Goal: Task Accomplishment & Management: Manage account settings

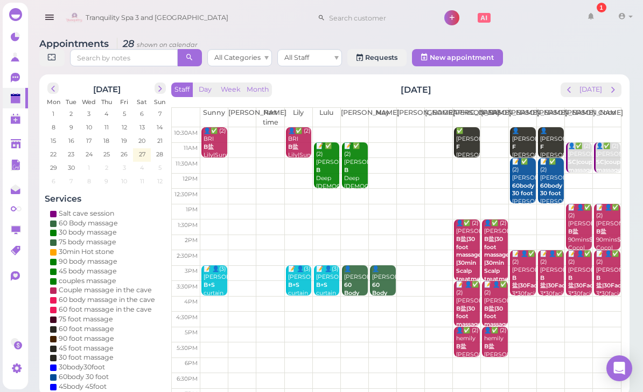
click at [204, 143] on b "B盐" at bounding box center [209, 146] width 10 height 7
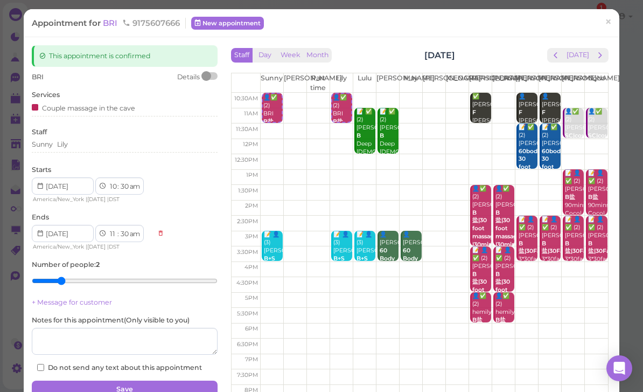
click at [109, 25] on span "BRI" at bounding box center [111, 23] width 17 height 10
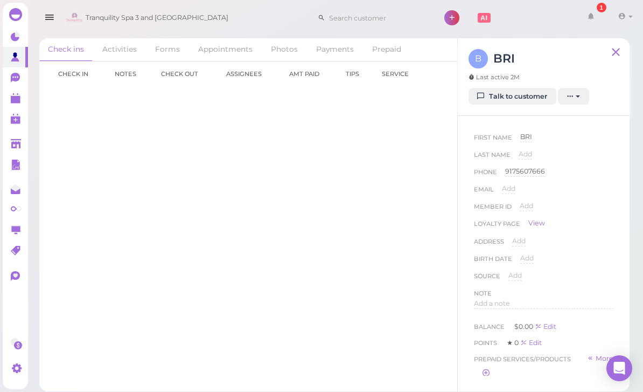
click at [521, 100] on link "Talk to customer" at bounding box center [513, 96] width 88 height 17
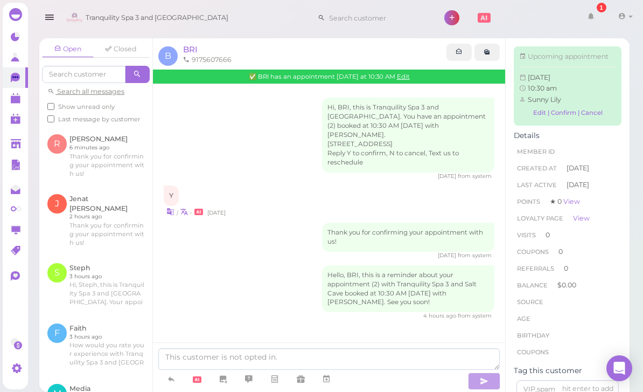
scroll to position [34, 0]
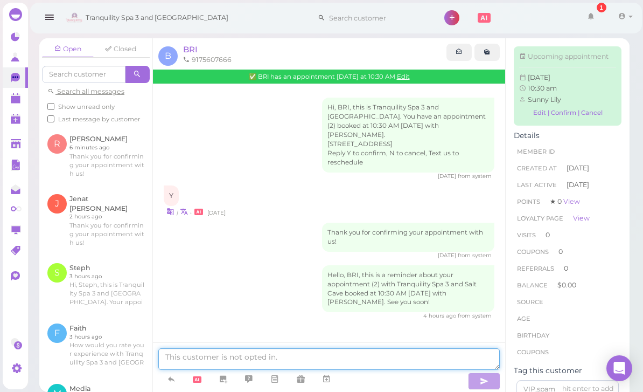
click at [210, 353] on textarea at bounding box center [329, 359] width 342 height 22
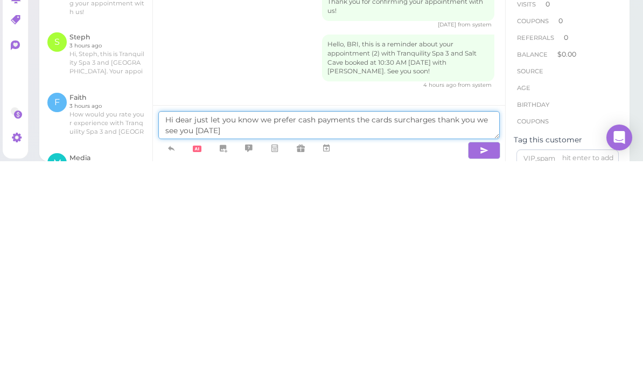
type textarea "Hi dear just let you know we prefer cash payments the cards surcharges thank yo…"
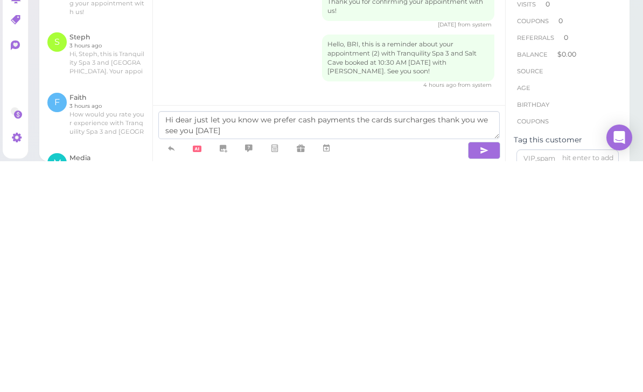
click at [487, 376] on icon "button" at bounding box center [484, 381] width 9 height 11
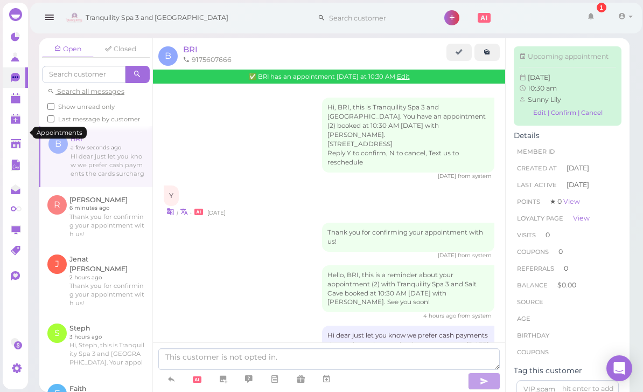
click at [14, 100] on polygon at bounding box center [16, 100] width 10 height 8
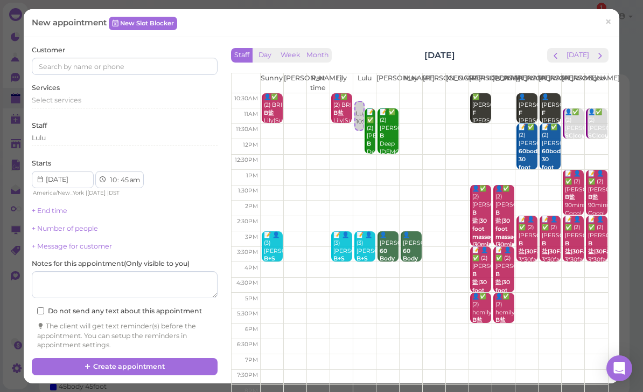
click at [618, 56] on div "Customer Services Select services Staff Lulu Starts 1 2 3 4 5 6 7 8 9 10 11 12 …" at bounding box center [322, 210] width 596 height 346
click at [615, 55] on div "Staff Day Week Month Sunday, Sep 28 Today Sunny Kelly Part time Lily Lulu Lisa …" at bounding box center [420, 200] width 394 height 311
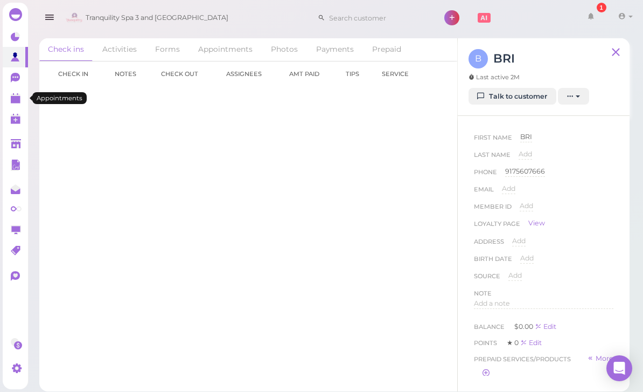
click at [15, 100] on polygon at bounding box center [16, 100] width 10 height 8
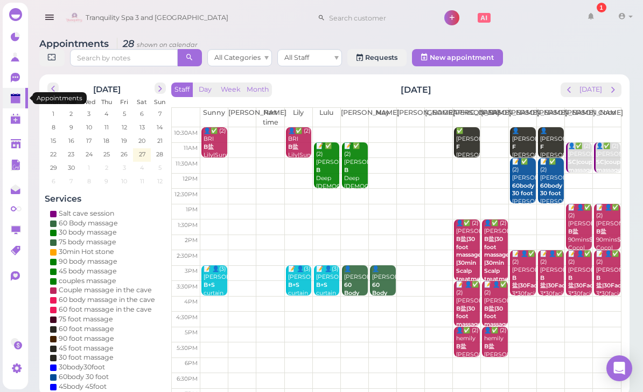
click at [321, 163] on div "📝 ✅ (2) Andre B Deep female Lisa|Lulu 11:00am - 12:30pm" at bounding box center [328, 182] width 24 height 80
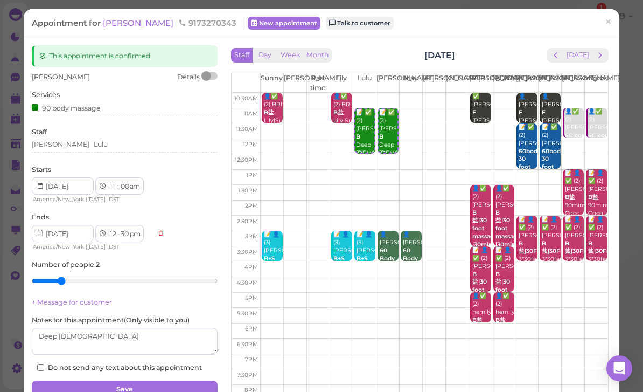
click at [120, 21] on span "Andre" at bounding box center [139, 23] width 73 height 10
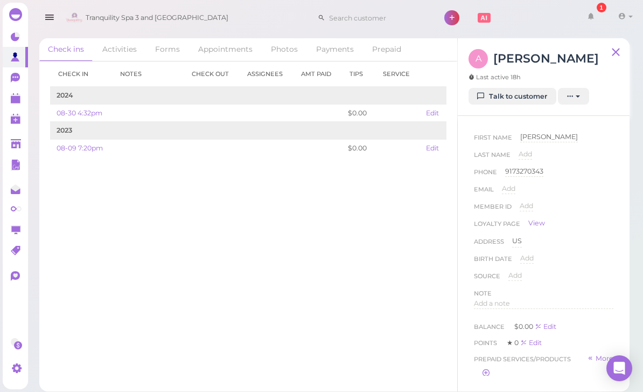
click at [529, 96] on link "Talk to customer" at bounding box center [513, 96] width 88 height 17
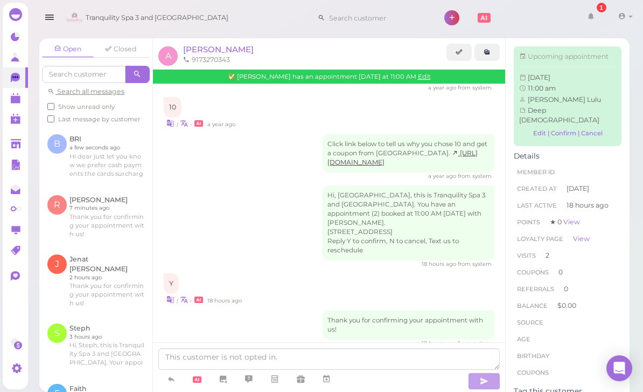
scroll to position [34, 0]
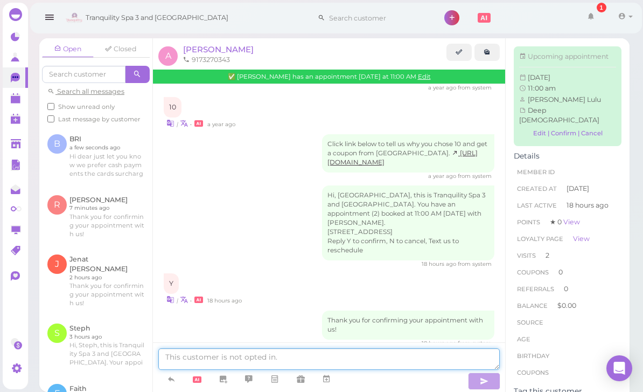
click at [235, 359] on textarea at bounding box center [329, 359] width 342 height 22
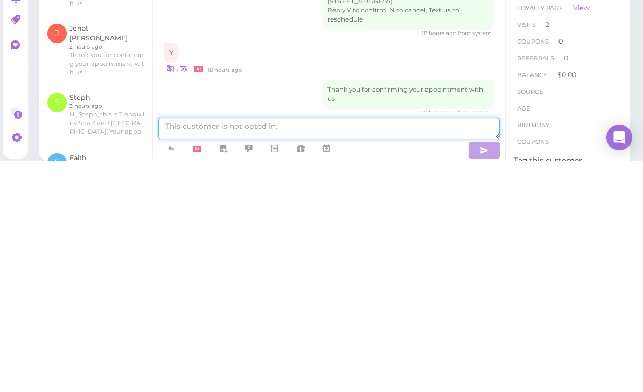
click at [211, 348] on textarea at bounding box center [329, 359] width 342 height 22
paste textarea "Hi dear just let you know we prefer cash payments the cards surcharges thank yo…"
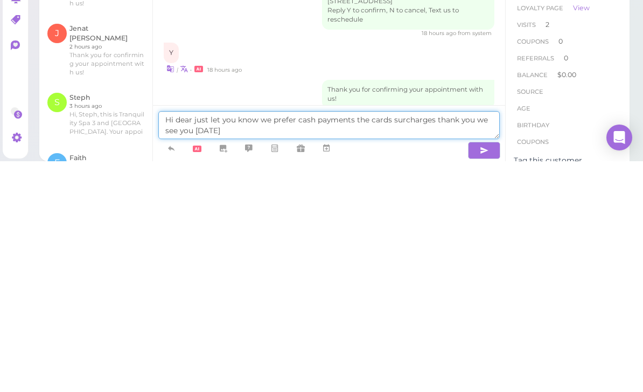
type textarea "Hi dear just let you know we prefer cash payments the cards surcharges thank yo…"
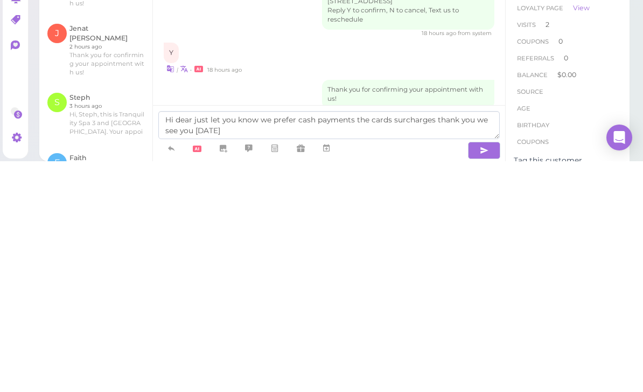
click at [486, 376] on icon "button" at bounding box center [484, 381] width 9 height 11
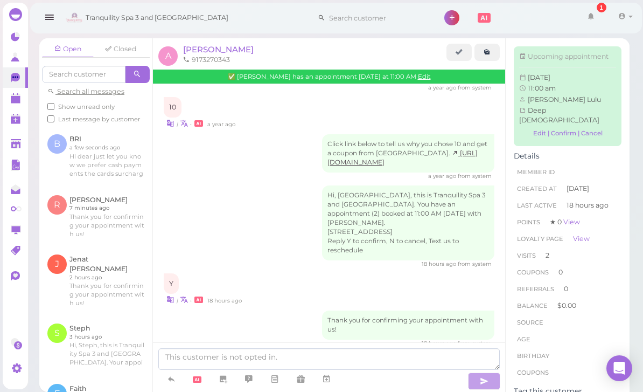
scroll to position [400, 0]
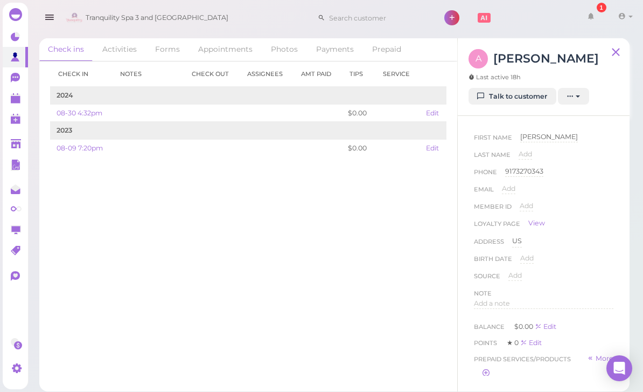
click at [14, 103] on icon at bounding box center [16, 98] width 11 height 11
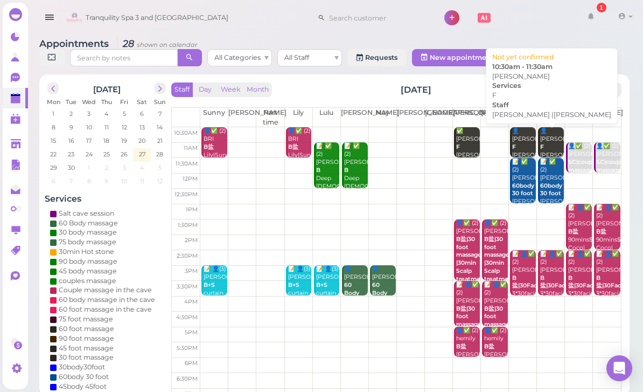
click at [520, 144] on div "👤Diane F Emily |Linda 10:30am - 11:30am" at bounding box center [524, 163] width 24 height 72
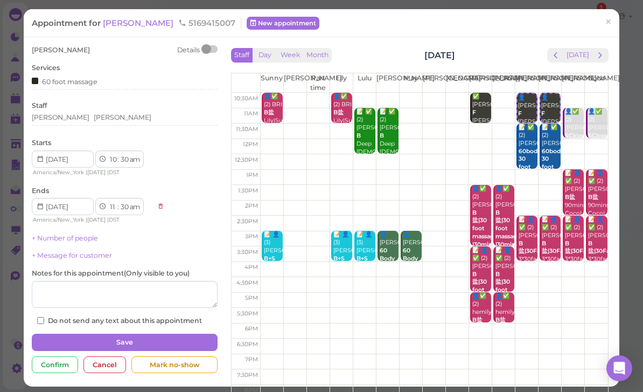
click at [115, 22] on span "[PERSON_NAME]" at bounding box center [139, 23] width 73 height 10
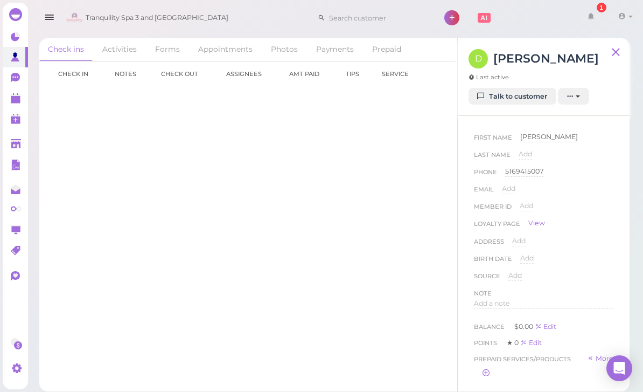
click at [528, 95] on link "Talk to customer" at bounding box center [513, 96] width 88 height 17
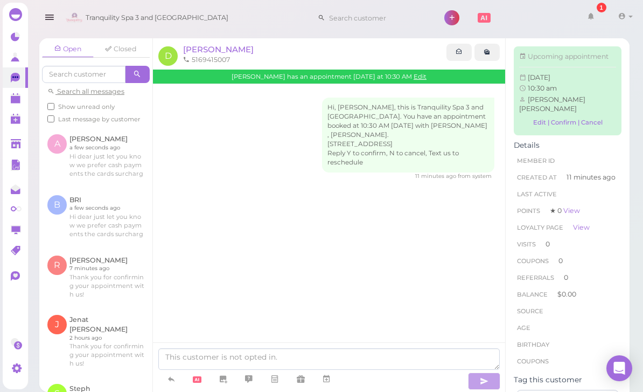
scroll to position [34, 0]
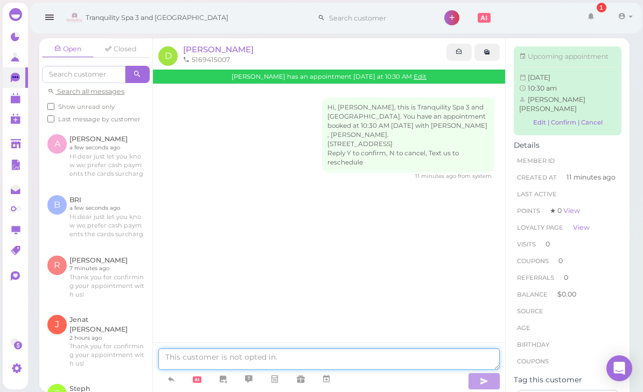
click at [228, 359] on textarea at bounding box center [329, 359] width 342 height 22
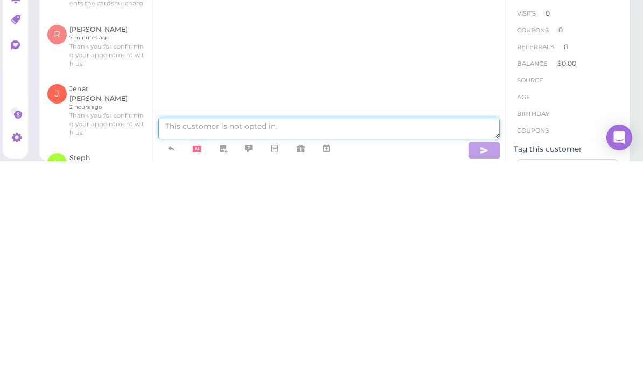
click at [218, 348] on textarea at bounding box center [329, 359] width 342 height 22
paste textarea "Hi dear just let you know we prefer cash payments the cards surcharges thank yo…"
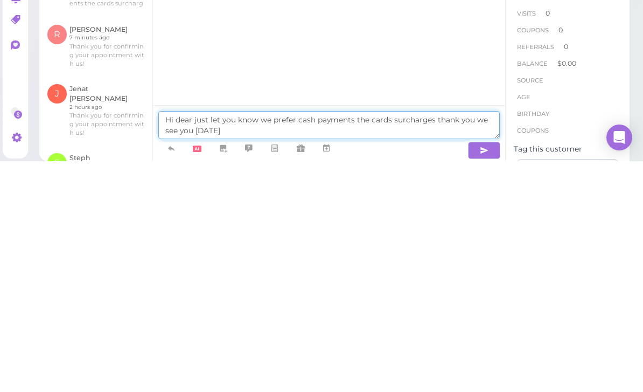
type textarea "Hi dear just let you know we prefer cash payments the cards surcharges thank yo…"
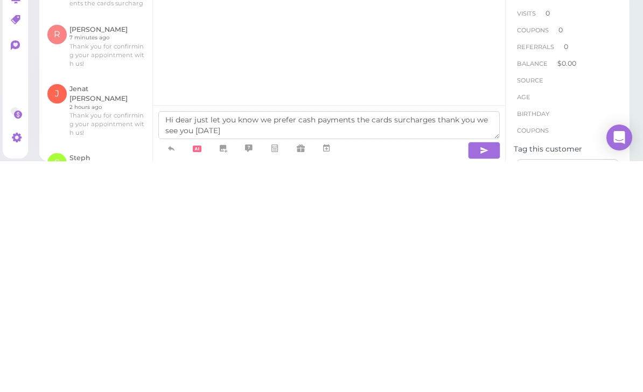
click at [489, 372] on button "button" at bounding box center [484, 380] width 32 height 17
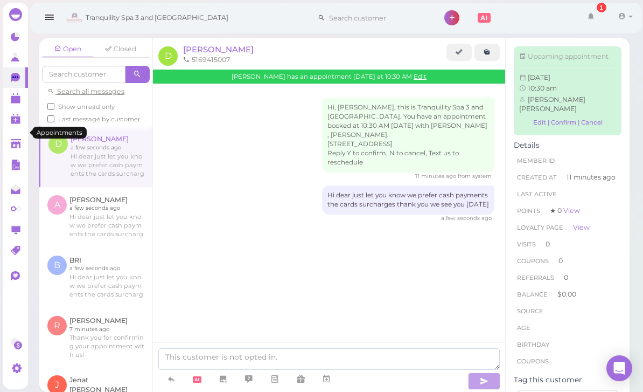
click at [15, 105] on link at bounding box center [15, 98] width 25 height 20
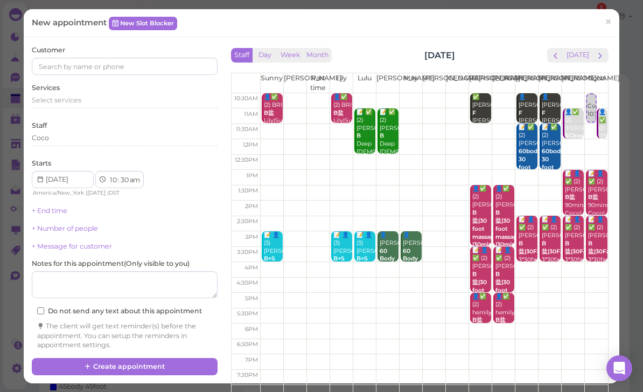
click at [608, 53] on button "next" at bounding box center [600, 55] width 17 height 15
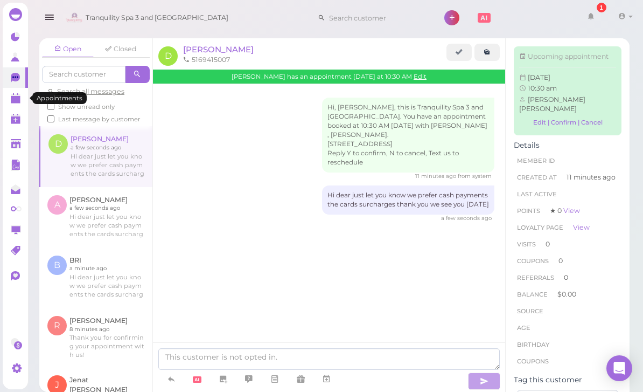
click at [12, 107] on link at bounding box center [15, 98] width 25 height 20
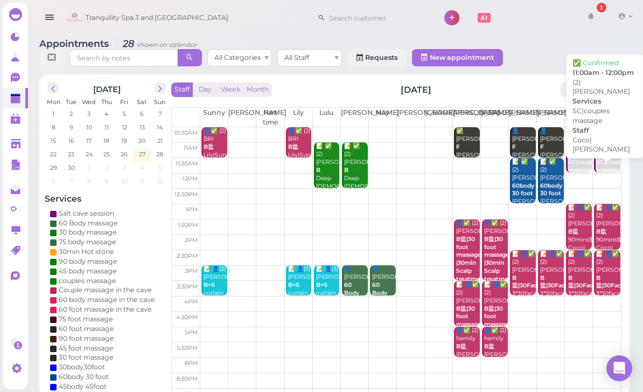
click at [620, 168] on b "SC|couples massage" at bounding box center [612, 165] width 32 height 15
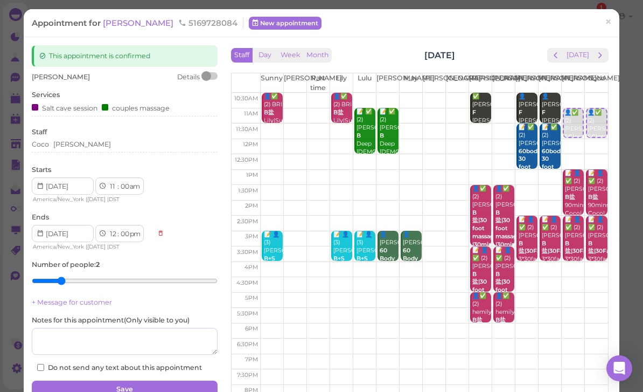
click at [117, 25] on span "Julia" at bounding box center [139, 23] width 73 height 10
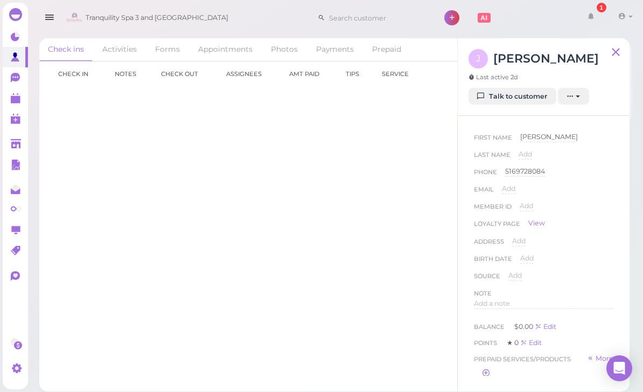
click at [521, 96] on link "Talk to customer" at bounding box center [513, 96] width 88 height 17
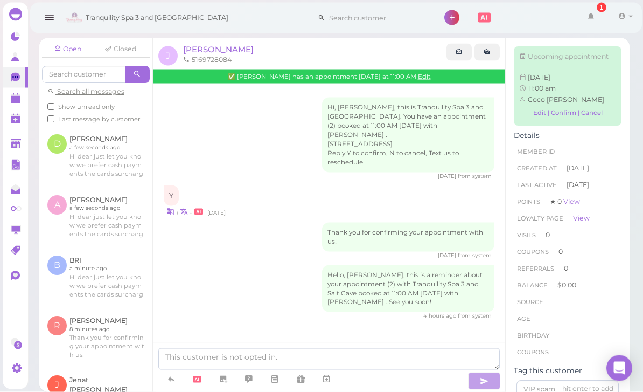
scroll to position [34, 0]
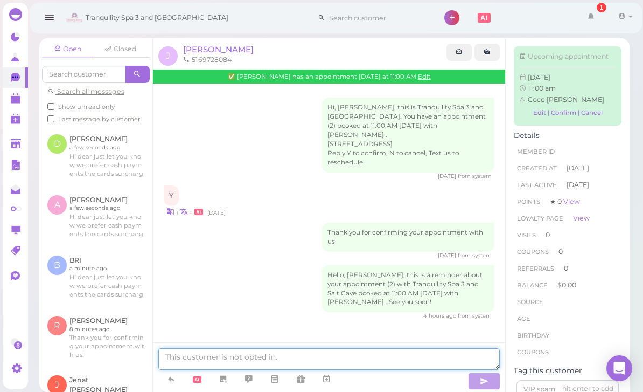
click at [249, 354] on textarea at bounding box center [329, 359] width 342 height 22
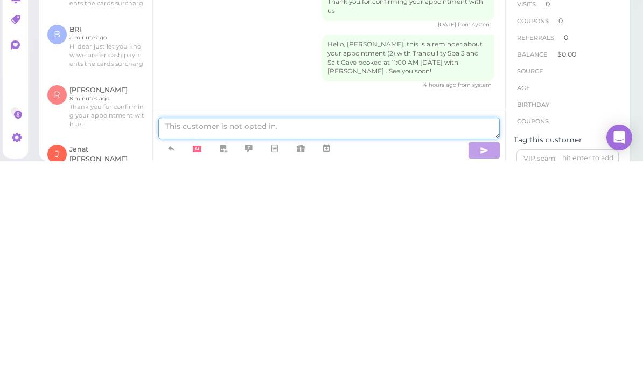
click at [237, 348] on textarea at bounding box center [329, 359] width 342 height 22
paste textarea "Hi dear just let you know we prefer cash payments the cards surcharges thank yo…"
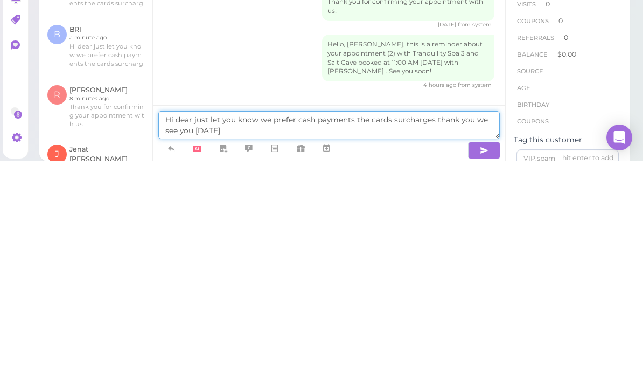
type textarea "Hi dear just let you know we prefer cash payments the cards surcharges thank yo…"
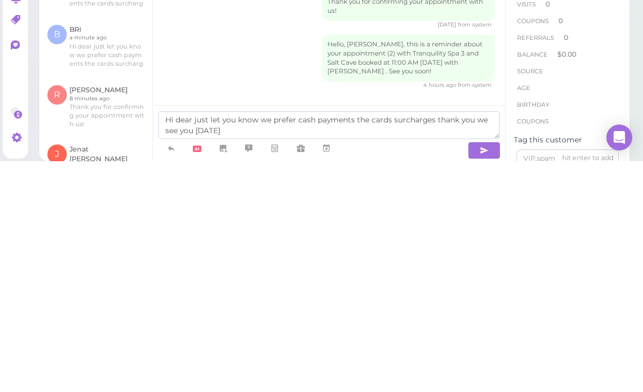
click at [483, 376] on icon "button" at bounding box center [484, 381] width 9 height 11
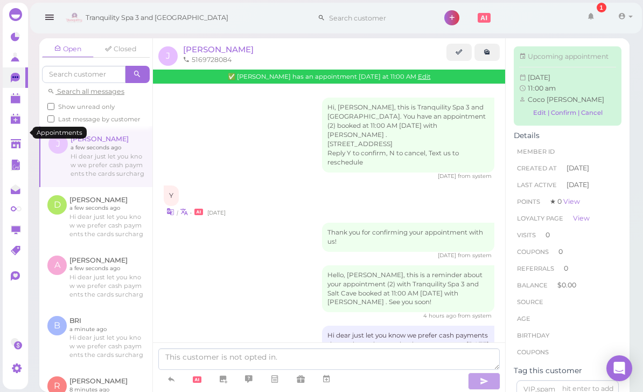
click at [18, 101] on polygon at bounding box center [16, 100] width 10 height 8
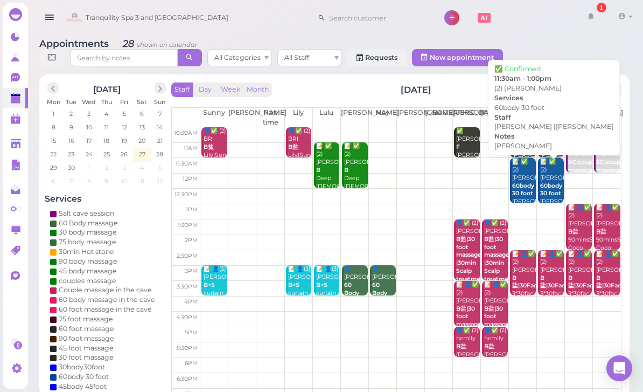
click at [522, 182] on b "60body 30 foot" at bounding box center [523, 189] width 22 height 15
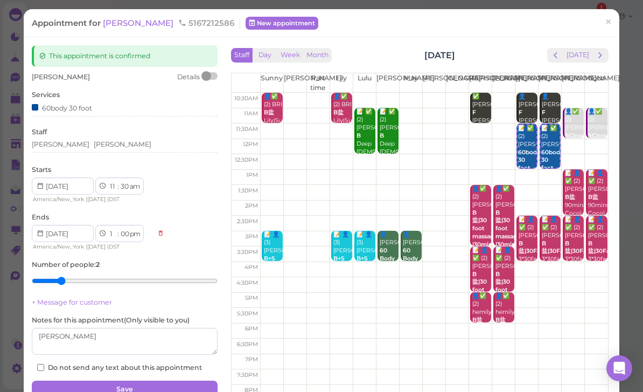
click at [115, 55] on div "This appointment is confirmed" at bounding box center [125, 56] width 186 height 22
click at [115, 60] on div "This appointment is confirmed" at bounding box center [125, 56] width 186 height 22
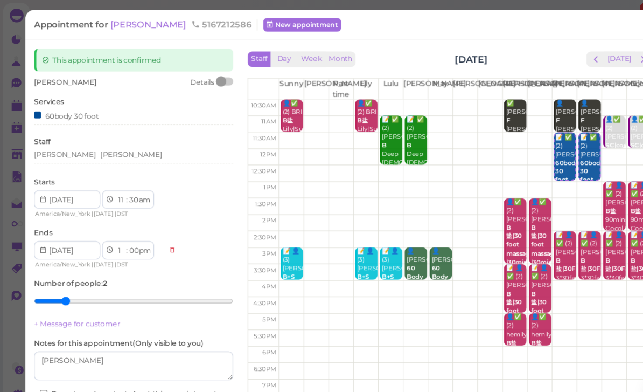
click at [117, 23] on span "Darlene" at bounding box center [139, 23] width 73 height 10
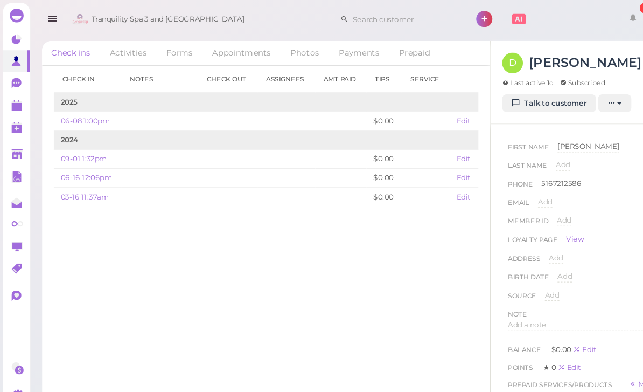
click at [524, 95] on link "Talk to customer" at bounding box center [513, 96] width 88 height 17
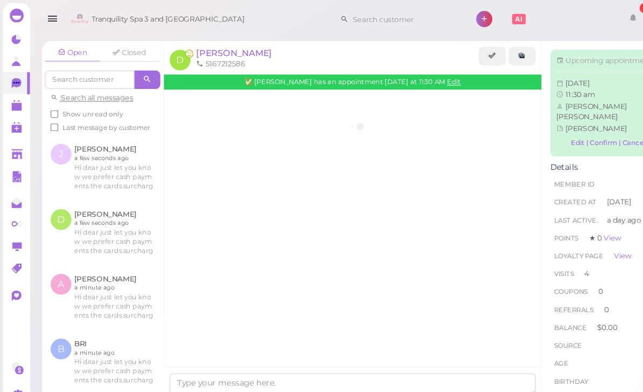
scroll to position [1257, 0]
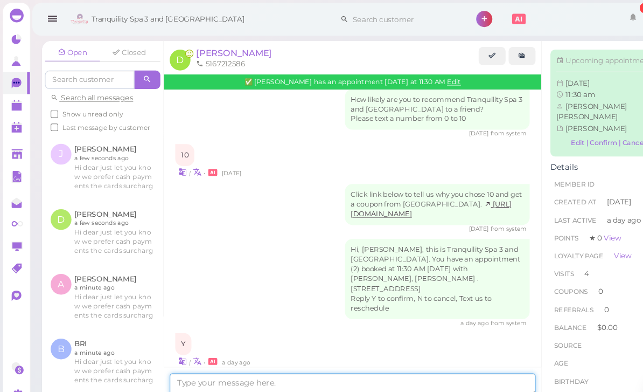
click at [230, 364] on textarea at bounding box center [329, 359] width 342 height 22
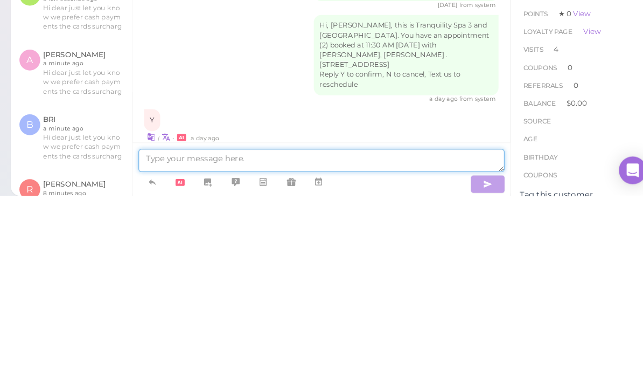
click at [194, 348] on textarea at bounding box center [329, 359] width 342 height 22
paste textarea "Hi dear just let you know we prefer cash payments the cards surcharges thank yo…"
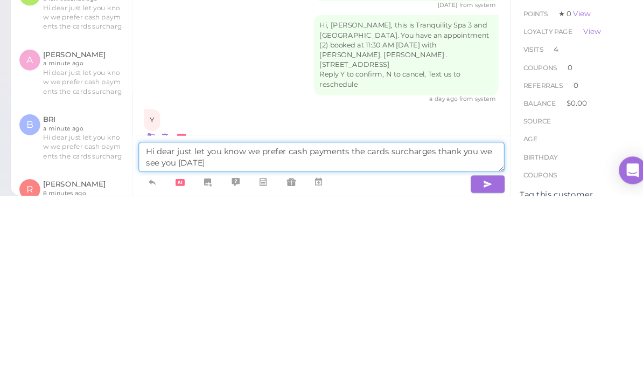
type textarea "Hi dear just let you know we prefer cash payments the cards surcharges thank yo…"
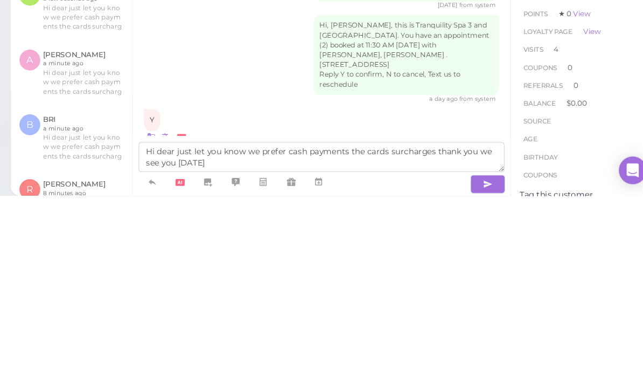
click at [480, 376] on icon "button" at bounding box center [484, 381] width 9 height 11
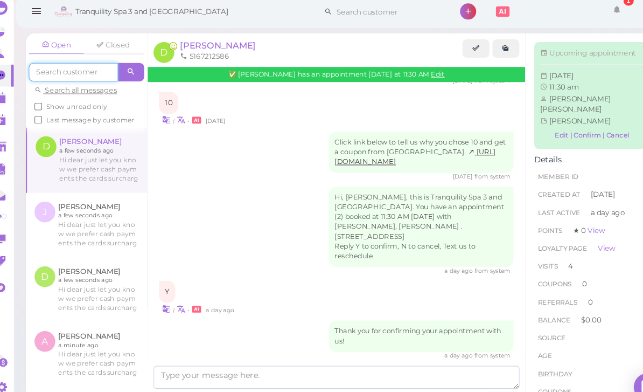
scroll to position [0, 0]
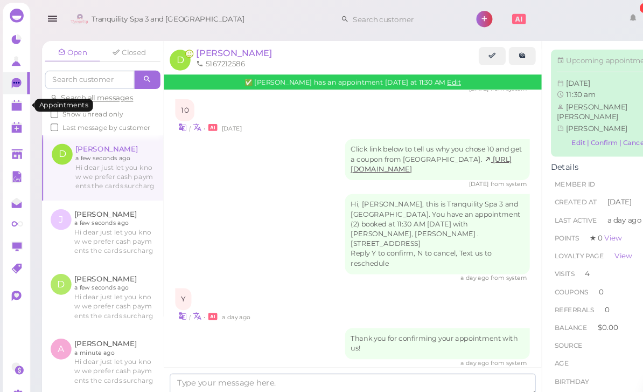
click at [5, 100] on link at bounding box center [15, 98] width 25 height 20
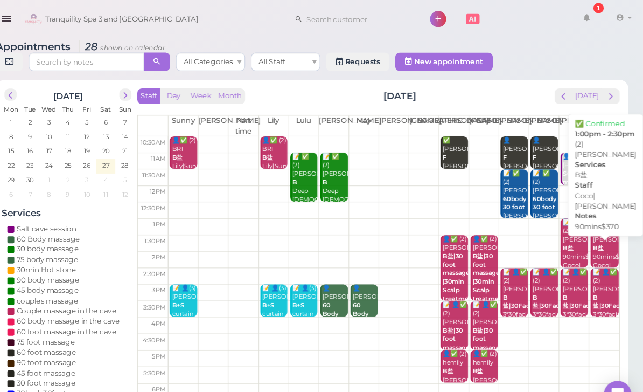
click at [596, 222] on div "📝 👤✅ (2) Jeniffer B盐 90mins$370 Coco|Tina 1:00pm - 2:30pm" at bounding box center [608, 244] width 24 height 80
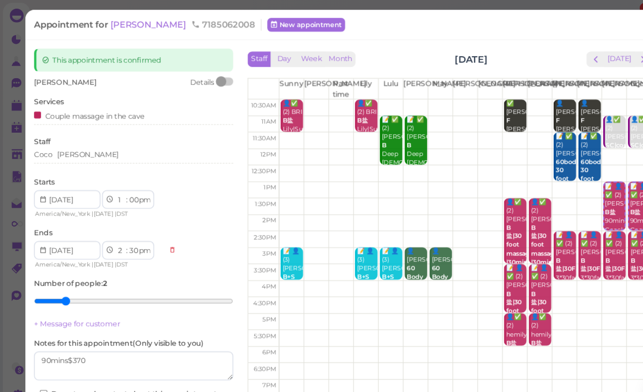
click at [119, 22] on span "[PERSON_NAME]" at bounding box center [139, 23] width 73 height 10
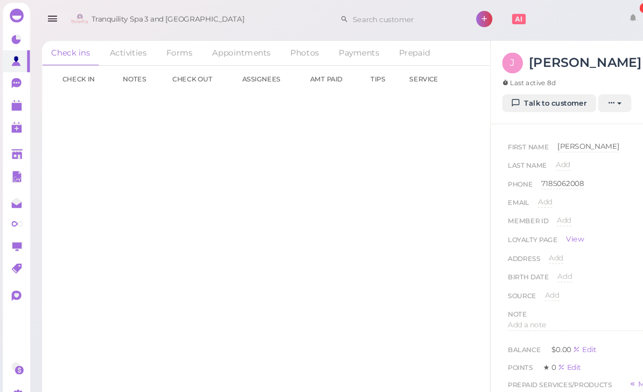
click at [527, 99] on link "Talk to customer" at bounding box center [513, 96] width 88 height 17
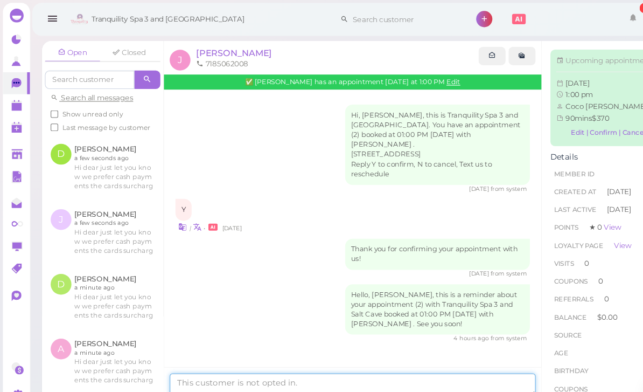
click at [254, 360] on textarea at bounding box center [329, 359] width 342 height 22
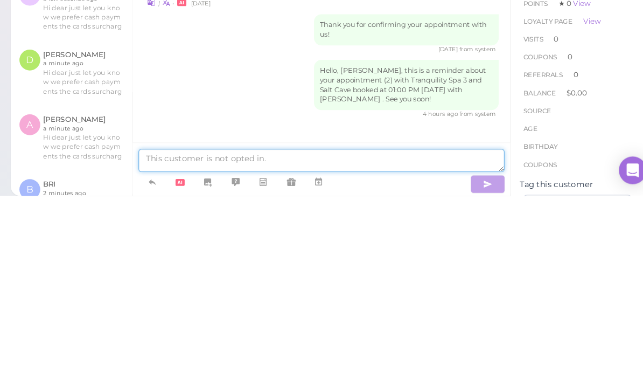
click at [203, 348] on textarea at bounding box center [329, 359] width 342 height 22
paste textarea "Hi dear just let you know we prefer cash payments the cards surcharges thank yo…"
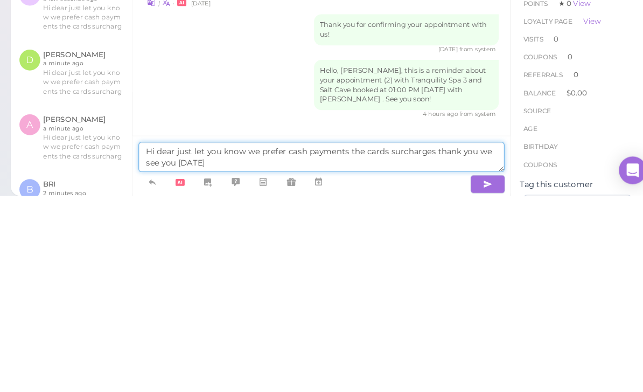
type textarea "Hi dear just let you know we prefer cash payments the cards surcharges thank yo…"
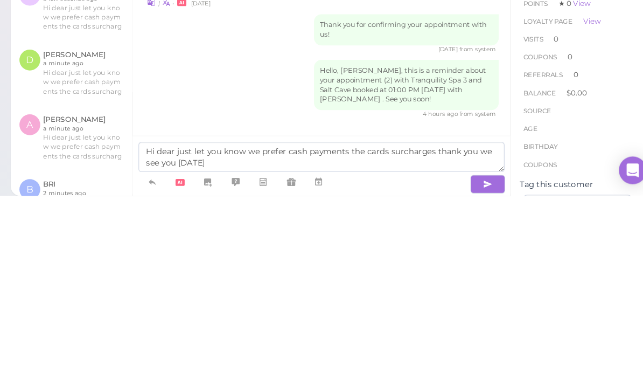
click at [480, 376] on icon "button" at bounding box center [484, 381] width 9 height 11
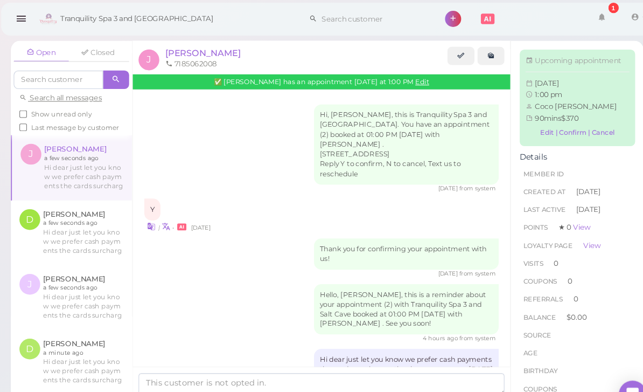
scroll to position [0, 0]
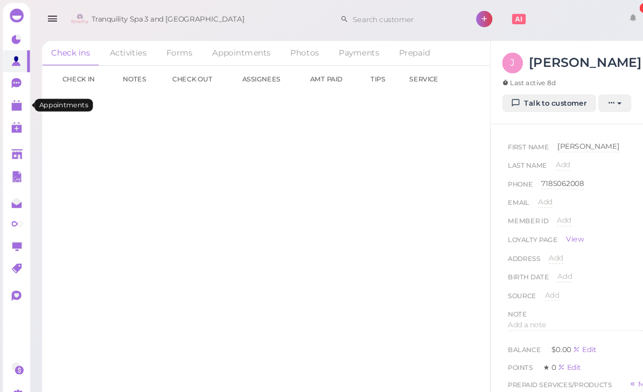
click at [15, 105] on link at bounding box center [15, 98] width 25 height 20
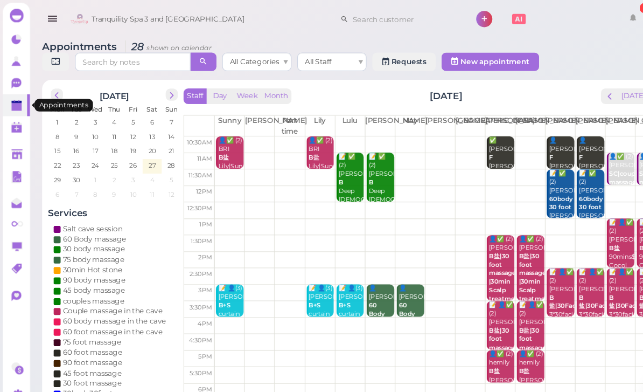
click at [469, 247] on b "B盐|30 foot massage |30min Scalp treatment" at bounding box center [471, 258] width 31 height 47
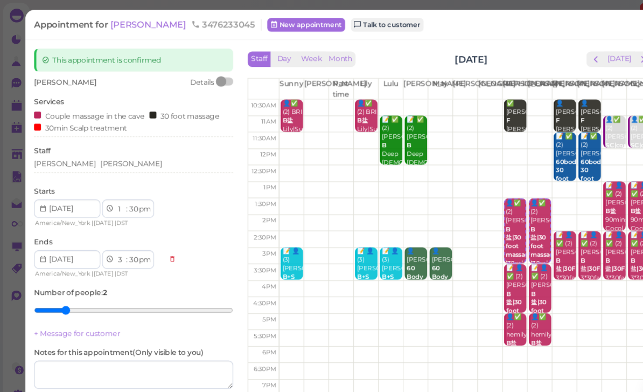
click at [116, 24] on span "[PERSON_NAME]" at bounding box center [139, 23] width 73 height 10
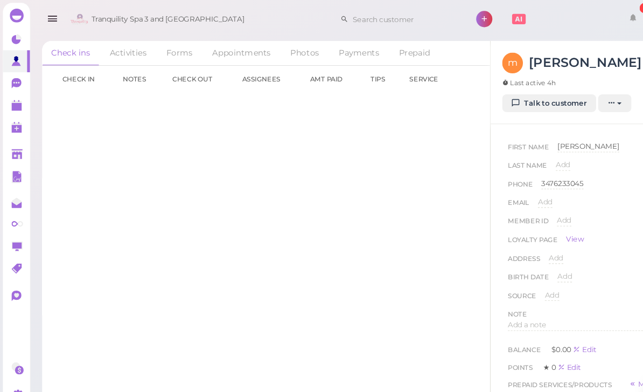
click at [531, 98] on link "Talk to customer" at bounding box center [513, 96] width 88 height 17
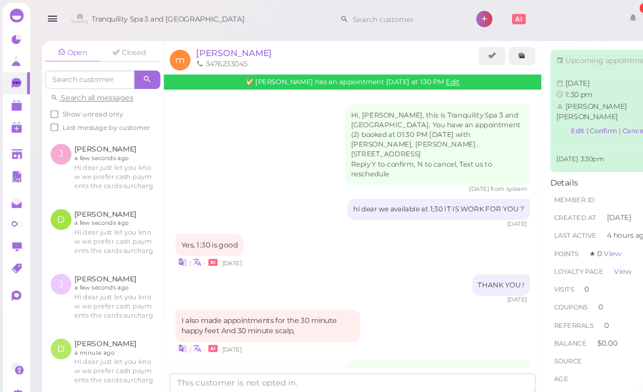
scroll to position [320, 0]
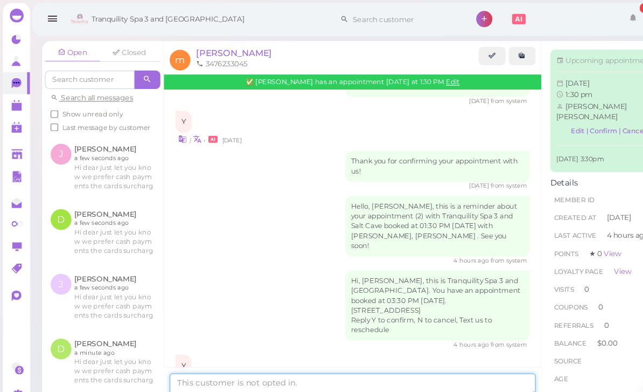
click at [258, 358] on textarea at bounding box center [329, 359] width 342 height 22
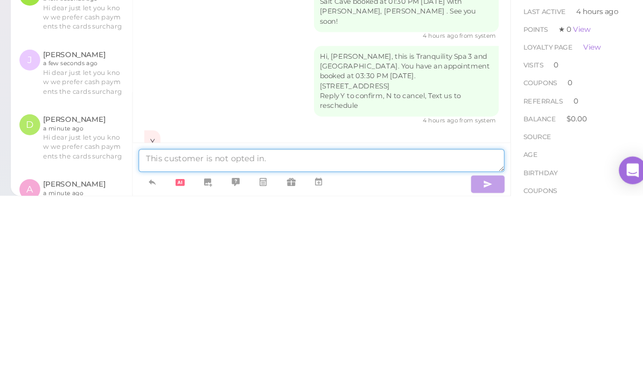
click at [188, 348] on textarea at bounding box center [329, 359] width 342 height 22
paste textarea "Hi dear just let you know we prefer cash payments the cards surcharges thank yo…"
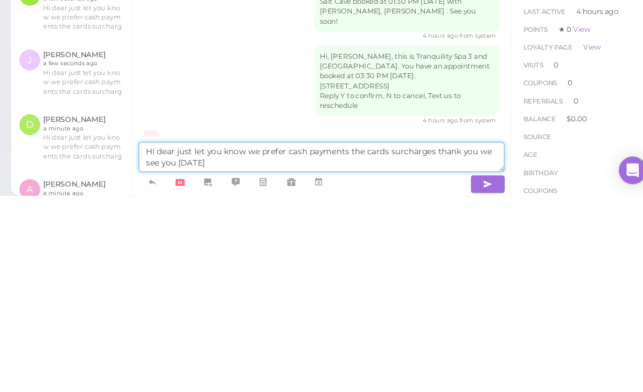
type textarea "Hi dear just let you know we prefer cash payments the cards surcharges thank yo…"
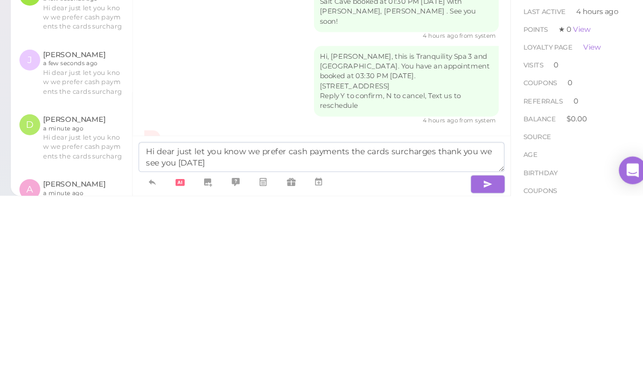
click at [468, 372] on button "button" at bounding box center [484, 380] width 32 height 17
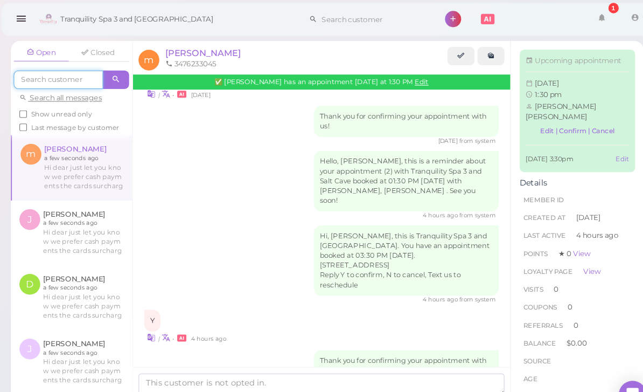
scroll to position [0, 0]
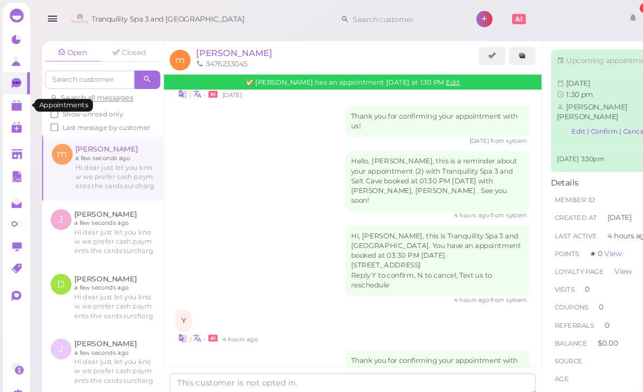
click at [12, 107] on link at bounding box center [15, 98] width 25 height 20
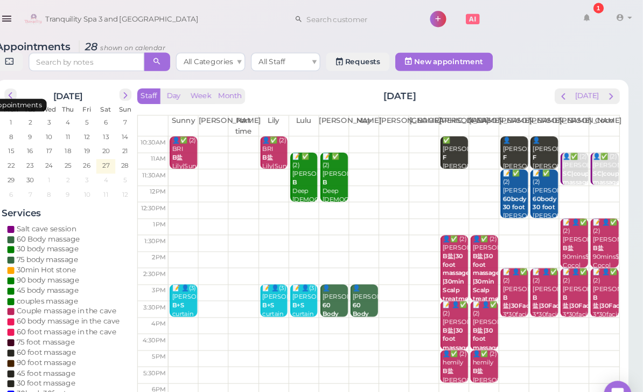
click at [596, 281] on b "B盐|30Facial" at bounding box center [611, 281] width 31 height 15
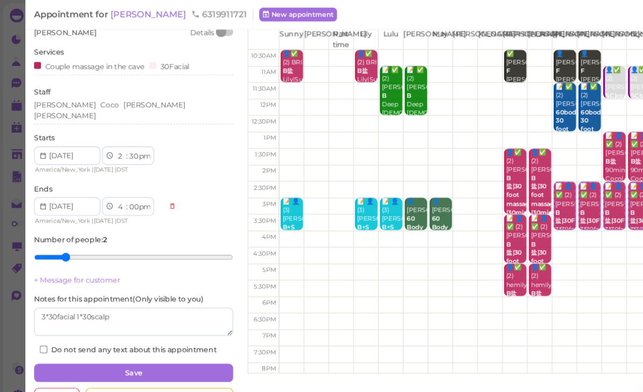
scroll to position [46, 0]
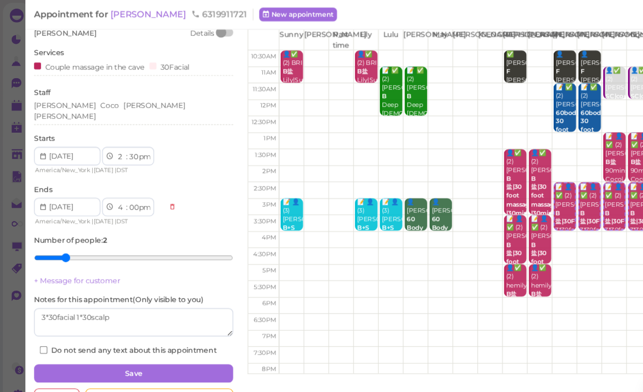
click at [120, 15] on span "[PERSON_NAME]" at bounding box center [139, 13] width 73 height 10
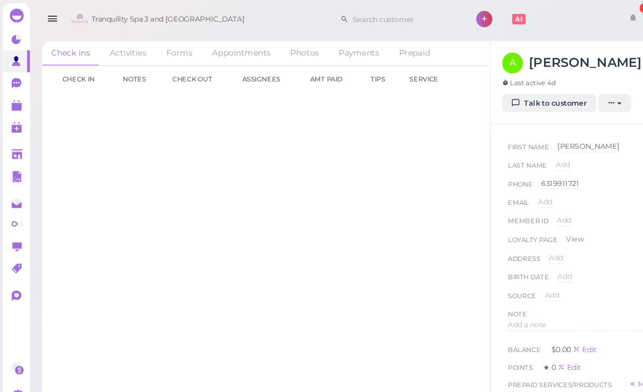
click at [526, 97] on link "Talk to customer" at bounding box center [513, 96] width 88 height 17
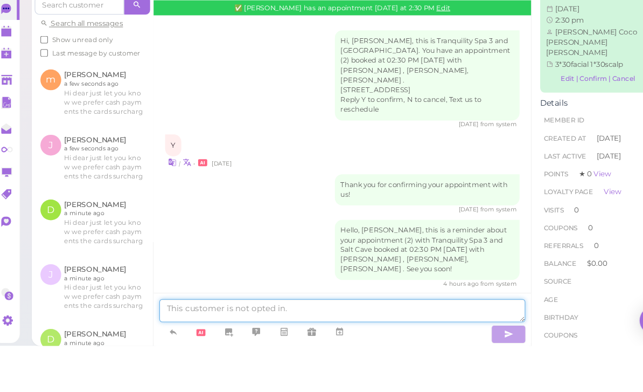
click at [218, 364] on textarea at bounding box center [329, 359] width 342 height 22
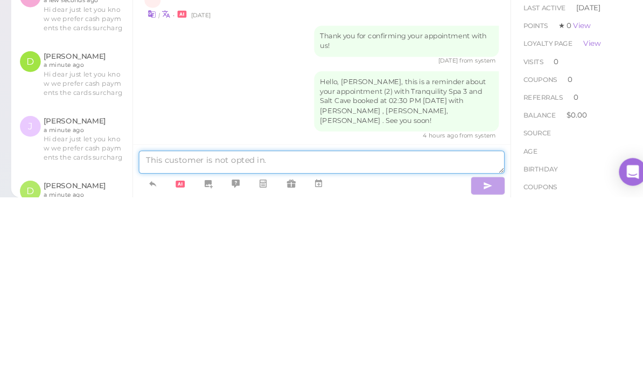
scroll to position [34, 0]
click at [188, 348] on textarea at bounding box center [329, 359] width 342 height 22
paste textarea "Hi dear just let you know we prefer cash payments the cards surcharges thank yo…"
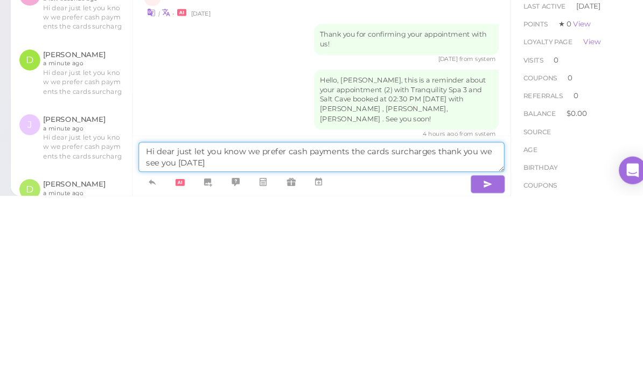
type textarea "Hi dear just let you know we prefer cash payments the cards surcharges thank yo…"
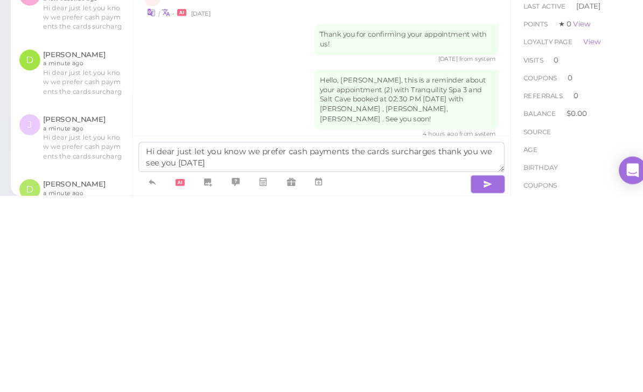
click at [480, 376] on icon "button" at bounding box center [484, 381] width 9 height 11
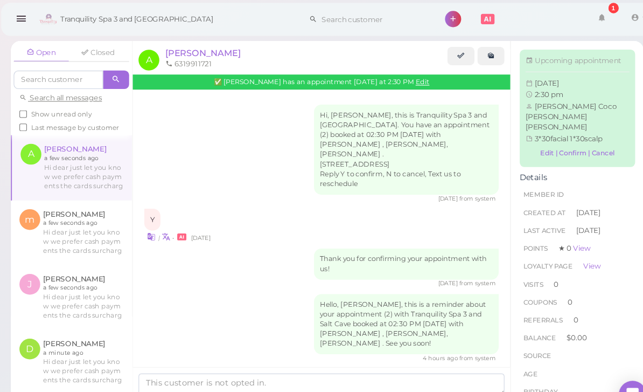
scroll to position [0, 0]
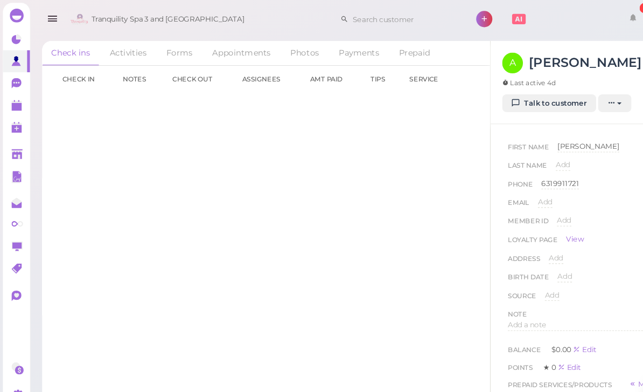
click at [12, 91] on link at bounding box center [15, 98] width 25 height 20
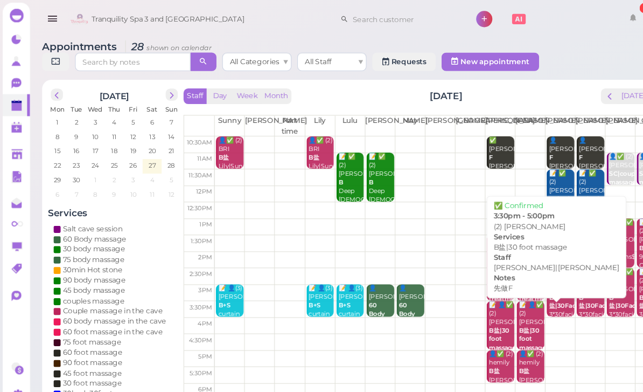
click at [498, 308] on b "B盐|30 foot massage" at bounding box center [496, 316] width 25 height 23
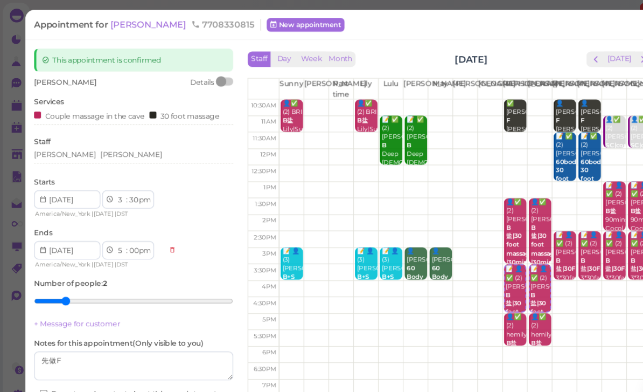
click at [120, 25] on span "[PERSON_NAME]" at bounding box center [139, 23] width 73 height 10
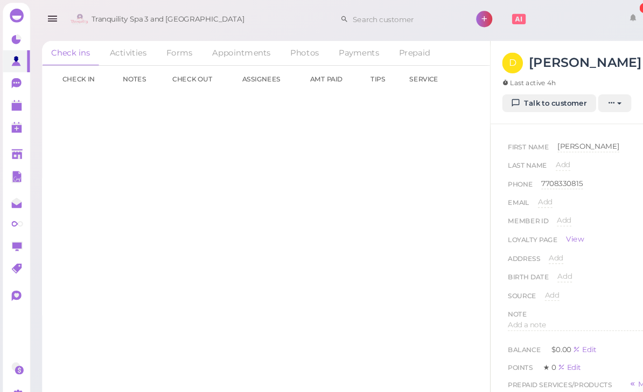
click at [531, 98] on link "Talk to customer" at bounding box center [513, 96] width 88 height 17
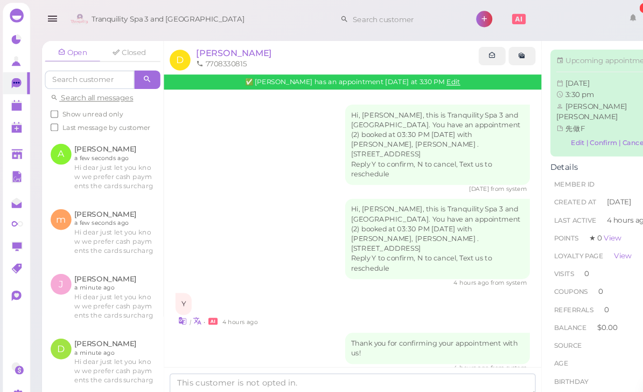
click at [13, 106] on link at bounding box center [15, 98] width 25 height 20
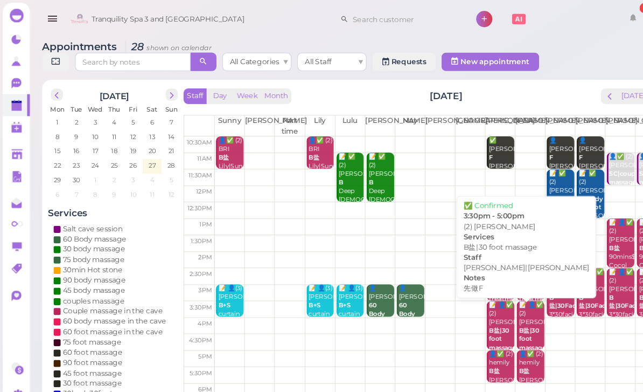
click at [471, 305] on b "B盐|30 foot massage" at bounding box center [468, 316] width 25 height 23
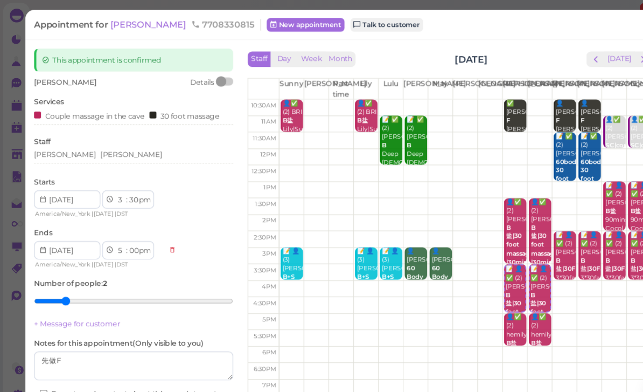
click at [327, 23] on link "Talk to customer" at bounding box center [361, 23] width 68 height 13
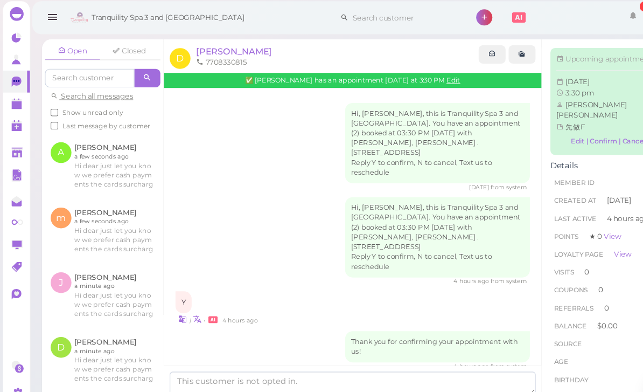
scroll to position [29, 0]
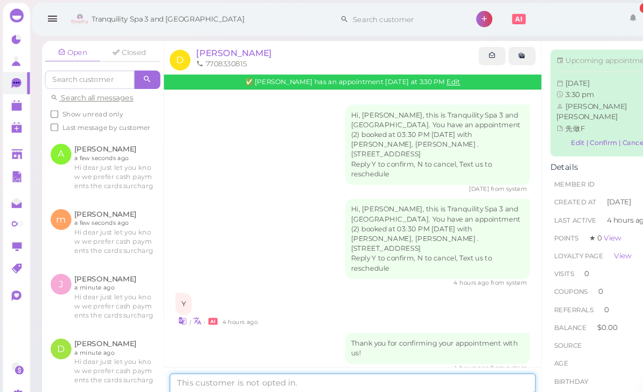
click at [220, 363] on textarea at bounding box center [329, 359] width 342 height 22
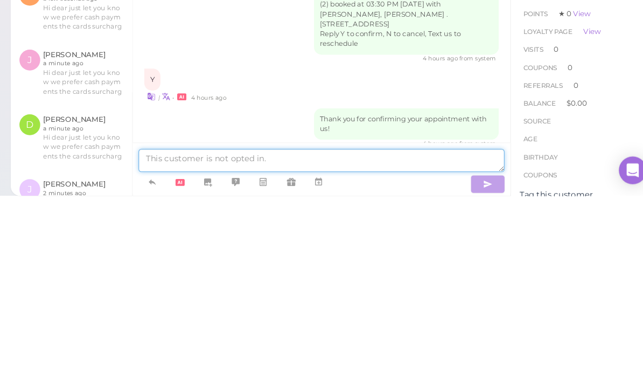
click at [180, 348] on textarea at bounding box center [329, 359] width 342 height 22
paste textarea "Hi dear just let you know we prefer cash payments the cards surcharges thank yo…"
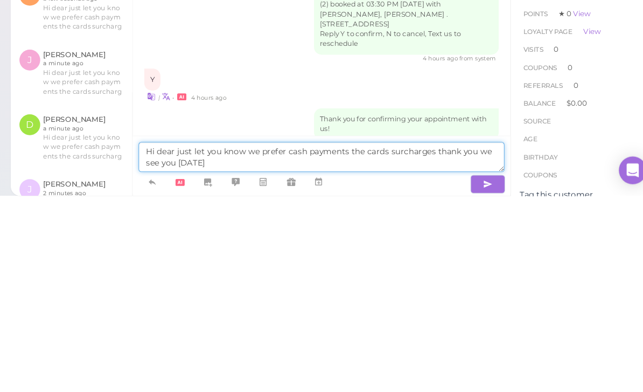
type textarea "Hi dear just let you know we prefer cash payments the cards surcharges thank yo…"
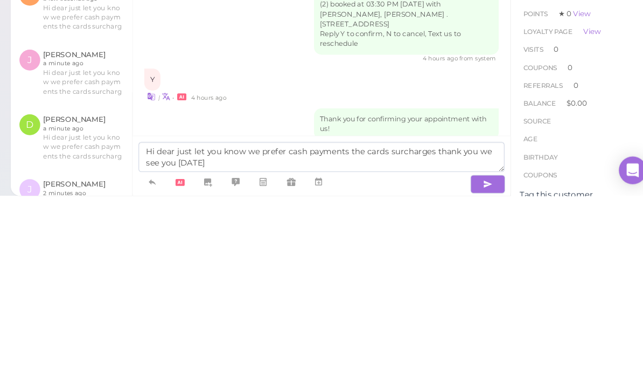
click at [480, 376] on icon "button" at bounding box center [484, 381] width 9 height 11
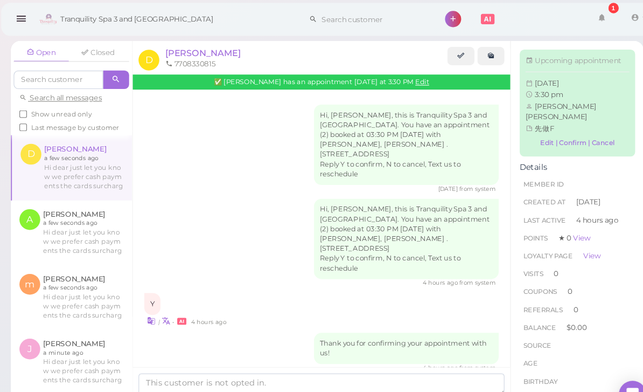
scroll to position [4, 0]
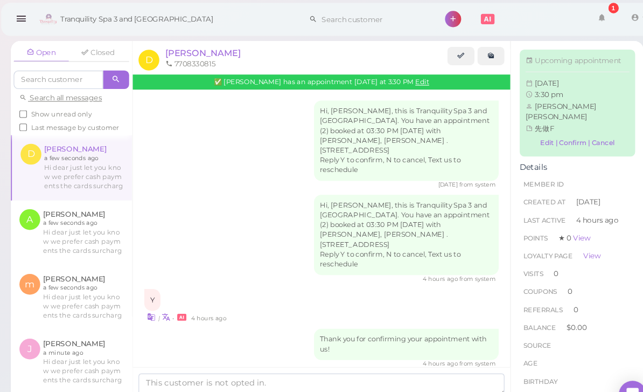
click at [44, 19] on icon "button" at bounding box center [49, 17] width 11 height 13
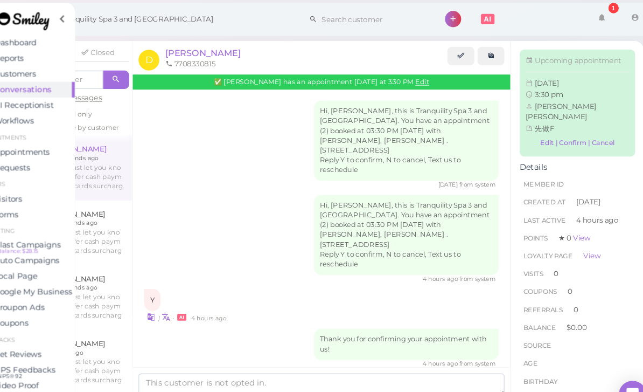
click at [43, 145] on span "Appointments" at bounding box center [50, 141] width 52 height 9
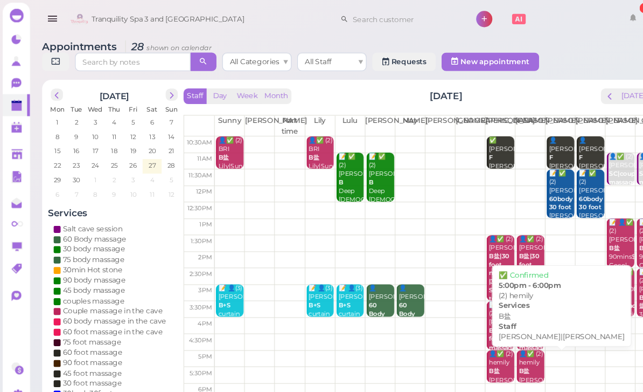
click at [499, 345] on div "👤✅ (2) hemily B盐 Helen|Jessica 5:00pm - 6:00pm" at bounding box center [496, 358] width 24 height 64
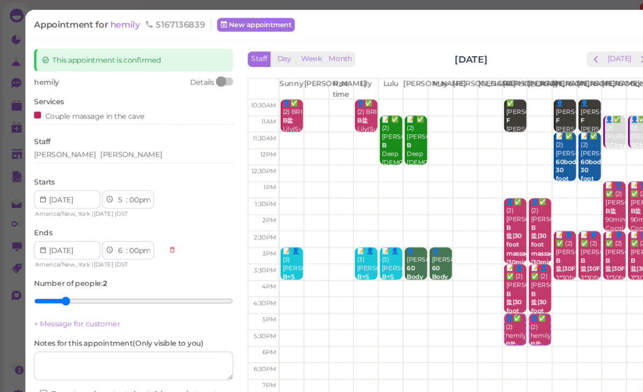
click at [119, 26] on span "hemily" at bounding box center [118, 23] width 30 height 10
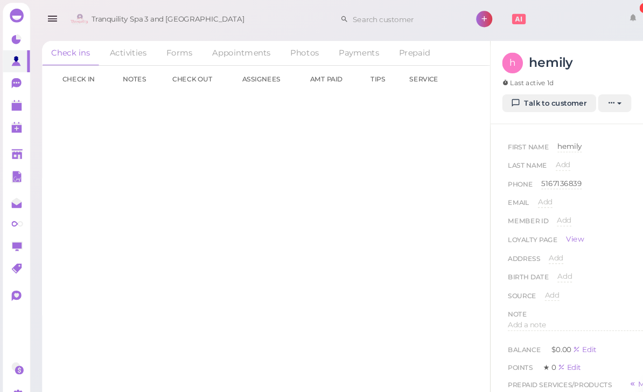
click at [534, 97] on link "Talk to customer" at bounding box center [513, 96] width 88 height 17
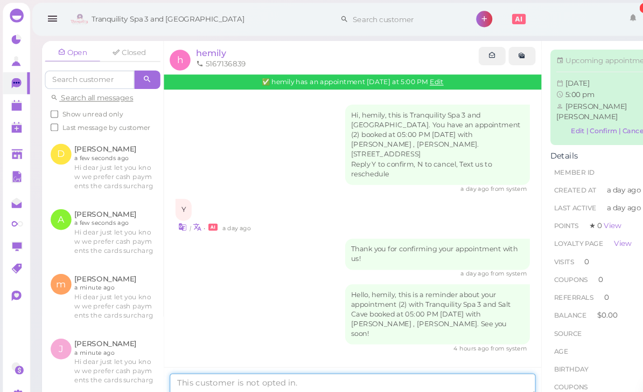
click at [409, 365] on textarea at bounding box center [329, 359] width 342 height 22
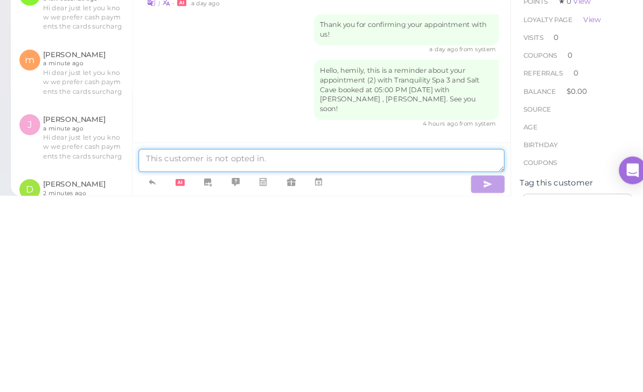
click at [182, 348] on textarea at bounding box center [329, 359] width 342 height 22
paste textarea "Hi dear just let you know we prefer cash payments the cards surcharges thank yo…"
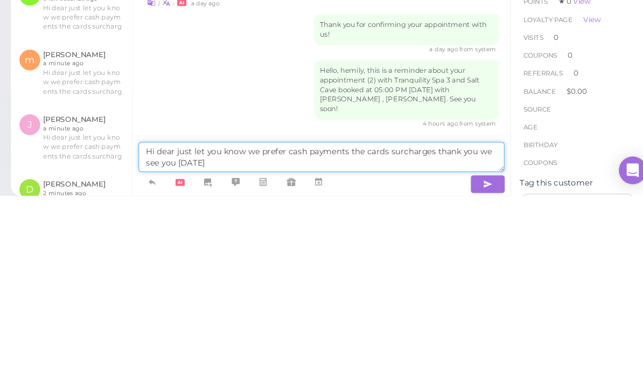
type textarea "Hi dear just let you know we prefer cash payments the cards surcharges thank yo…"
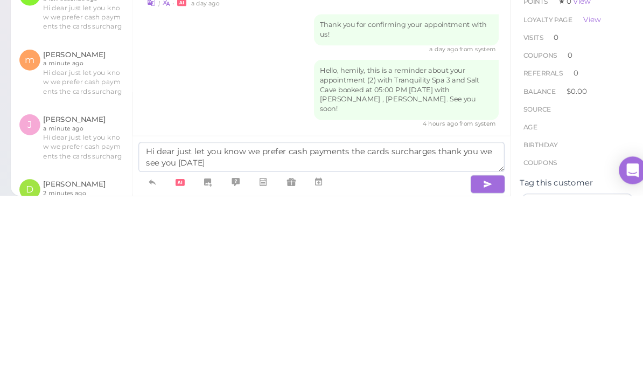
click at [468, 372] on button "button" at bounding box center [484, 380] width 32 height 17
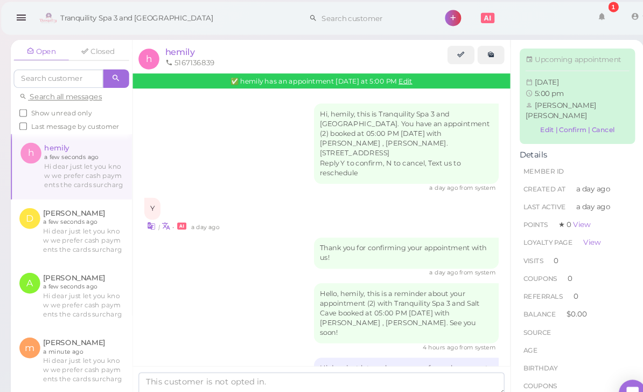
scroll to position [0, 0]
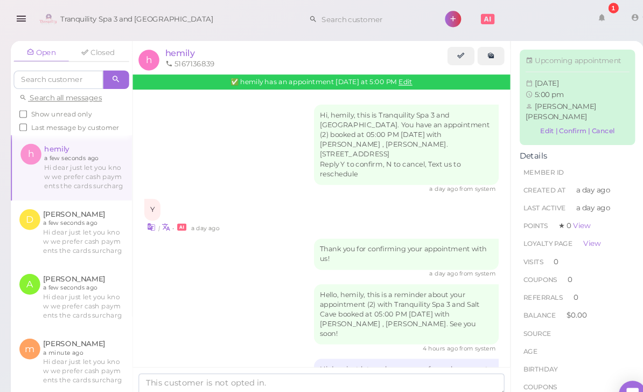
click at [44, 16] on icon "button" at bounding box center [49, 17] width 11 height 13
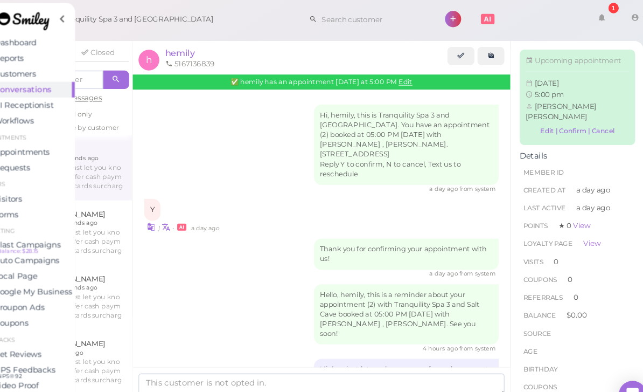
click at [34, 147] on link "Appointments" at bounding box center [51, 142] width 96 height 15
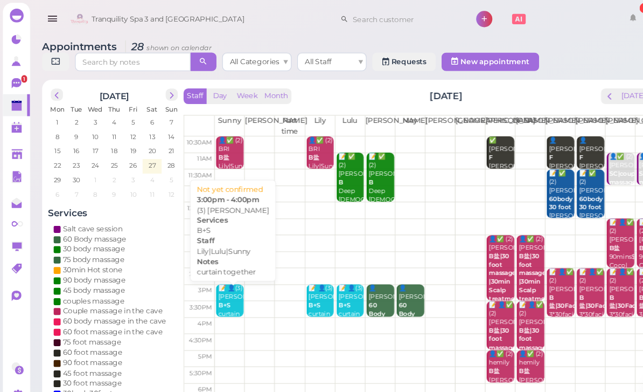
click at [214, 286] on div "📝 👤(3) sonam B+S curtain together Lily|Lulu|Sunny 3:00pm - 4:00pm" at bounding box center [215, 301] width 24 height 72
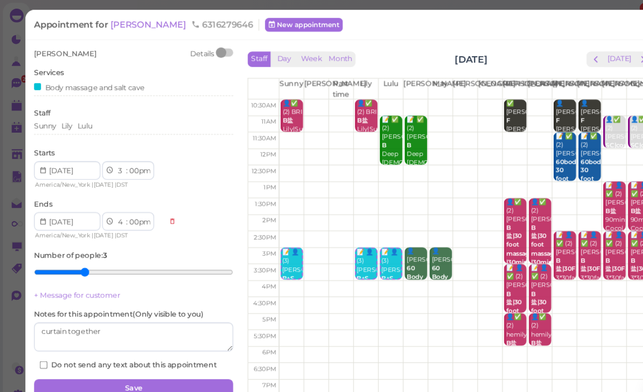
click at [178, 20] on span "6316279646" at bounding box center [207, 23] width 58 height 10
click at [116, 25] on span "[PERSON_NAME]" at bounding box center [139, 23] width 73 height 10
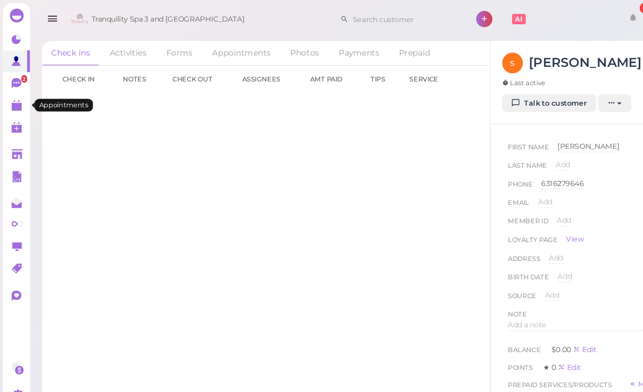
click at [19, 99] on polygon at bounding box center [16, 100] width 10 height 8
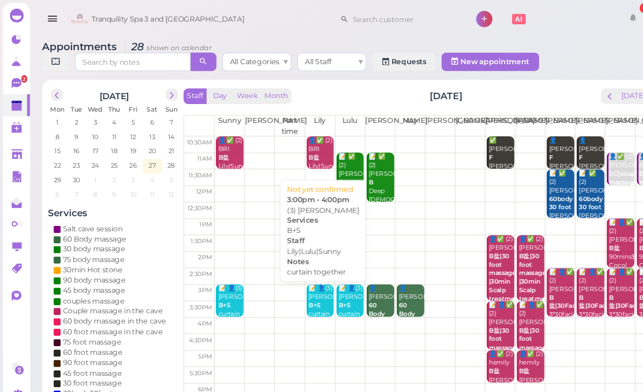
click at [297, 275] on div "📝 👤(3) sonam B+S curtain together Lily|Lulu|Sunny 3:00pm - 4:00pm" at bounding box center [300, 301] width 24 height 72
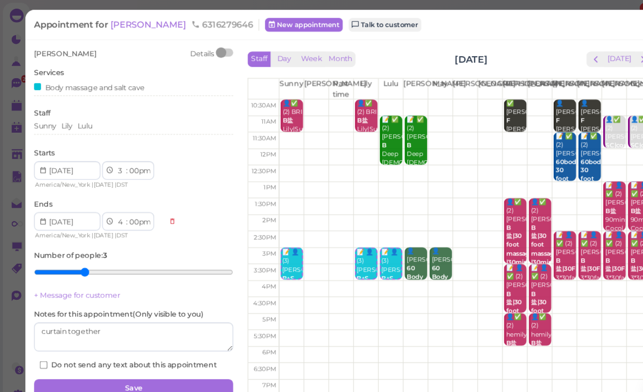
click at [122, 26] on span "[PERSON_NAME]" at bounding box center [139, 23] width 73 height 10
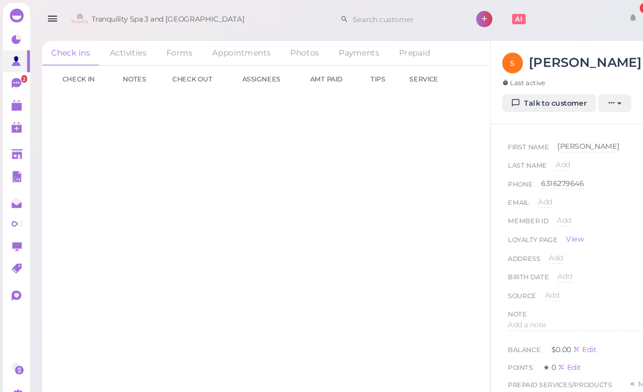
click at [518, 94] on link "Talk to customer" at bounding box center [513, 96] width 88 height 17
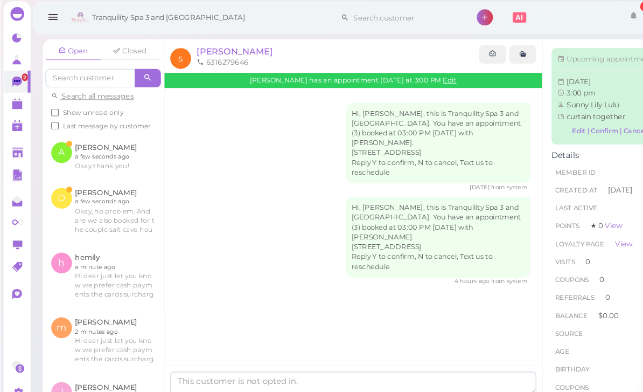
scroll to position [29, 0]
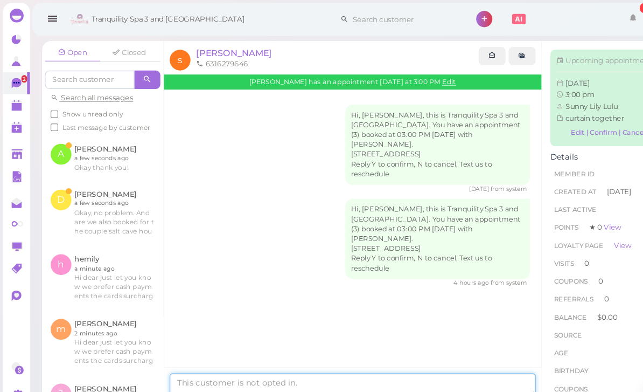
click at [260, 361] on textarea at bounding box center [329, 359] width 342 height 22
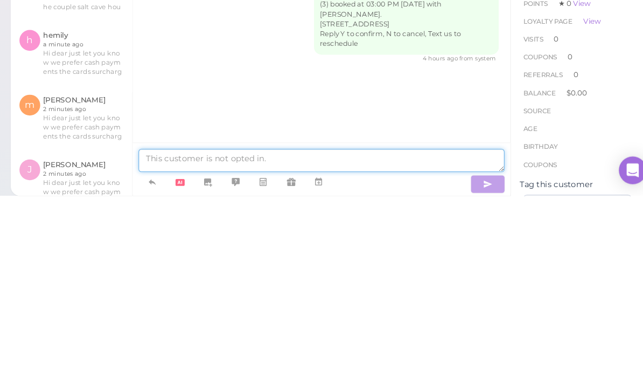
click at [191, 348] on textarea at bounding box center [329, 359] width 342 height 22
paste textarea "Hi dear just let you know we prefer cash payments the cards surcharges thank yo…"
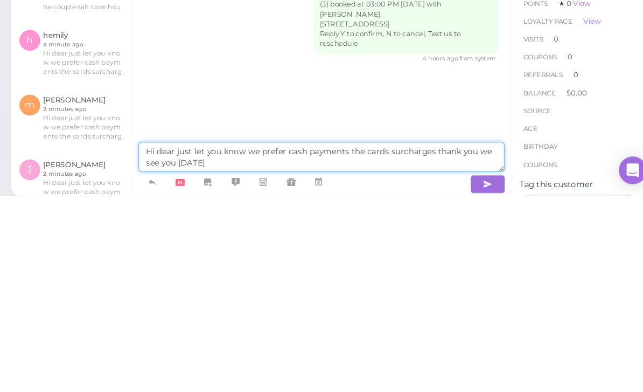
type textarea "Hi dear just let you know we prefer cash payments the cards surcharges thank yo…"
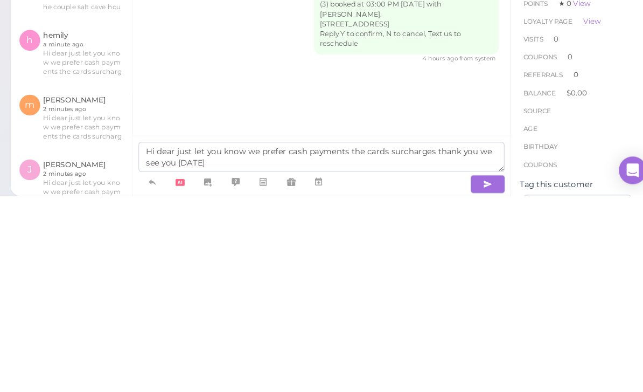
click at [480, 376] on icon "button" at bounding box center [484, 381] width 9 height 11
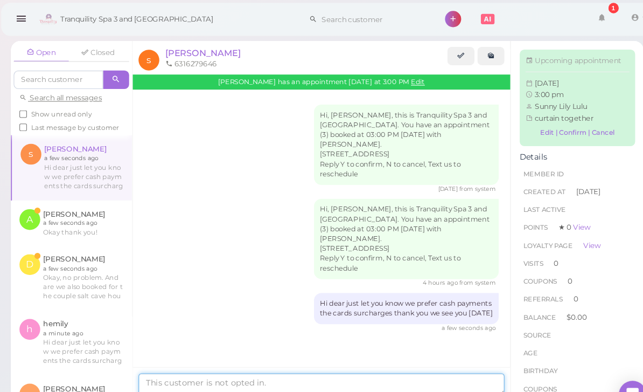
click at [246, 364] on textarea at bounding box center [329, 359] width 342 height 22
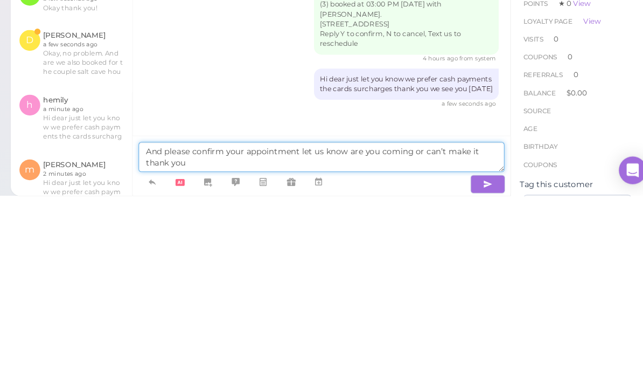
type textarea "And please confirm your appointment let us know are you coming or can’t make it…"
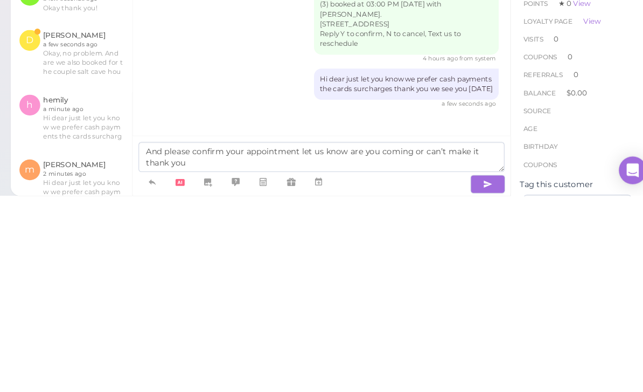
click at [480, 376] on icon "button" at bounding box center [484, 381] width 9 height 11
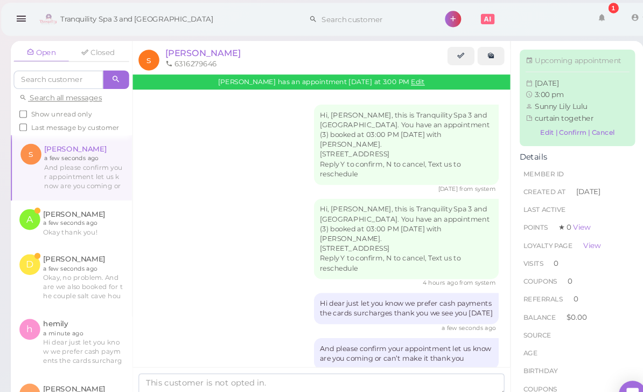
click at [87, 242] on link at bounding box center [95, 259] width 113 height 60
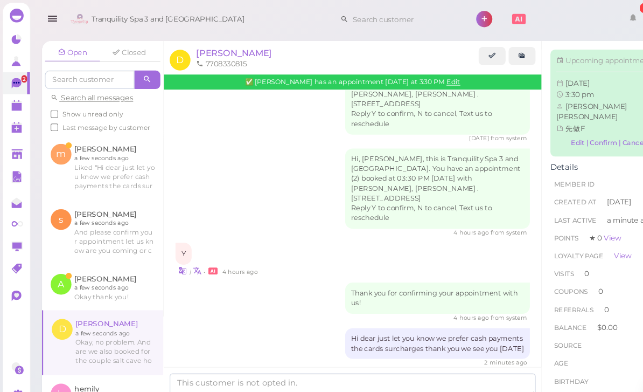
scroll to position [36, 0]
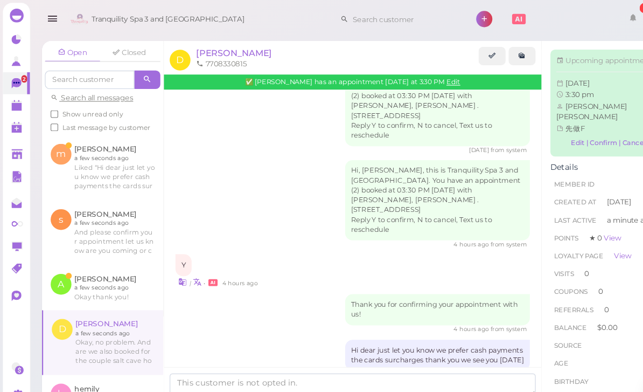
click at [197, 44] on span "[PERSON_NAME]" at bounding box center [218, 49] width 71 height 10
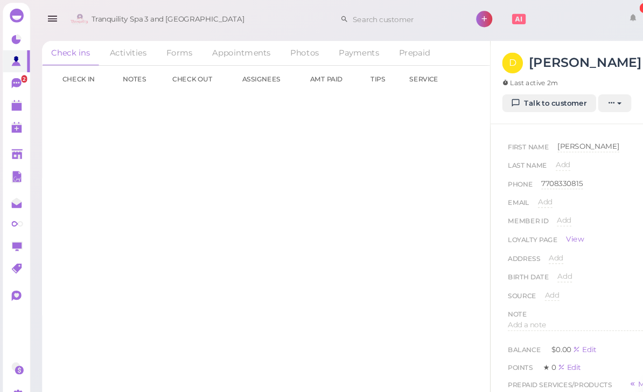
click at [527, 91] on link "Talk to customer" at bounding box center [513, 96] width 88 height 17
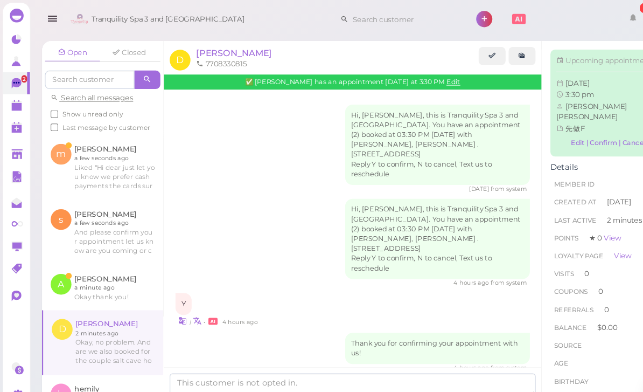
scroll to position [57, 0]
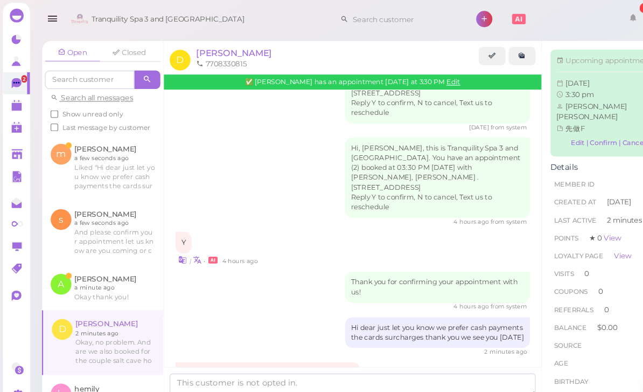
click at [198, 47] on span "[PERSON_NAME]" at bounding box center [218, 49] width 71 height 10
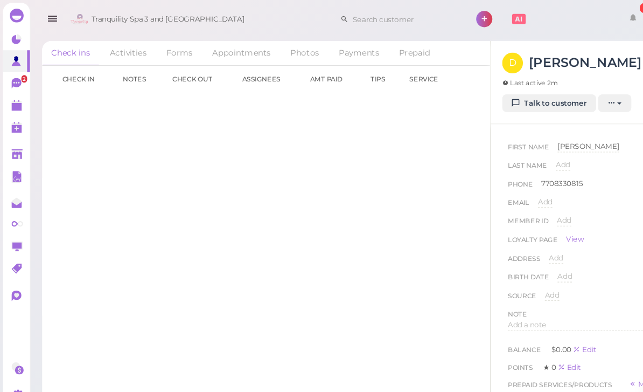
click at [232, 48] on link "Appointments" at bounding box center [226, 49] width 72 height 23
click at [84, 96] on link "09-28 3:30pm" at bounding box center [80, 96] width 47 height 8
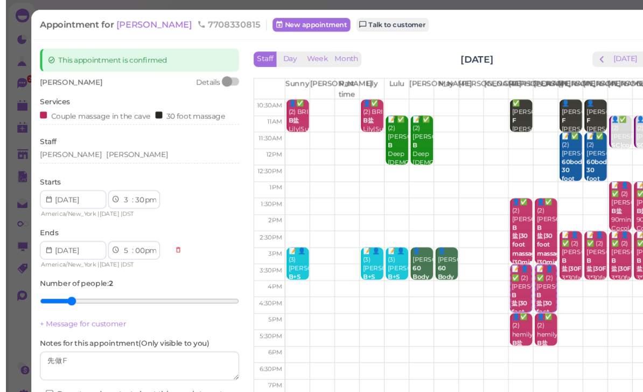
scroll to position [6, 0]
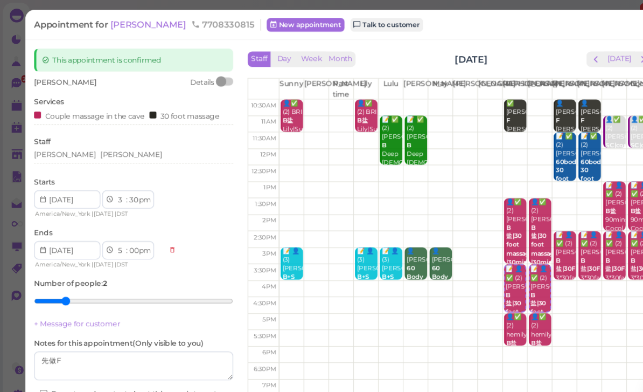
click at [117, 26] on span "[PERSON_NAME]" at bounding box center [139, 23] width 73 height 10
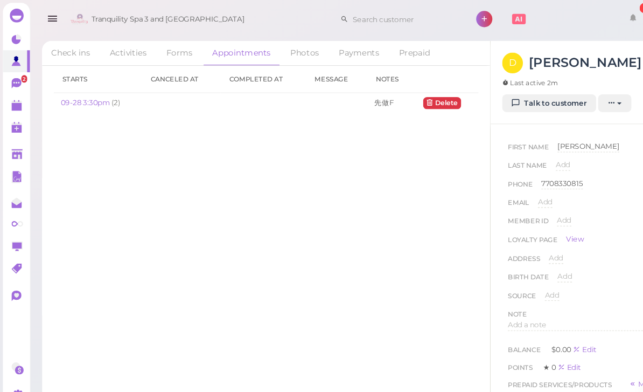
click at [523, 94] on link "Talk to customer" at bounding box center [513, 96] width 88 height 17
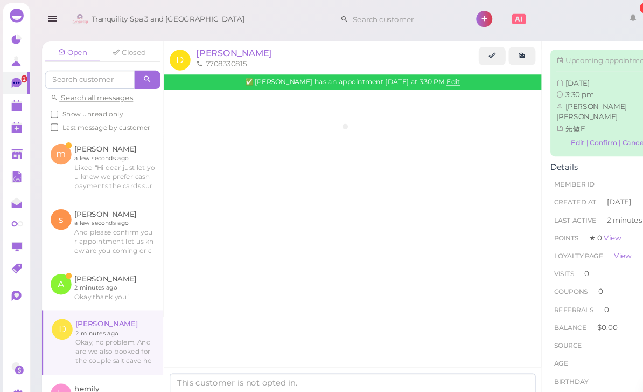
scroll to position [57, 0]
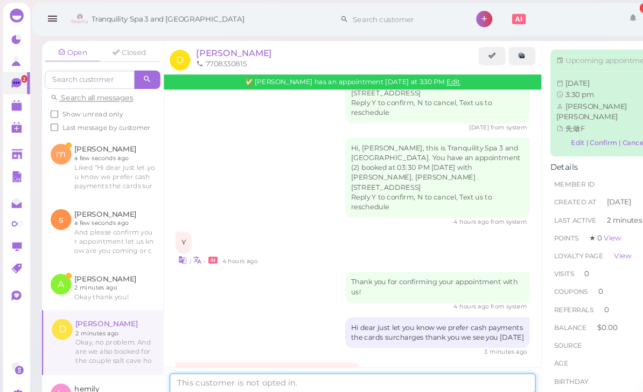
click at [273, 364] on textarea at bounding box center [329, 359] width 342 height 22
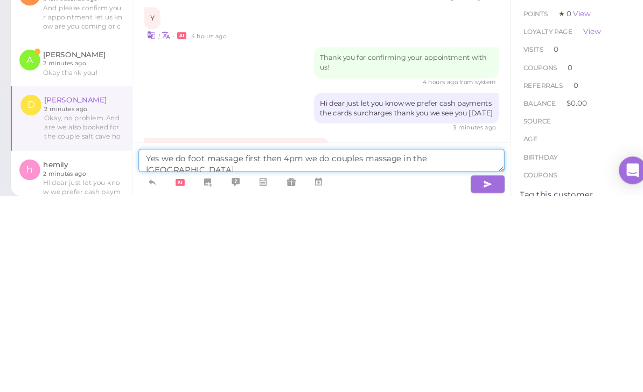
type textarea "Yes we do foot massage first then 4pm we do couples massage in the salt cave"
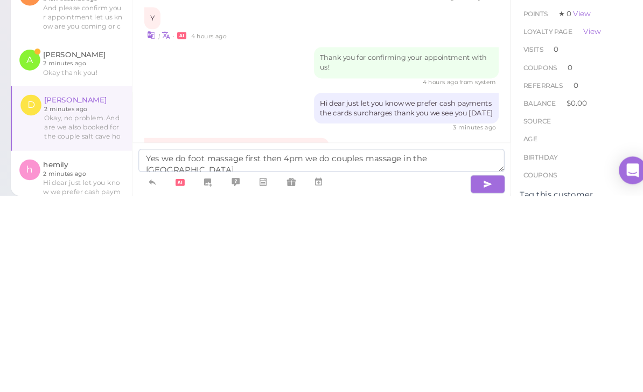
click at [468, 372] on button "button" at bounding box center [484, 380] width 32 height 17
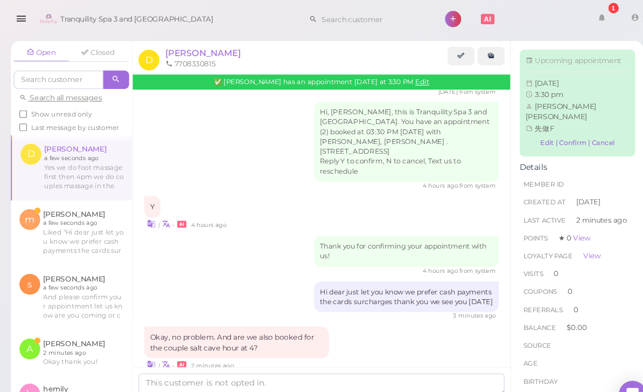
scroll to position [0, 0]
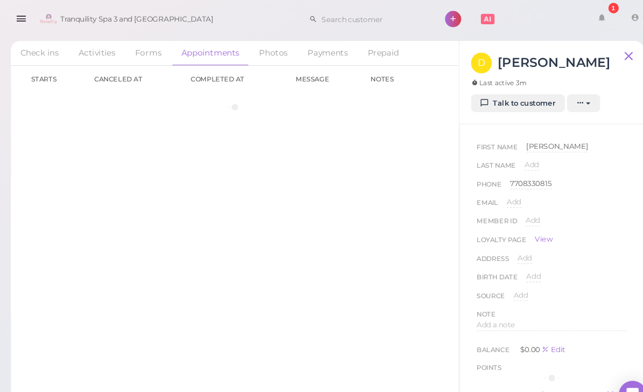
scroll to position [6, 0]
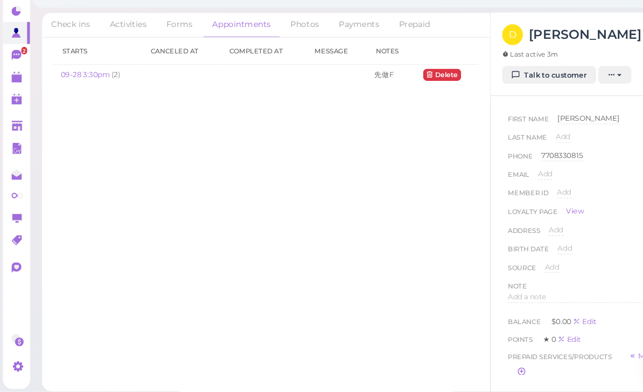
click at [8, 88] on link at bounding box center [15, 98] width 25 height 20
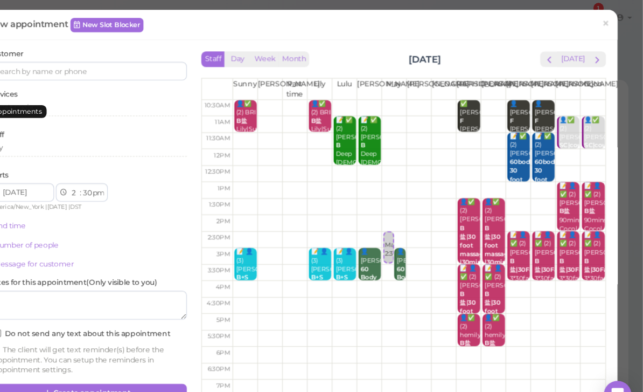
click at [605, 26] on span "×" at bounding box center [608, 22] width 7 height 15
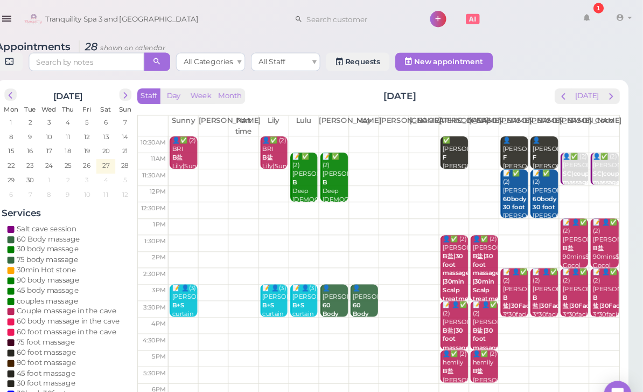
click at [372, 276] on div "👤SCOTT 60 Body massage Lisa|May 3:00pm - 4:00pm" at bounding box center [384, 301] width 24 height 72
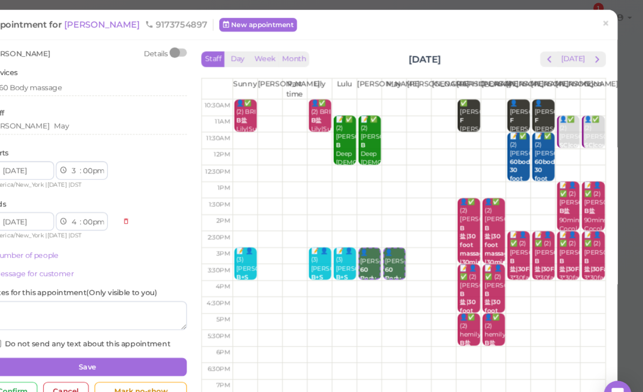
click at [103, 22] on span "[PERSON_NAME]" at bounding box center [139, 23] width 73 height 10
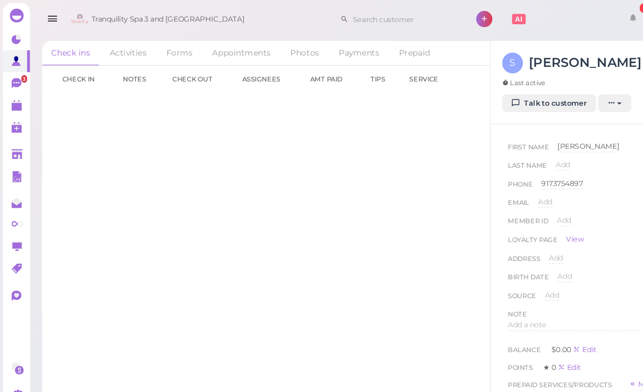
click at [525, 99] on link "Talk to customer" at bounding box center [513, 96] width 88 height 17
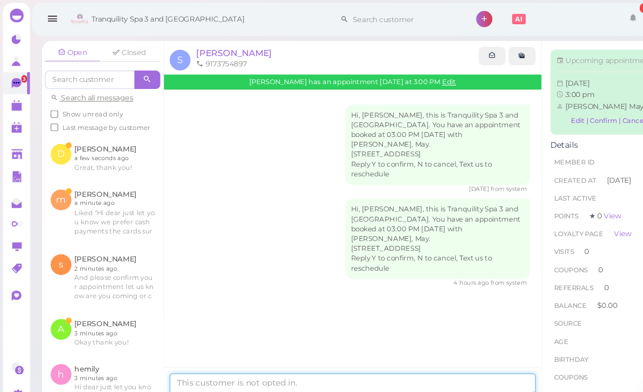
click at [237, 364] on textarea at bounding box center [329, 359] width 342 height 22
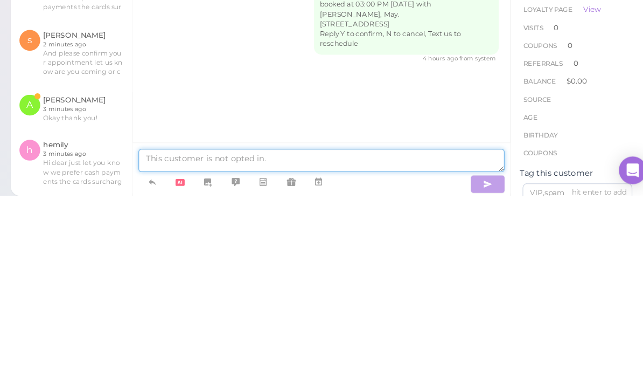
click at [179, 348] on textarea at bounding box center [329, 359] width 342 height 22
paste textarea "Hi dear just let you know we prefer cash payments the cards surcharges thank yo…"
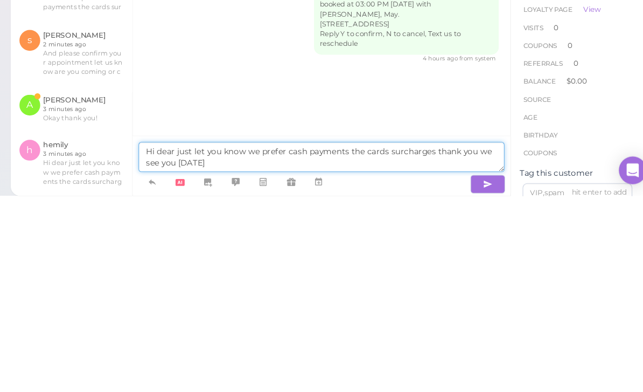
type textarea "Hi dear just let you know we prefer cash payments the cards surcharges thank yo…"
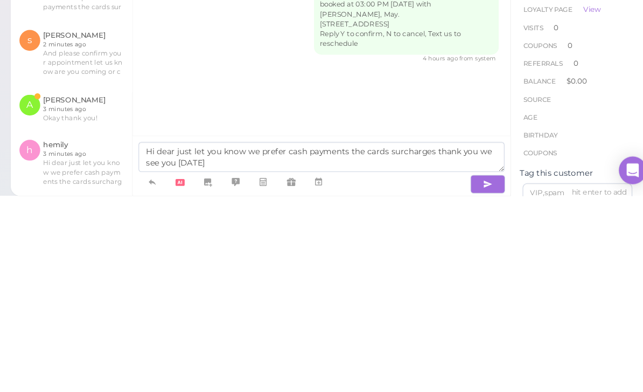
click at [468, 372] on button "button" at bounding box center [484, 380] width 32 height 17
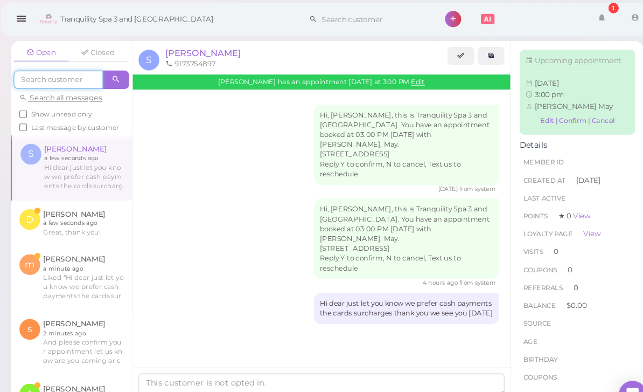
scroll to position [0, 0]
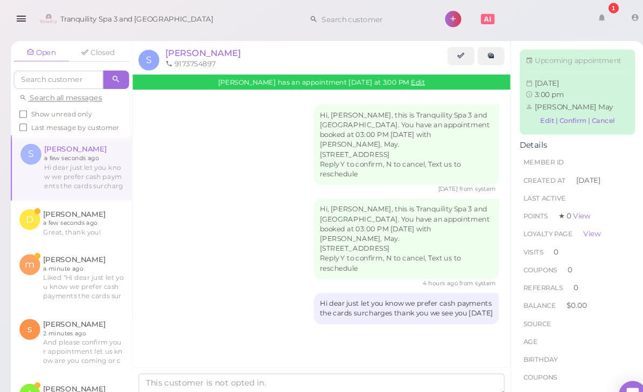
click at [44, 18] on icon "button" at bounding box center [49, 17] width 11 height 13
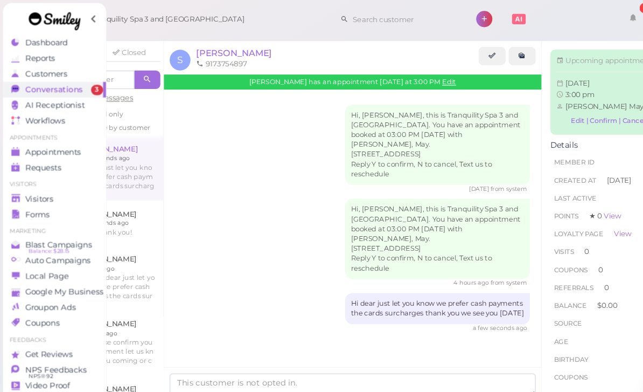
click at [55, 142] on span "Appointments" at bounding box center [50, 141] width 52 height 9
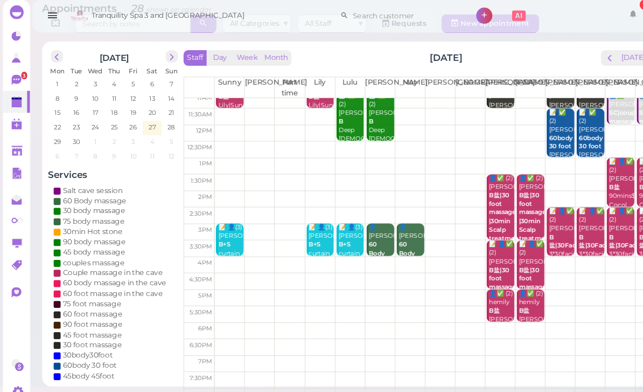
scroll to position [32, 0]
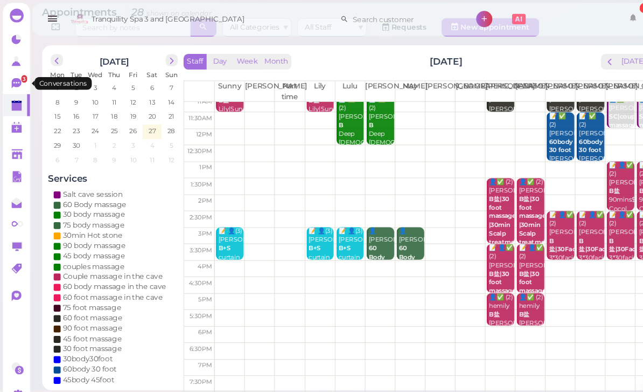
click at [15, 79] on icon at bounding box center [15, 78] width 9 height 10
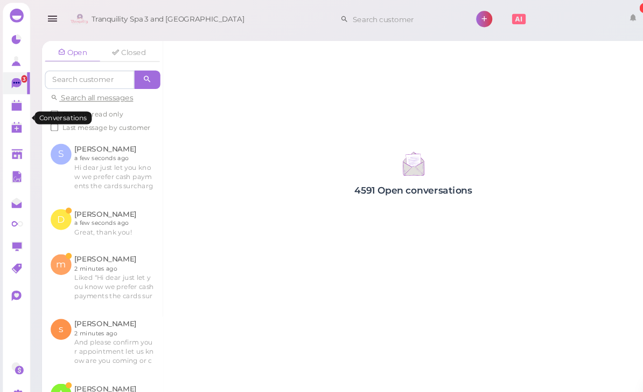
click at [117, 206] on link at bounding box center [95, 208] width 113 height 42
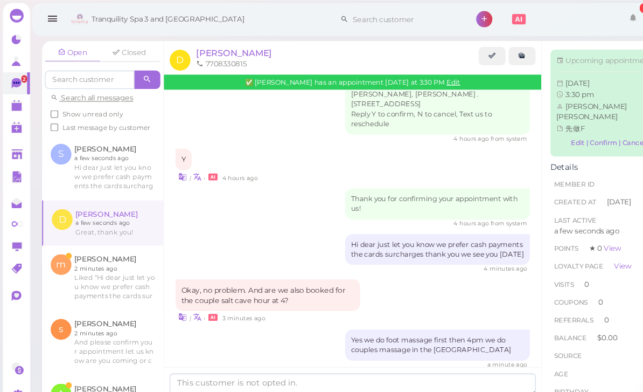
scroll to position [29, 0]
click at [275, 363] on textarea at bounding box center [329, 359] width 342 height 22
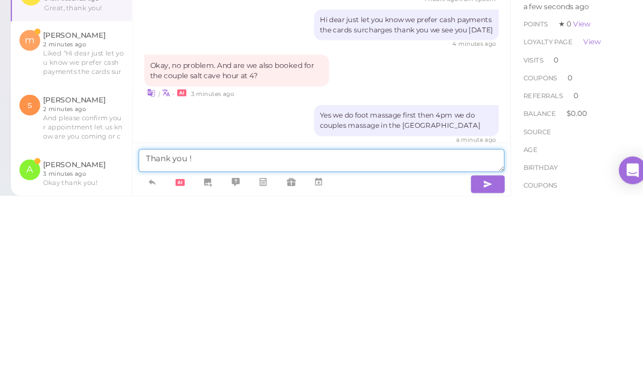
type textarea "Thank you !"
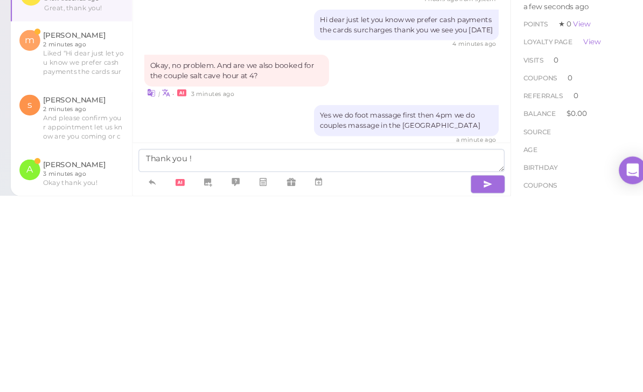
click at [468, 372] on button "button" at bounding box center [484, 380] width 32 height 17
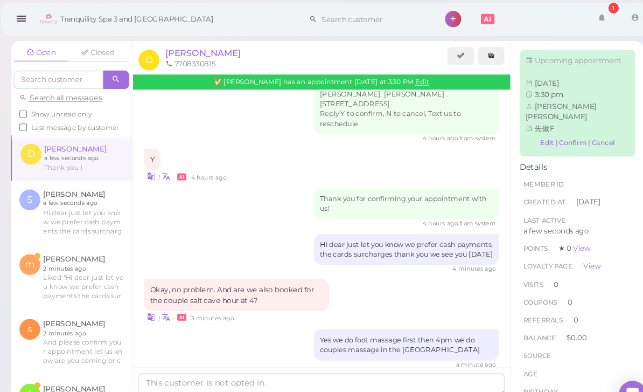
scroll to position [159, 0]
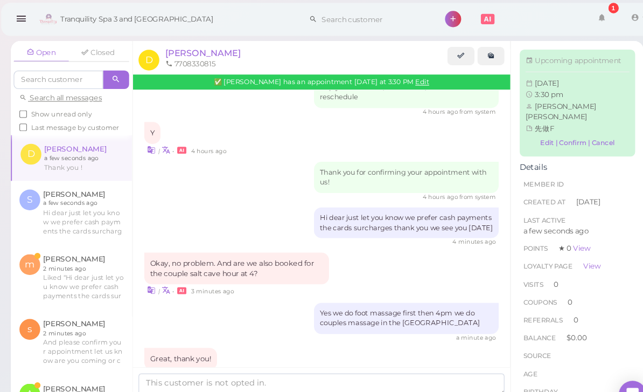
click at [81, 232] on link at bounding box center [95, 259] width 113 height 60
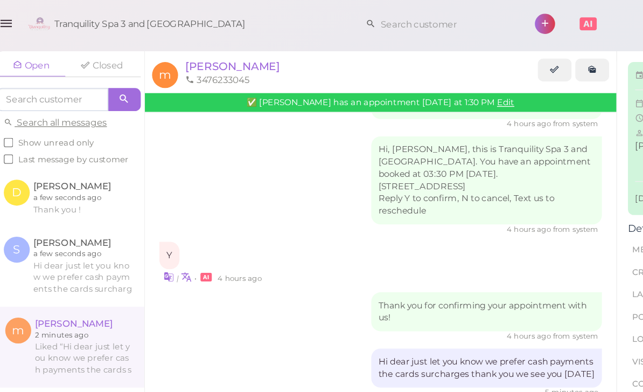
click at [183, 49] on span "[PERSON_NAME]" at bounding box center [218, 49] width 71 height 10
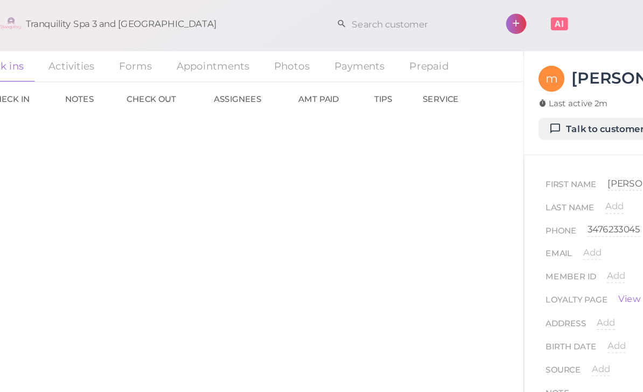
click at [190, 50] on link "Appointments" at bounding box center [226, 49] width 72 height 23
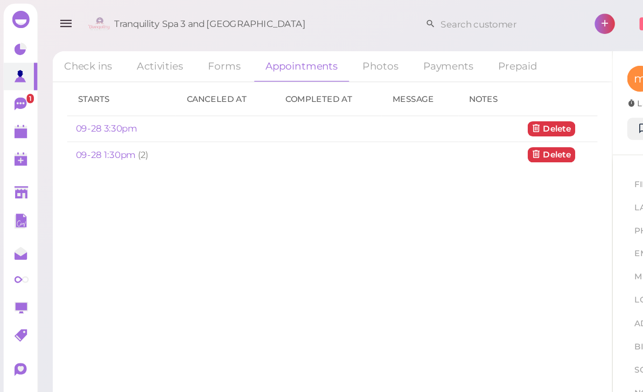
click at [84, 116] on link "09-28 1:30pm" at bounding box center [80, 116] width 46 height 8
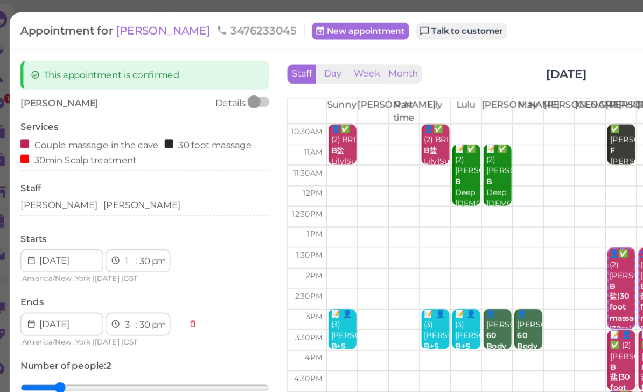
click at [328, 23] on link "Talk to customer" at bounding box center [362, 23] width 68 height 13
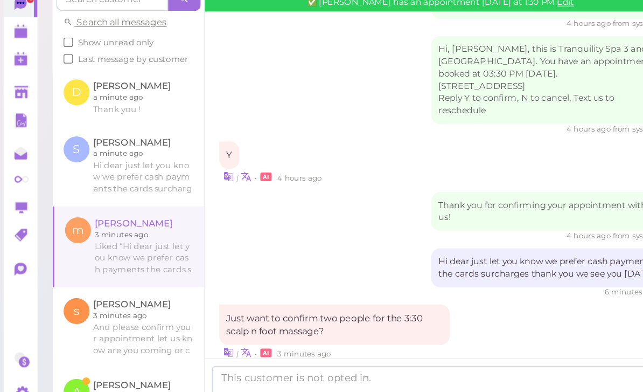
scroll to position [34, 0]
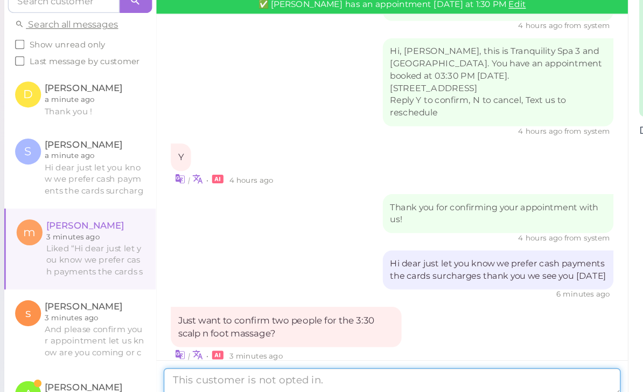
click at [355, 348] on textarea at bounding box center [329, 359] width 342 height 22
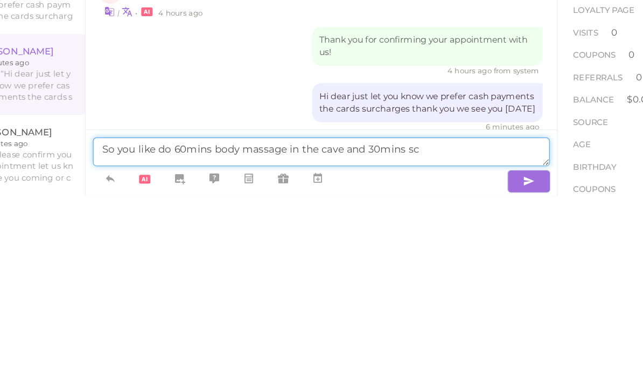
scroll to position [424, 0]
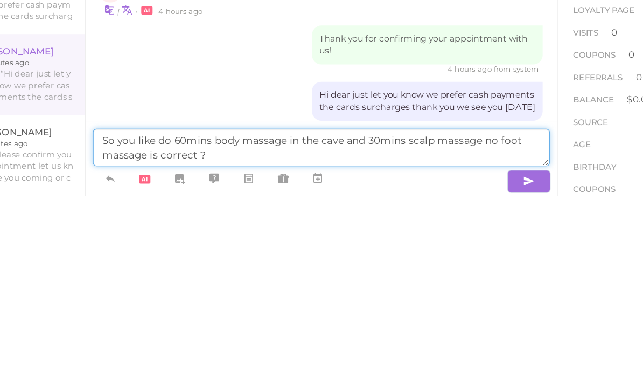
type textarea "So you like do 60mins body massage in the cave and 30mins scalp massage no foot…"
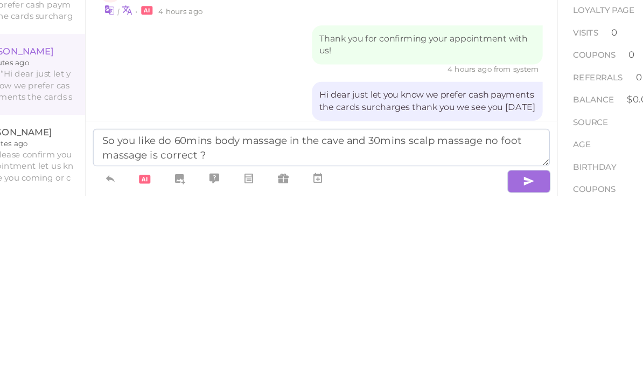
click at [480, 376] on icon "button" at bounding box center [484, 381] width 9 height 11
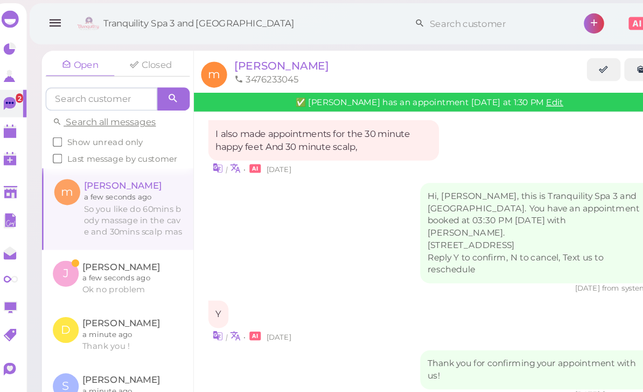
scroll to position [17, 0]
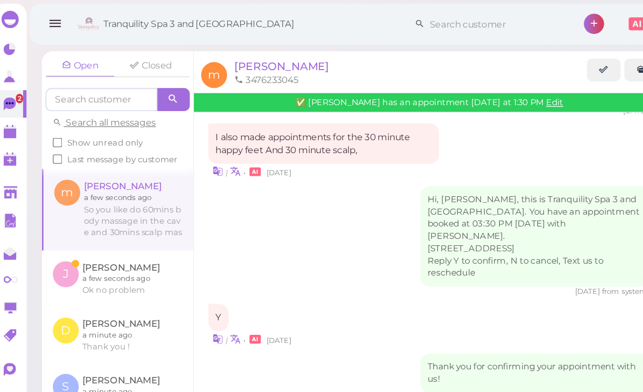
click at [55, 187] on link at bounding box center [95, 208] width 113 height 42
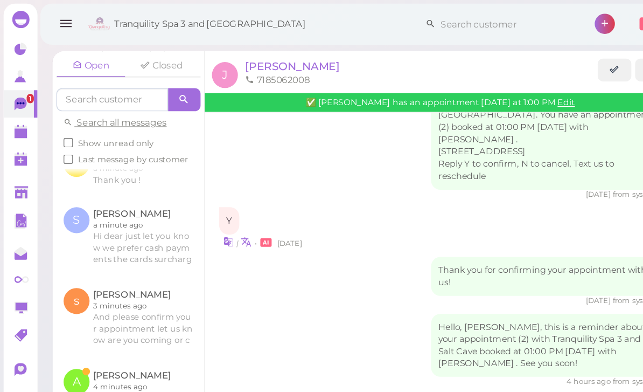
scroll to position [148, 0]
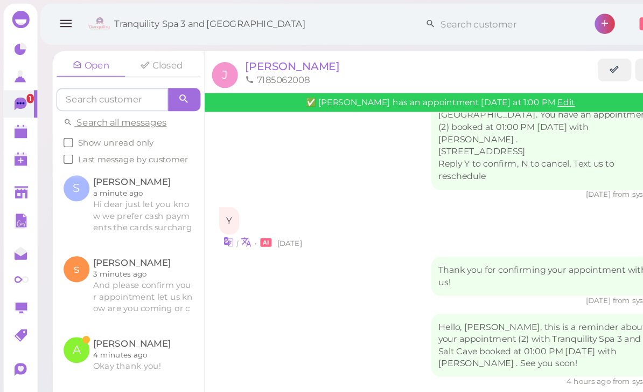
click at [67, 244] on link at bounding box center [95, 265] width 113 height 42
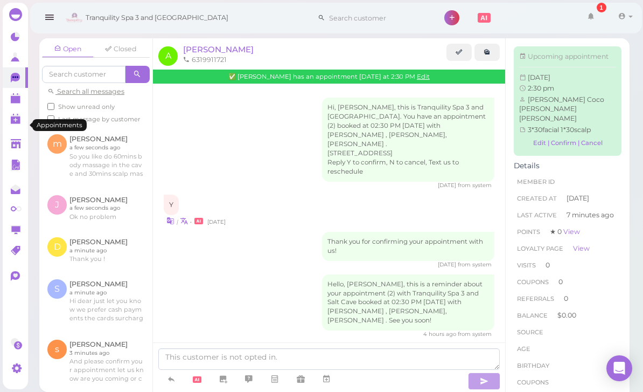
click at [8, 102] on link at bounding box center [15, 98] width 25 height 20
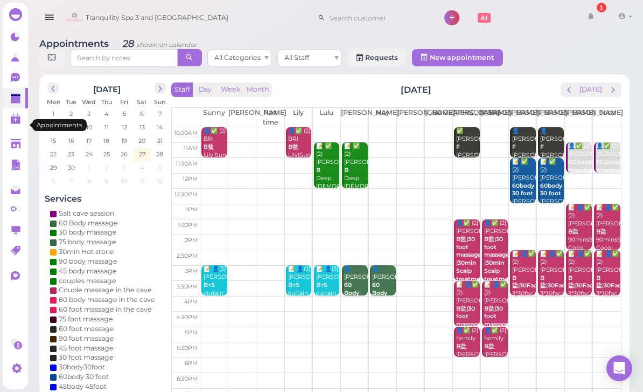
click at [16, 134] on link at bounding box center [15, 144] width 25 height 20
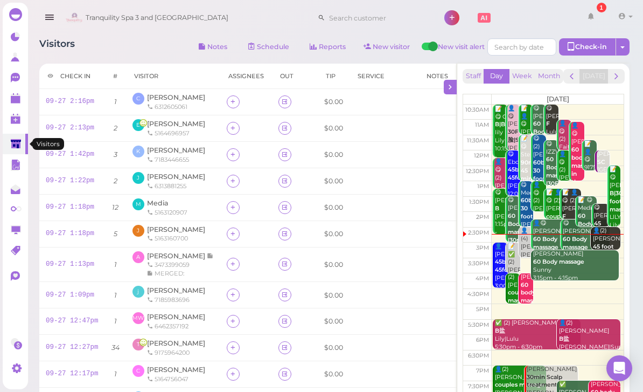
click at [3, 130] on div "0 0" at bounding box center [15, 204] width 25 height 356
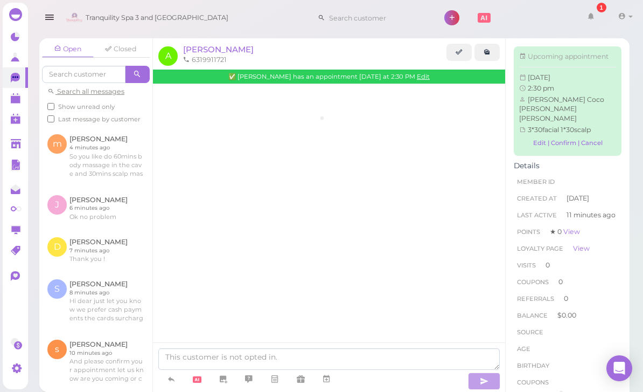
scroll to position [39, 0]
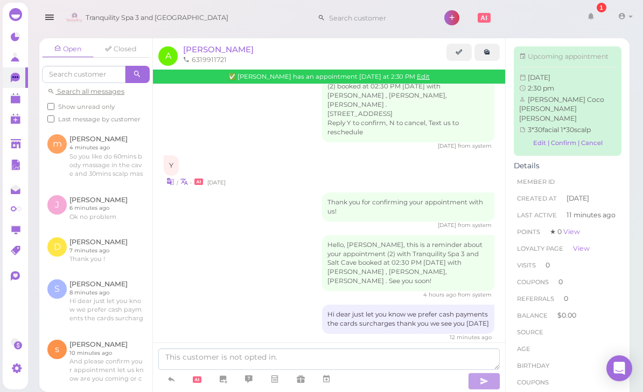
click at [11, 98] on polygon at bounding box center [16, 100] width 10 height 8
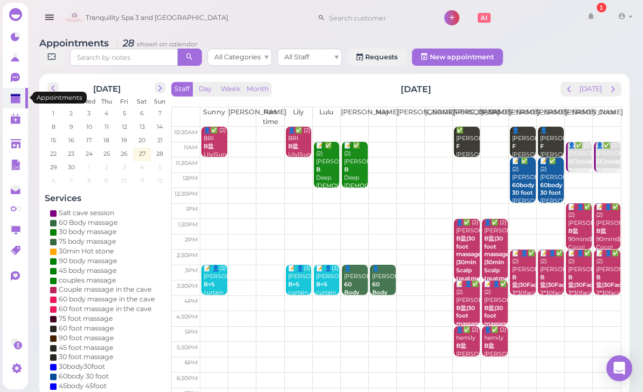
scroll to position [4, 0]
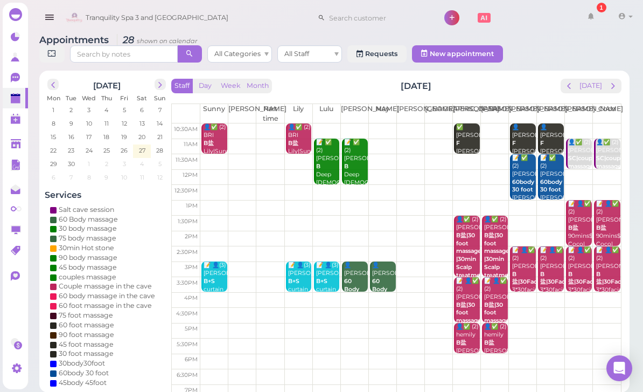
click at [553, 88] on div "Staff Day Week Month Sunday, Sep 28 Today" at bounding box center [396, 86] width 450 height 15
click at [567, 98] on div "Staff Day Week Month Sunday, Sep 28 Today Sunny Kelly Part time Lily Lulu Lisa …" at bounding box center [396, 252] width 450 height 346
click at [560, 79] on div "Staff Day Week Month Sunday, Sep 28 Today" at bounding box center [396, 86] width 450 height 15
click at [565, 89] on button "prev" at bounding box center [569, 86] width 17 height 15
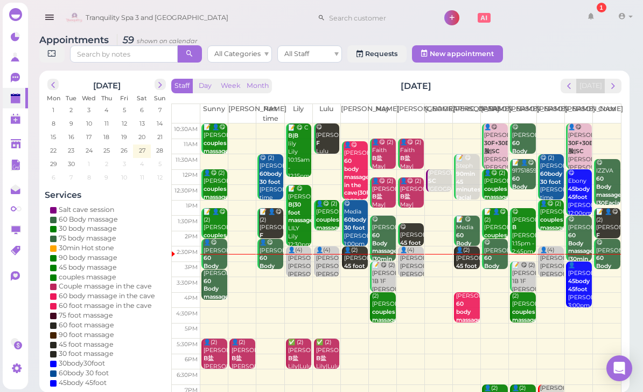
click at [468, 262] on b "45 foot massage" at bounding box center [468, 269] width 25 height 15
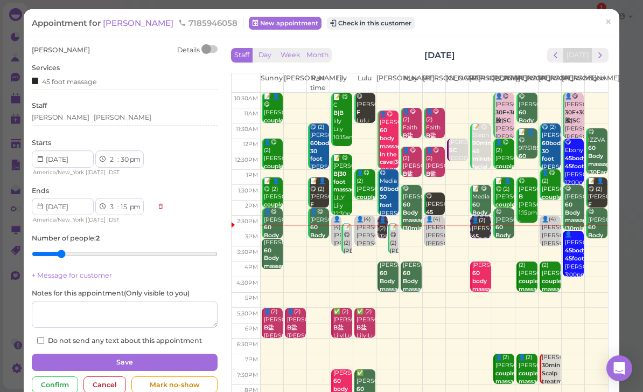
click at [114, 27] on span "[PERSON_NAME]" at bounding box center [139, 23] width 73 height 10
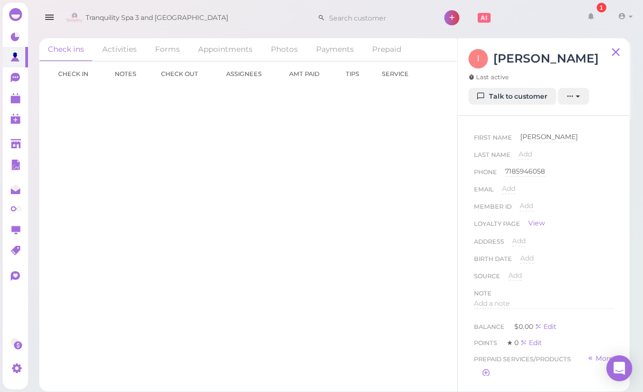
click at [514, 102] on link "Talk to customer" at bounding box center [513, 96] width 88 height 17
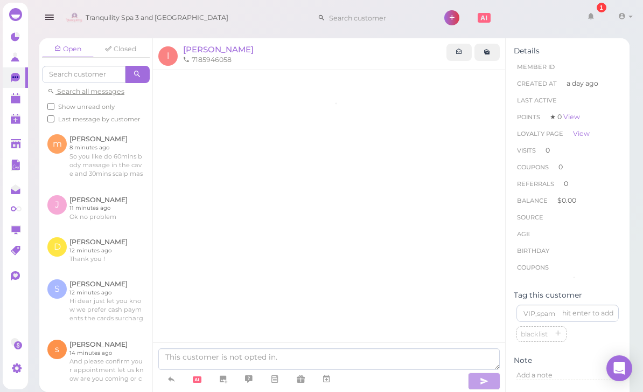
click at [516, 99] on li "Last Active" at bounding box center [568, 100] width 108 height 17
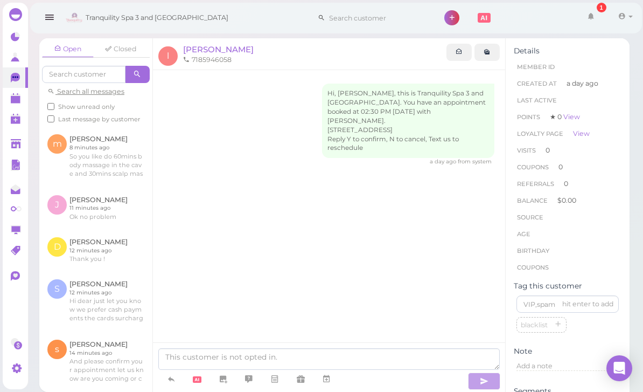
scroll to position [34, 0]
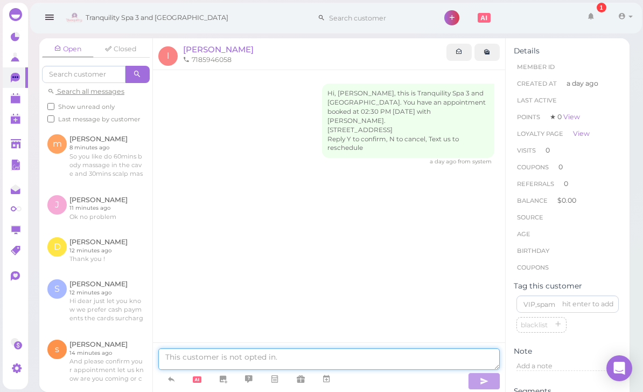
click at [261, 356] on textarea at bounding box center [329, 359] width 342 height 22
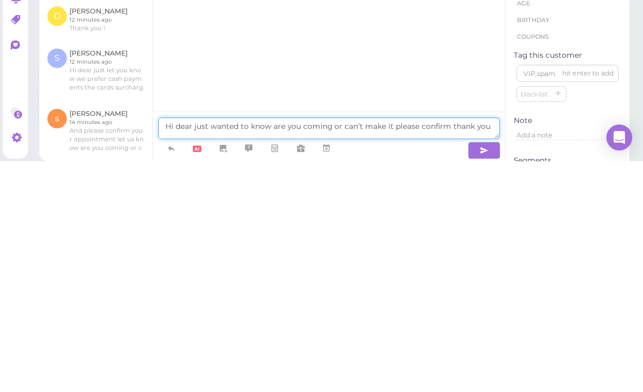
type textarea "Hi dear just wanted to know are you coming or can’t make it please confirm than…"
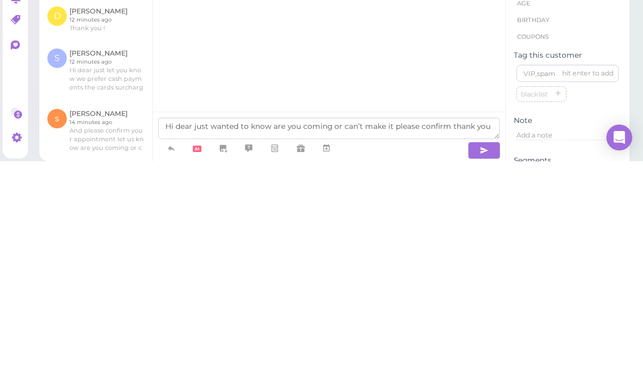
click at [483, 376] on icon "button" at bounding box center [484, 381] width 9 height 11
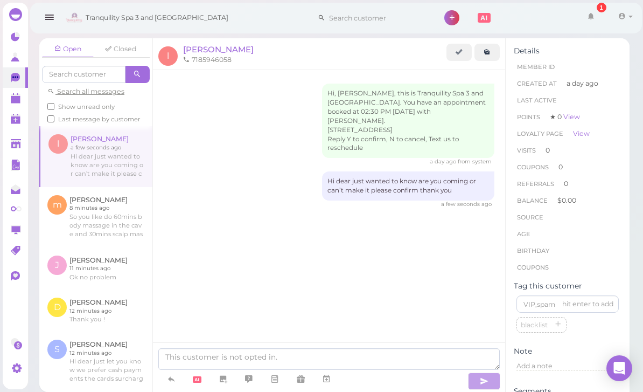
click at [18, 103] on icon at bounding box center [16, 98] width 11 height 11
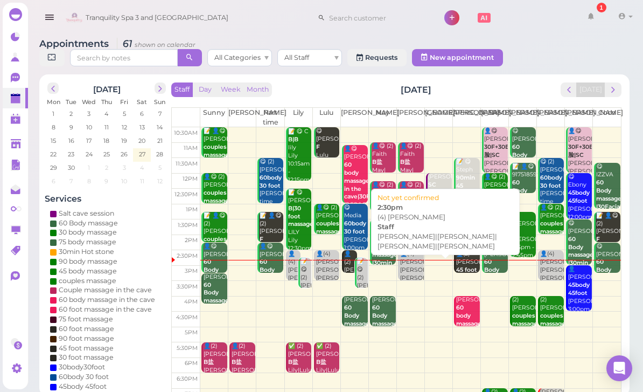
click at [414, 270] on div "👤(4) Sharon Lily|Linda|Lulu|Mike 2:30pm" at bounding box center [412, 278] width 24 height 56
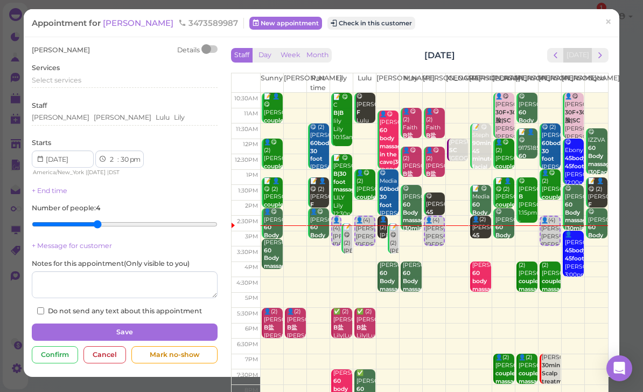
click at [121, 56] on div "Sharon Details Services Select services Staff Linda Mike Lulu Lily Starts 1 2 3…" at bounding box center [125, 180] width 186 height 270
click at [112, 54] on div "Sharon Details" at bounding box center [125, 50] width 186 height 10
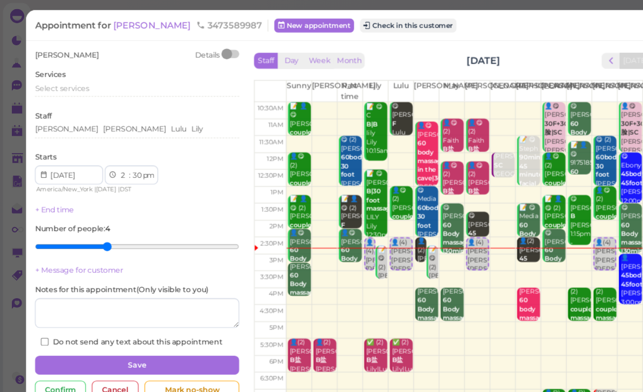
click at [123, 22] on span "[PERSON_NAME]" at bounding box center [139, 23] width 73 height 10
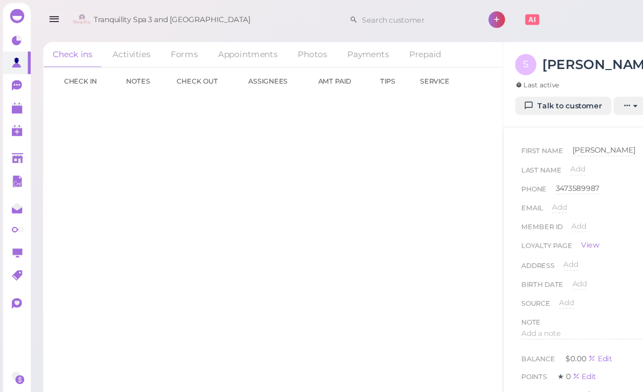
click at [518, 100] on link "Talk to customer" at bounding box center [513, 96] width 88 height 17
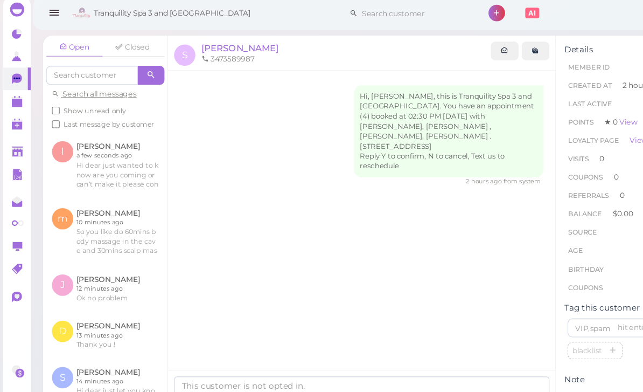
scroll to position [34, 0]
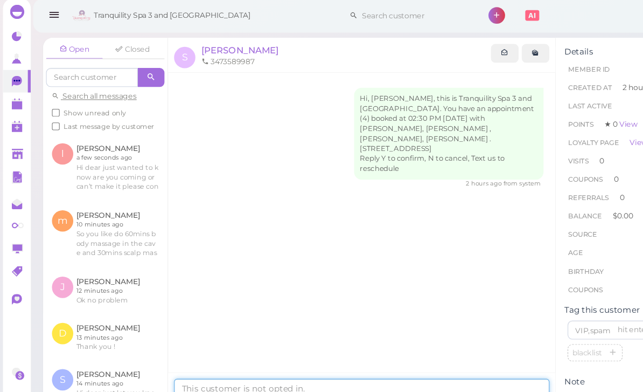
click at [213, 357] on textarea at bounding box center [329, 359] width 342 height 22
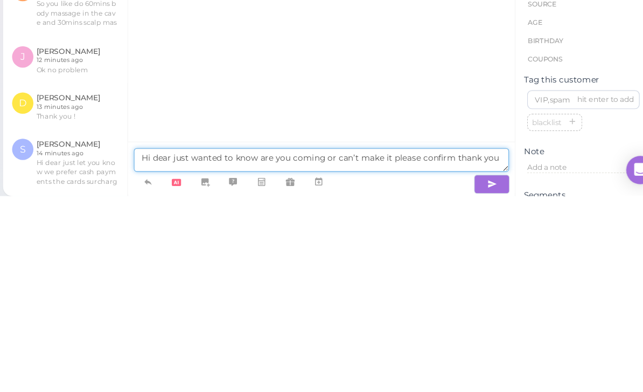
type textarea "Hi dear just wanted to know are you coming or can’t make it please confirm than…"
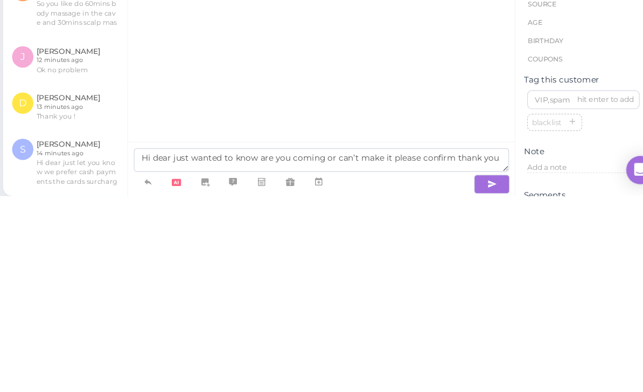
click at [468, 372] on button "button" at bounding box center [484, 380] width 32 height 17
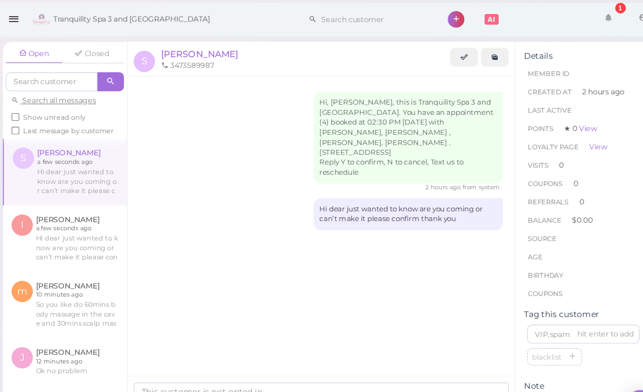
scroll to position [0, 0]
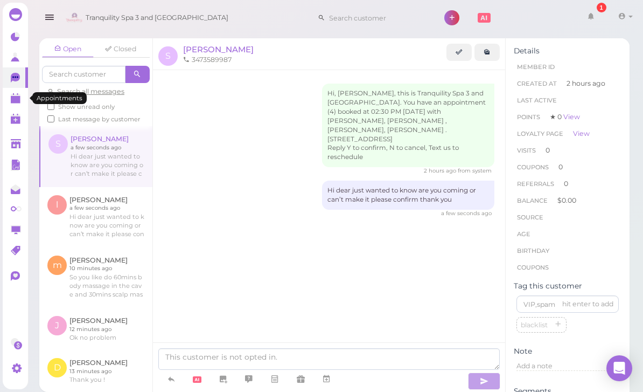
click at [15, 97] on polygon at bounding box center [16, 100] width 10 height 8
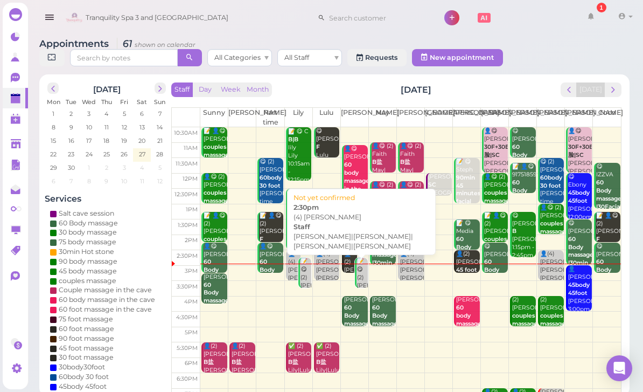
click at [326, 268] on div "👤(4) Sharon Lily|Linda|Lulu|Mike 2:30pm" at bounding box center [328, 278] width 24 height 56
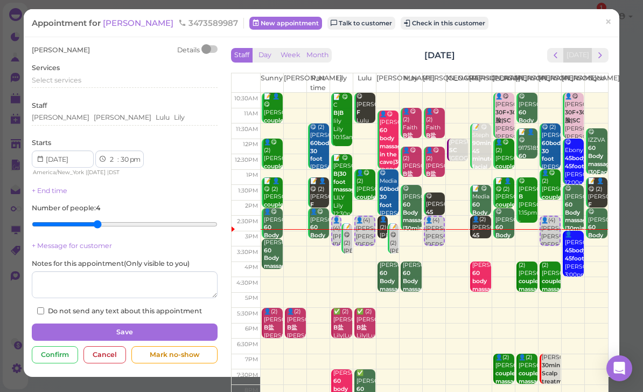
click at [108, 348] on div "Cancel" at bounding box center [105, 354] width 43 height 17
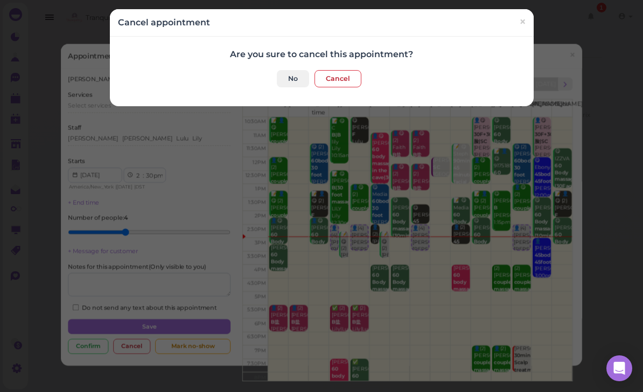
click at [336, 79] on button "Cancel" at bounding box center [338, 78] width 47 height 17
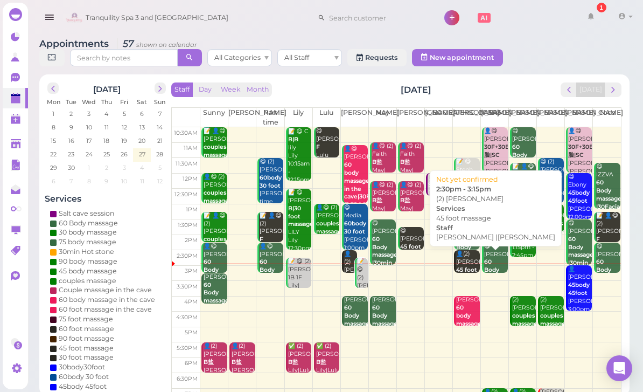
click at [465, 266] on b "45 foot massage" at bounding box center [468, 273] width 25 height 15
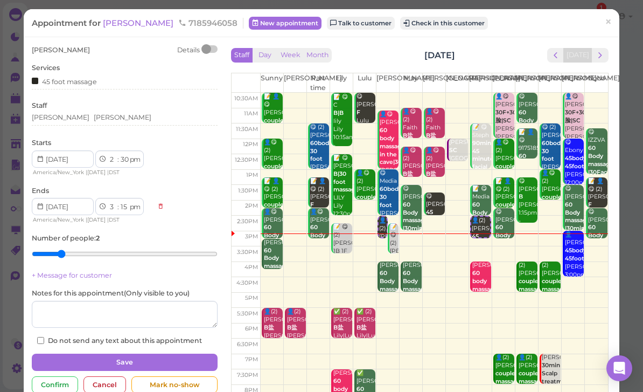
click at [612, 23] on span "×" at bounding box center [608, 22] width 7 height 15
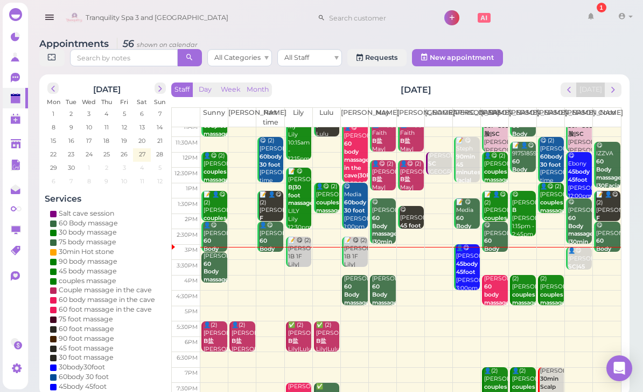
scroll to position [21, 0]
click at [17, 80] on icon at bounding box center [15, 78] width 9 height 10
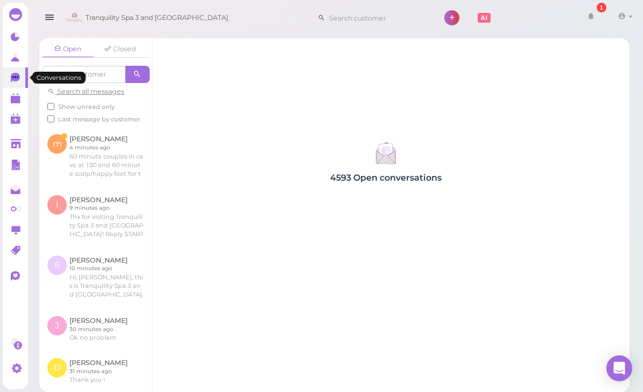
click at [110, 163] on link at bounding box center [95, 156] width 113 height 60
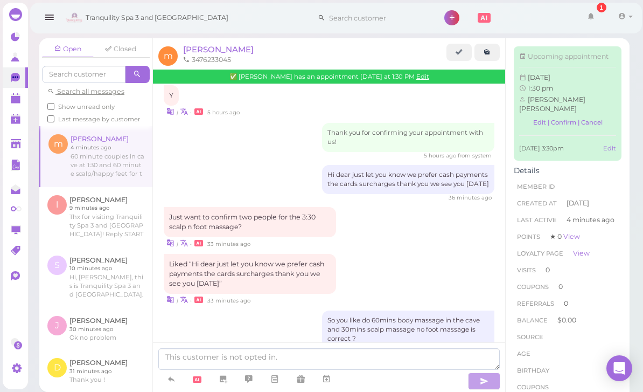
scroll to position [34, 0]
click at [19, 102] on polygon at bounding box center [16, 100] width 10 height 8
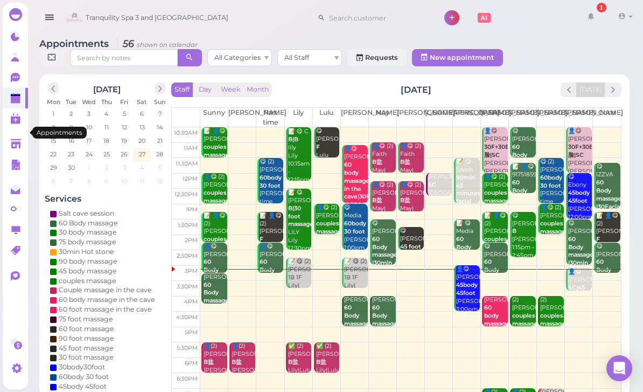
click at [18, 114] on icon at bounding box center [16, 119] width 11 height 11
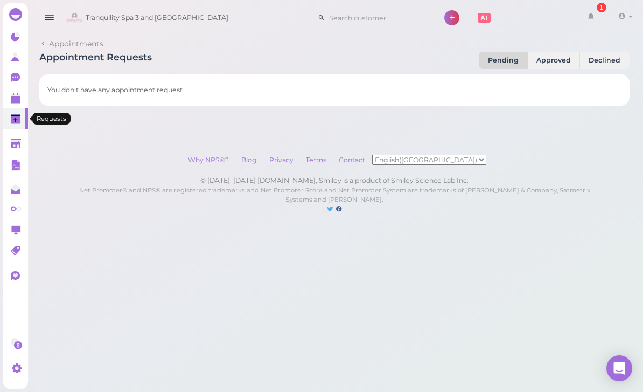
click at [17, 117] on polygon at bounding box center [16, 120] width 10 height 8
click at [16, 114] on icon at bounding box center [16, 119] width 11 height 11
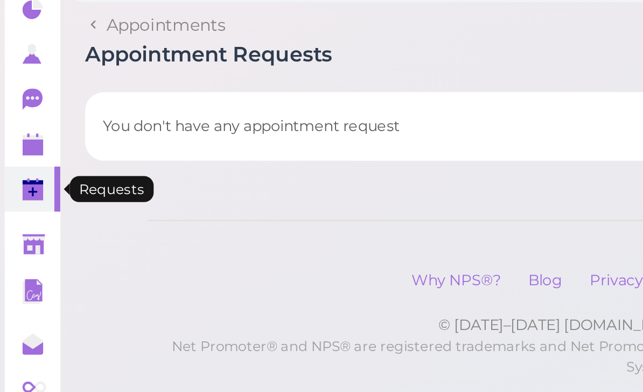
click at [16, 67] on link "0" at bounding box center [15, 77] width 25 height 20
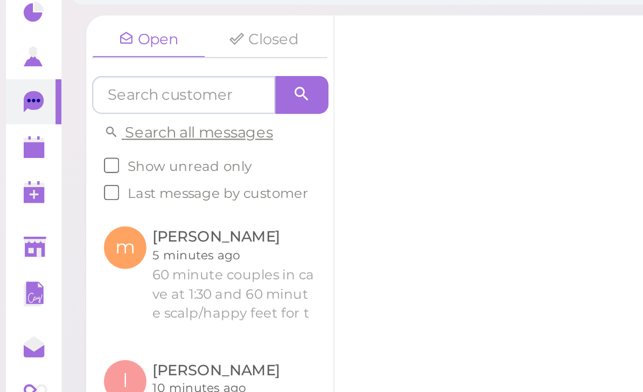
click at [96, 126] on link at bounding box center [95, 156] width 113 height 60
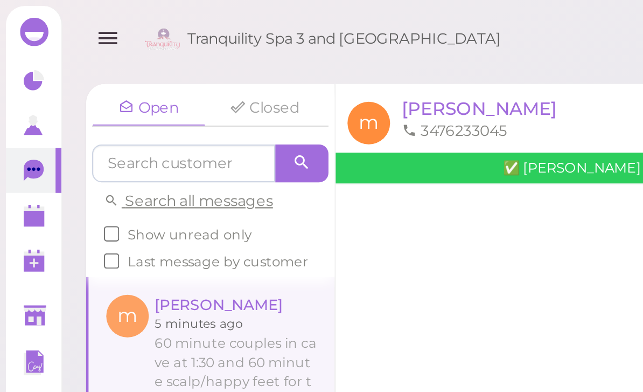
scroll to position [566, 0]
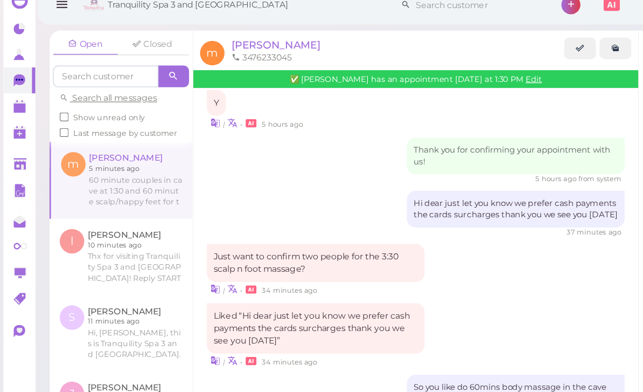
click at [199, 44] on span "[PERSON_NAME]" at bounding box center [218, 49] width 71 height 10
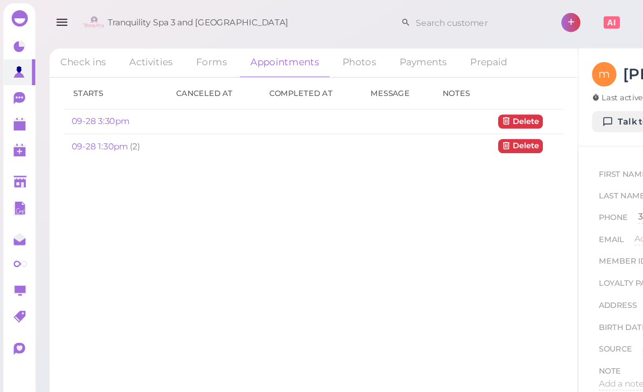
click at [74, 118] on link "09-28 1:30pm" at bounding box center [80, 116] width 46 height 8
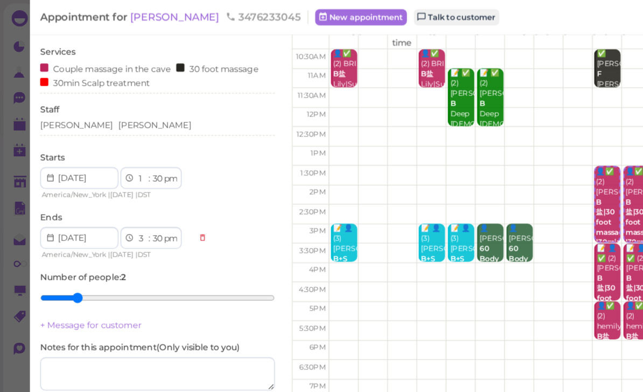
scroll to position [53, 0]
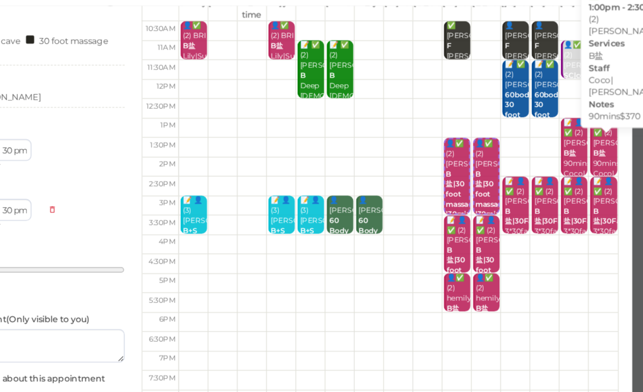
click at [588, 126] on div "📝 👤✅ (2) Jeniffer B盐 90mins$370 Coco|Tina 1:00pm - 2:30pm" at bounding box center [598, 156] width 20 height 80
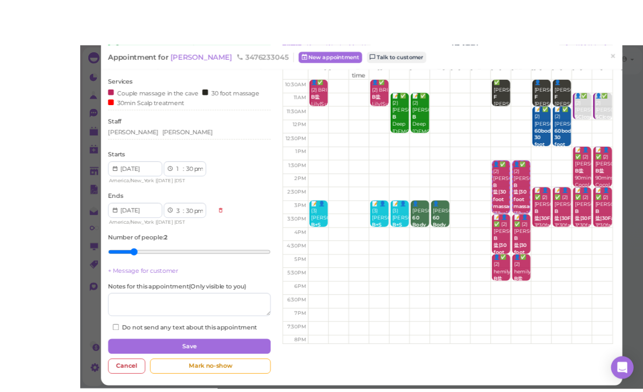
scroll to position [19, 0]
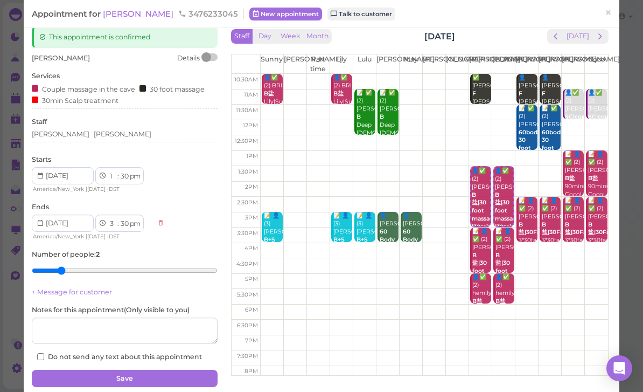
click at [613, 11] on link "×" at bounding box center [609, 13] width 20 height 25
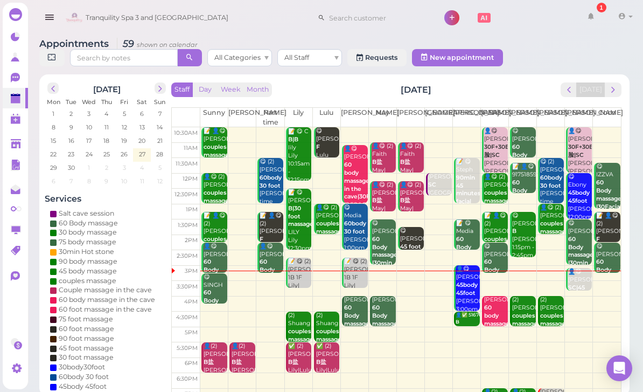
click at [619, 94] on button "next" at bounding box center [613, 89] width 17 height 15
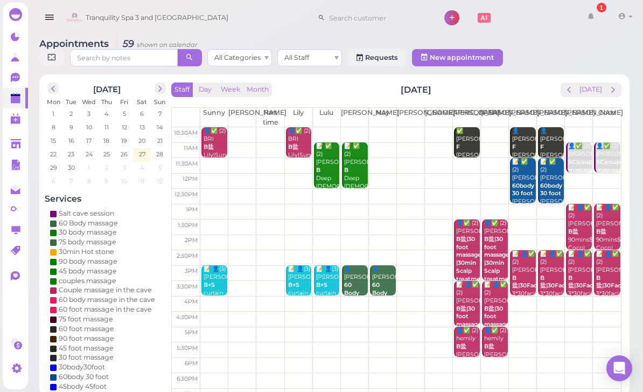
click at [606, 223] on div "📝 👤✅ (2) Jeniffer B盐 90mins$370 Coco|Tina 1:00pm - 2:30pm" at bounding box center [608, 244] width 24 height 80
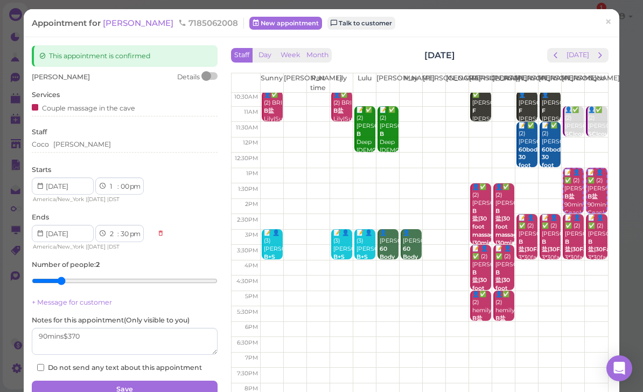
scroll to position [2, 0]
click at [610, 21] on span "×" at bounding box center [608, 22] width 7 height 15
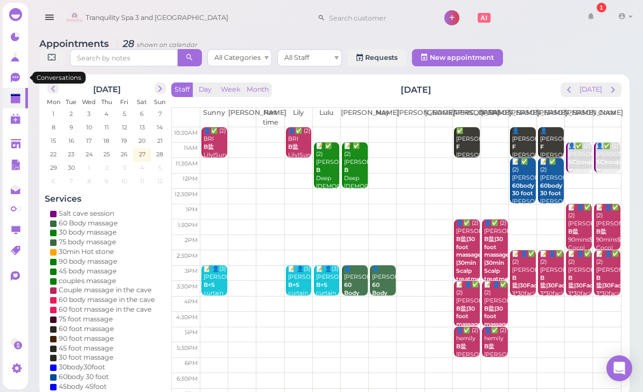
click at [13, 80] on icon at bounding box center [15, 78] width 9 height 10
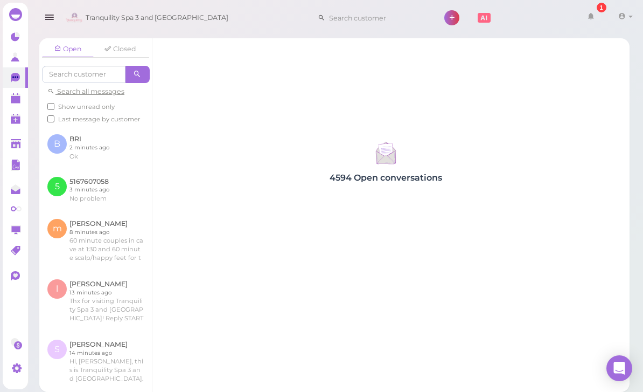
click at [112, 234] on link at bounding box center [95, 241] width 113 height 60
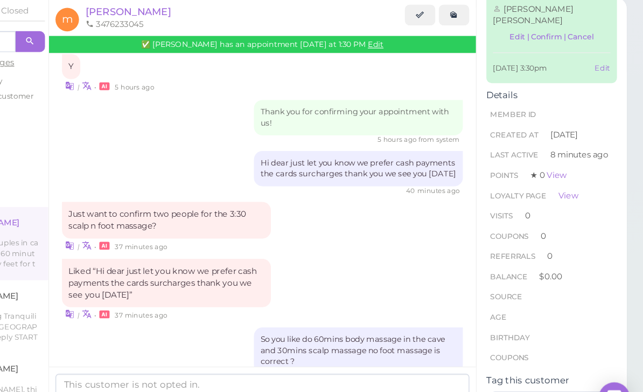
scroll to position [566, 0]
click at [158, 348] on textarea at bounding box center [329, 359] width 342 height 22
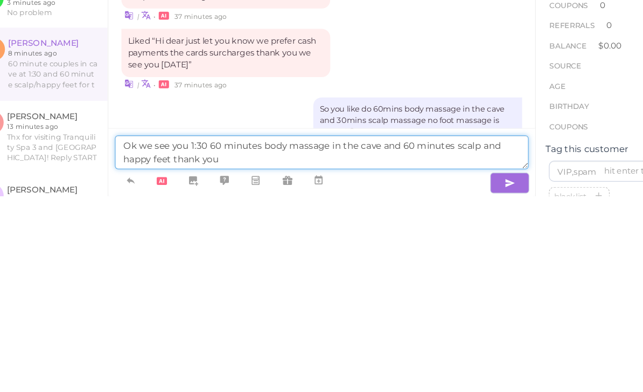
type textarea "Ok we see you 1:30 60 minutes body massage in the cave and 60 minutes scalp and…"
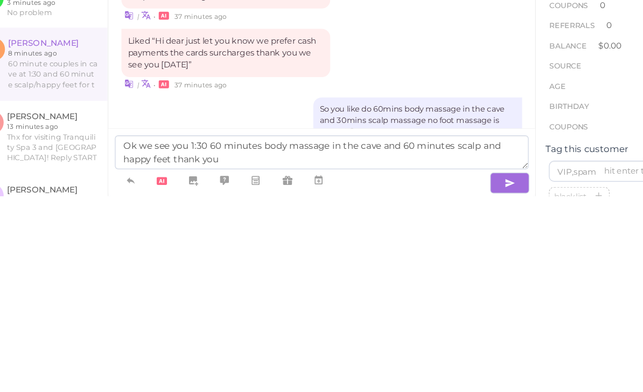
click at [480, 376] on icon "button" at bounding box center [484, 381] width 9 height 11
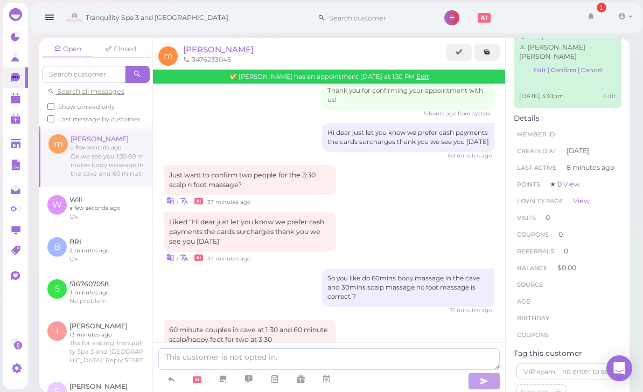
scroll to position [0, 0]
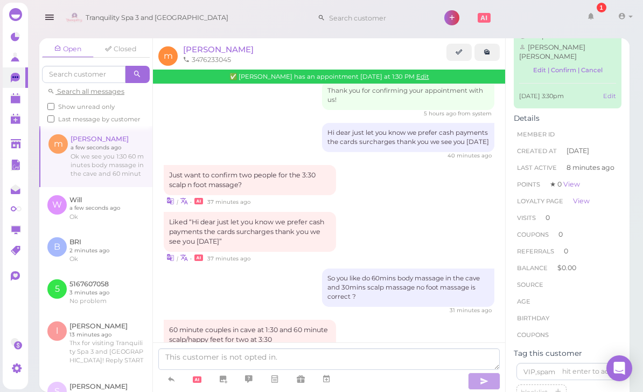
click at [599, 12] on link at bounding box center [590, 18] width 31 height 30
click at [21, 371] on icon at bounding box center [16, 368] width 11 height 11
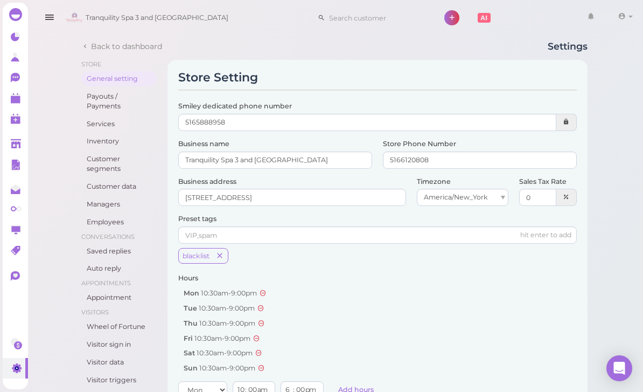
click at [106, 126] on link "Services" at bounding box center [118, 123] width 75 height 15
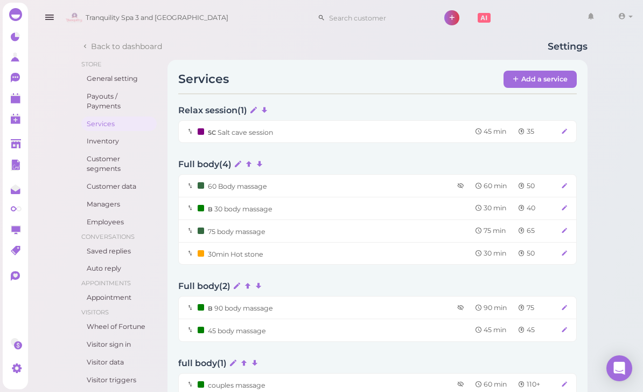
click at [565, 187] on icon at bounding box center [564, 186] width 7 height 8
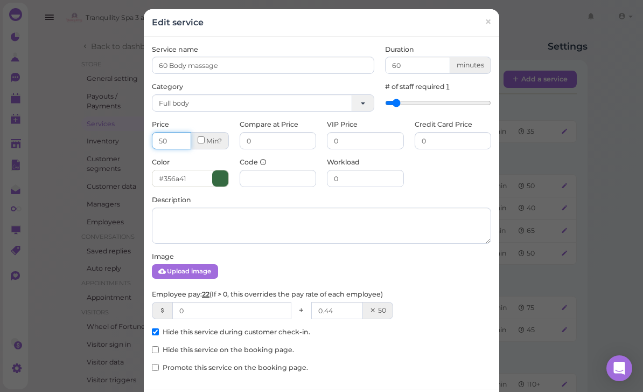
click at [170, 143] on input "50" at bounding box center [171, 140] width 39 height 17
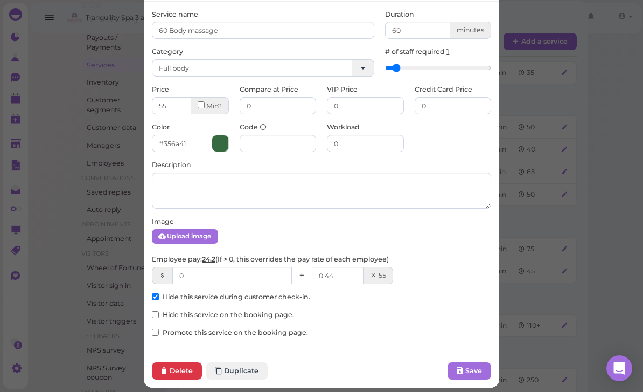
scroll to position [34, 0]
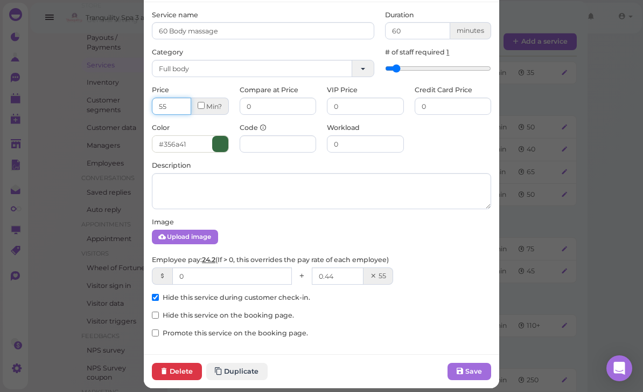
type input "55"
click at [211, 274] on input "0" at bounding box center [232, 275] width 120 height 17
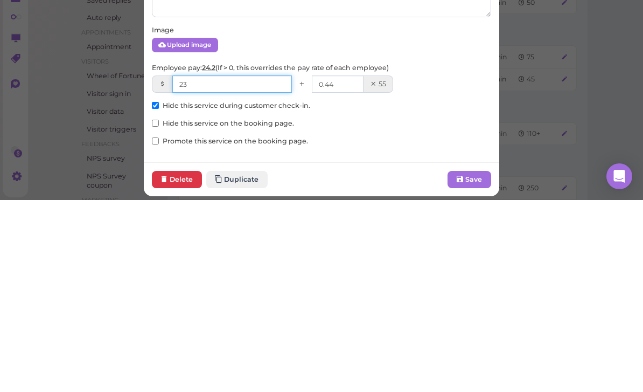
type input "23"
click at [354, 267] on input "0.44" at bounding box center [338, 275] width 52 height 17
type input "0"
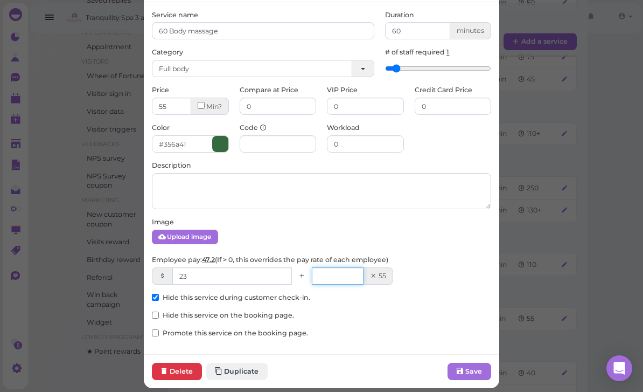
click at [351, 280] on input "number" at bounding box center [338, 275] width 52 height 17
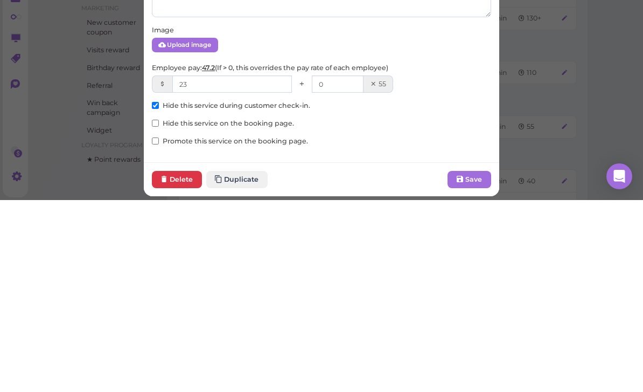
scroll to position [442, 0]
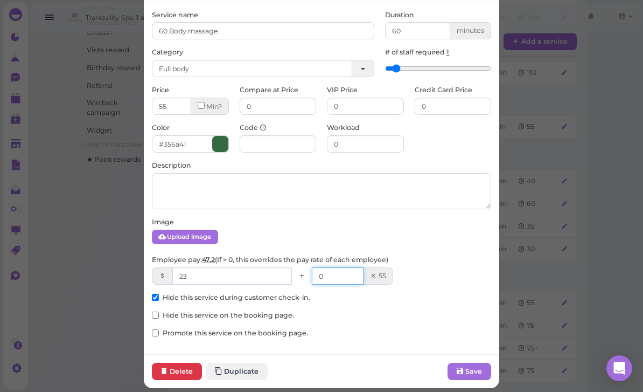
type input "0"
click at [469, 368] on button "Save" at bounding box center [470, 371] width 44 height 17
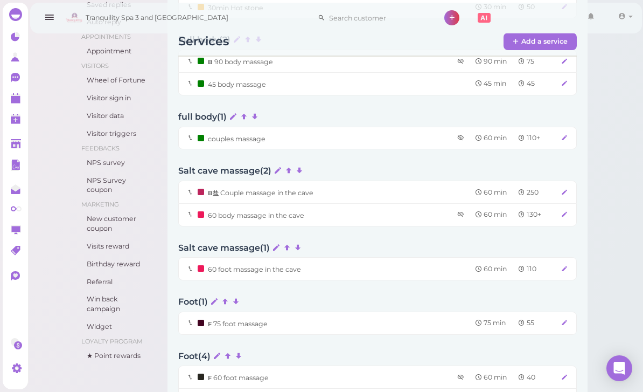
scroll to position [245, 0]
click at [559, 137] on div at bounding box center [562, 139] width 12 height 10
click at [562, 139] on icon at bounding box center [564, 139] width 7 height 8
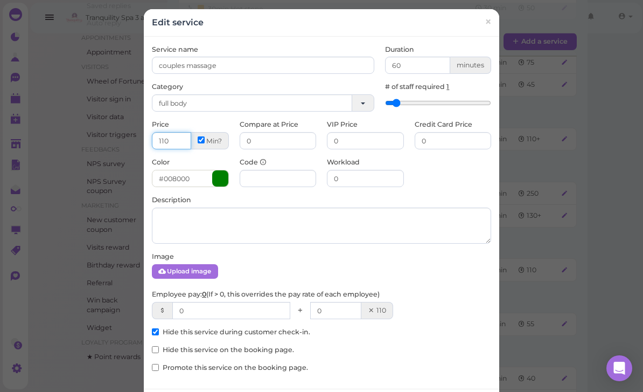
click at [176, 144] on input "110" at bounding box center [171, 140] width 39 height 17
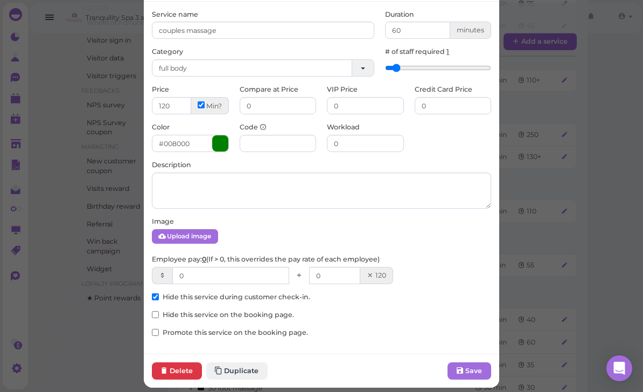
scroll to position [34, 0]
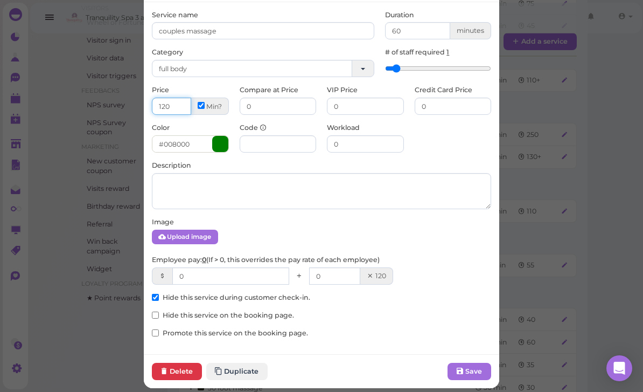
type input "120"
click at [217, 272] on input "0" at bounding box center [230, 275] width 117 height 17
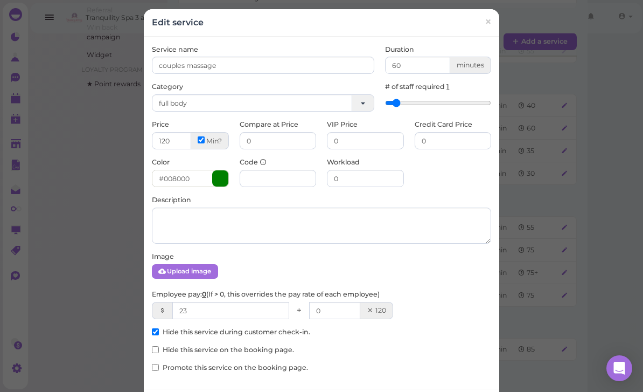
scroll to position [519, 0]
type input "23"
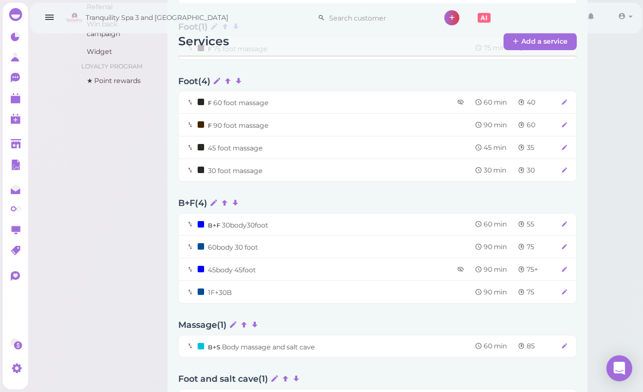
scroll to position [520, 0]
click at [564, 99] on icon at bounding box center [564, 103] width 7 height 8
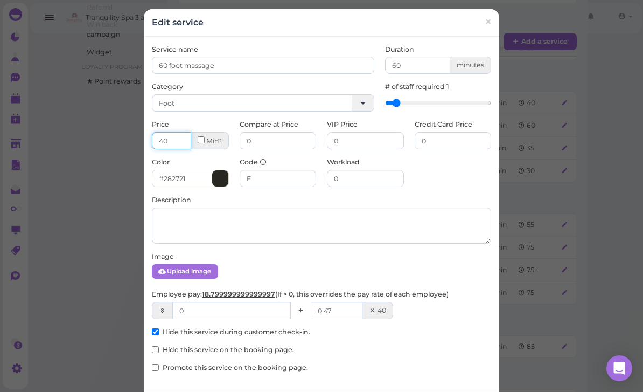
click at [176, 141] on input "40" at bounding box center [171, 140] width 39 height 17
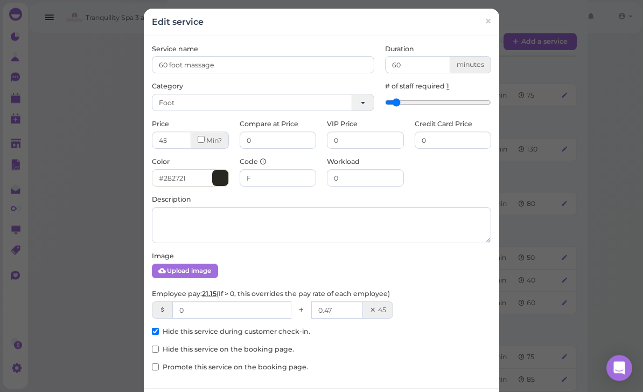
scroll to position [833, 0]
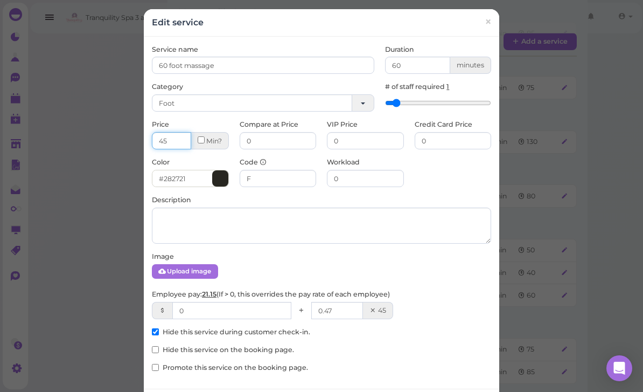
type input "45"
click at [266, 311] on input "0" at bounding box center [231, 310] width 119 height 17
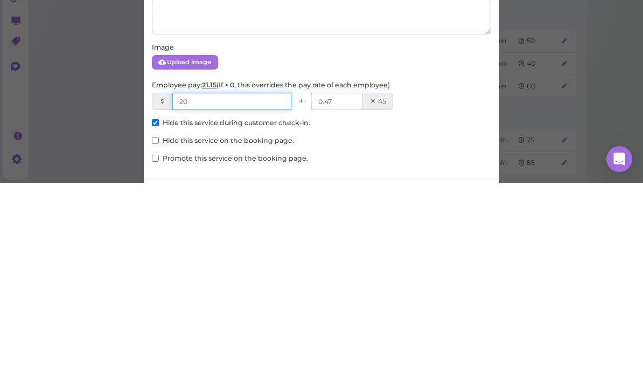
type input "20"
click at [351, 302] on input "0.47" at bounding box center [337, 310] width 52 height 17
type input "0"
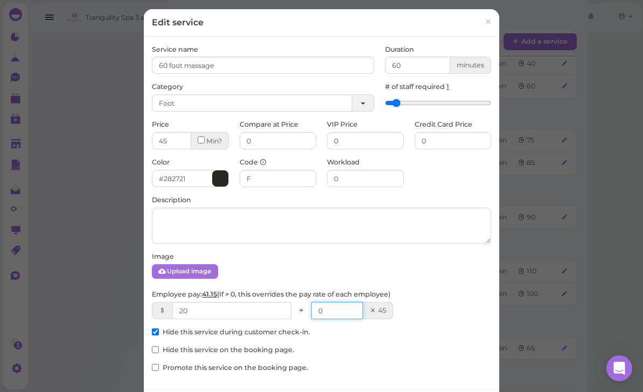
type input "0"
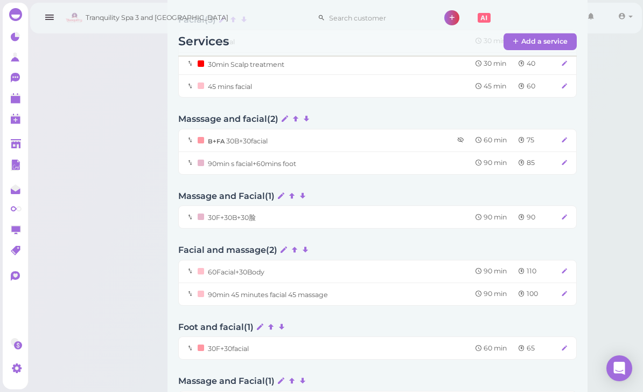
click at [543, 135] on div "75" at bounding box center [534, 140] width 43 height 10
click at [564, 136] on icon at bounding box center [564, 140] width 7 height 8
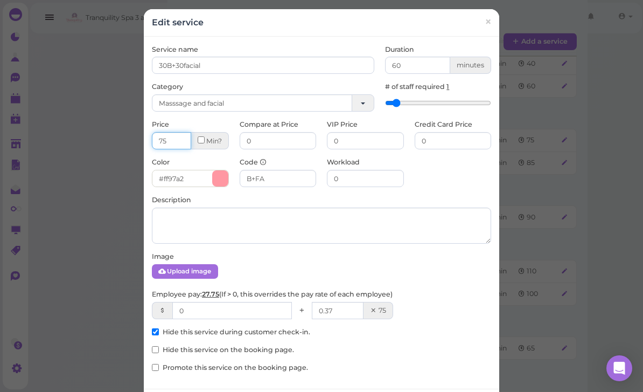
click at [179, 141] on input "75" at bounding box center [171, 140] width 39 height 17
type input "7"
type input "80"
click at [251, 311] on input "0" at bounding box center [231, 310] width 119 height 17
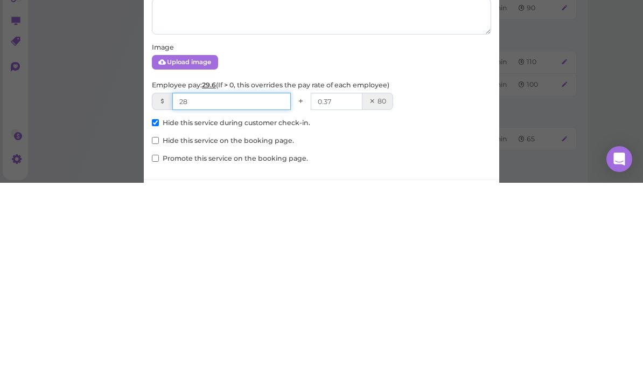
type input "28"
click at [349, 302] on input "0.37" at bounding box center [337, 310] width 52 height 17
type input "0"
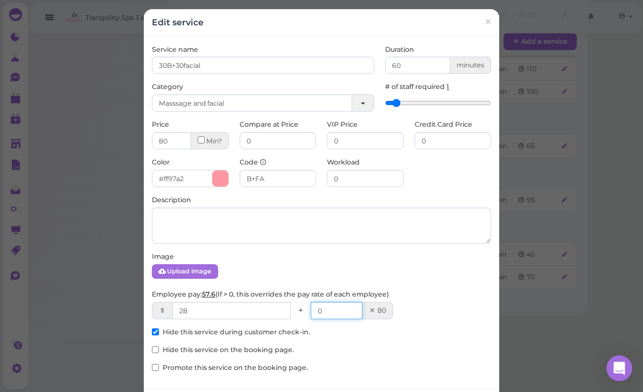
type input "0"
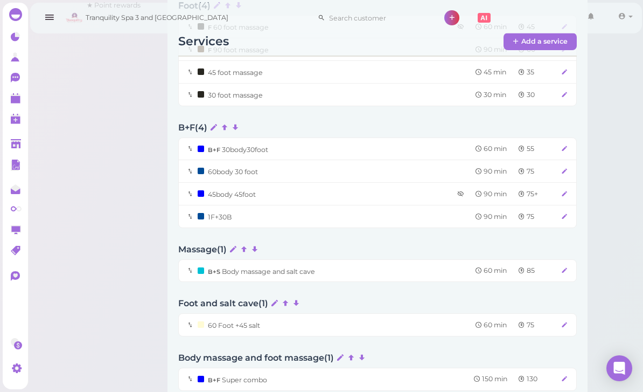
scroll to position [596, 0]
click at [562, 168] on icon at bounding box center [564, 172] width 7 height 8
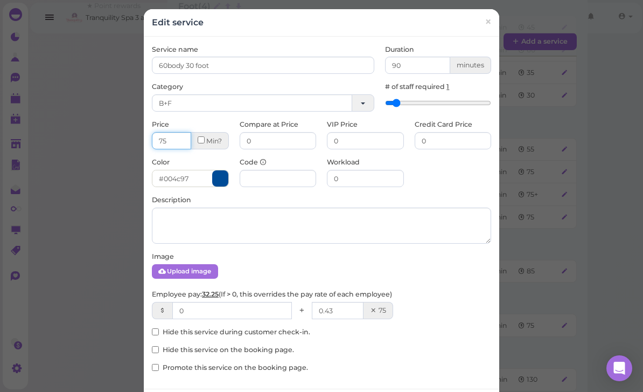
click at [174, 141] on input "75" at bounding box center [171, 140] width 39 height 17
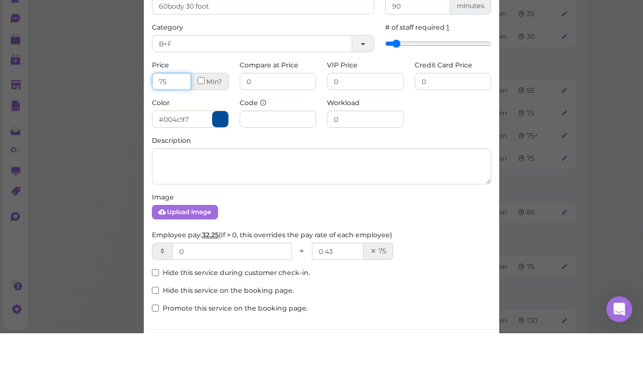
type input "7"
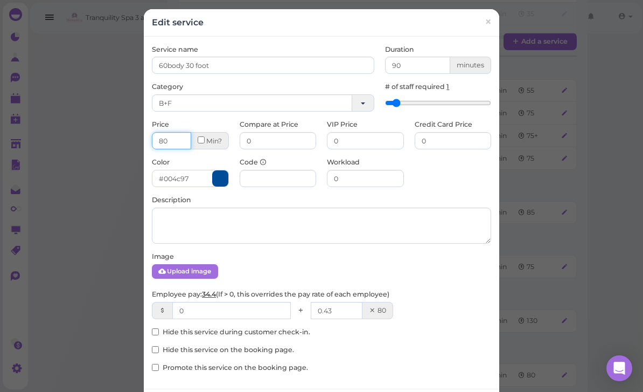
type input "80"
click at [239, 307] on input "0" at bounding box center [231, 310] width 119 height 17
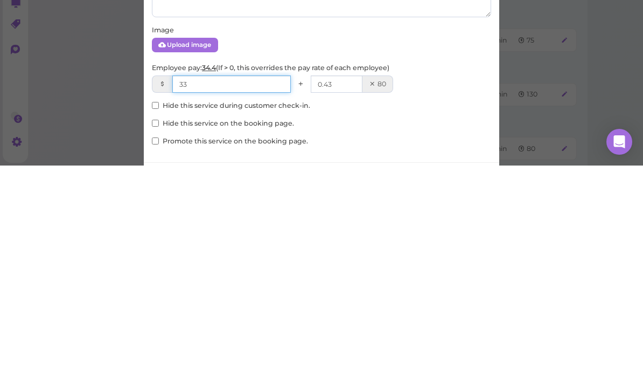
type input "33"
click at [347, 302] on input "0.43" at bounding box center [337, 310] width 52 height 17
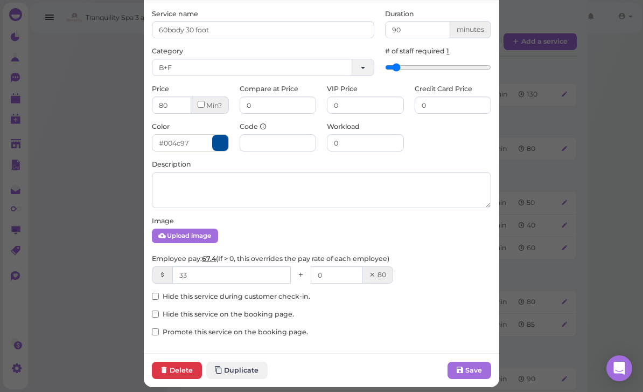
scroll to position [34, 0]
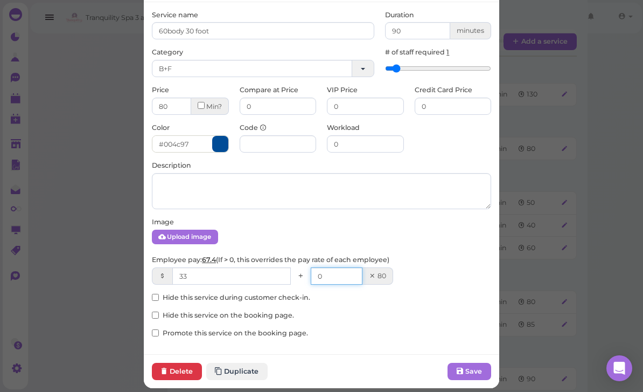
type input "0"
click at [475, 369] on button "Save" at bounding box center [470, 371] width 44 height 17
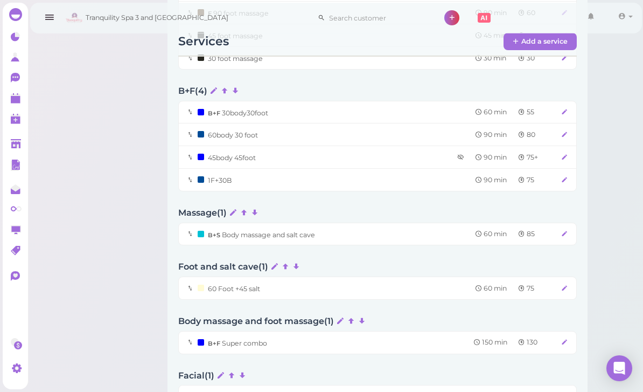
scroll to position [631, 0]
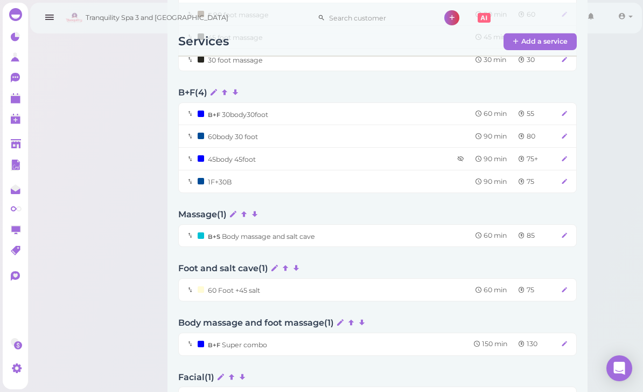
click at [565, 155] on icon at bounding box center [564, 159] width 7 height 8
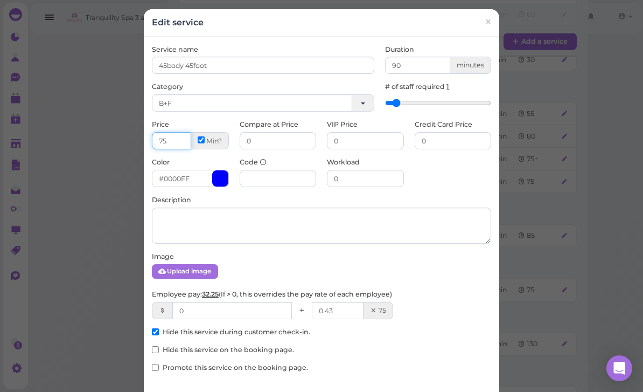
click at [173, 138] on input "75" at bounding box center [171, 140] width 39 height 17
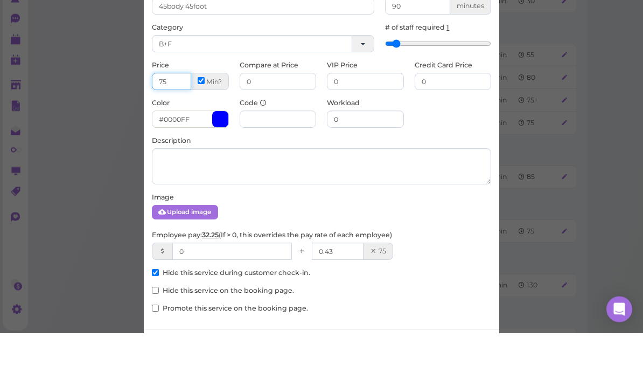
type input "7"
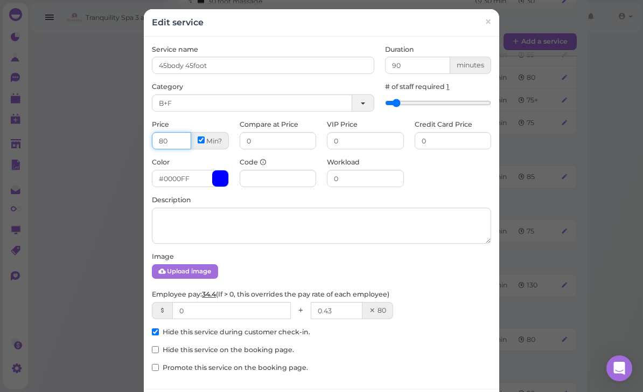
type input "80"
click at [446, 142] on input "0" at bounding box center [453, 140] width 77 height 17
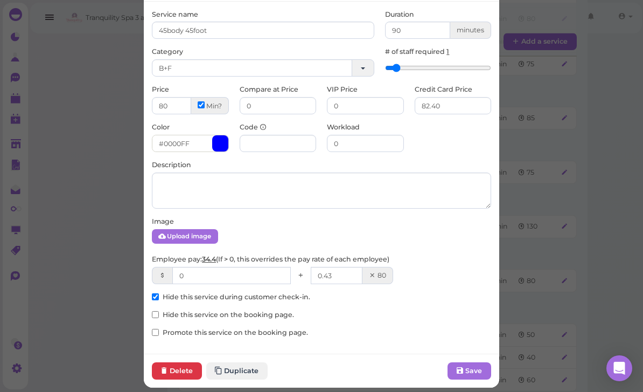
scroll to position [34, 0]
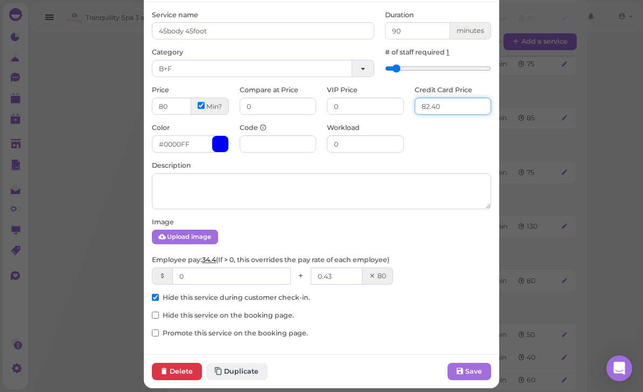
type input "82.40"
click at [253, 267] on input "0" at bounding box center [231, 275] width 119 height 17
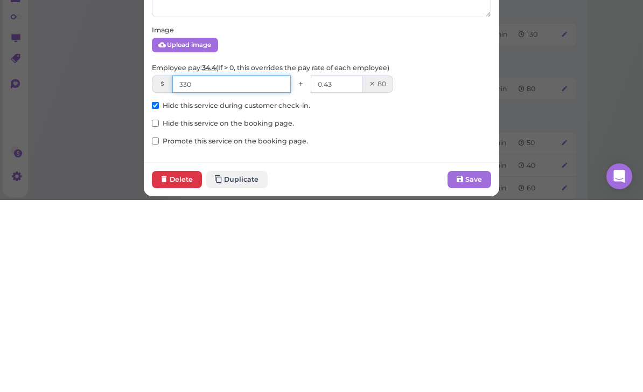
type input "330"
click at [347, 267] on input "0.43" at bounding box center [337, 275] width 52 height 17
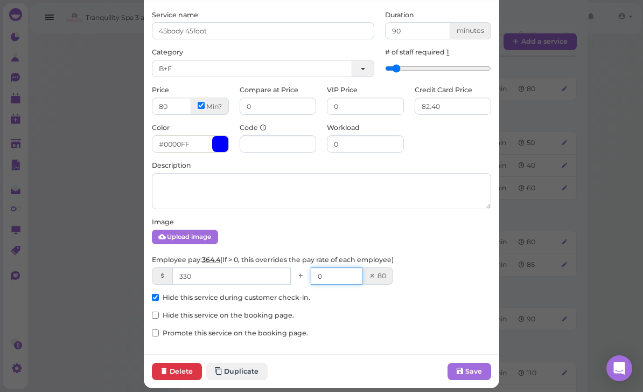
type input "0"
click at [477, 368] on button "Save" at bounding box center [470, 371] width 44 height 17
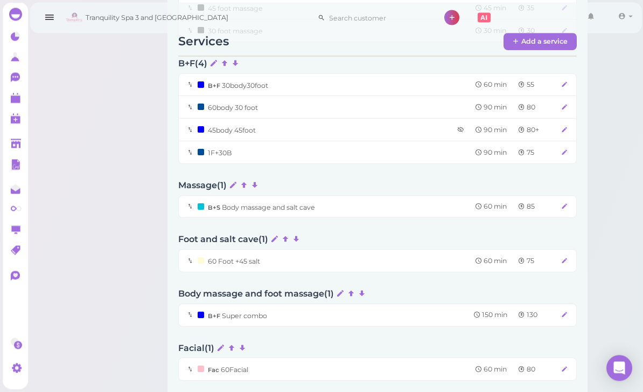
scroll to position [651, 0]
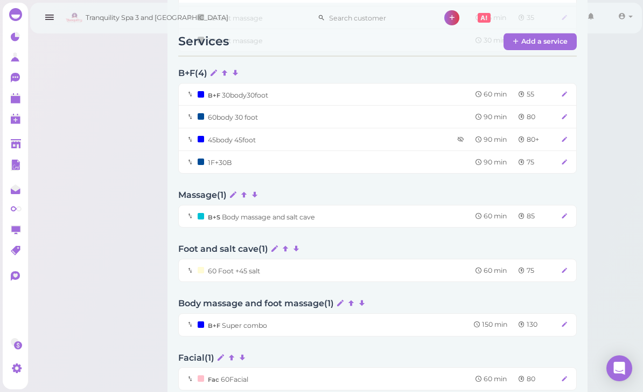
click at [529, 157] on div "75" at bounding box center [534, 162] width 43 height 10
click at [561, 158] on icon at bounding box center [564, 162] width 7 height 8
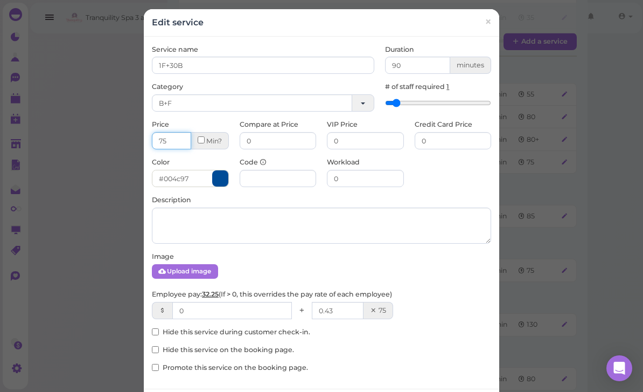
click at [177, 138] on input "75" at bounding box center [171, 140] width 39 height 17
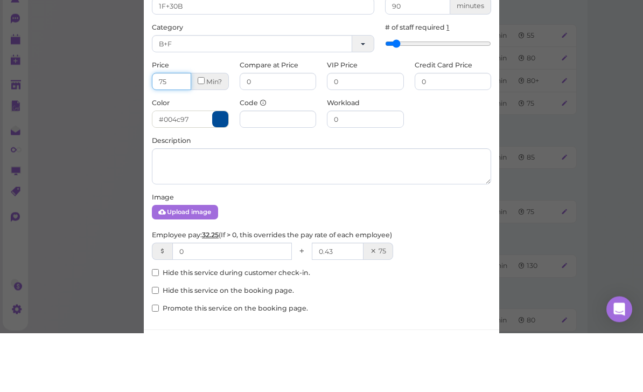
type input "7"
type input "3"
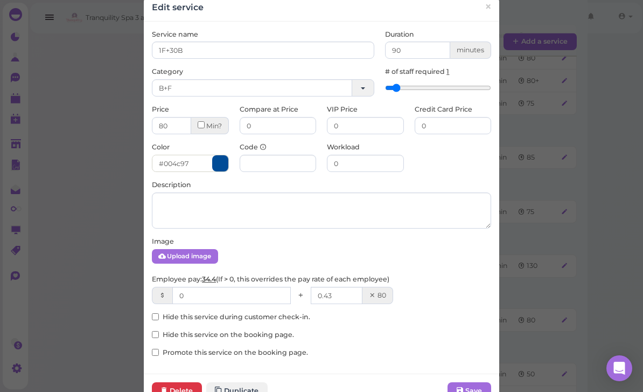
scroll to position [16, 0]
type input "80"
click at [457, 126] on input "0" at bounding box center [453, 124] width 77 height 17
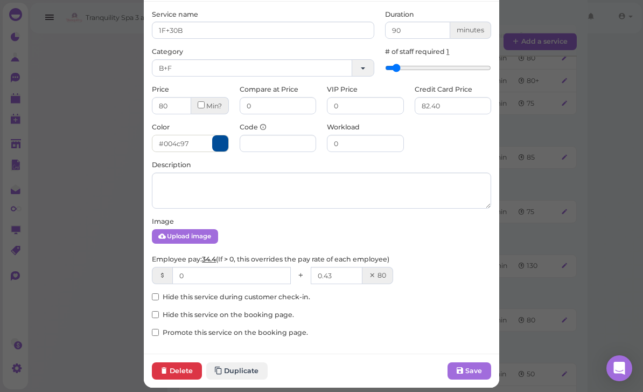
scroll to position [34, 0]
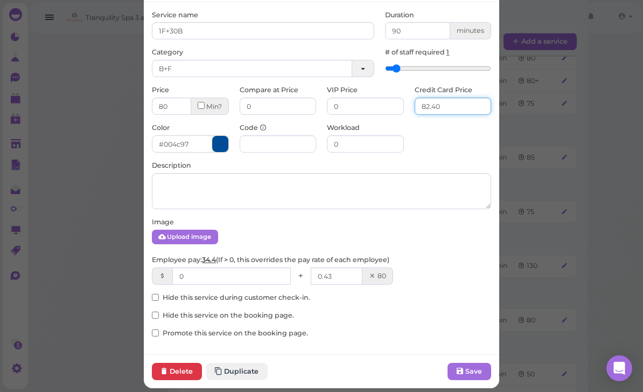
type input "82.40"
click at [226, 272] on input "0" at bounding box center [231, 275] width 119 height 17
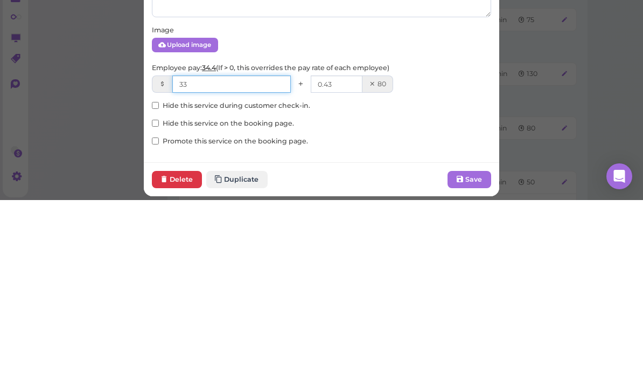
type input "33"
click at [351, 267] on input "0.43" at bounding box center [337, 275] width 52 height 17
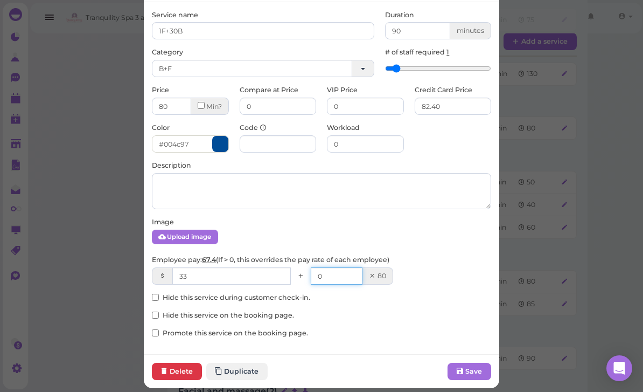
type input "0"
click at [481, 374] on button "Save" at bounding box center [470, 371] width 44 height 17
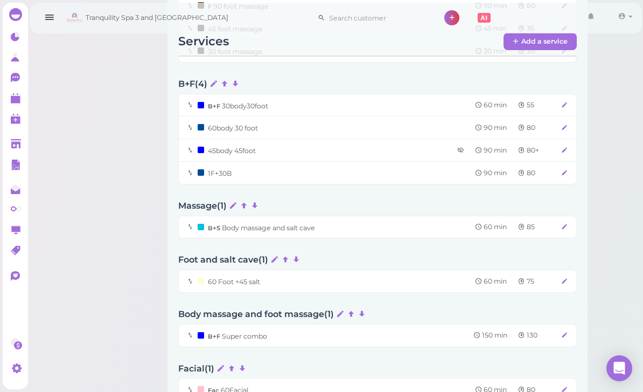
scroll to position [636, 0]
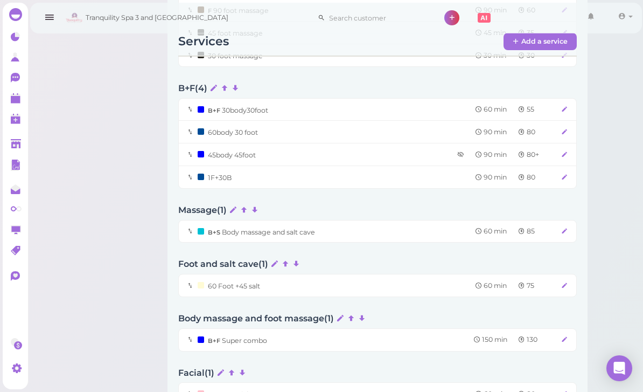
click at [564, 281] on icon at bounding box center [564, 285] width 7 height 8
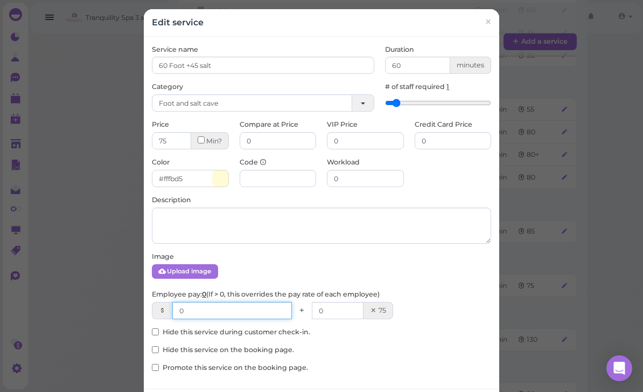
click at [249, 313] on input "0" at bounding box center [232, 310] width 120 height 17
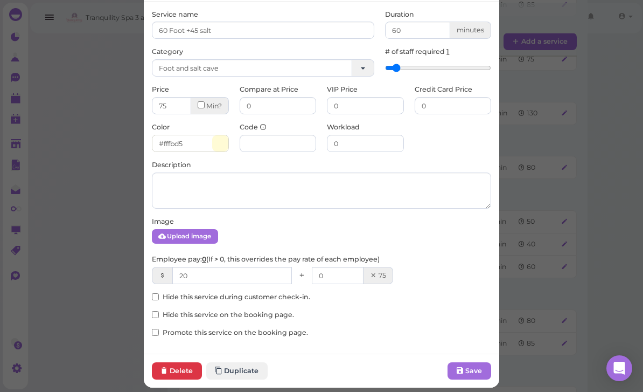
scroll to position [34, 0]
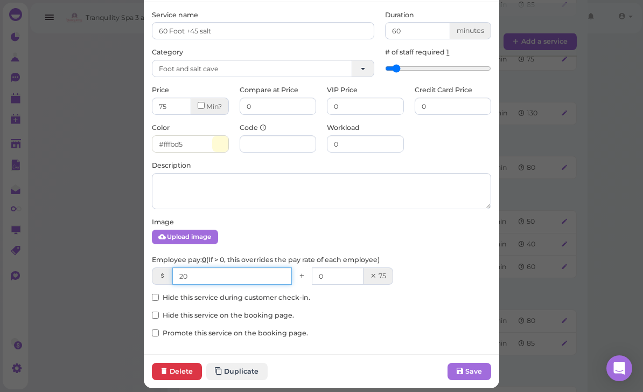
type input "20"
click at [468, 365] on button "Save" at bounding box center [470, 371] width 44 height 17
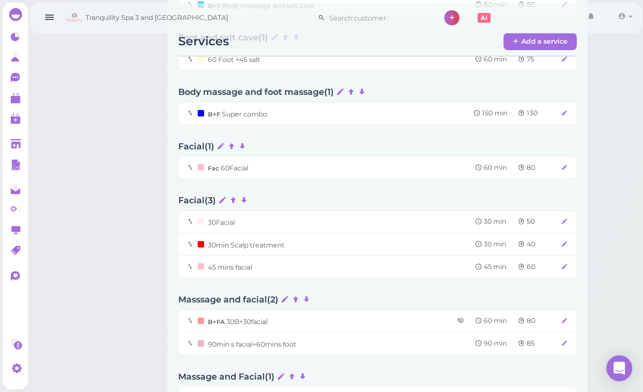
click at [572, 102] on div "B+F Super combo 150 min 130" at bounding box center [377, 113] width 399 height 23
click at [562, 109] on icon at bounding box center [564, 113] width 7 height 8
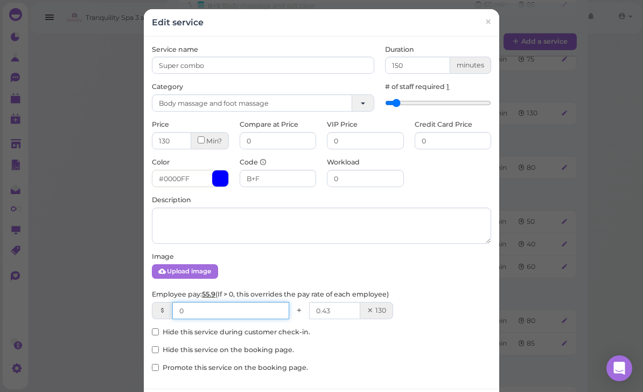
click at [268, 307] on input "0" at bounding box center [230, 310] width 117 height 17
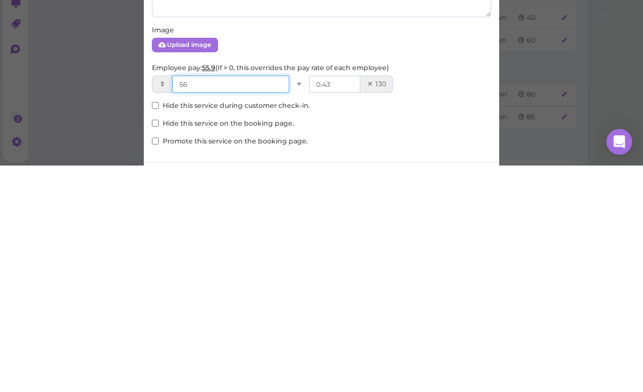
type input "56"
click at [350, 302] on input "0.43" at bounding box center [334, 310] width 51 height 17
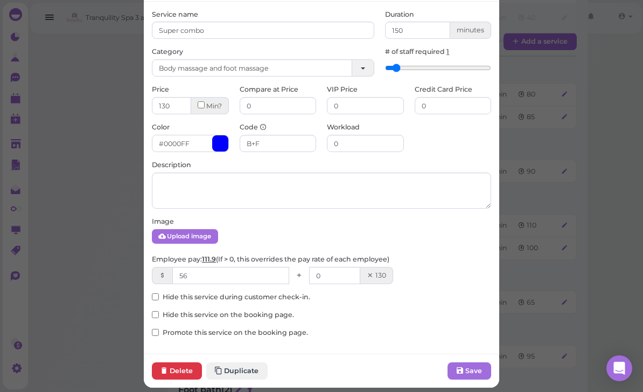
scroll to position [34, 0]
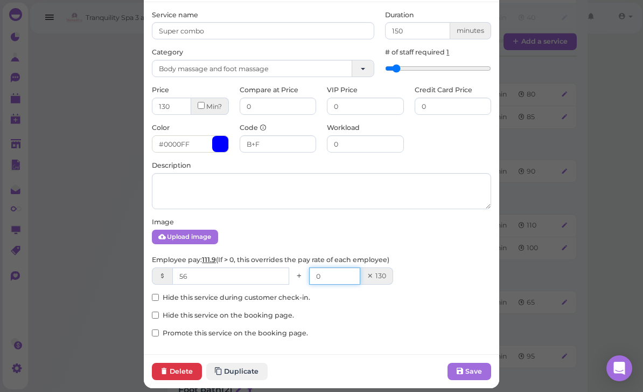
type input "0"
click at [472, 363] on button "Save" at bounding box center [470, 371] width 44 height 17
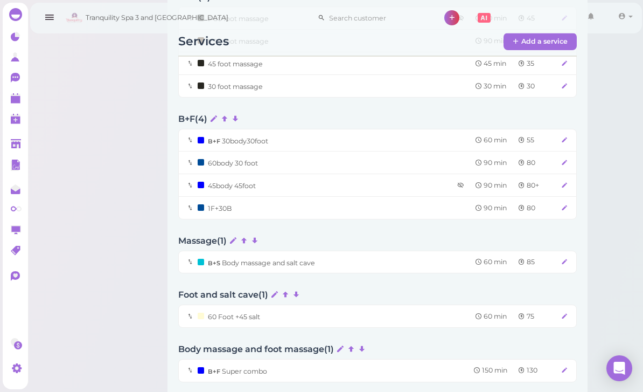
scroll to position [600, 0]
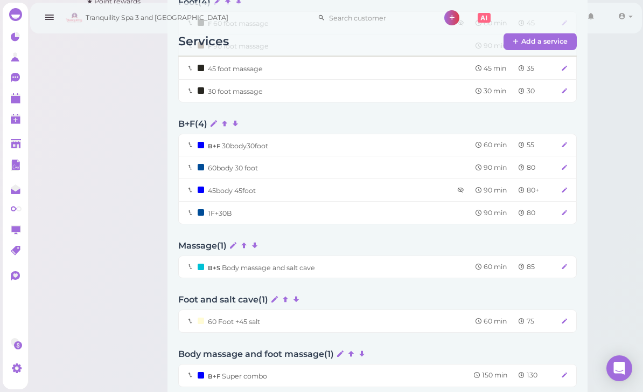
click at [562, 262] on icon at bounding box center [564, 266] width 7 height 8
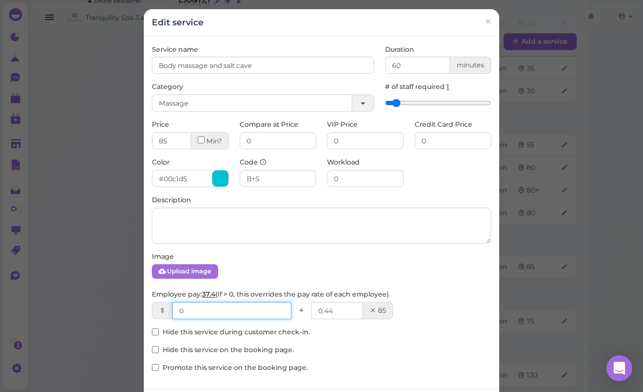
click at [251, 314] on input "0" at bounding box center [231, 310] width 119 height 17
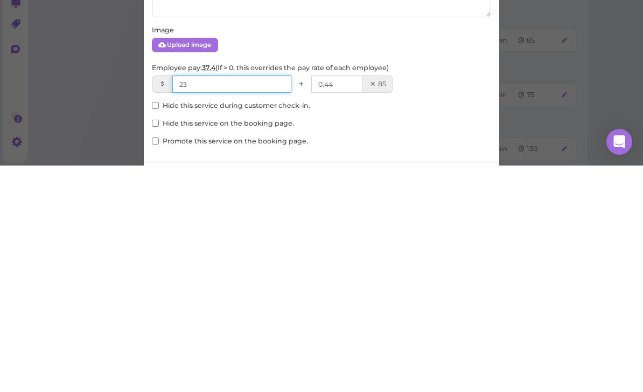
type input "23"
click at [358, 302] on input "0.44" at bounding box center [337, 310] width 52 height 17
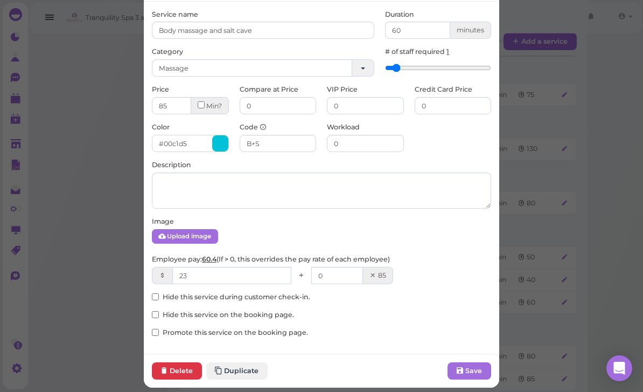
scroll to position [34, 0]
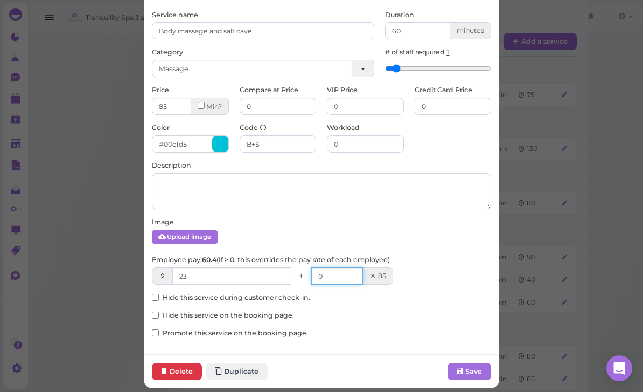
type input "0"
click at [470, 372] on button "Save" at bounding box center [470, 371] width 44 height 17
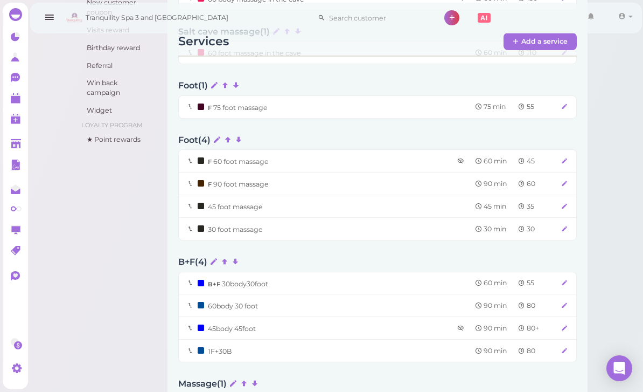
scroll to position [454, 0]
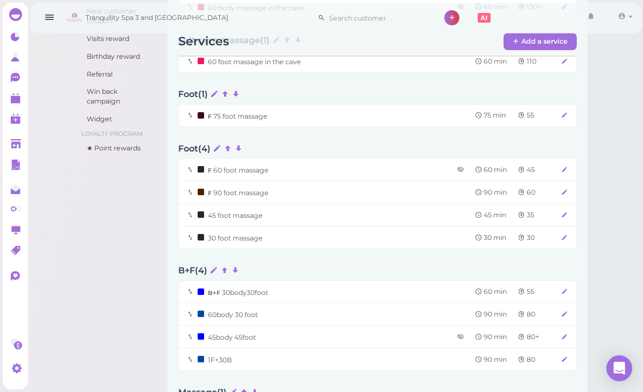
click at [568, 188] on icon at bounding box center [564, 192] width 7 height 8
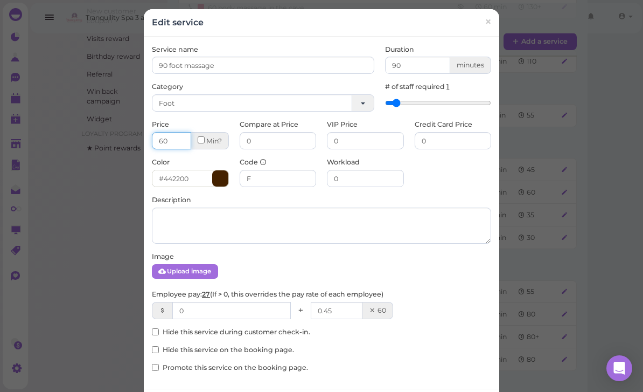
click at [186, 143] on input "60" at bounding box center [171, 140] width 39 height 17
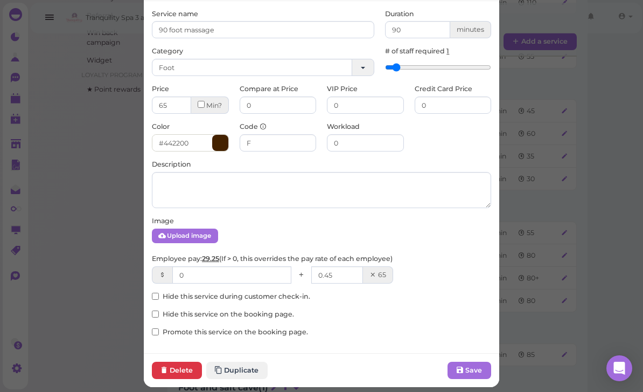
scroll to position [34, 0]
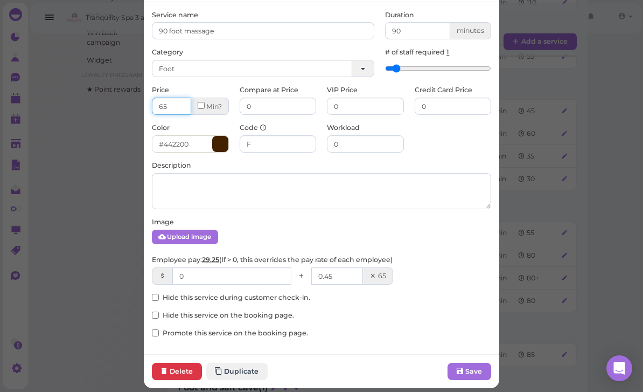
type input "65"
click at [221, 276] on input "0" at bounding box center [231, 275] width 119 height 17
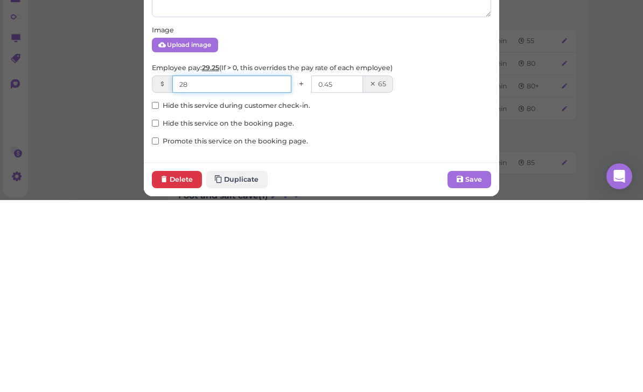
type input "28"
click at [351, 267] on input "0.45" at bounding box center [337, 275] width 52 height 17
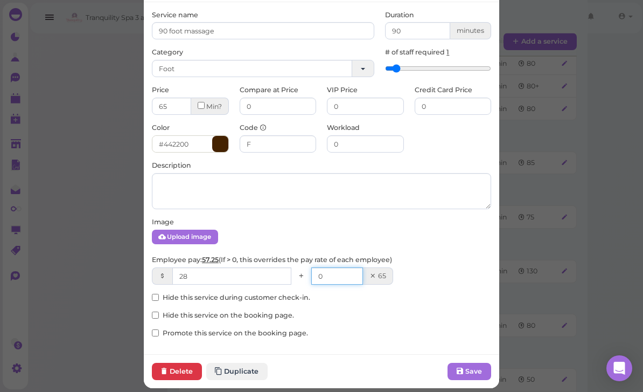
type input "0"
click at [474, 370] on button "Save" at bounding box center [470, 371] width 44 height 17
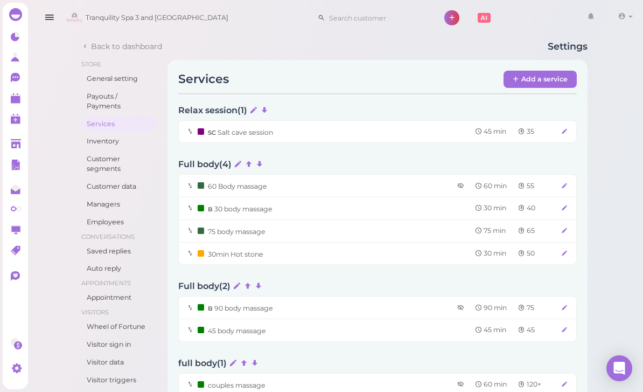
click at [562, 189] on icon at bounding box center [564, 186] width 7 height 8
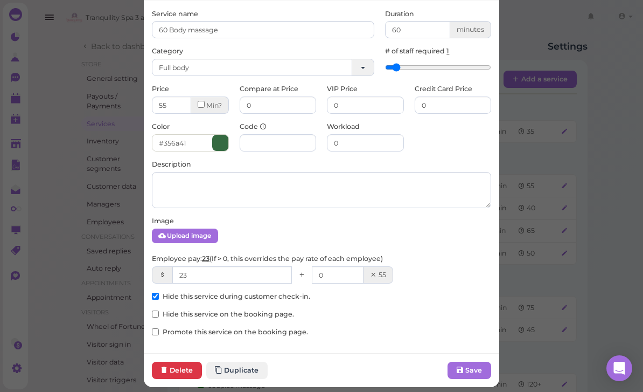
scroll to position [34, 0]
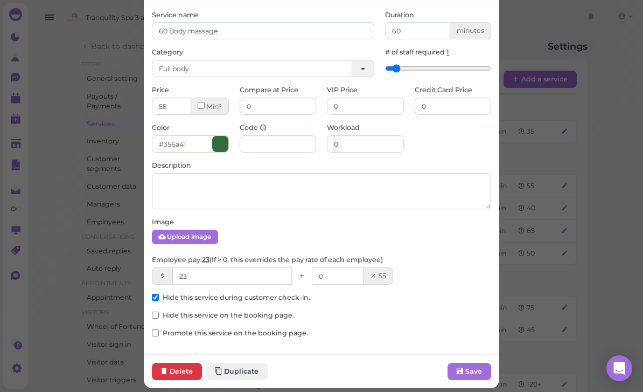
click at [471, 372] on button "Save" at bounding box center [470, 371] width 44 height 17
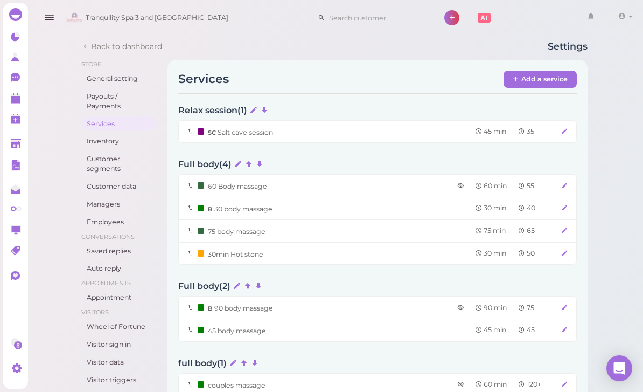
click at [562, 208] on icon at bounding box center [564, 208] width 7 height 8
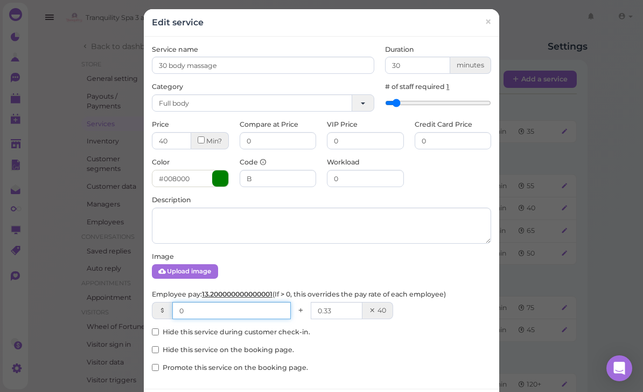
click at [246, 315] on input "0" at bounding box center [231, 310] width 119 height 17
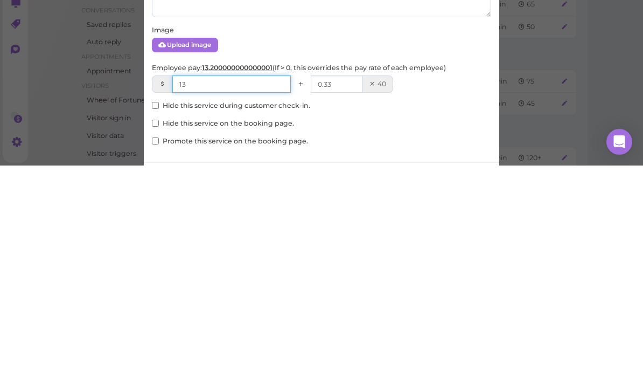
type input "13"
click at [345, 302] on input "0.33" at bounding box center [337, 310] width 52 height 17
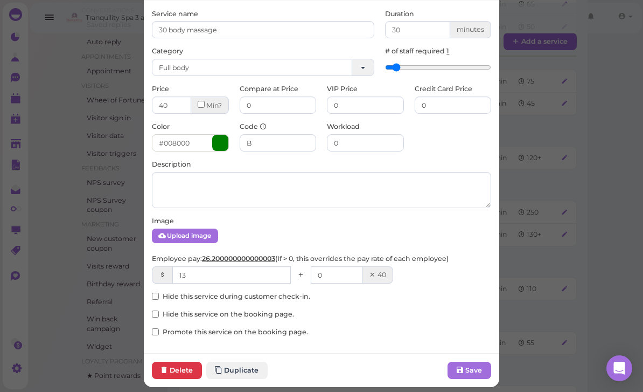
scroll to position [34, 0]
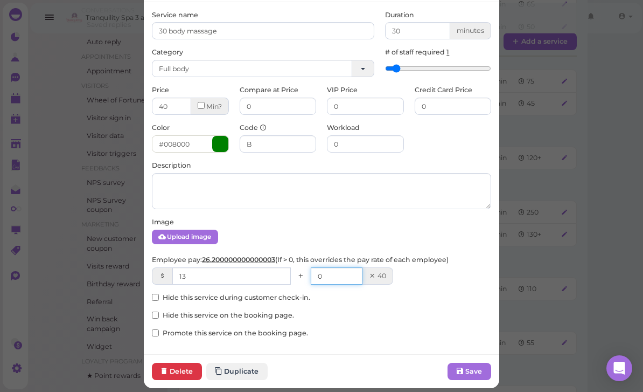
type input "0"
click at [468, 374] on button "Save" at bounding box center [470, 371] width 44 height 17
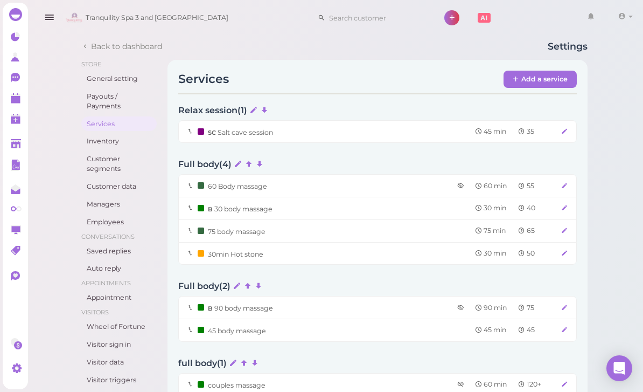
click at [563, 187] on icon at bounding box center [564, 186] width 7 height 8
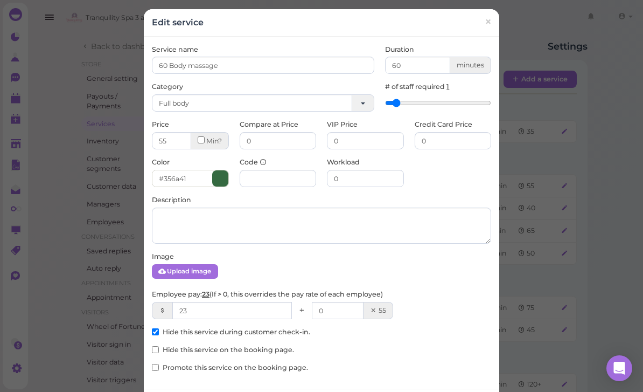
click at [480, 26] on link "×" at bounding box center [488, 22] width 20 height 25
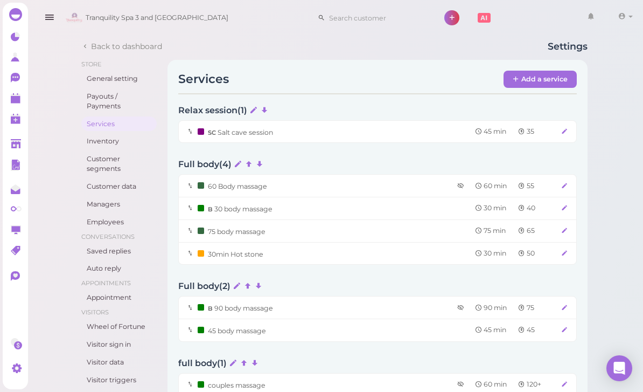
click at [561, 210] on icon at bounding box center [564, 208] width 7 height 8
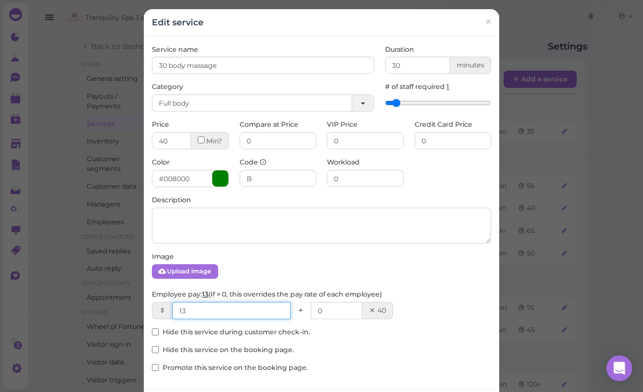
click at [219, 314] on input "13" at bounding box center [231, 310] width 119 height 17
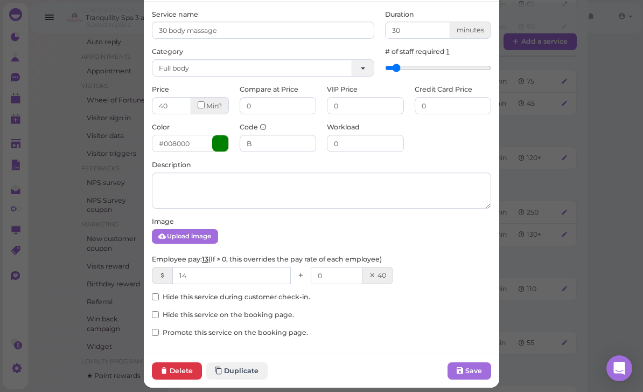
scroll to position [34, 0]
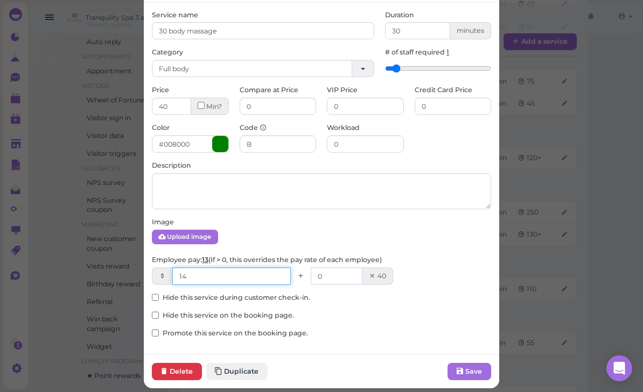
type input "14"
click at [463, 367] on icon at bounding box center [460, 371] width 7 height 8
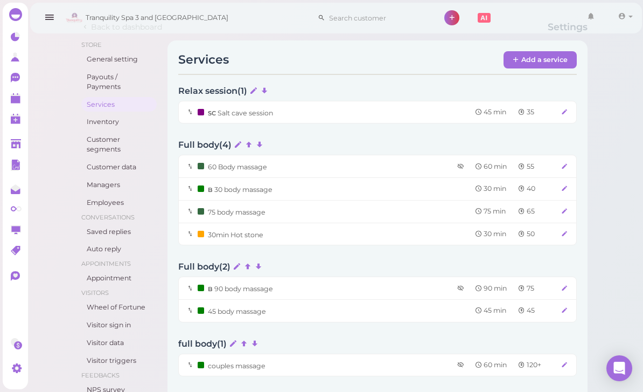
scroll to position [18, 0]
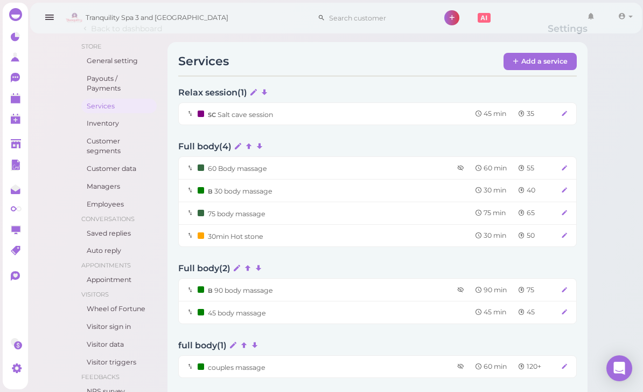
click at [303, 194] on div "B 30 body massage 30 min 40" at bounding box center [377, 190] width 399 height 23
click at [562, 194] on div "B 30 body massage 30 min 40" at bounding box center [377, 190] width 399 height 23
click at [561, 192] on icon at bounding box center [564, 190] width 7 height 8
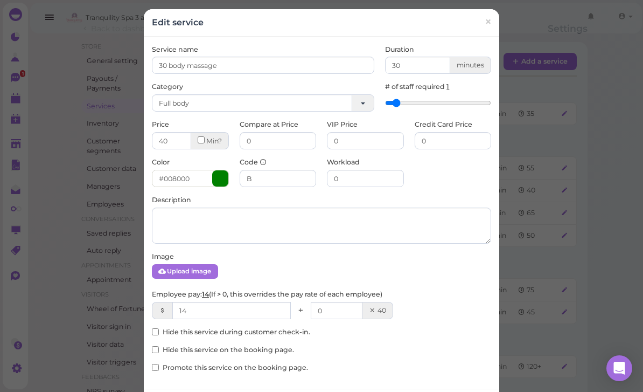
click at [497, 23] on link "×" at bounding box center [488, 22] width 20 height 25
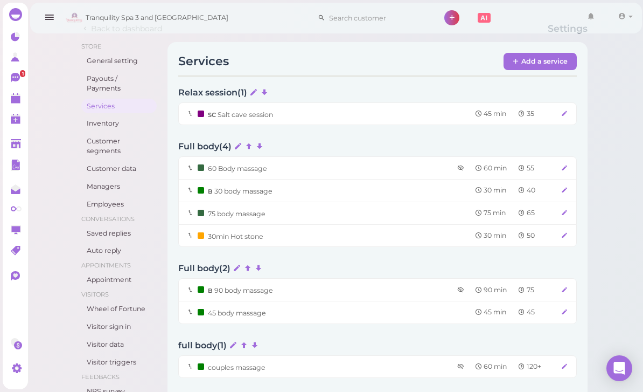
click at [567, 214] on icon at bounding box center [564, 212] width 7 height 8
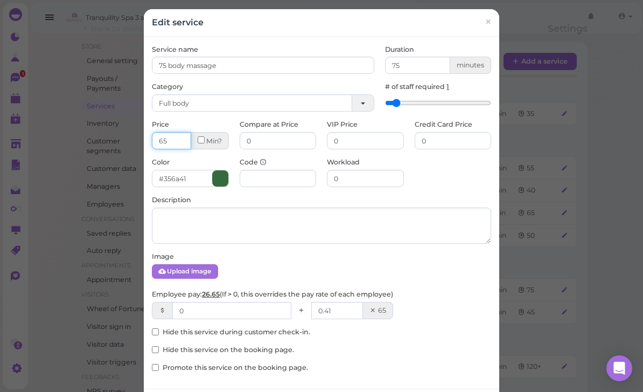
click at [176, 147] on input "65" at bounding box center [171, 140] width 39 height 17
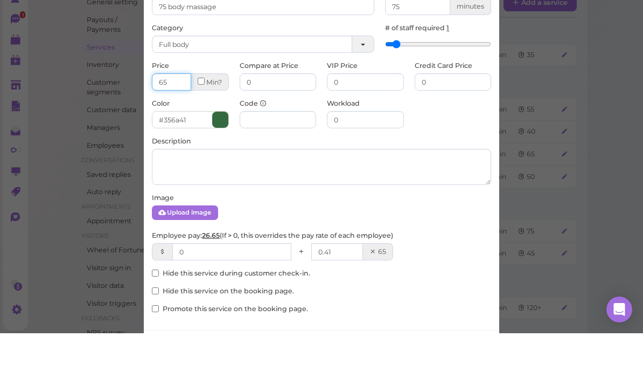
type input "6"
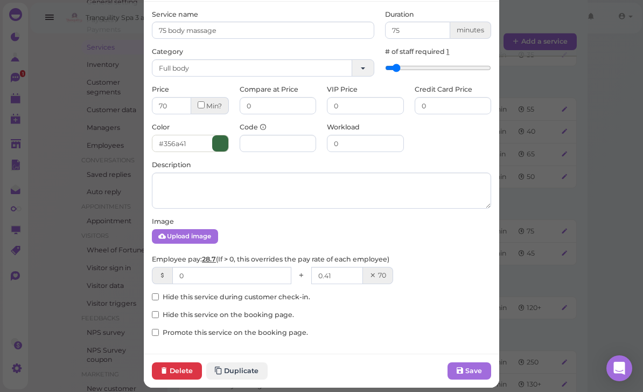
scroll to position [34, 0]
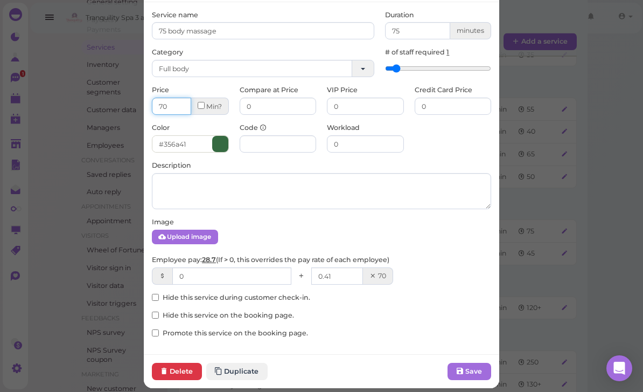
type input "70"
click at [228, 280] on input "0" at bounding box center [231, 275] width 119 height 17
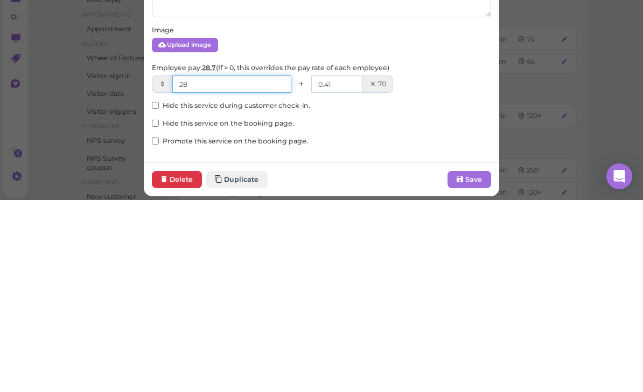
type input "28"
click at [353, 267] on input "0.41" at bounding box center [337, 275] width 52 height 17
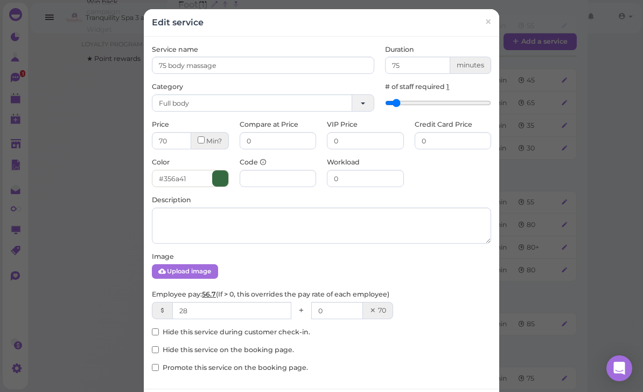
scroll to position [544, 0]
type input "0"
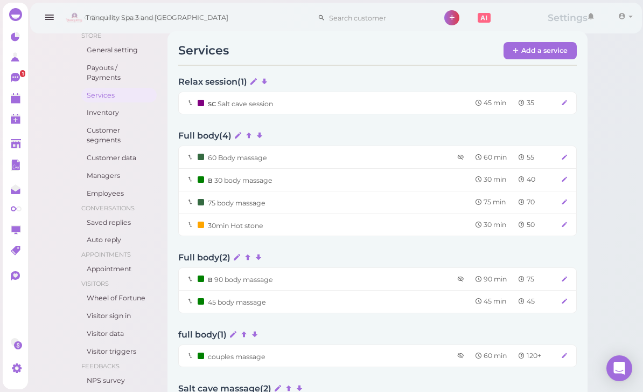
scroll to position [26, 0]
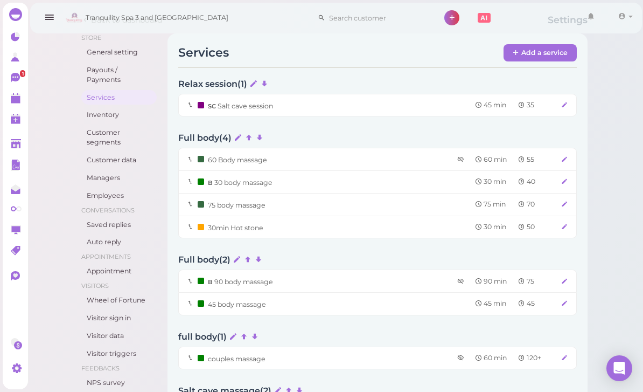
click at [561, 224] on icon at bounding box center [564, 226] width 7 height 8
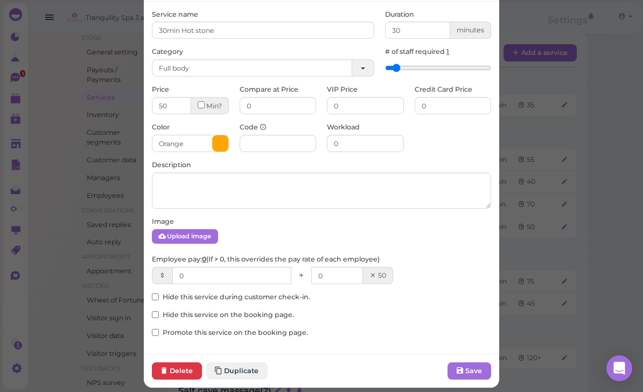
scroll to position [34, 0]
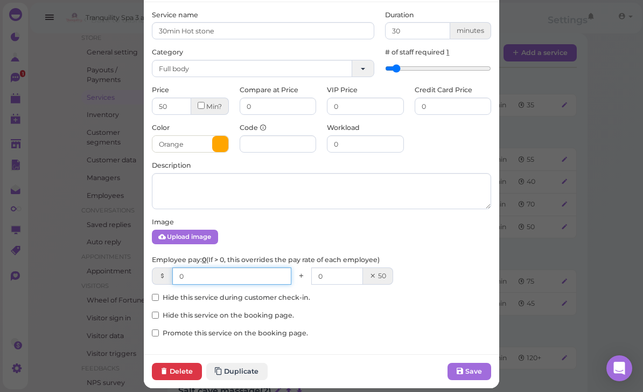
click at [256, 272] on input "0" at bounding box center [231, 275] width 119 height 17
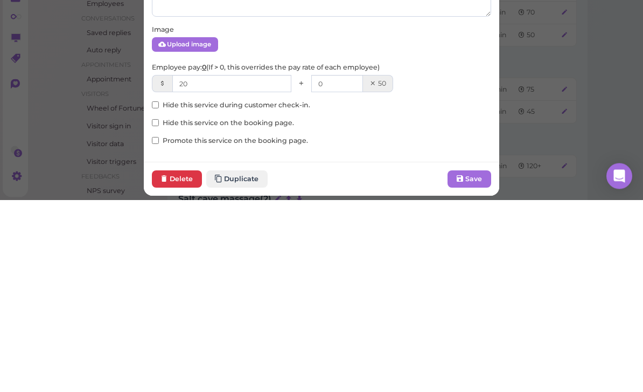
scroll to position [218, 0]
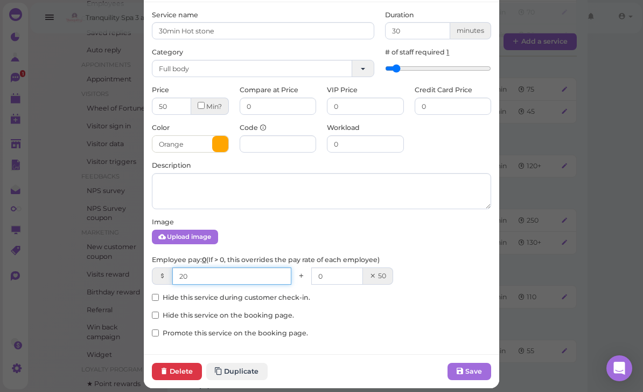
type input "20"
click at [476, 371] on button "Save" at bounding box center [470, 371] width 44 height 17
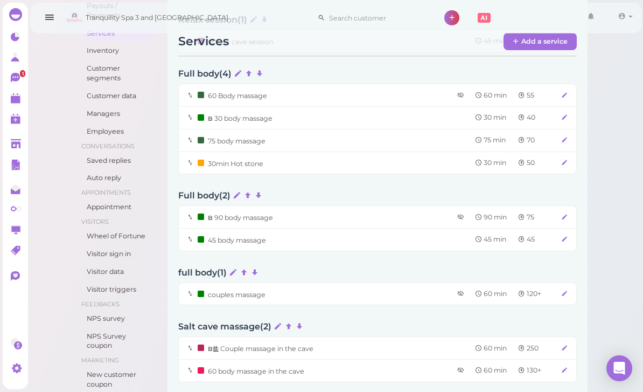
scroll to position [65, 0]
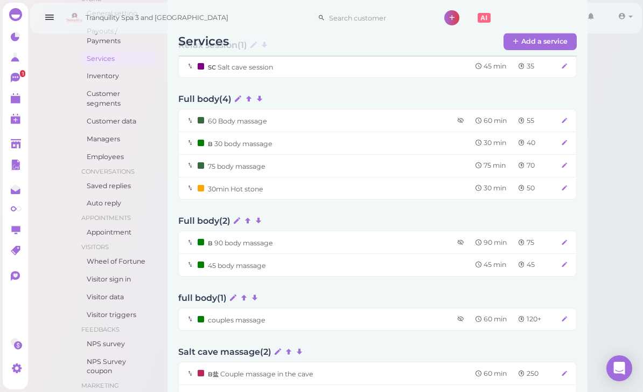
click at [564, 238] on icon at bounding box center [564, 242] width 7 height 8
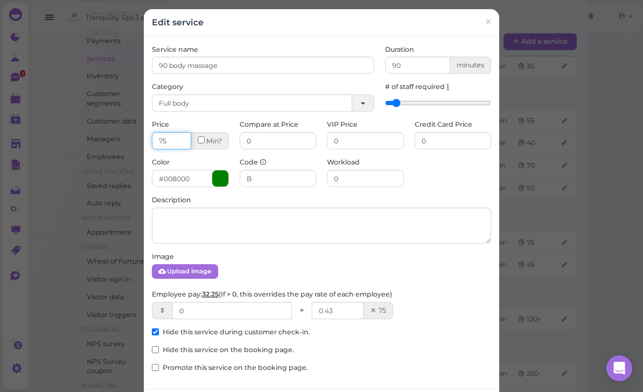
click at [177, 141] on input "75" at bounding box center [171, 140] width 39 height 17
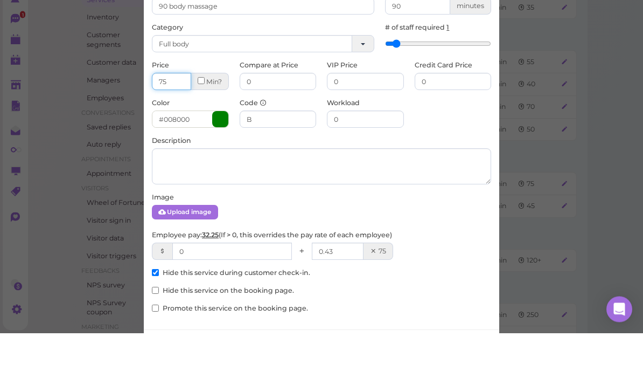
type input "7"
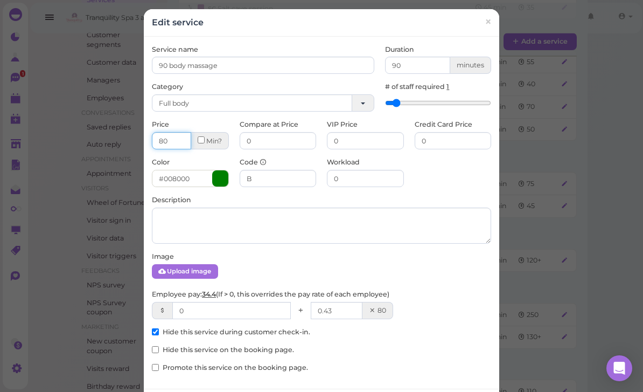
type input "80"
click at [442, 144] on input "0" at bounding box center [453, 140] width 77 height 17
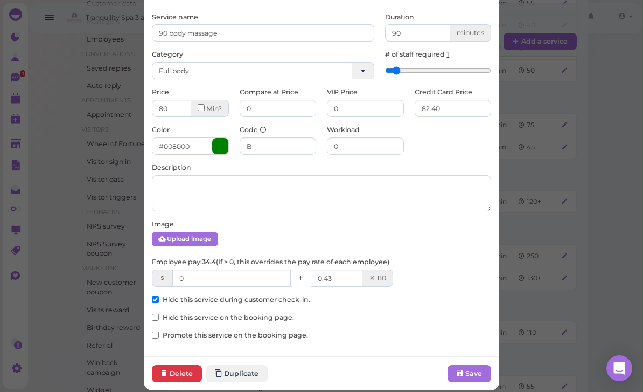
scroll to position [33, 0]
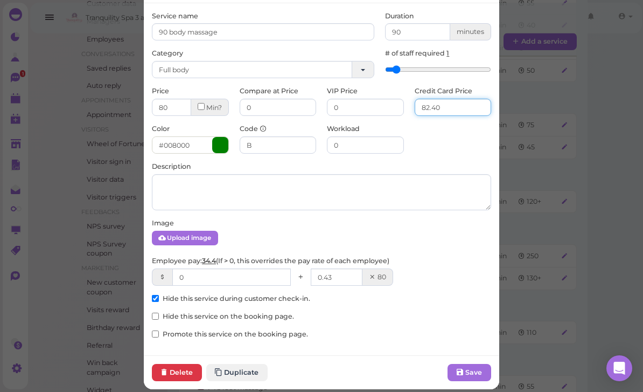
type input "82.40"
click at [256, 275] on input "0" at bounding box center [231, 276] width 119 height 17
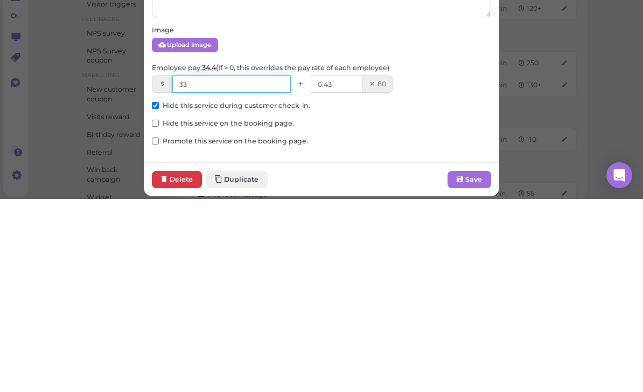
type input "33"
click at [349, 268] on input "0.43" at bounding box center [337, 276] width 52 height 17
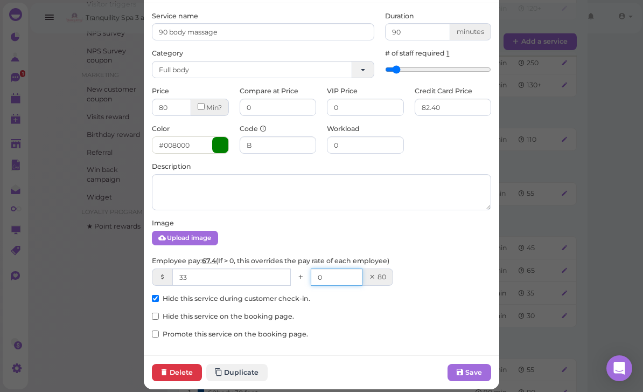
type input "0"
click at [473, 371] on button "Save" at bounding box center [470, 372] width 44 height 17
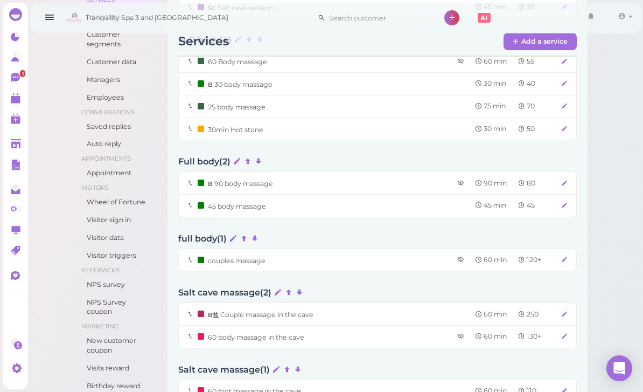
scroll to position [124, 0]
click at [567, 201] on icon at bounding box center [564, 205] width 7 height 8
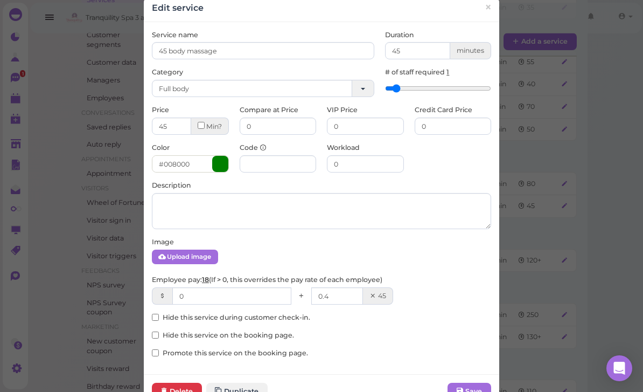
scroll to position [15, 0]
click at [274, 170] on input at bounding box center [278, 163] width 77 height 17
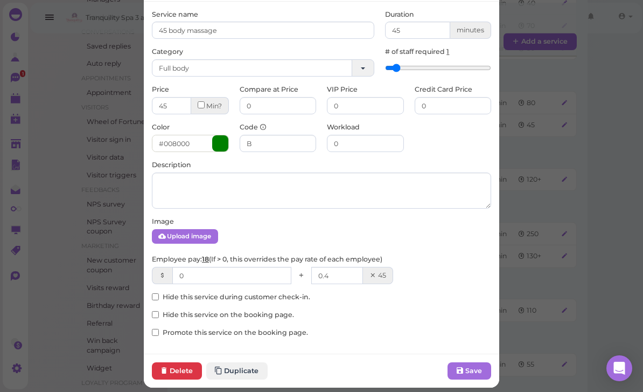
scroll to position [34, 0]
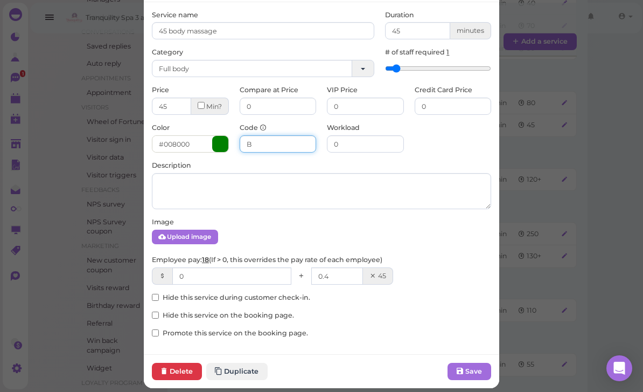
type input "B"
click at [260, 279] on input "0" at bounding box center [231, 275] width 119 height 17
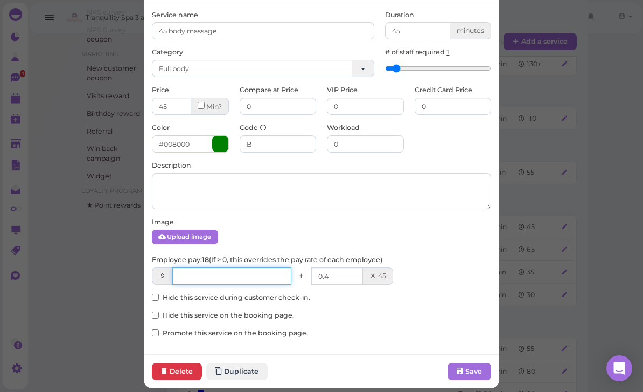
click at [243, 276] on input "number" at bounding box center [231, 275] width 119 height 17
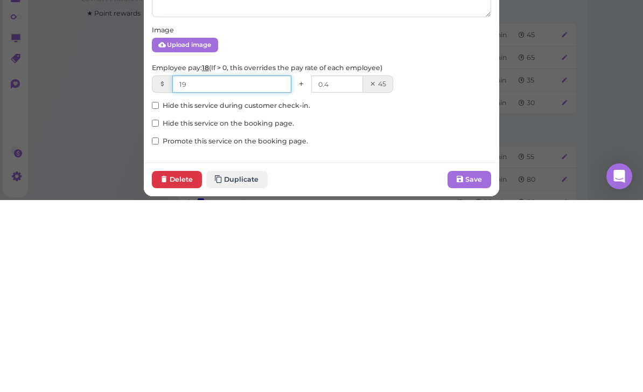
type input "19"
click at [354, 267] on input "0.4" at bounding box center [337, 275] width 52 height 17
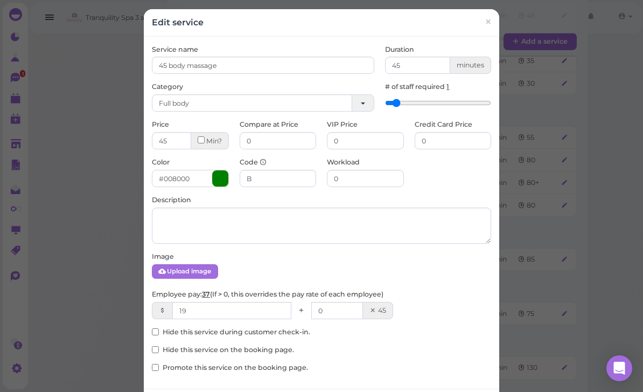
scroll to position [608, 0]
type input "0"
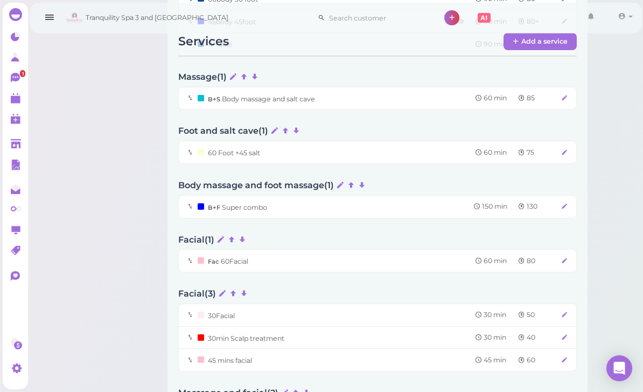
scroll to position [769, 0]
click at [566, 256] on icon at bounding box center [564, 260] width 7 height 8
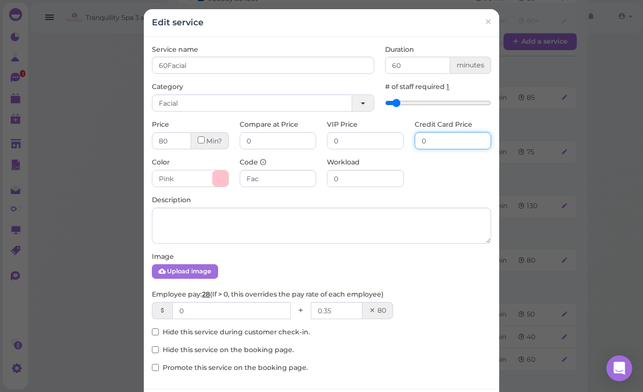
click at [446, 147] on input "0" at bounding box center [453, 140] width 77 height 17
type input "82.40"
click at [228, 308] on input "0" at bounding box center [231, 310] width 119 height 17
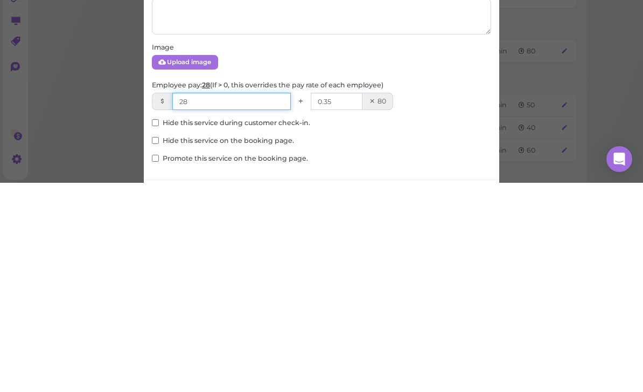
type input "28"
click at [352, 302] on input "0.35" at bounding box center [337, 310] width 52 height 17
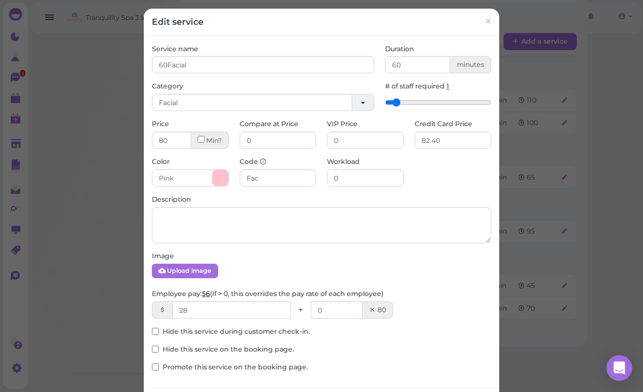
scroll to position [1244, 0]
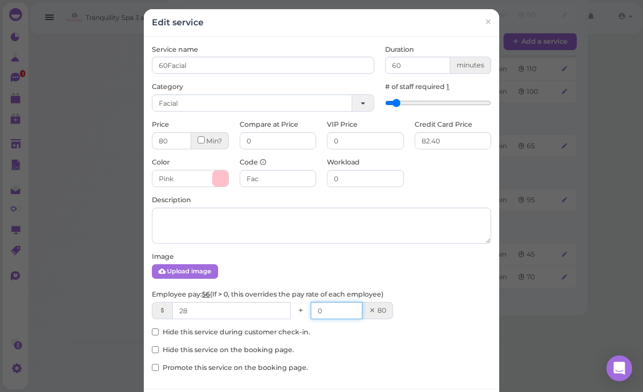
type input "0"
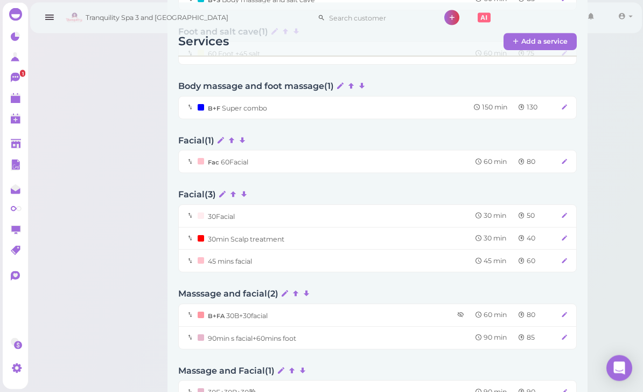
scroll to position [862, 0]
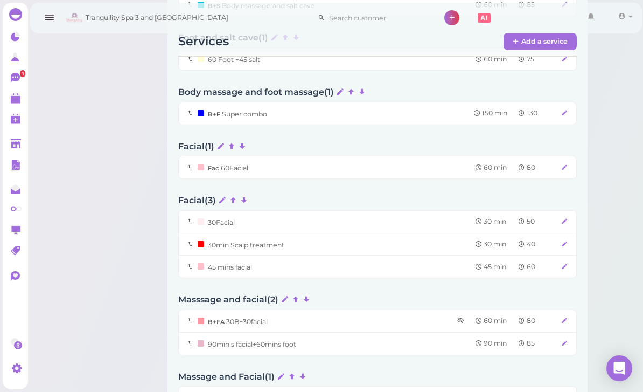
click at [560, 216] on div "30Facial 30 min 50" at bounding box center [383, 221] width 371 height 11
click at [562, 217] on icon at bounding box center [564, 221] width 7 height 8
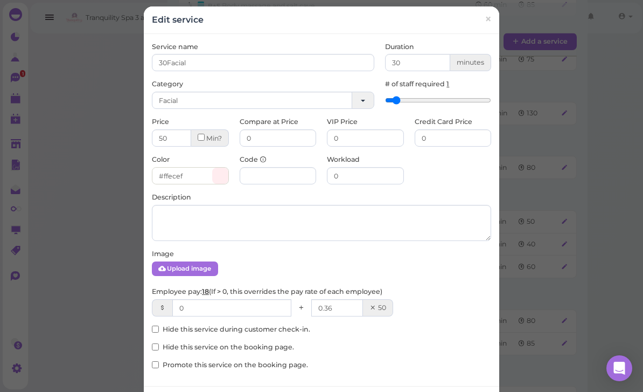
scroll to position [2, 0]
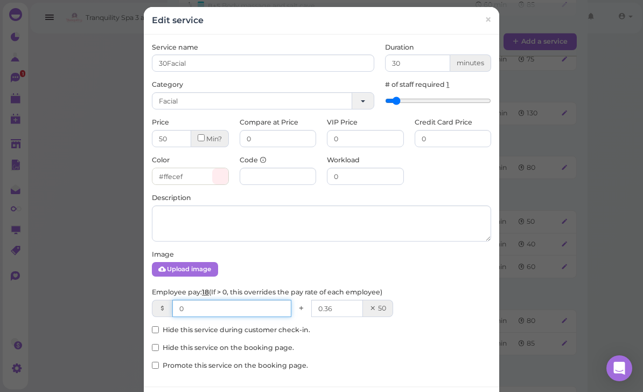
click at [229, 307] on input "0" at bounding box center [231, 308] width 119 height 17
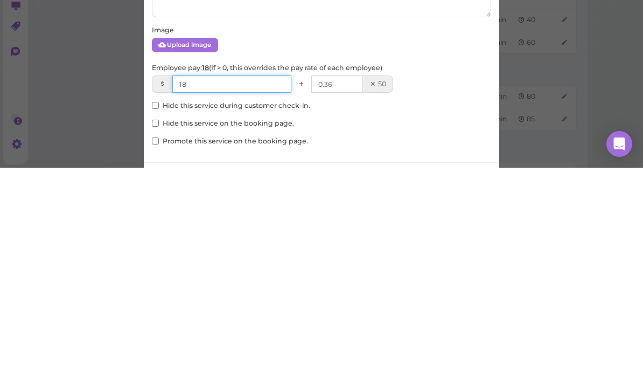
type input "18"
click at [358, 300] on input "0.36" at bounding box center [337, 308] width 52 height 17
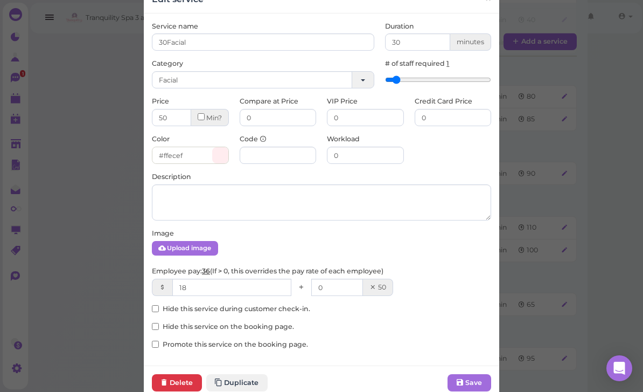
scroll to position [24, 0]
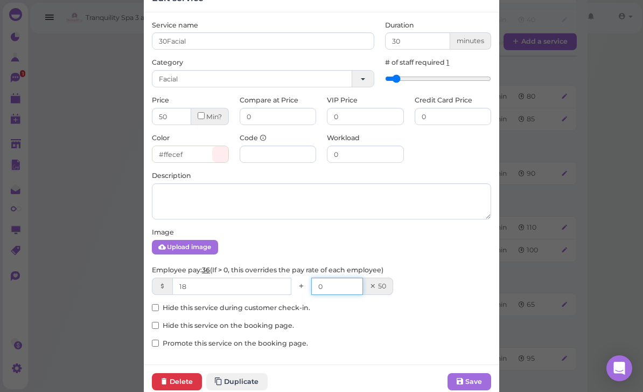
type input "0"
click at [283, 156] on input at bounding box center [278, 153] width 77 height 17
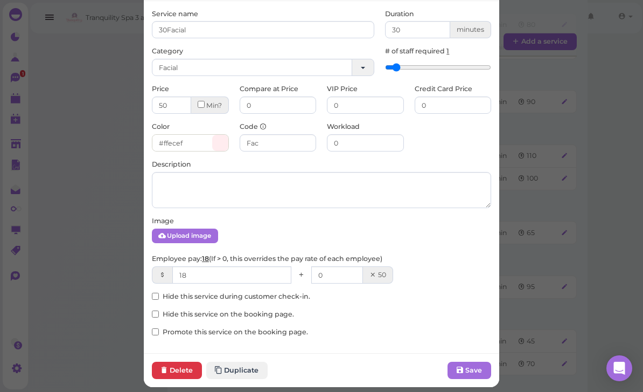
scroll to position [34, 0]
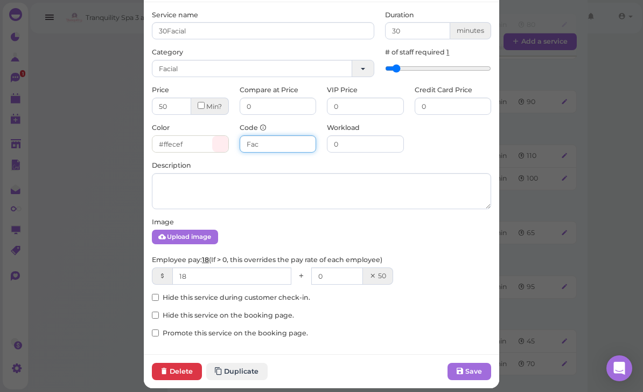
type input "Fac"
click at [454, 370] on button "Save" at bounding box center [470, 371] width 44 height 17
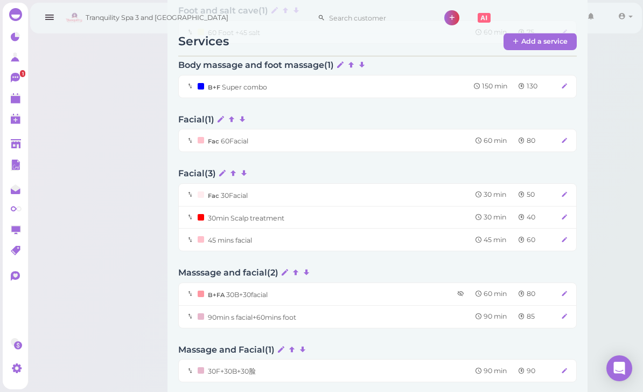
scroll to position [888, 0]
click at [567, 213] on icon at bounding box center [564, 217] width 7 height 8
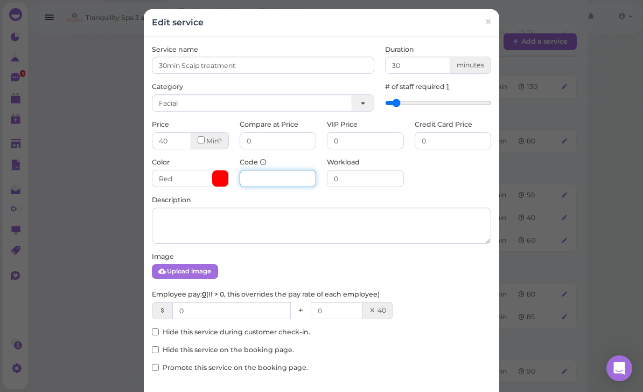
click at [290, 178] on input at bounding box center [278, 178] width 77 height 17
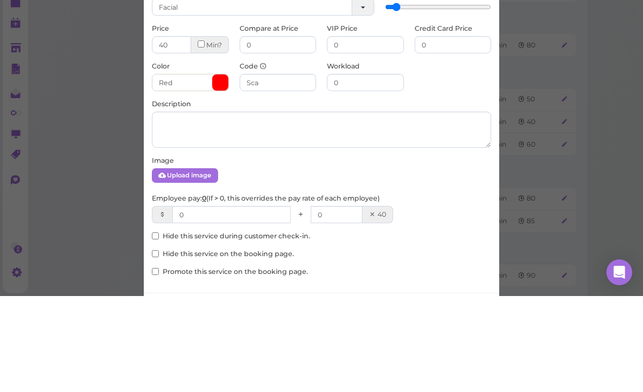
scroll to position [984, 0]
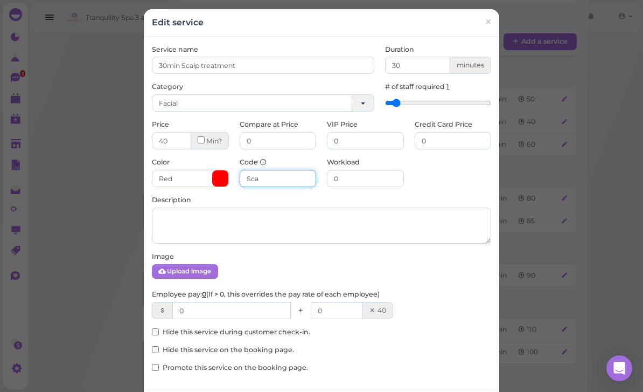
type input "Sca"
click at [261, 302] on input "0" at bounding box center [231, 310] width 119 height 17
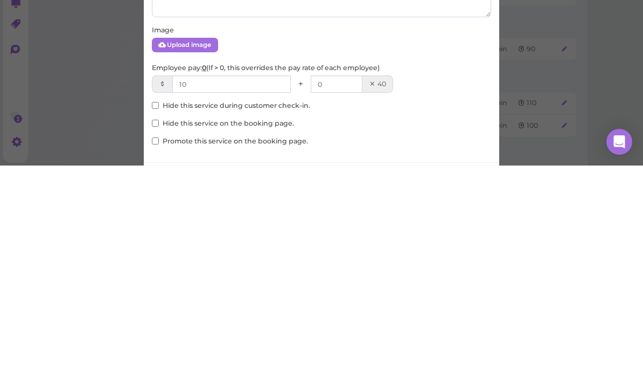
click at [261, 95] on div "Service name 30min Scalp treatment Duration 30 minutes Category Facial Full bod…" at bounding box center [322, 213] width 356 height 352
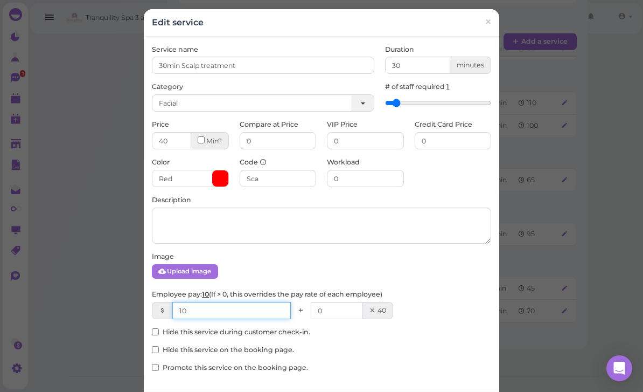
click at [263, 302] on input "10" at bounding box center [231, 310] width 119 height 17
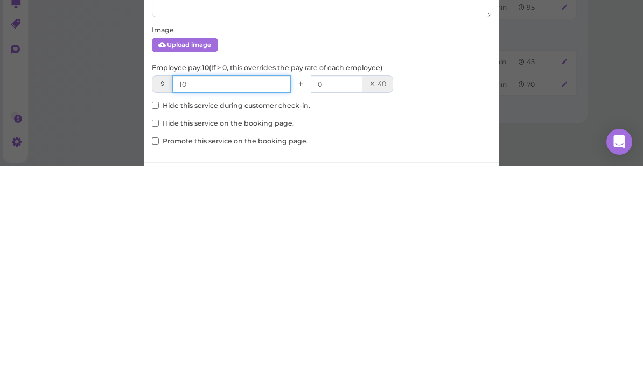
click at [291, 302] on input "10" at bounding box center [231, 310] width 119 height 17
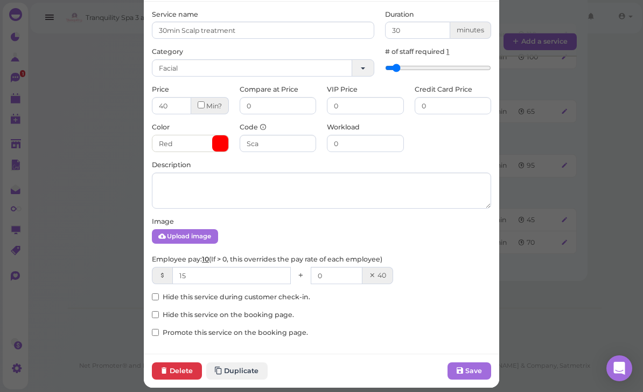
scroll to position [34, 0]
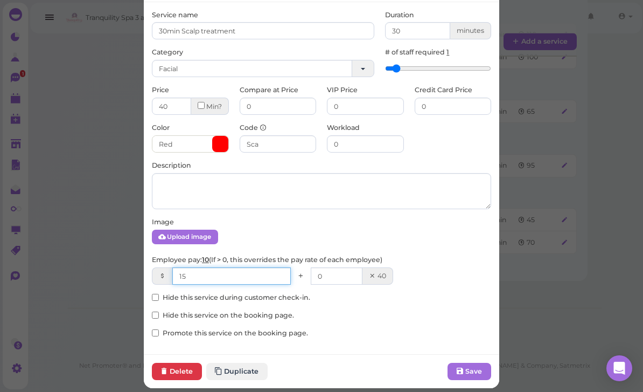
type input "15"
click at [469, 364] on button "Save" at bounding box center [470, 371] width 44 height 17
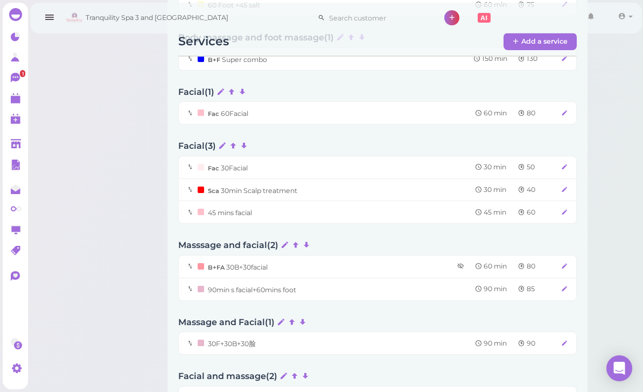
scroll to position [916, 0]
click at [563, 208] on icon at bounding box center [564, 212] width 7 height 8
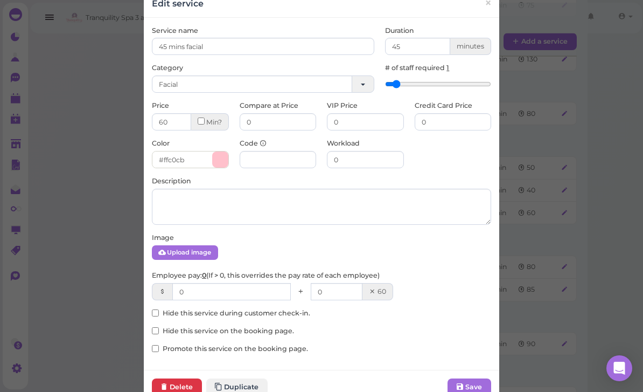
scroll to position [19, 0]
click at [275, 157] on input at bounding box center [278, 158] width 77 height 17
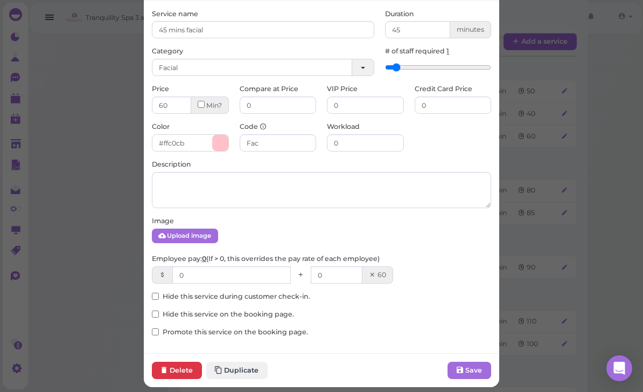
scroll to position [34, 0]
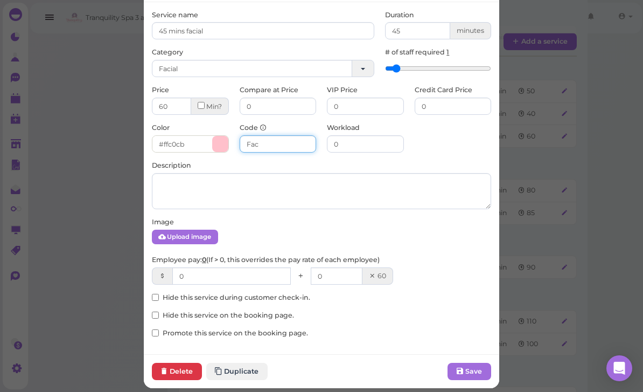
type input "Fac"
click at [254, 274] on input "0" at bounding box center [231, 275] width 119 height 17
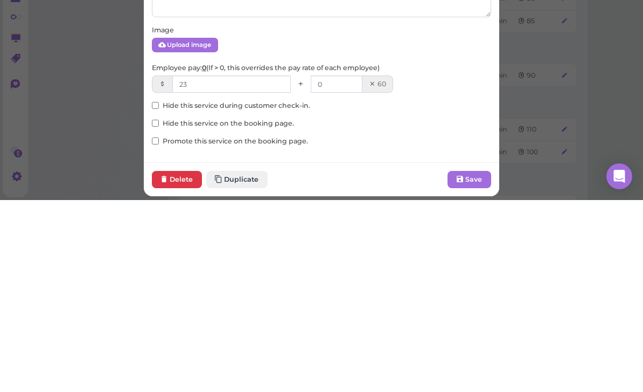
scroll to position [1184, 0]
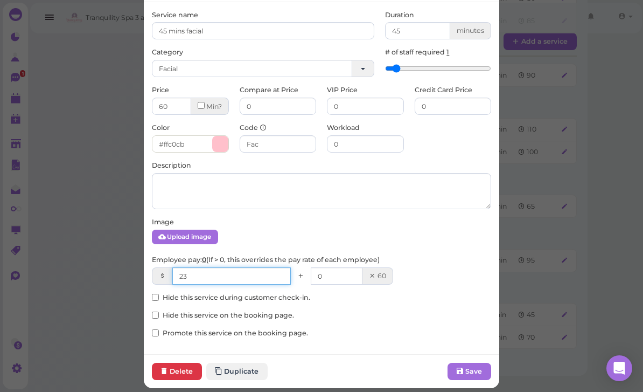
type input "23"
click at [477, 367] on button "Save" at bounding box center [470, 371] width 44 height 17
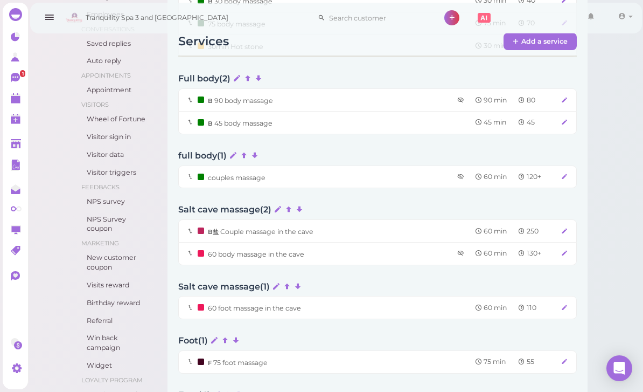
scroll to position [208, 0]
click at [559, 230] on div "B盐 Couple massage in the cave 60 min 250" at bounding box center [383, 229] width 371 height 11
click at [562, 228] on icon at bounding box center [564, 230] width 7 height 8
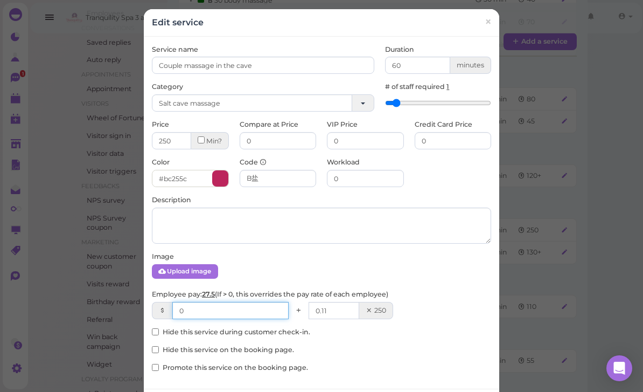
click at [211, 315] on input "0" at bounding box center [230, 310] width 116 height 17
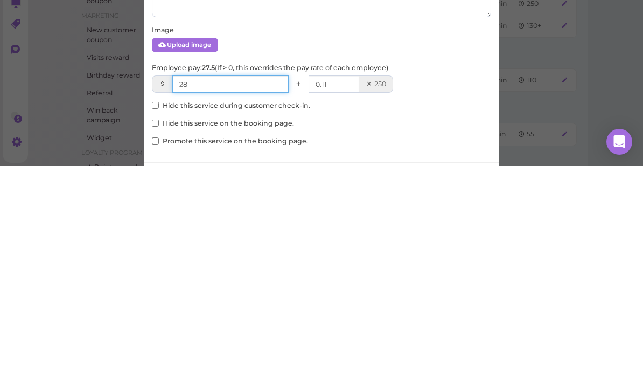
type input "28"
click at [350, 302] on input "0.11" at bounding box center [334, 310] width 51 height 17
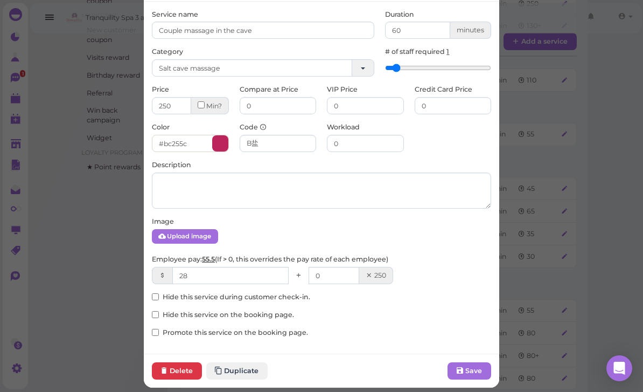
scroll to position [34, 0]
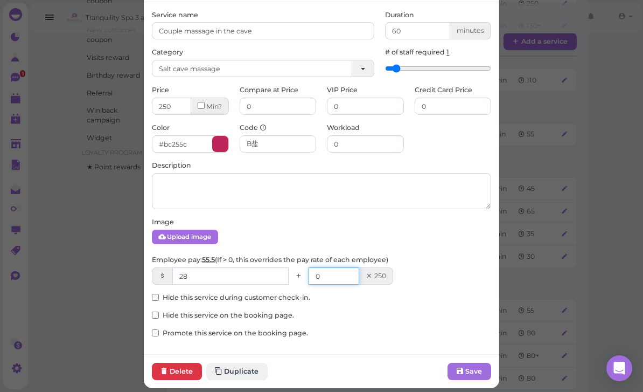
type input "0"
click at [479, 365] on button "Save" at bounding box center [470, 371] width 44 height 17
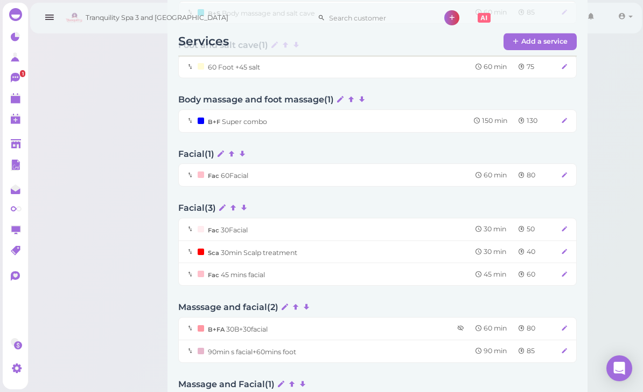
scroll to position [855, 0]
click at [561, 323] on icon at bounding box center [564, 327] width 7 height 8
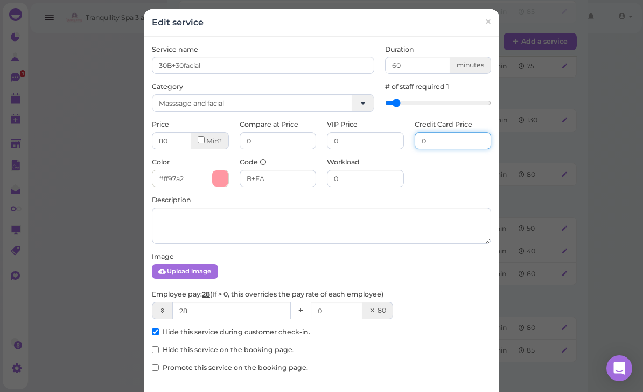
click at [442, 147] on input "0" at bounding box center [453, 140] width 77 height 17
type input "82.40"
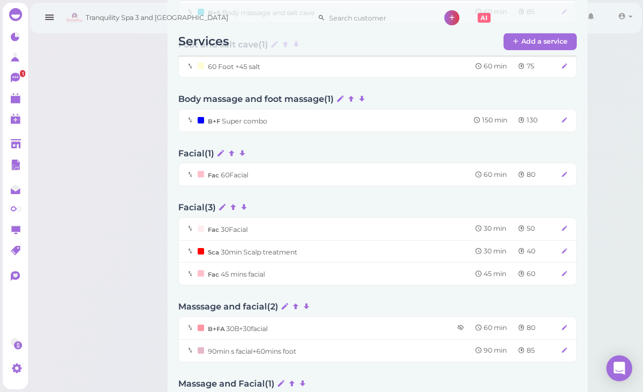
click at [561, 269] on icon at bounding box center [564, 273] width 7 height 8
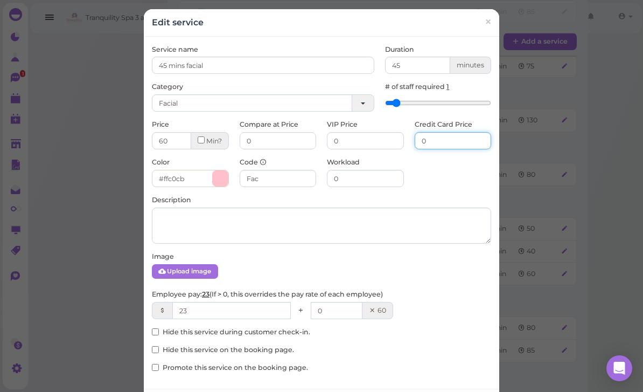
click at [441, 141] on input "0" at bounding box center [453, 140] width 77 height 17
type input "61.80"
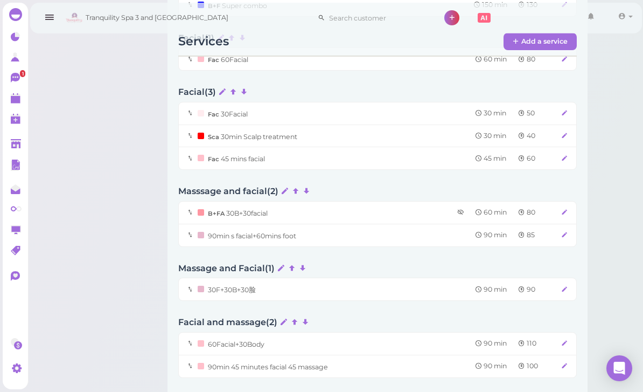
scroll to position [971, 0]
click at [565, 230] on icon at bounding box center [564, 234] width 7 height 8
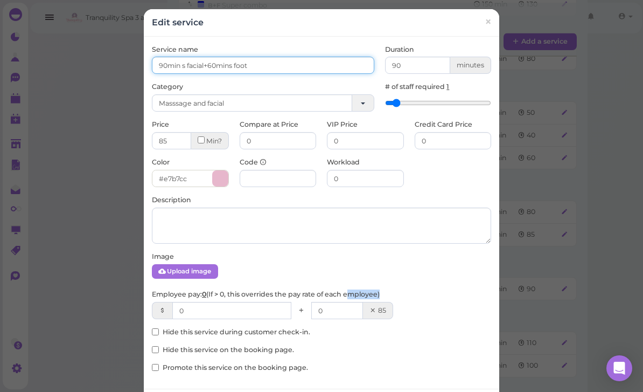
click at [188, 67] on input "90min s facial+60mins foot" at bounding box center [263, 65] width 222 height 17
click at [289, 69] on input "30mins facial+60mins foot" at bounding box center [263, 65] width 222 height 17
type input "30mins facial+60mins foot"
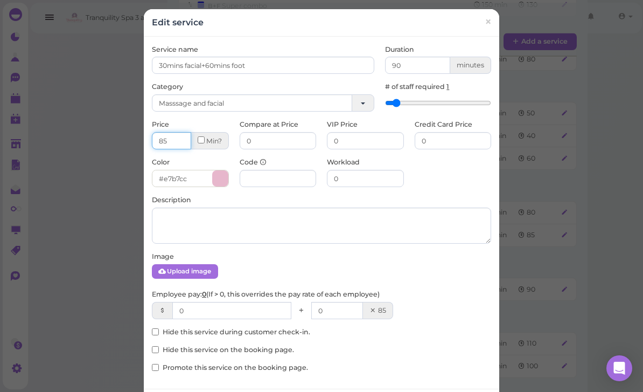
click at [185, 137] on input "85" at bounding box center [171, 140] width 39 height 17
click at [461, 138] on input "0" at bounding box center [453, 140] width 77 height 17
type input "87.55"
click at [219, 305] on input "0" at bounding box center [231, 310] width 119 height 17
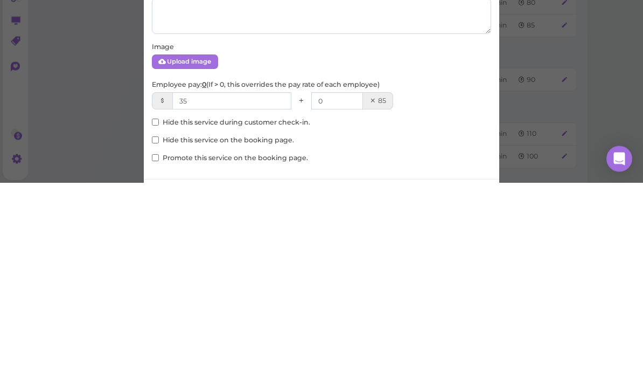
scroll to position [1180, 0]
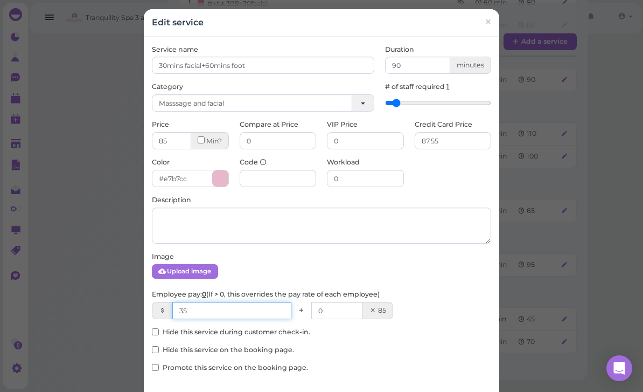
type input "35"
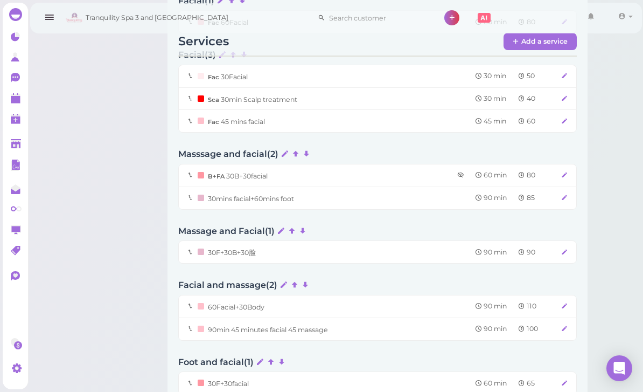
scroll to position [1027, 0]
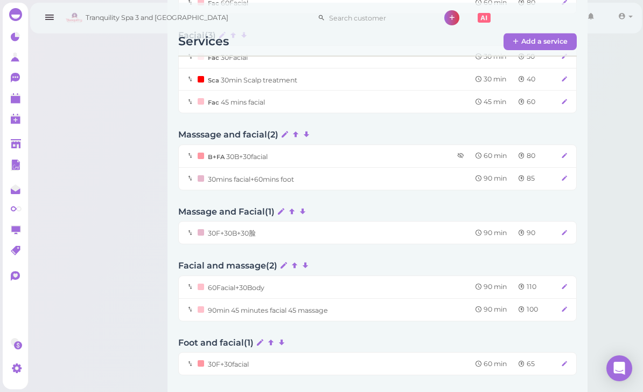
click at [566, 228] on icon at bounding box center [564, 232] width 7 height 8
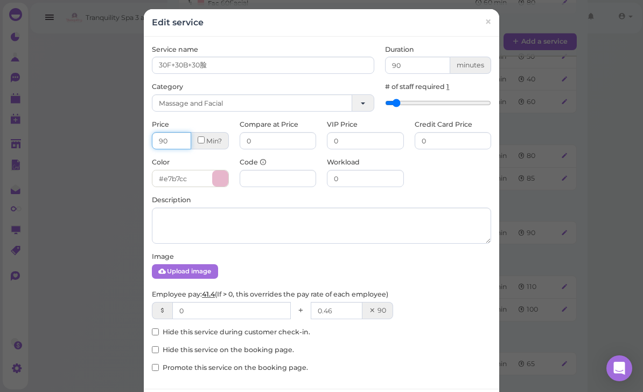
click at [171, 135] on input "90" at bounding box center [171, 140] width 39 height 17
type input "9"
type input "100"
click at [444, 142] on input "0" at bounding box center [453, 140] width 77 height 17
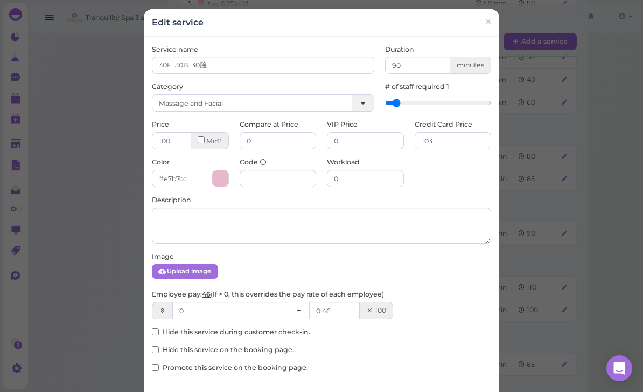
scroll to position [1027, 0]
type input "103"
click at [250, 311] on input "0" at bounding box center [230, 310] width 117 height 17
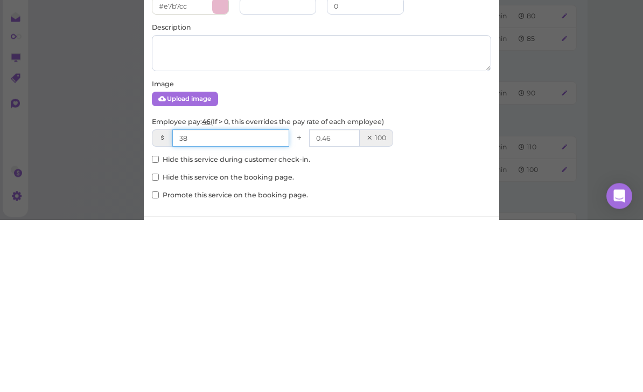
type input "38"
click at [350, 302] on input "0.46" at bounding box center [334, 310] width 51 height 17
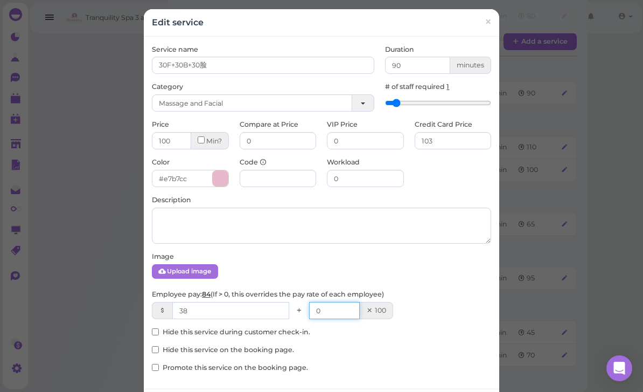
type input "0"
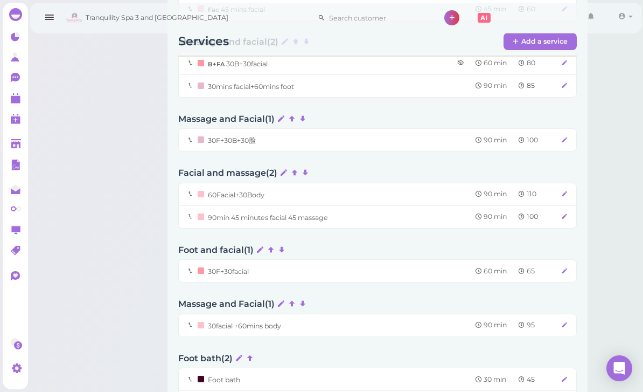
scroll to position [1119, 0]
click at [563, 190] on icon at bounding box center [564, 194] width 7 height 8
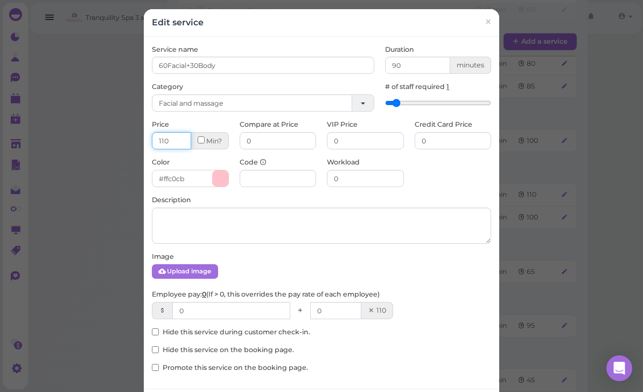
click at [180, 143] on input "110" at bounding box center [171, 140] width 39 height 17
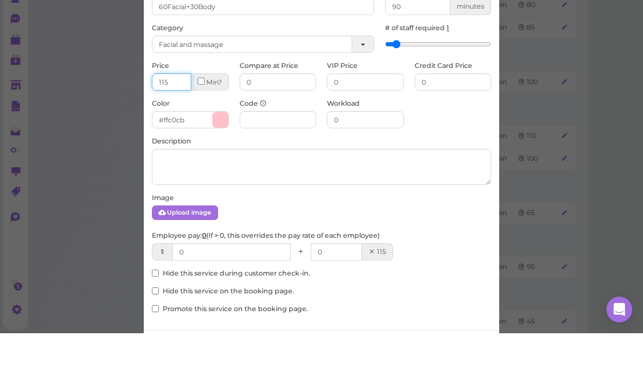
type input "115"
click at [451, 132] on input "0" at bounding box center [453, 140] width 77 height 17
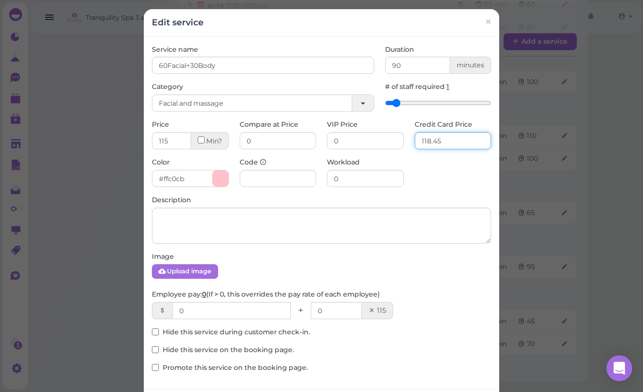
type input "118.45"
click at [245, 308] on input "0" at bounding box center [231, 310] width 119 height 17
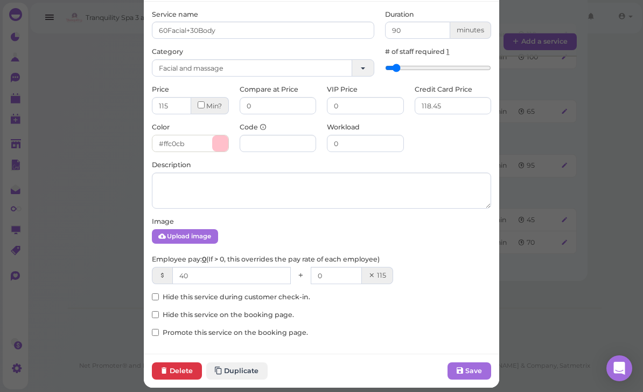
scroll to position [34, 0]
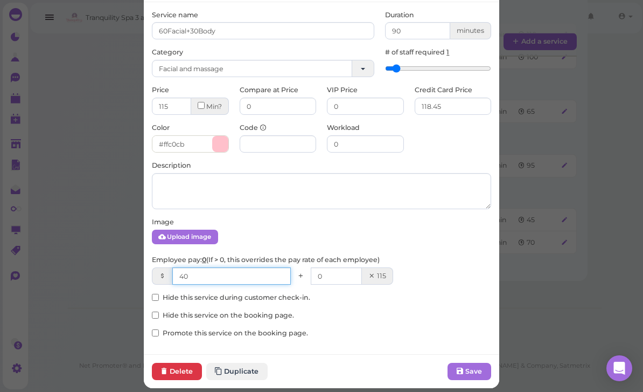
type input "40"
click at [472, 371] on button "Save" at bounding box center [470, 371] width 44 height 17
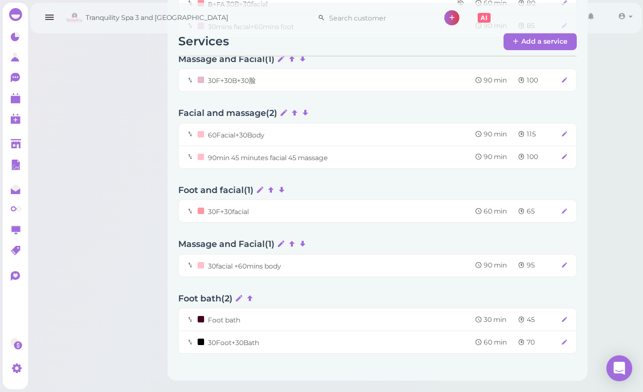
scroll to position [1174, 0]
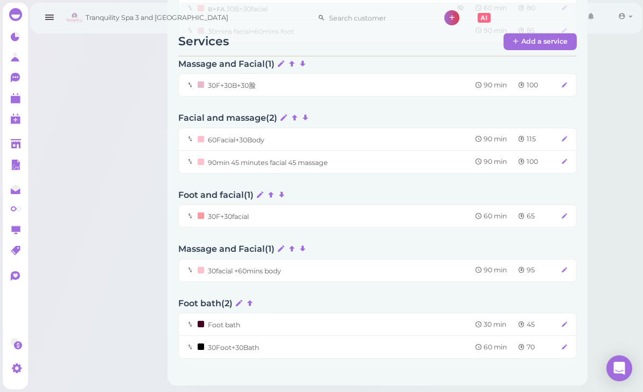
click at [567, 157] on icon at bounding box center [564, 161] width 7 height 8
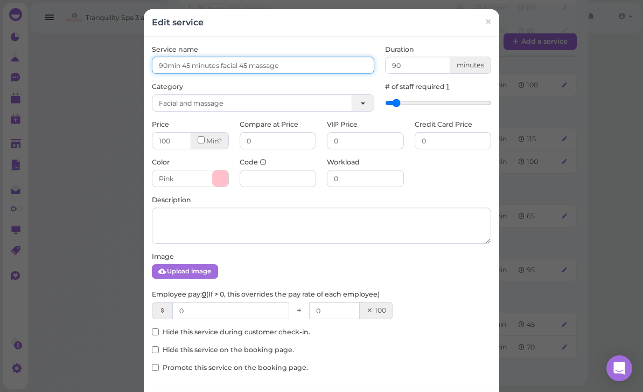
click at [184, 62] on input "90min 45 minutes facial 45 massage" at bounding box center [263, 65] width 222 height 17
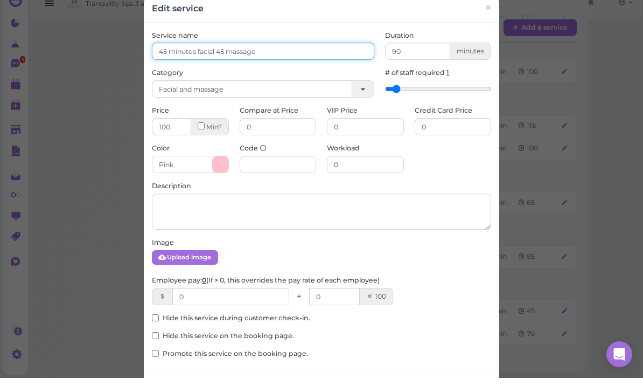
type input "45 minutes facial 45 massage"
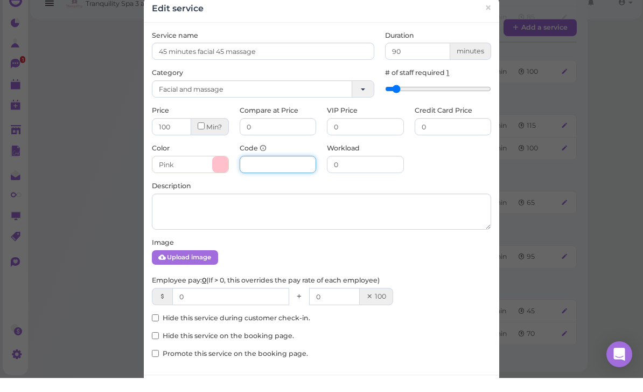
click at [280, 170] on input at bounding box center [278, 178] width 77 height 17
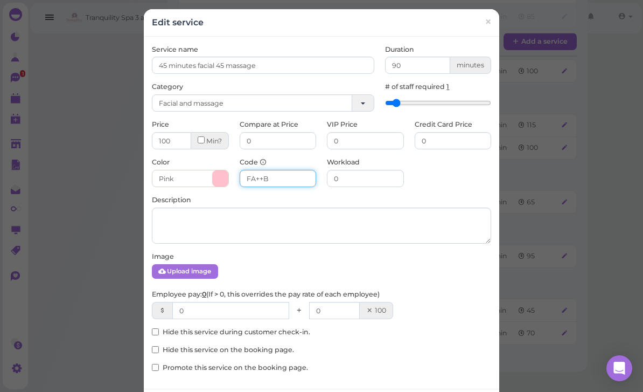
type input "FA++B"
click at [259, 307] on input "0" at bounding box center [230, 310] width 117 height 17
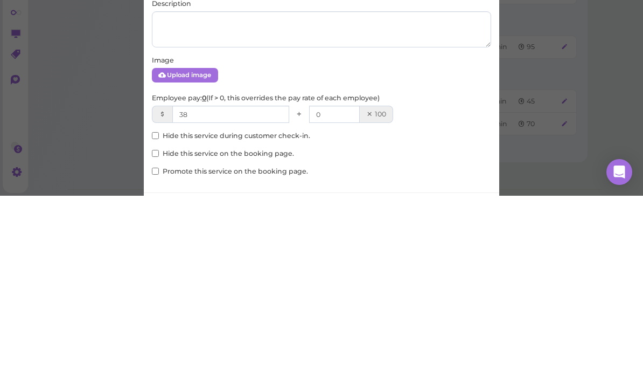
scroll to position [1244, 0]
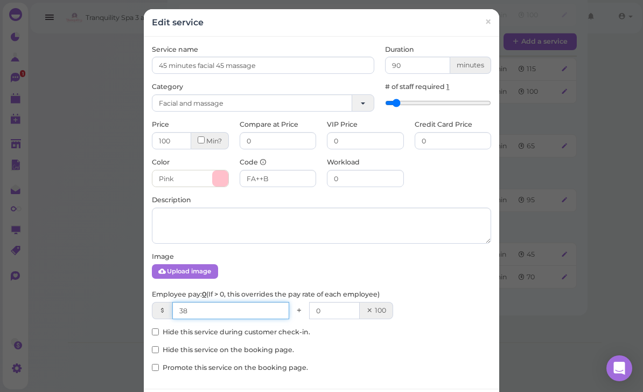
type input "38"
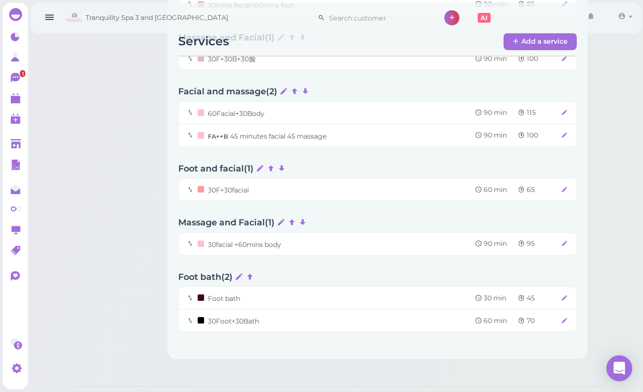
scroll to position [1200, 0]
click at [562, 131] on div "FA++B 45 minutes facial 45 massage 90 min 100" at bounding box center [383, 136] width 371 height 11
click at [564, 132] on icon at bounding box center [564, 136] width 7 height 8
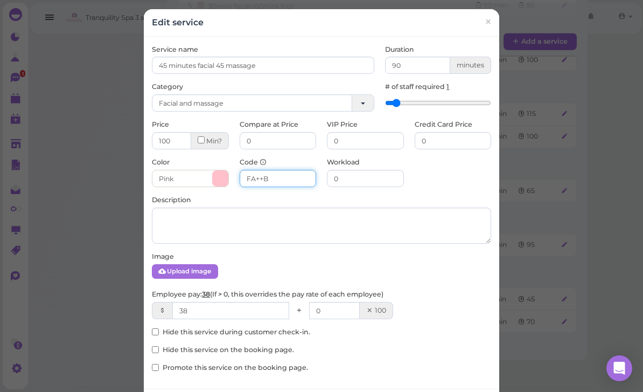
click at [300, 180] on input "FA++B" at bounding box center [278, 178] width 77 height 17
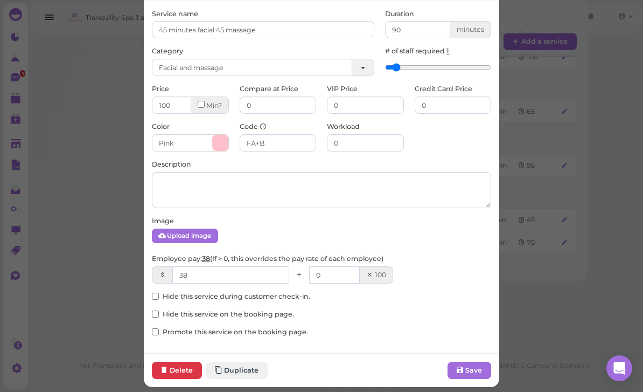
scroll to position [34, 0]
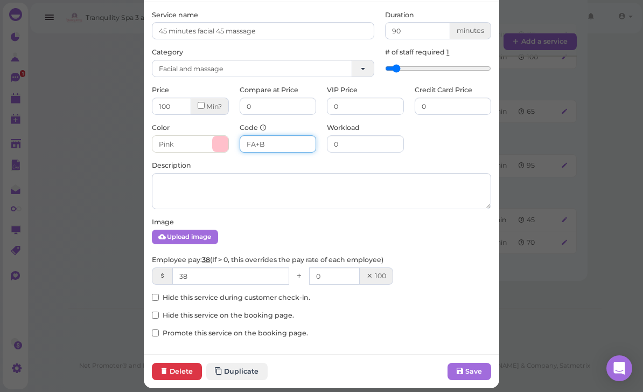
type input "FA+B"
click at [473, 368] on button "Save" at bounding box center [470, 371] width 44 height 17
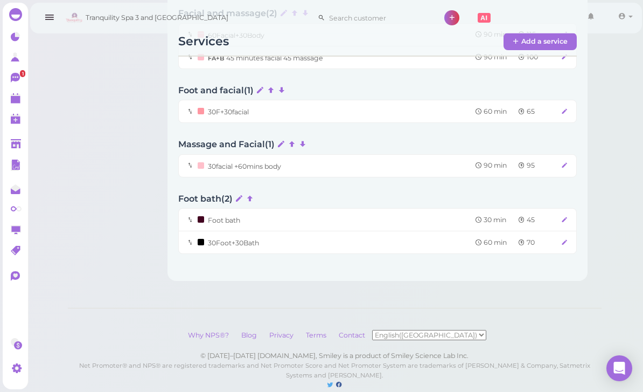
click at [477, 380] on div at bounding box center [335, 385] width 534 height 10
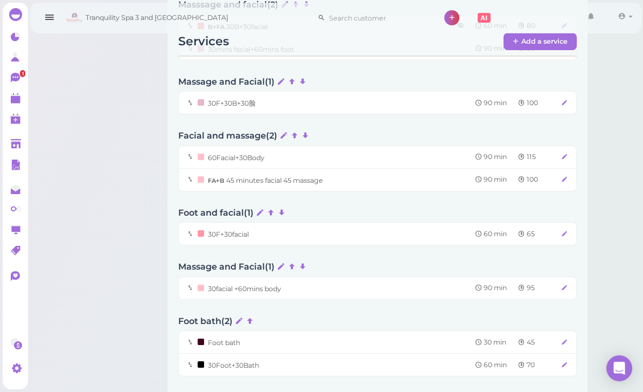
scroll to position [1153, 0]
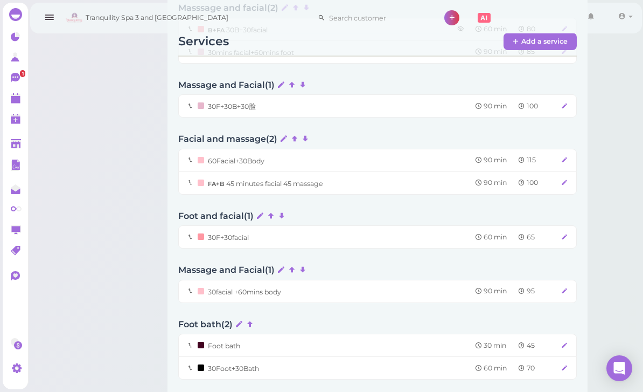
click at [567, 156] on icon at bounding box center [564, 160] width 7 height 8
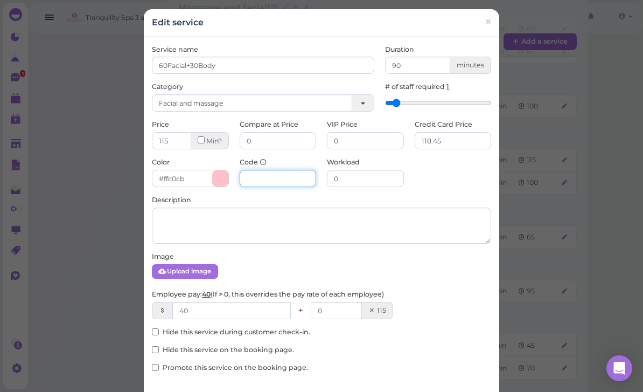
click at [296, 178] on input at bounding box center [278, 178] width 77 height 17
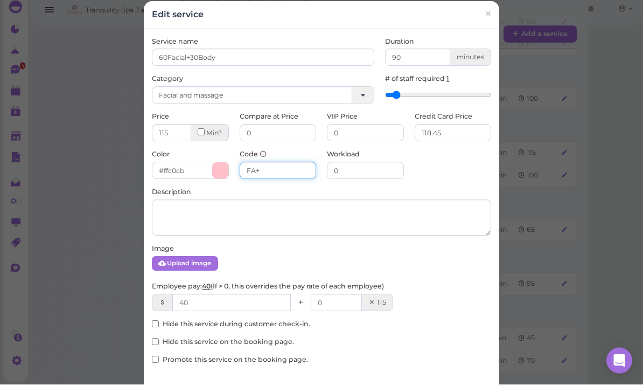
type input "FA+B"
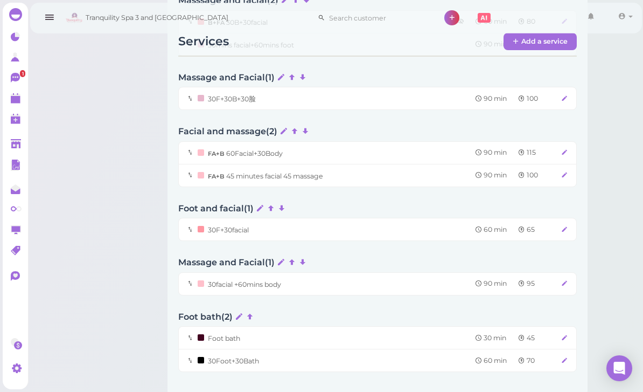
click at [566, 94] on icon at bounding box center [564, 98] width 7 height 8
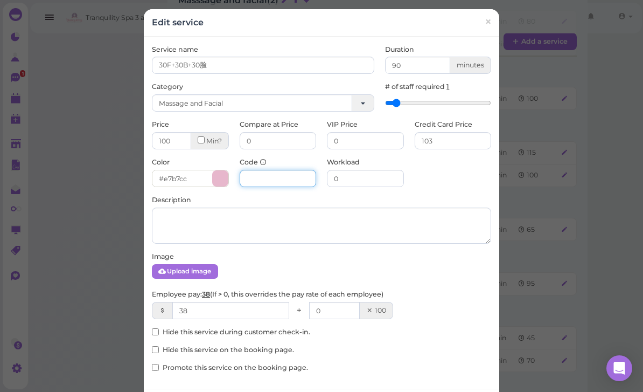
click at [278, 178] on input at bounding box center [278, 178] width 77 height 17
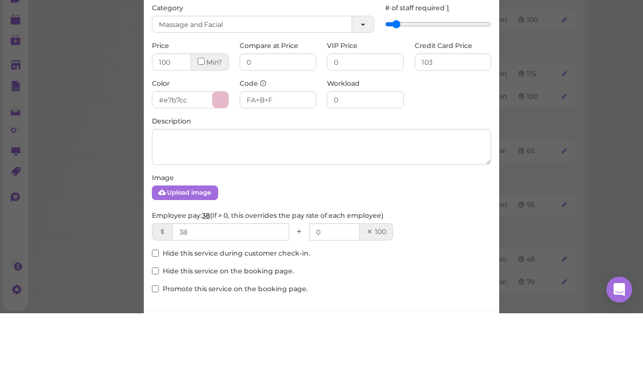
scroll to position [1240, 0]
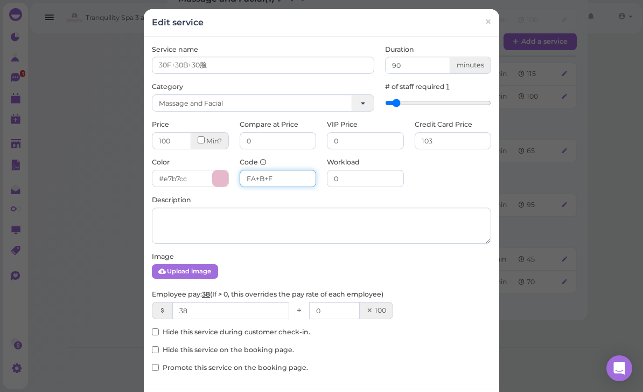
type input "FA+B+F"
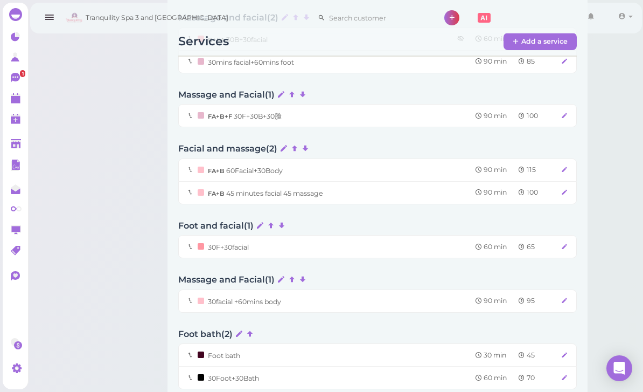
scroll to position [1143, 0]
click at [308, 237] on div "30F+30facial 60 min 65" at bounding box center [377, 246] width 399 height 23
click at [291, 241] on div "30F+30facial 60 min 65" at bounding box center [383, 246] width 371 height 11
click at [566, 243] on icon at bounding box center [564, 247] width 7 height 8
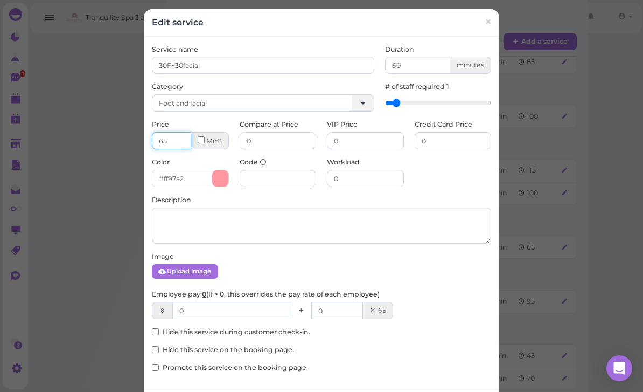
click at [171, 142] on input "65" at bounding box center [171, 140] width 39 height 17
type input "6"
type input "75"
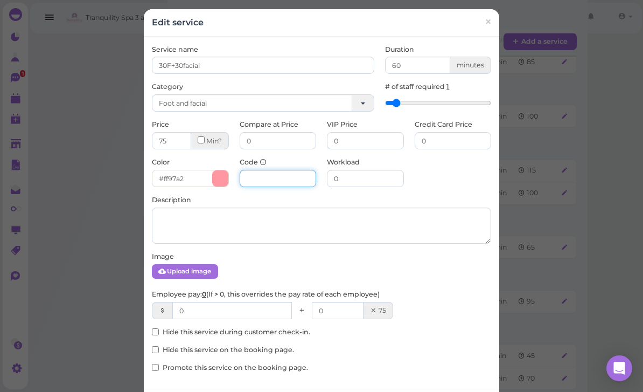
click at [279, 183] on input at bounding box center [278, 178] width 77 height 17
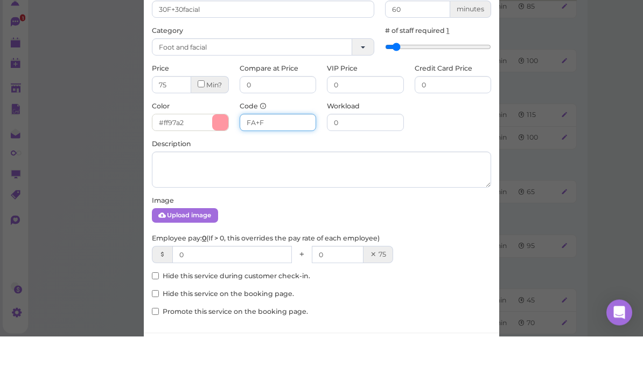
type input "FA+F"
click at [446, 132] on input "0" at bounding box center [453, 140] width 77 height 17
click at [469, 132] on input "0" at bounding box center [453, 140] width 77 height 17
type input "8"
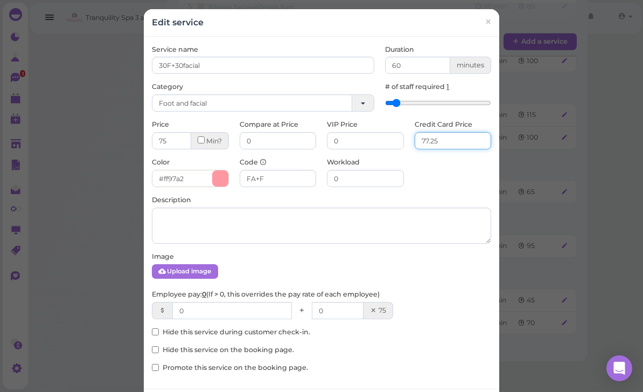
type input "77.25"
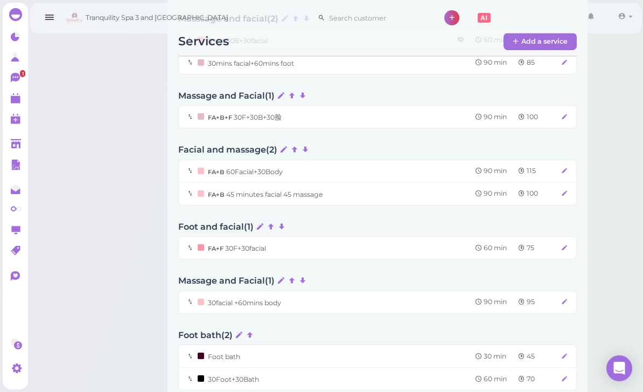
scroll to position [1145, 0]
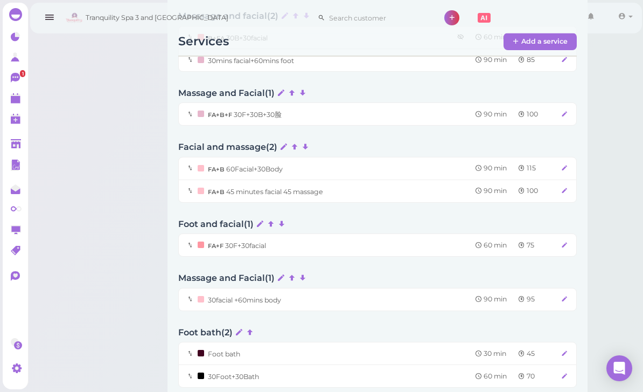
click at [559, 240] on div at bounding box center [562, 245] width 12 height 10
click at [568, 241] on icon at bounding box center [564, 245] width 7 height 8
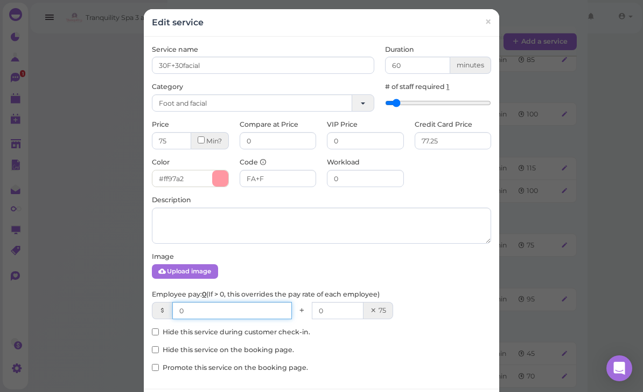
click at [229, 315] on input "0" at bounding box center [232, 310] width 120 height 17
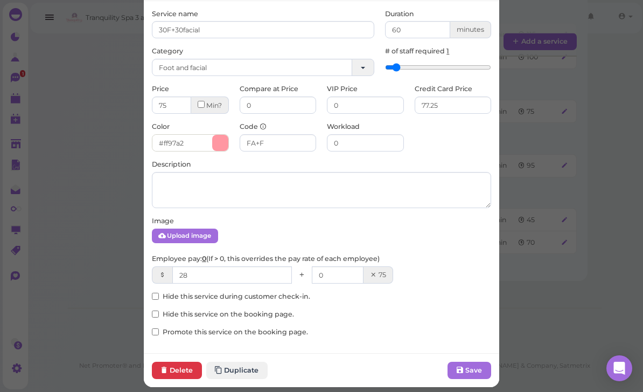
scroll to position [34, 0]
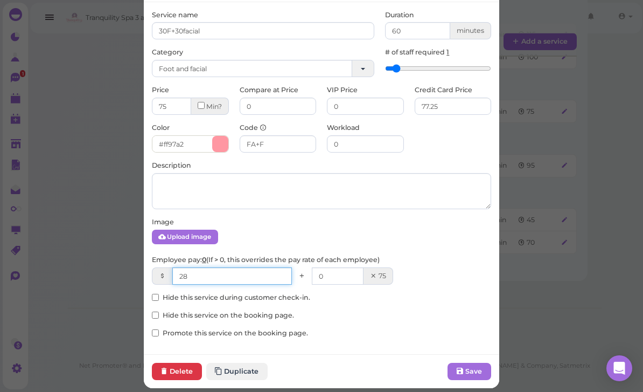
type input "28"
click at [468, 372] on button "Save" at bounding box center [470, 371] width 44 height 17
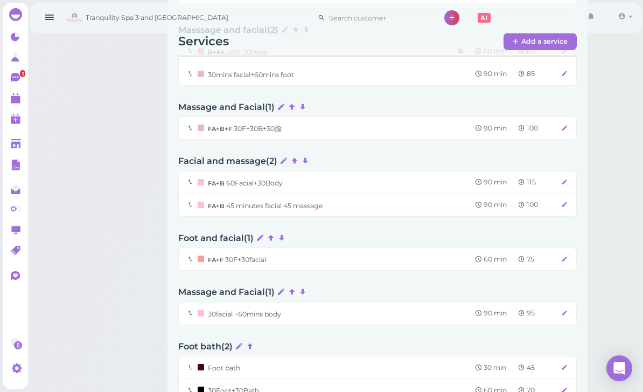
scroll to position [1132, 0]
click at [567, 308] on icon at bounding box center [564, 312] width 7 height 8
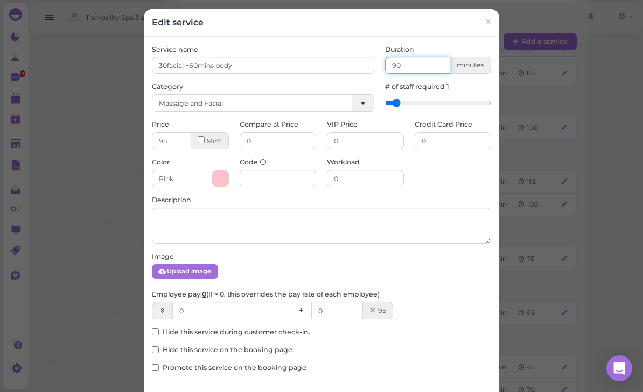
click at [423, 65] on input "90" at bounding box center [417, 65] width 65 height 17
type input "95"
click at [441, 140] on input "0" at bounding box center [453, 140] width 77 height 17
type input "95min 30facial +60mins body"
type input "0"
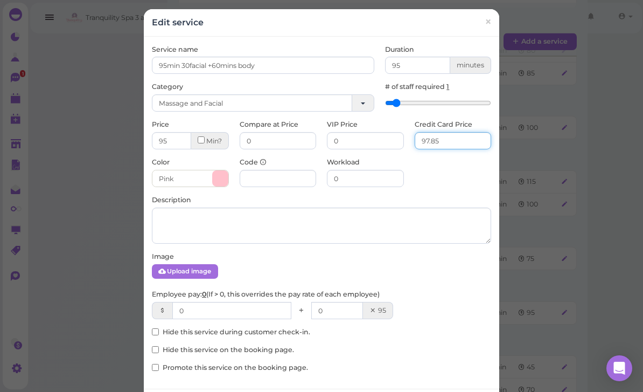
type input "97.85"
click at [287, 183] on input at bounding box center [278, 178] width 77 height 17
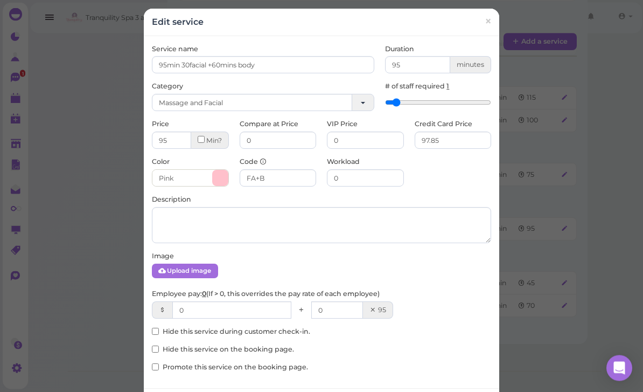
scroll to position [1217, 0]
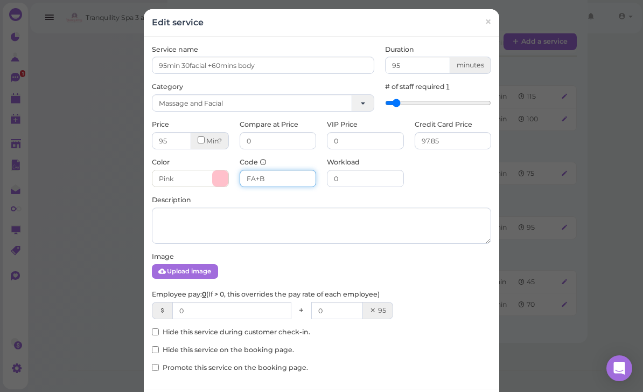
type input "FA+B"
click at [235, 304] on input "0" at bounding box center [231, 310] width 119 height 17
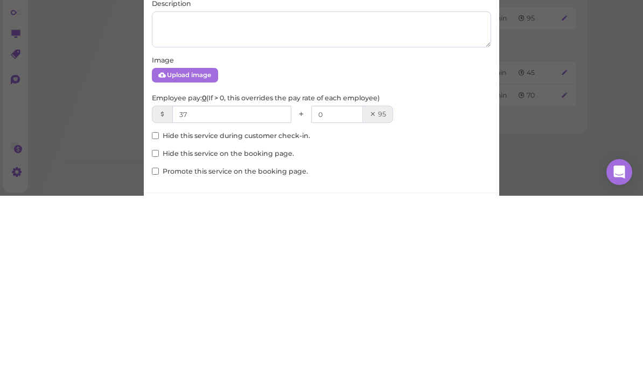
scroll to position [1244, 0]
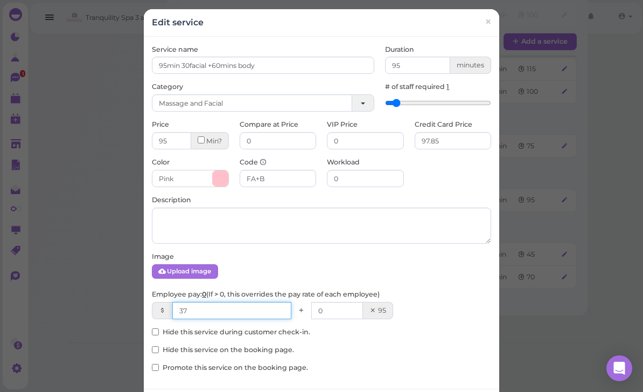
type input "37"
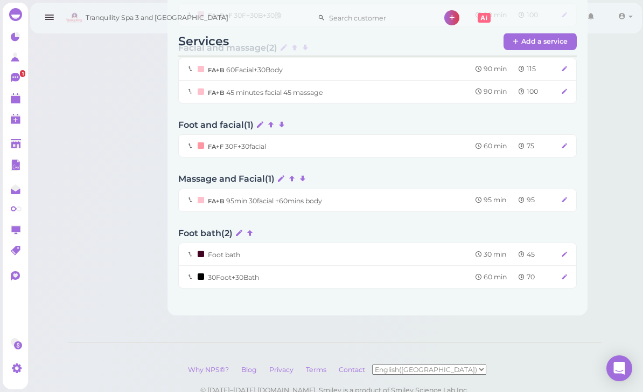
click at [567, 196] on icon at bounding box center [564, 200] width 7 height 8
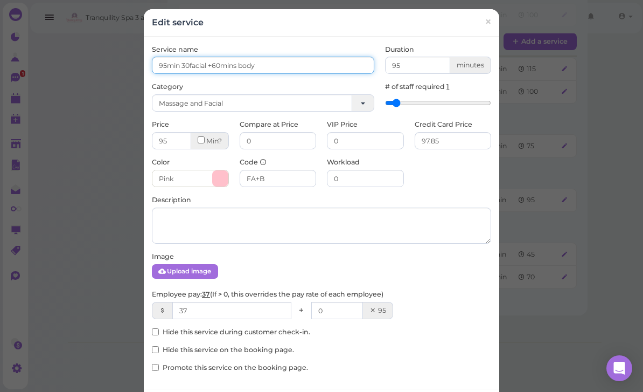
click at [191, 64] on input "95min 30facial +60mins body" at bounding box center [263, 65] width 222 height 17
click at [181, 65] on input "95min 30facial +60mins body" at bounding box center [263, 65] width 222 height 17
click at [302, 64] on input "30facial +60mins body" at bounding box center [263, 65] width 222 height 17
type input "30facial +60mins body"
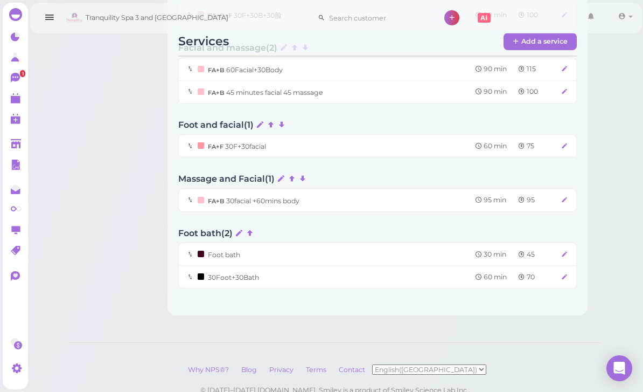
click at [561, 249] on div at bounding box center [562, 254] width 12 height 10
click at [565, 250] on icon at bounding box center [564, 254] width 7 height 8
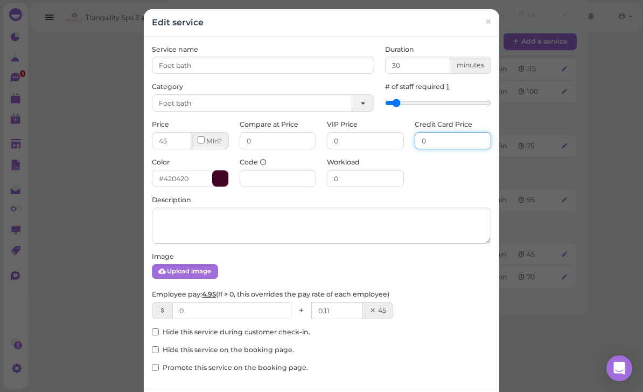
click at [460, 138] on input "0" at bounding box center [453, 140] width 77 height 17
type input "45"
click at [278, 177] on input at bounding box center [278, 178] width 77 height 17
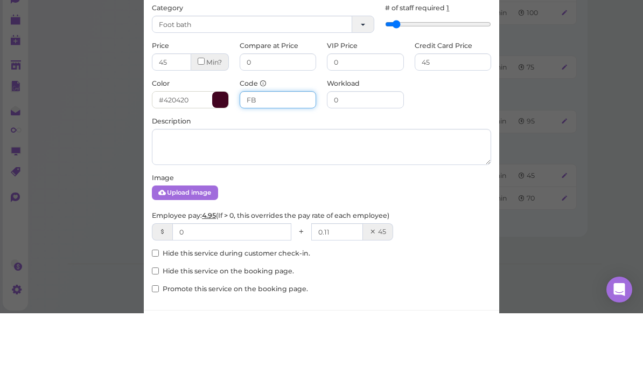
type input "F"
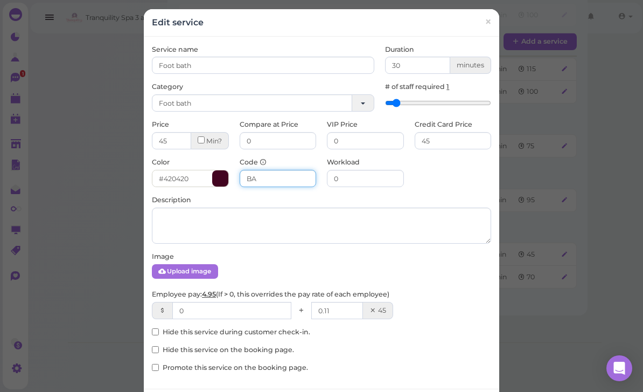
type input "BA"
click at [235, 314] on input "0" at bounding box center [231, 310] width 119 height 17
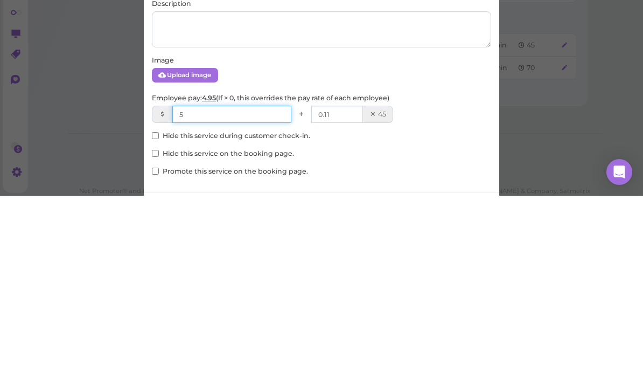
type input "5"
click at [346, 302] on input "0.11" at bounding box center [337, 310] width 52 height 17
type input "0"
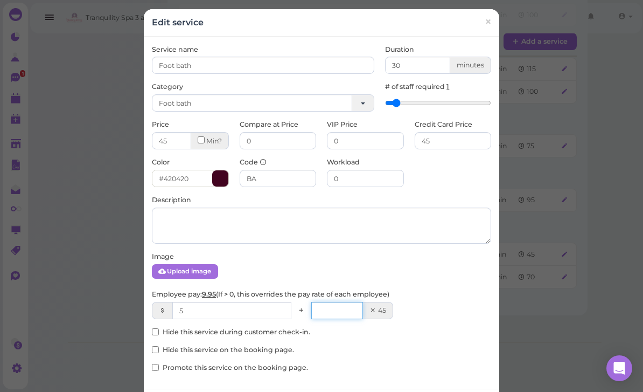
click at [337, 314] on input "number" at bounding box center [337, 310] width 52 height 17
type input "0"
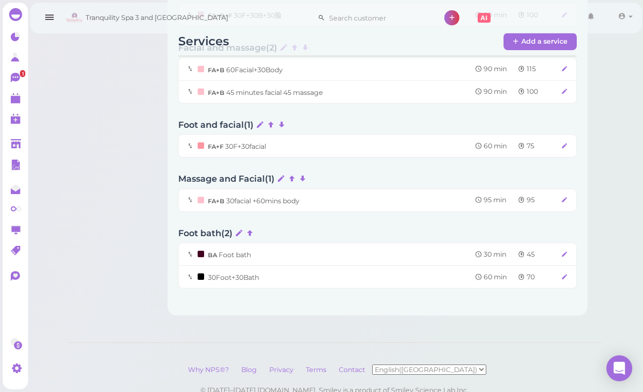
click at [566, 273] on icon at bounding box center [564, 277] width 7 height 8
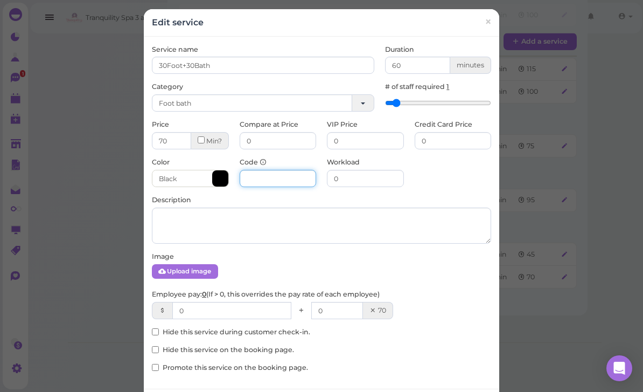
click at [279, 180] on input at bounding box center [278, 178] width 77 height 17
type input "F+BA"
click at [226, 309] on input "0" at bounding box center [231, 310] width 119 height 17
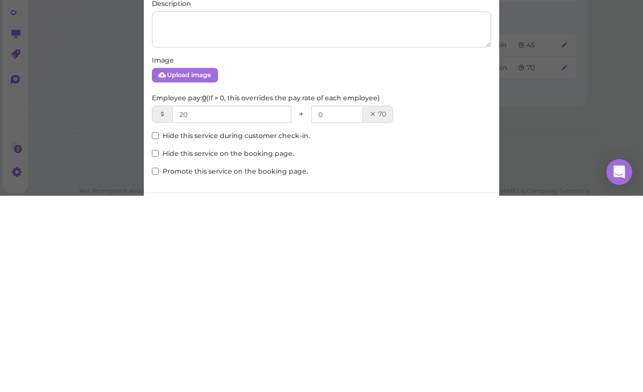
scroll to position [1244, 0]
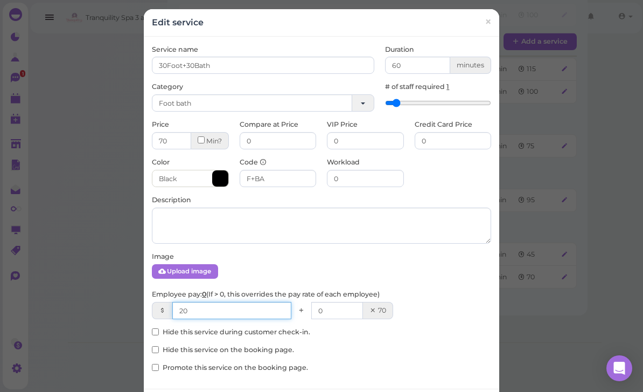
type input "20"
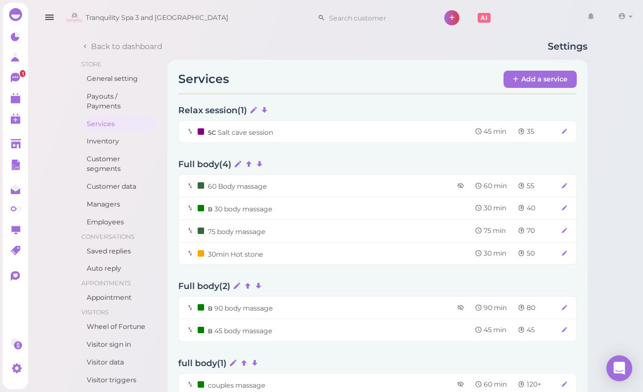
click at [566, 185] on icon at bounding box center [564, 186] width 7 height 8
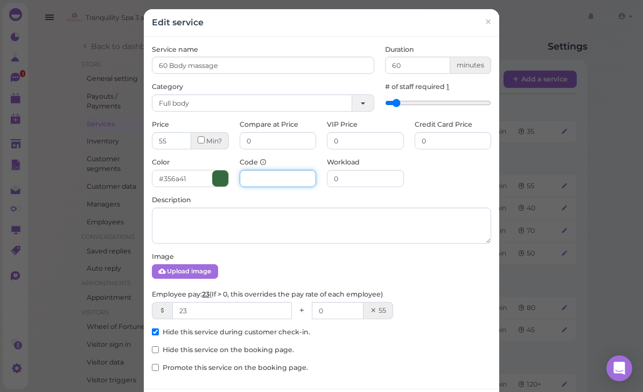
click at [281, 179] on input at bounding box center [278, 178] width 77 height 17
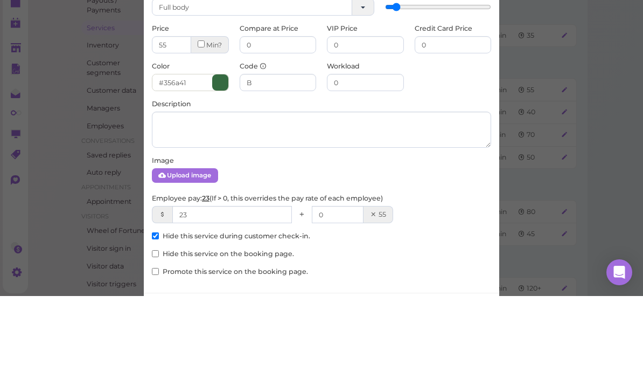
scroll to position [96, 0]
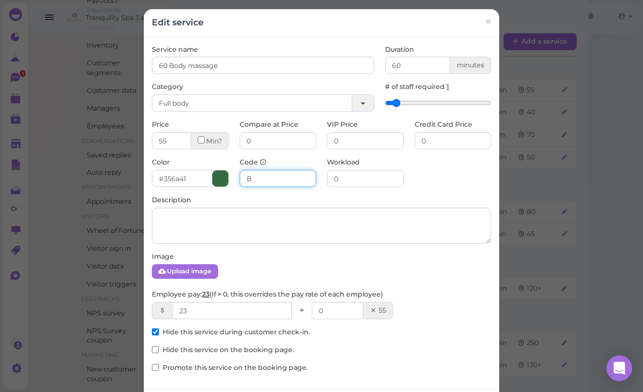
type input "B"
click at [453, 144] on input "0" at bounding box center [453, 140] width 77 height 17
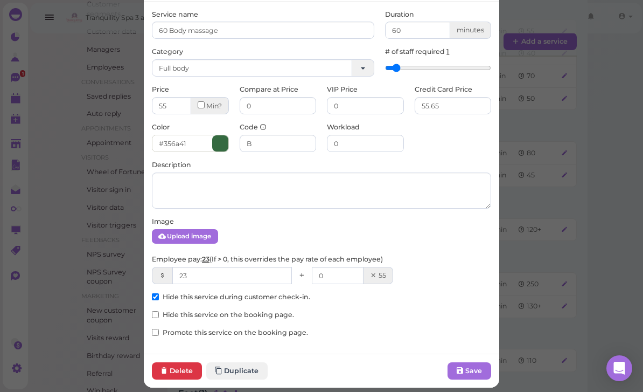
scroll to position [34, 0]
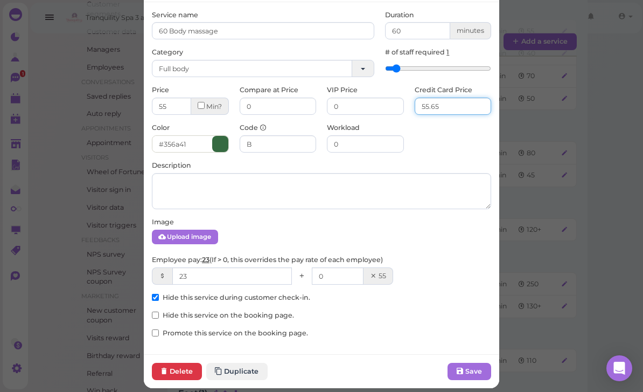
type input "55.65"
click at [475, 364] on button "Save" at bounding box center [470, 371] width 44 height 17
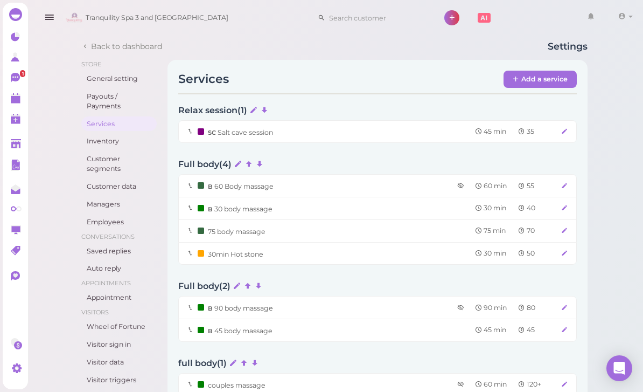
click at [567, 231] on icon at bounding box center [564, 230] width 7 height 8
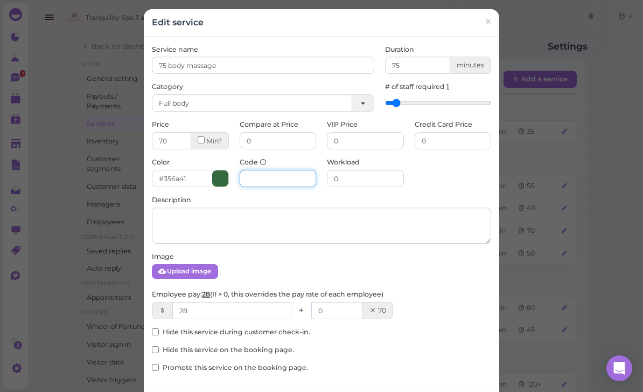
click at [290, 183] on input at bounding box center [278, 178] width 77 height 17
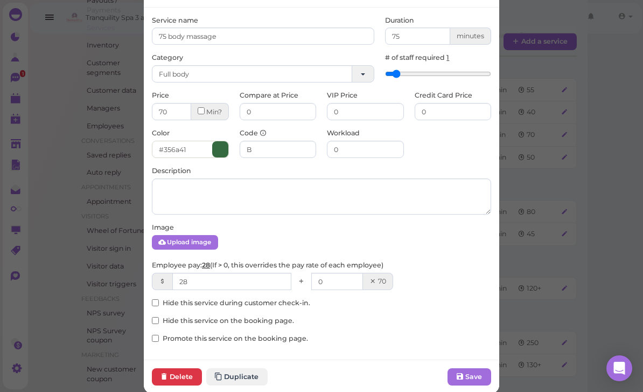
scroll to position [30, 0]
type input "B"
click at [440, 104] on input "0" at bounding box center [453, 110] width 77 height 17
click at [448, 117] on input "0" at bounding box center [453, 110] width 77 height 17
type input "77.25"
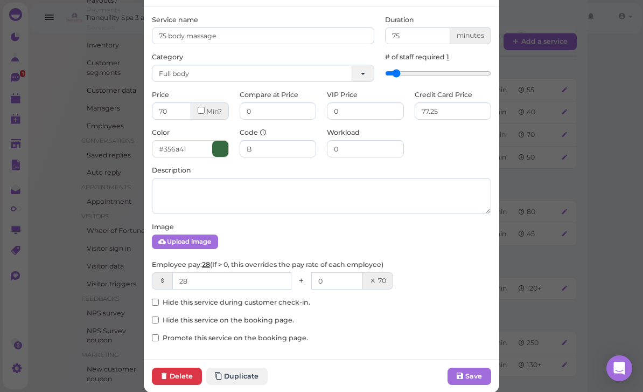
click at [477, 373] on button "Save" at bounding box center [470, 375] width 44 height 17
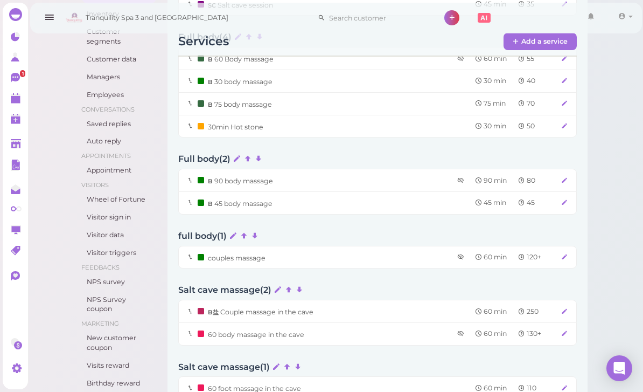
scroll to position [128, 0]
click at [566, 255] on icon at bounding box center [564, 256] width 7 height 8
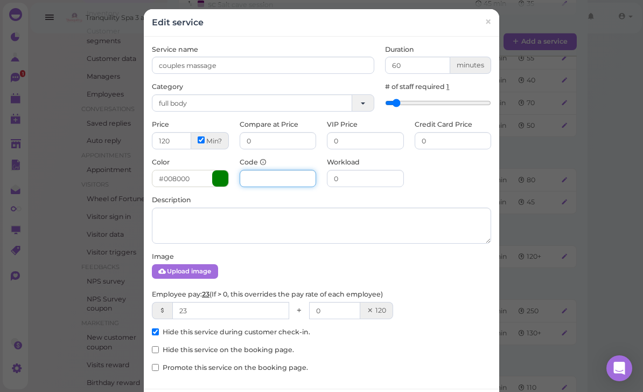
click at [288, 182] on input at bounding box center [278, 178] width 77 height 17
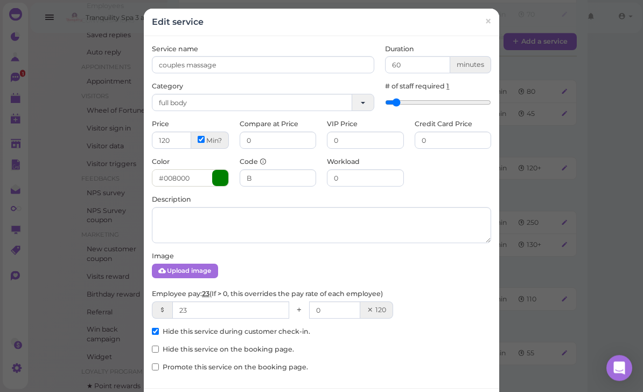
scroll to position [221, 0]
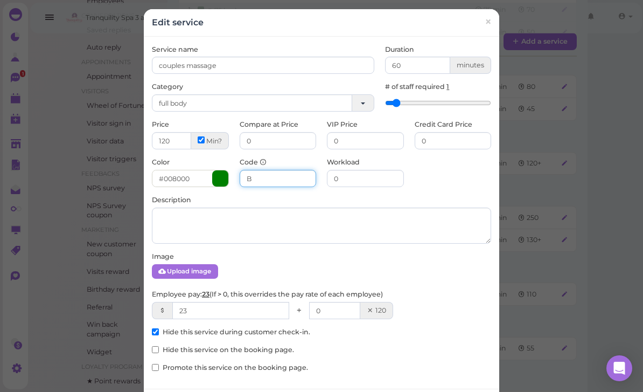
type input "B"
click at [460, 141] on input "0" at bounding box center [453, 140] width 77 height 17
type input "123.6"
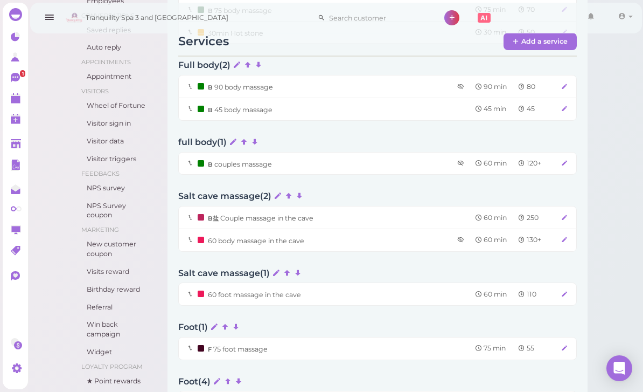
click at [567, 215] on icon at bounding box center [564, 217] width 7 height 8
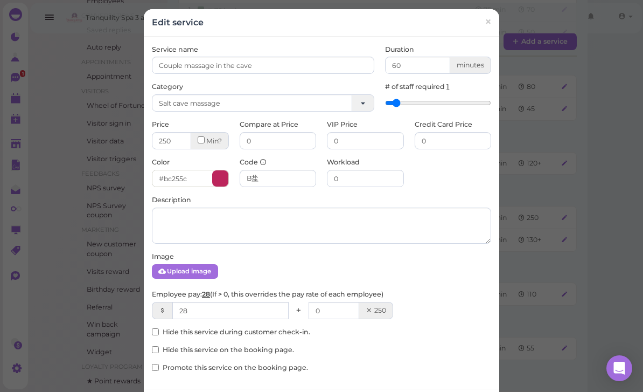
click at [497, 24] on link "×" at bounding box center [488, 22] width 20 height 25
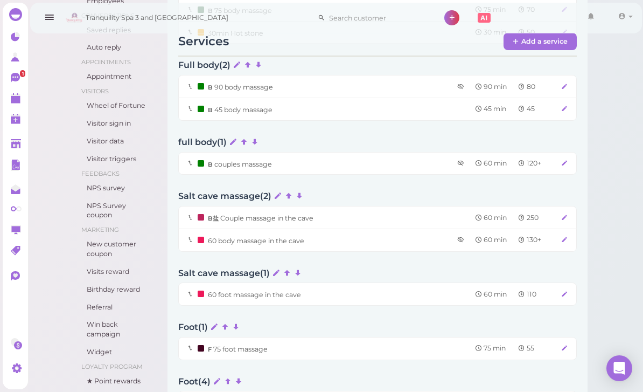
click at [562, 241] on div "60 body massage in the cave 60 min 130 +" at bounding box center [377, 239] width 399 height 23
click at [564, 242] on div "60 body massage in the cave 60 min 130 +" at bounding box center [377, 239] width 399 height 23
click at [565, 241] on div "60 body massage in the cave 60 min 130 +" at bounding box center [377, 239] width 399 height 23
click at [565, 238] on icon at bounding box center [564, 239] width 7 height 8
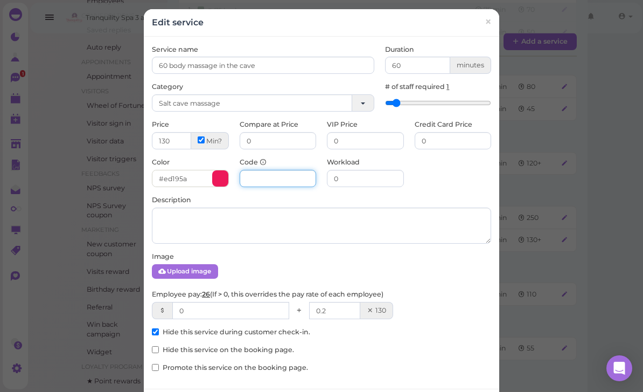
click at [278, 179] on input at bounding box center [278, 178] width 77 height 17
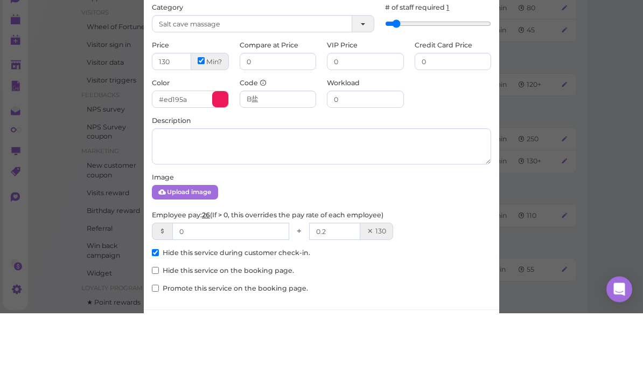
scroll to position [300, 0]
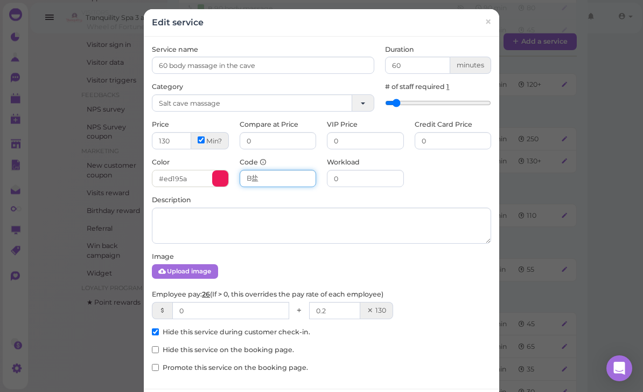
type input "B盐"
click at [225, 315] on input "0" at bounding box center [230, 310] width 117 height 17
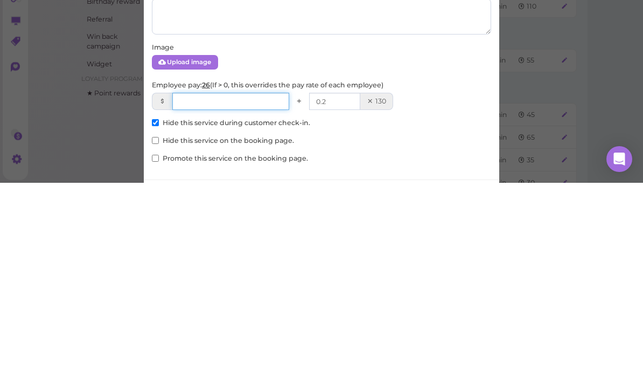
type input "3"
type input "28"
click at [346, 302] on input "0.2" at bounding box center [334, 310] width 51 height 17
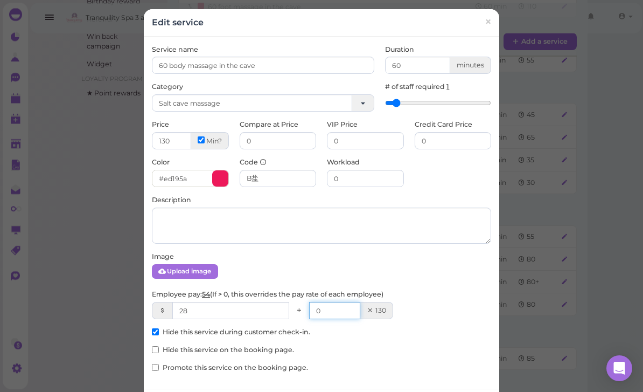
type input "0"
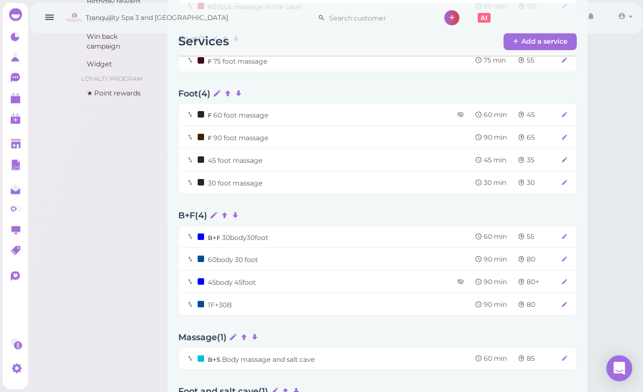
click at [567, 255] on icon at bounding box center [564, 259] width 7 height 8
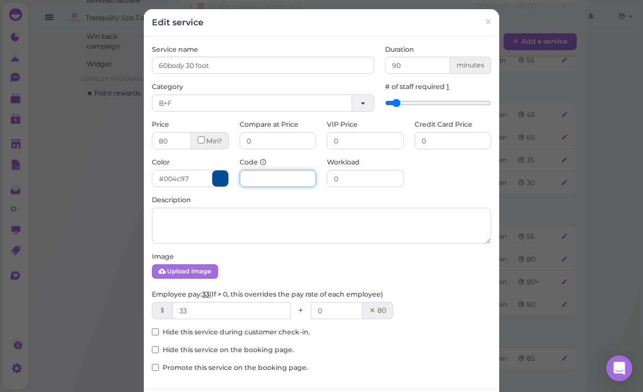
click at [281, 180] on input at bounding box center [278, 178] width 77 height 17
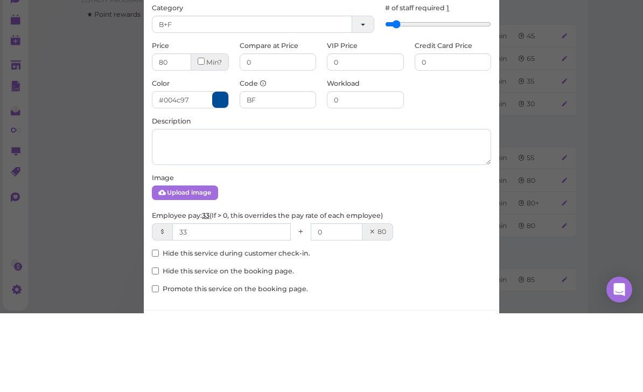
scroll to position [587, 0]
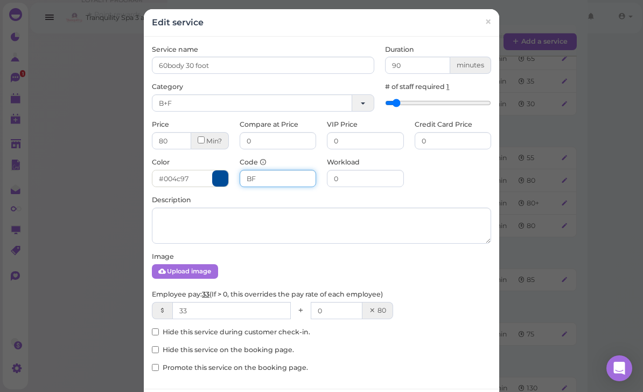
type input "BF"
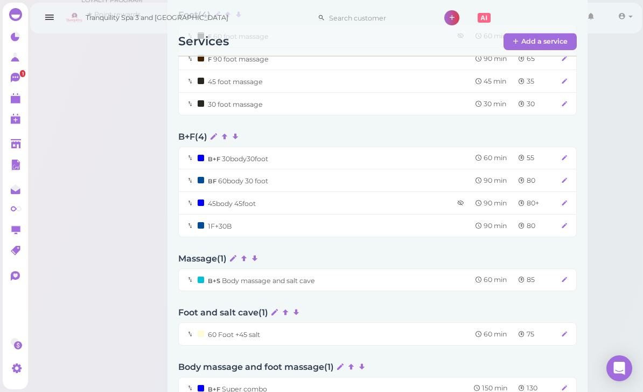
click at [564, 199] on icon at bounding box center [564, 203] width 7 height 8
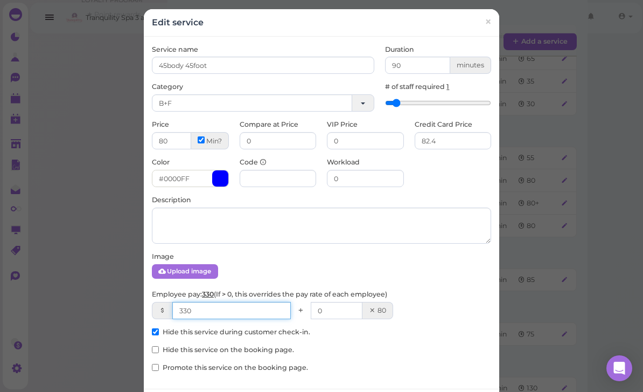
click at [252, 310] on input "330" at bounding box center [231, 310] width 119 height 17
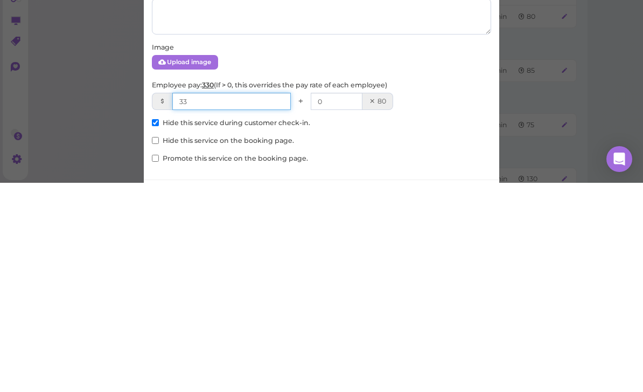
type input "3"
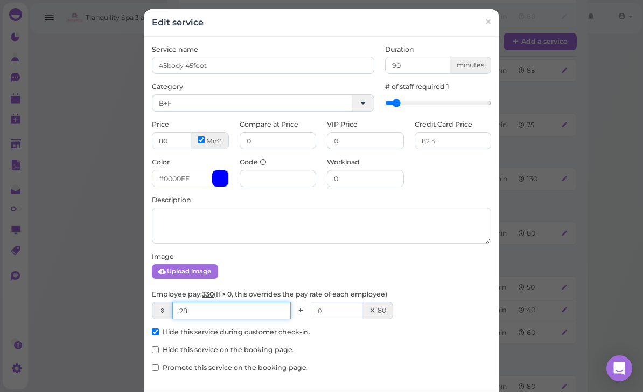
type input "28"
click at [282, 183] on input at bounding box center [278, 178] width 77 height 17
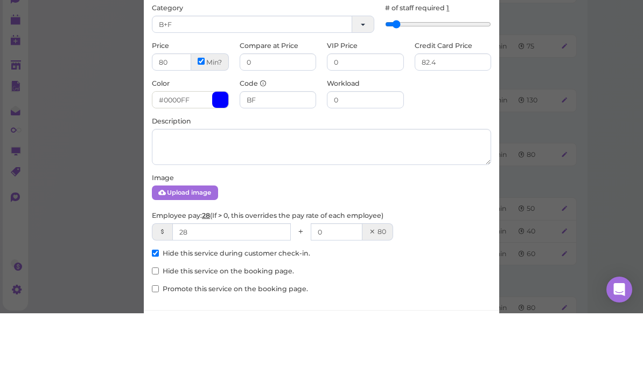
scroll to position [875, 0]
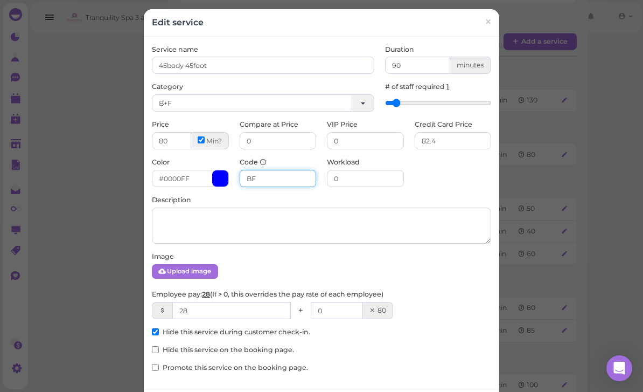
type input "BF"
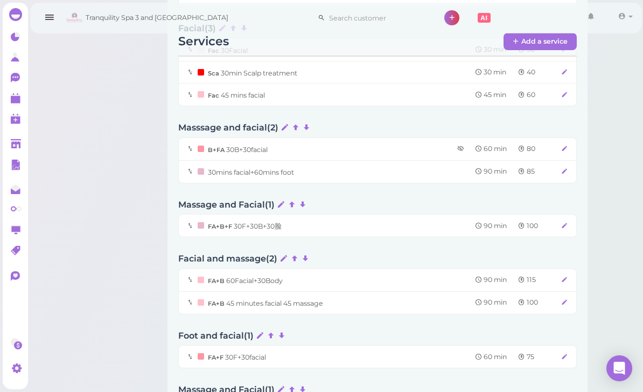
scroll to position [1035, 0]
click at [567, 166] on icon at bounding box center [564, 170] width 7 height 8
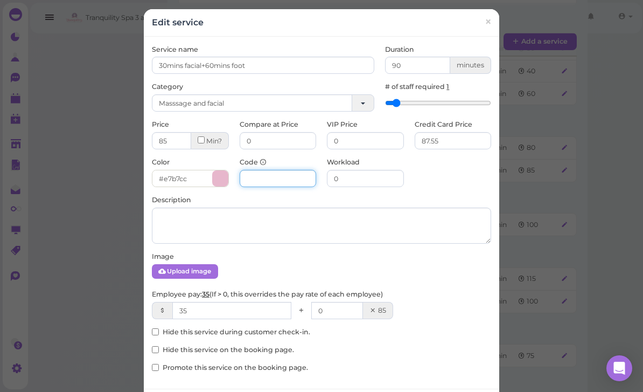
click at [285, 180] on input at bounding box center [278, 178] width 77 height 17
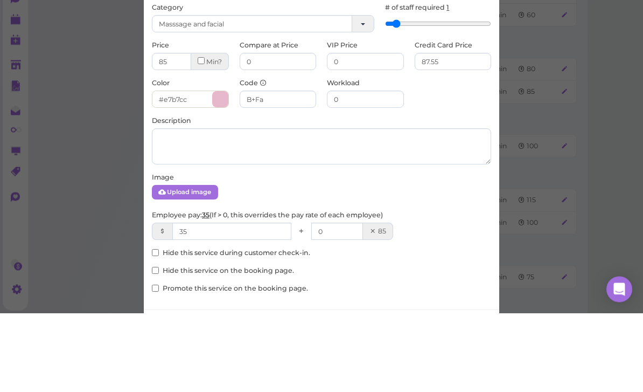
scroll to position [1114, 0]
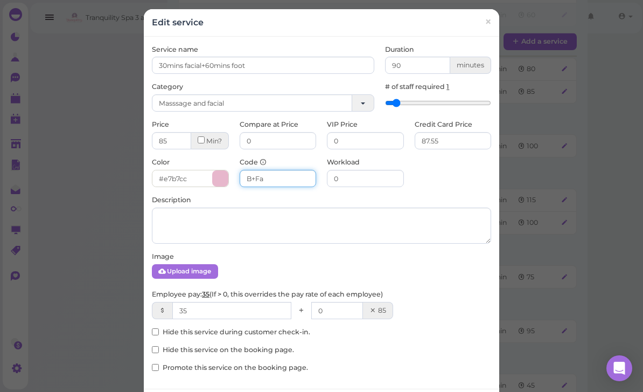
type input "B+Fa"
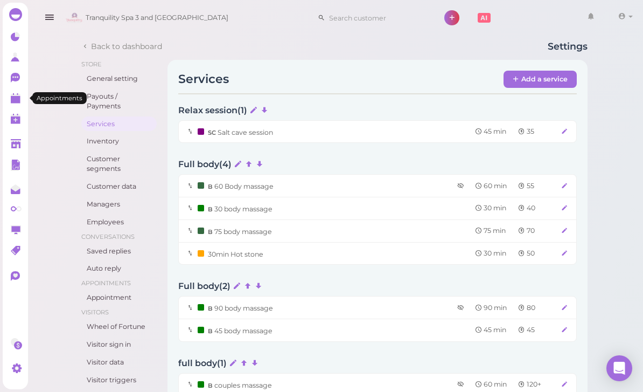
click at [6, 96] on link at bounding box center [15, 98] width 25 height 20
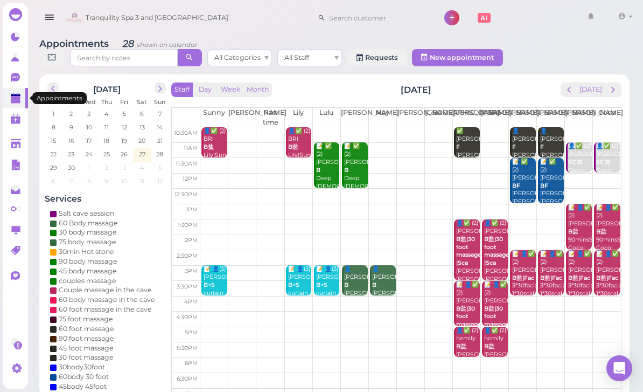
click at [579, 95] on button "[DATE]" at bounding box center [590, 89] width 29 height 15
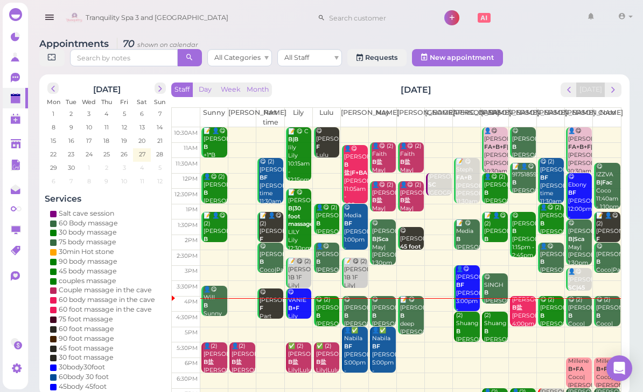
click at [565, 84] on button "prev" at bounding box center [569, 89] width 17 height 15
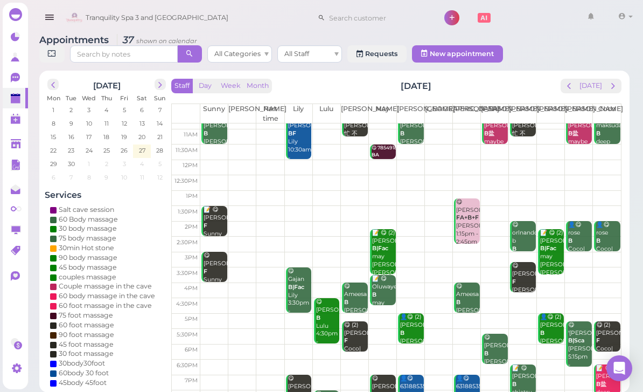
scroll to position [8, 0]
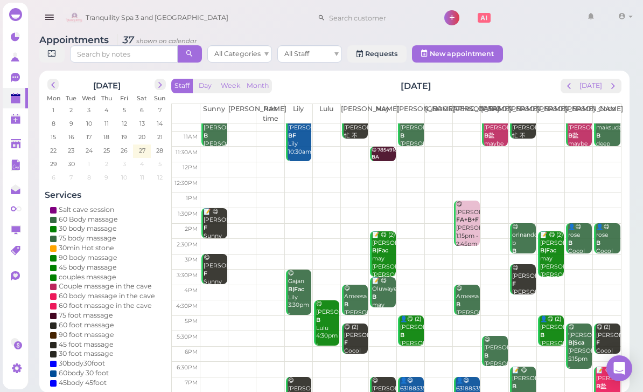
click at [621, 294] on td at bounding box center [410, 292] width 421 height 16
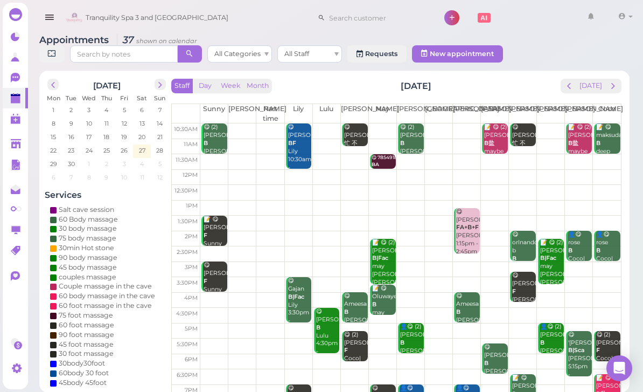
scroll to position [0, 0]
click at [22, 81] on icon at bounding box center [16, 78] width 11 height 11
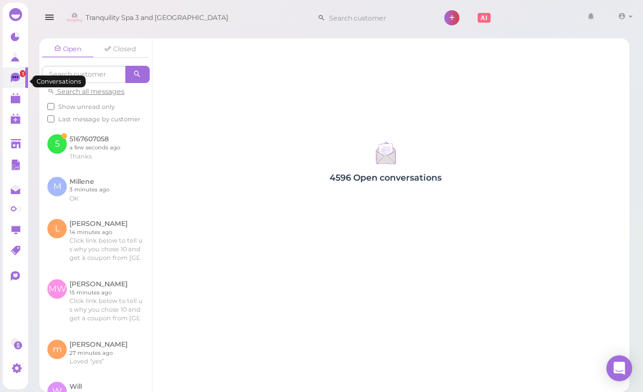
click at [100, 148] on link at bounding box center [95, 147] width 113 height 42
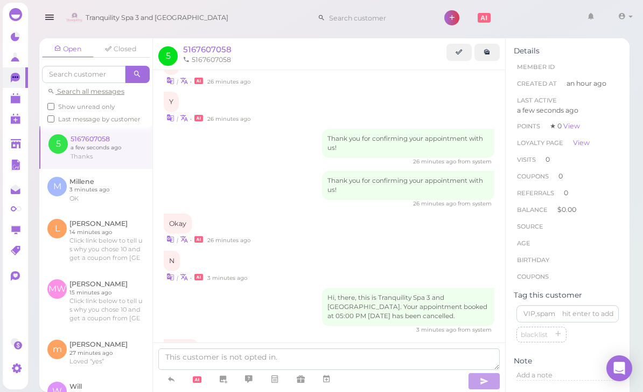
scroll to position [5, 0]
click at [17, 102] on polygon at bounding box center [16, 100] width 10 height 8
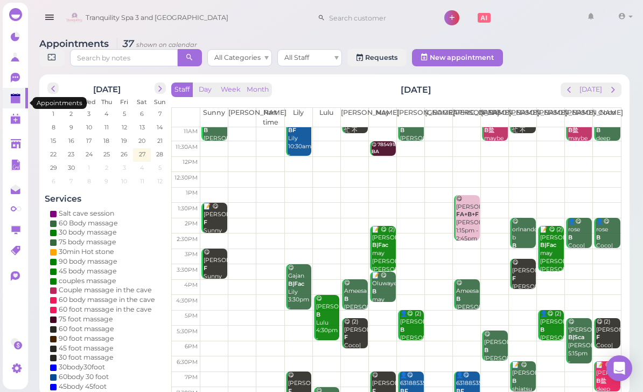
scroll to position [17, 0]
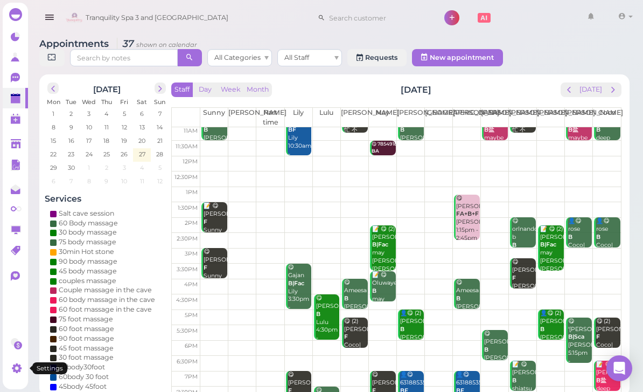
click at [18, 370] on icon at bounding box center [16, 367] width 7 height 7
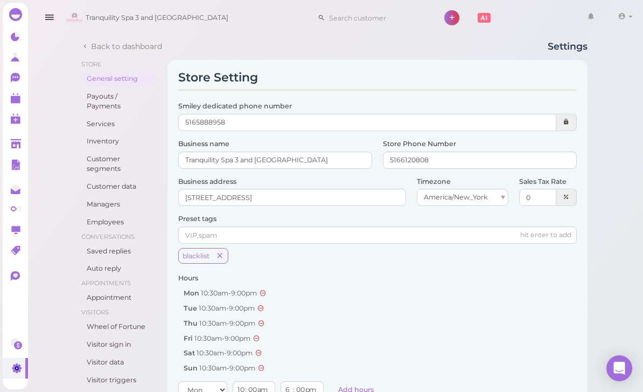
click at [117, 106] on link "Payouts / Payments" at bounding box center [118, 101] width 75 height 25
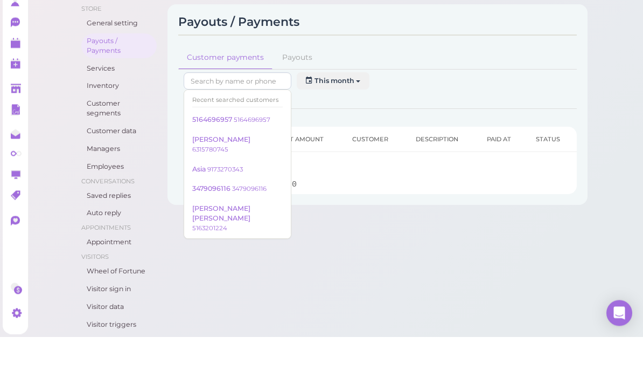
scroll to position [55, 0]
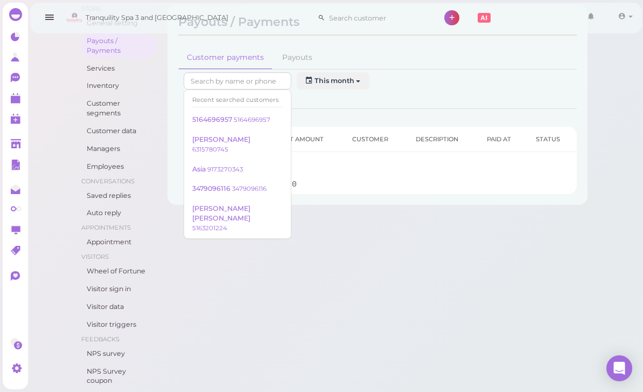
click at [113, 159] on link "Employees" at bounding box center [118, 166] width 75 height 15
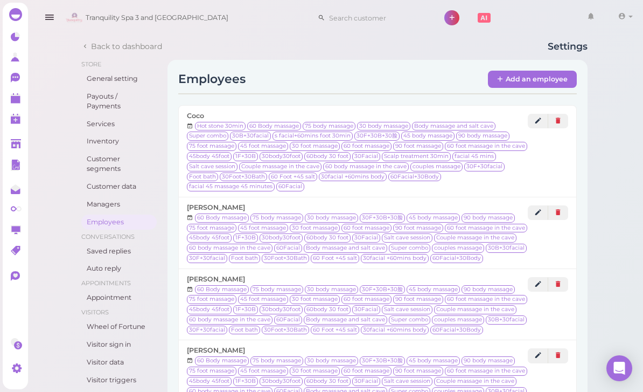
click at [196, 113] on span "Coco" at bounding box center [195, 116] width 17 height 8
click at [16, 96] on polygon at bounding box center [16, 95] width 10 height 2
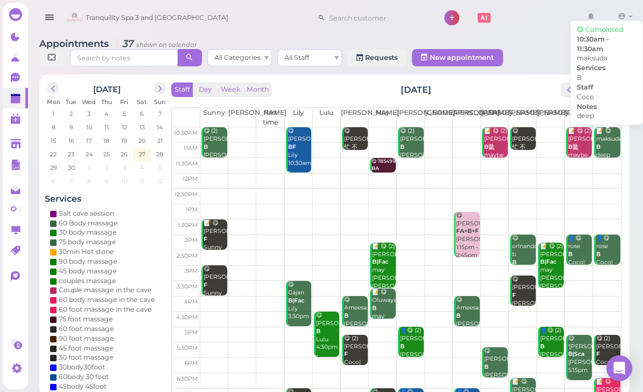
click at [608, 146] on div "📝 😋 maksuda B deep Coco 10:30am - 11:30am" at bounding box center [608, 159] width 24 height 64
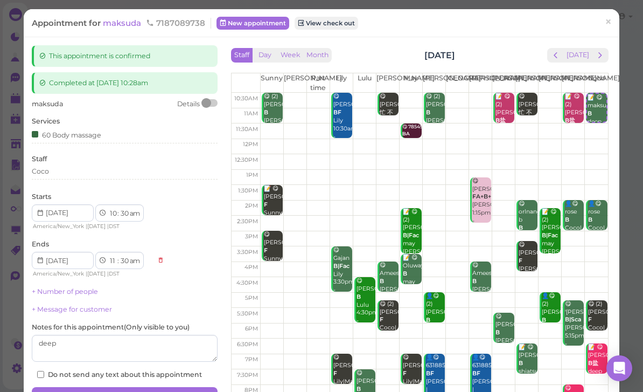
click at [335, 27] on link "View check out" at bounding box center [327, 23] width 64 height 13
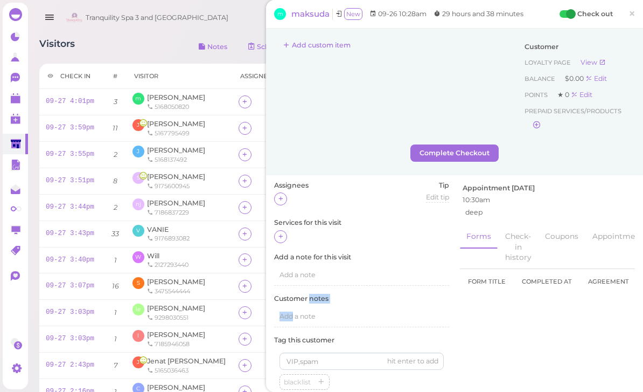
click at [576, 335] on div "Assignees Tip Edit tip 0 Services for this visit Add a note for this visit Add …" at bounding box center [455, 312] width 372 height 265
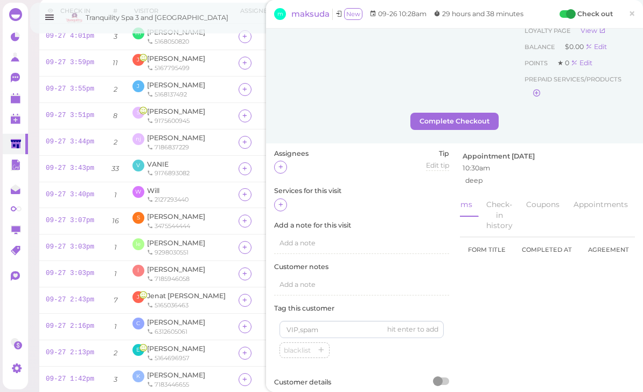
scroll to position [0, 18]
click at [461, 123] on button "Complete Checkout" at bounding box center [455, 121] width 88 height 17
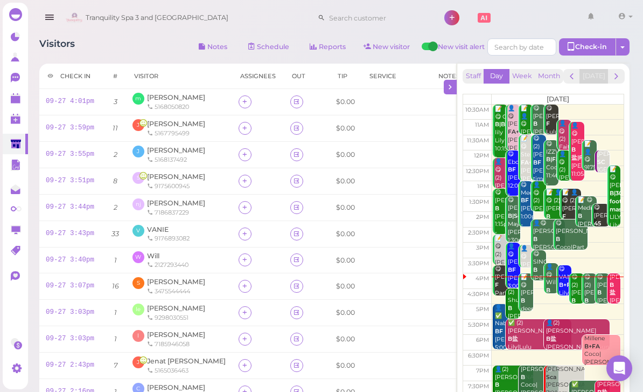
click at [622, 50] on button "button" at bounding box center [623, 46] width 14 height 17
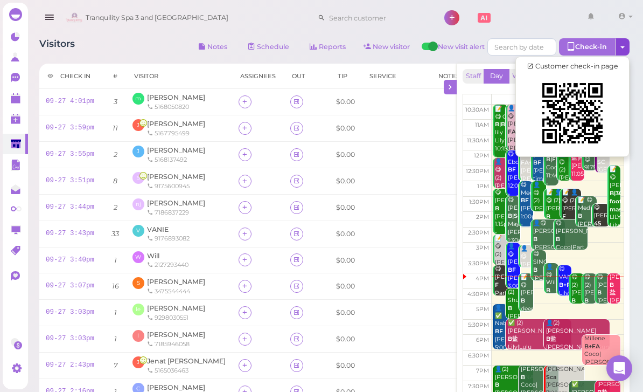
click at [269, 15] on div at bounding box center [321, 196] width 643 height 392
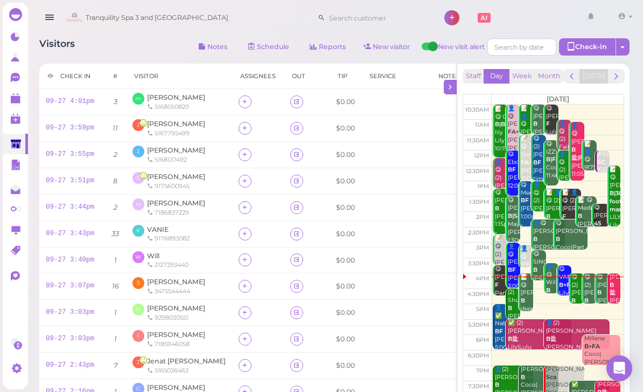
click at [15, 105] on link at bounding box center [15, 98] width 25 height 20
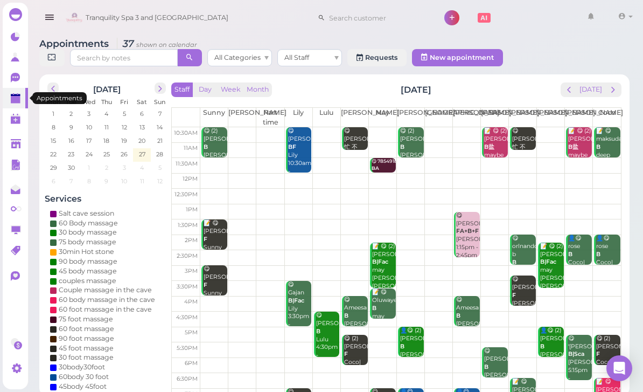
click at [612, 88] on span "next" at bounding box center [613, 90] width 10 height 10
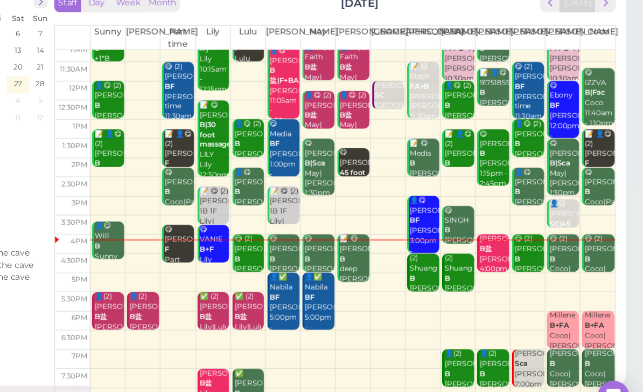
scroll to position [38, 0]
click at [596, 238] on div "😋 (2) maria B Coco|Tina 4:00pm - 5:00pm" at bounding box center [608, 270] width 24 height 64
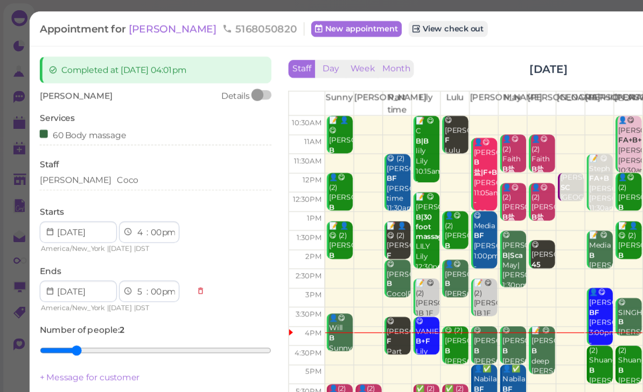
click at [114, 27] on span "[PERSON_NAME]" at bounding box center [139, 23] width 73 height 10
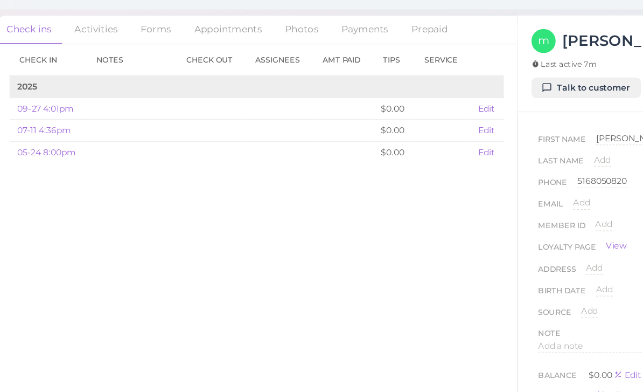
click at [190, 38] on link "Appointments" at bounding box center [226, 49] width 72 height 23
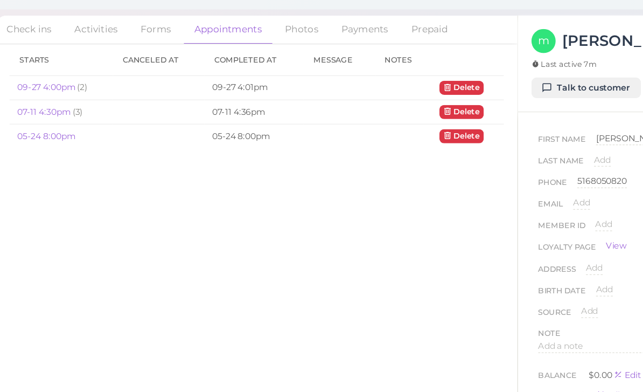
click at [469, 88] on link "Talk to customer" at bounding box center [513, 96] width 88 height 17
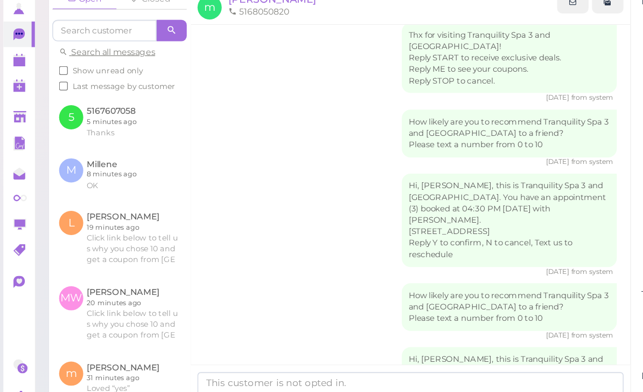
scroll to position [103, 0]
click at [15, 96] on polygon at bounding box center [16, 100] width 10 height 8
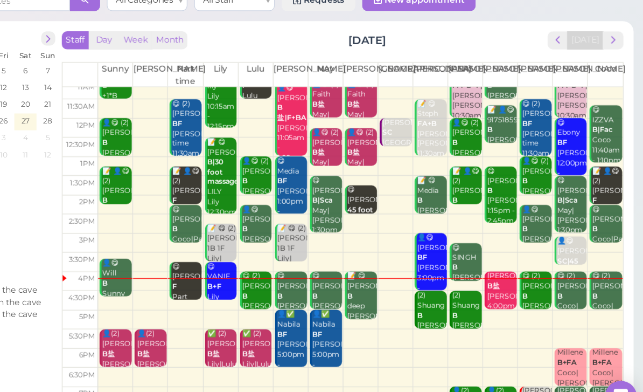
scroll to position [9, 0]
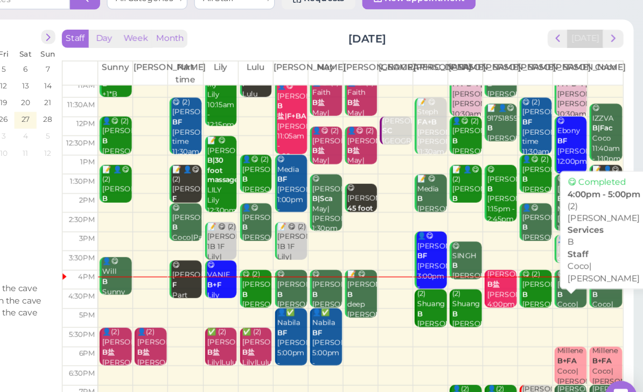
click at [568, 266] on div "😋 (2) maria B Coco|Tina 4:00pm - 5:00pm" at bounding box center [580, 298] width 24 height 64
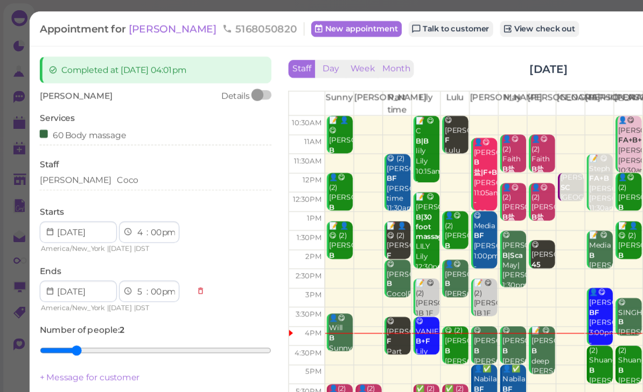
click at [116, 25] on span "[PERSON_NAME]" at bounding box center [139, 23] width 73 height 10
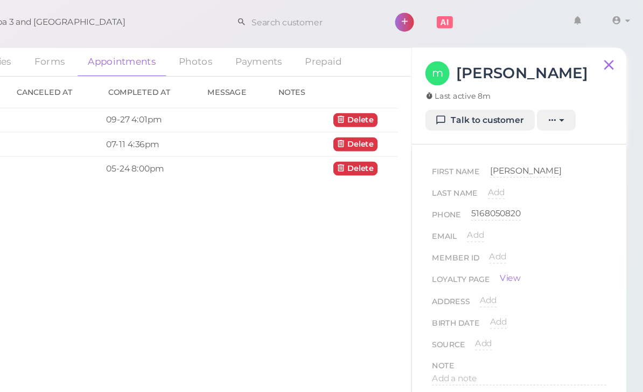
click at [469, 98] on link "Talk to customer" at bounding box center [513, 96] width 88 height 17
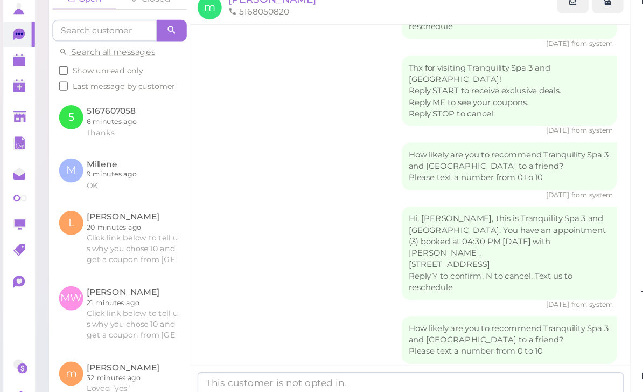
scroll to position [75, 0]
click at [88, 211] on link at bounding box center [95, 241] width 113 height 60
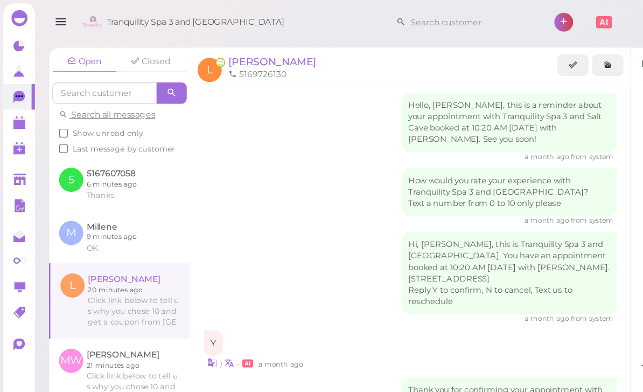
scroll to position [1403, 0]
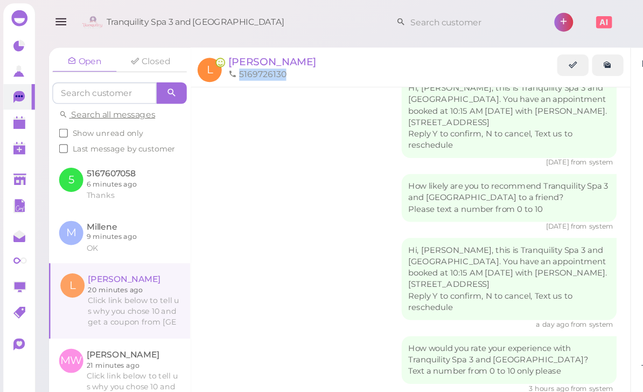
click at [17, 119] on polygon at bounding box center [16, 120] width 10 height 8
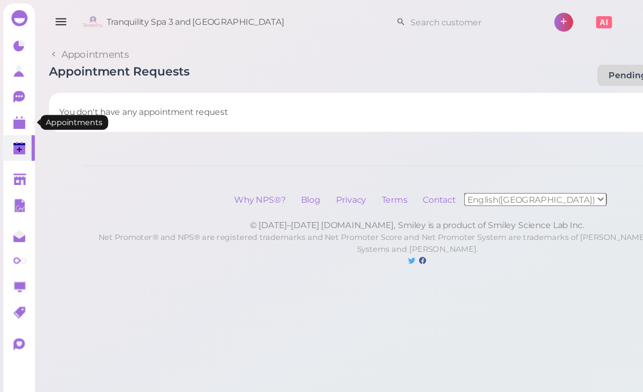
click at [16, 103] on icon at bounding box center [16, 98] width 11 height 11
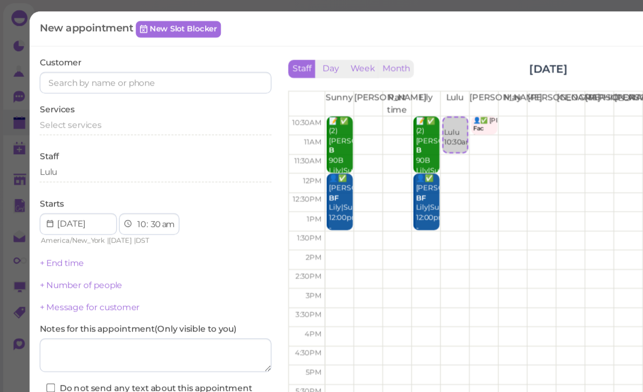
click at [126, 179] on select "00 05 10 15 20 25 30 35 40 45 50 55" at bounding box center [124, 180] width 11 height 11
select select "15"
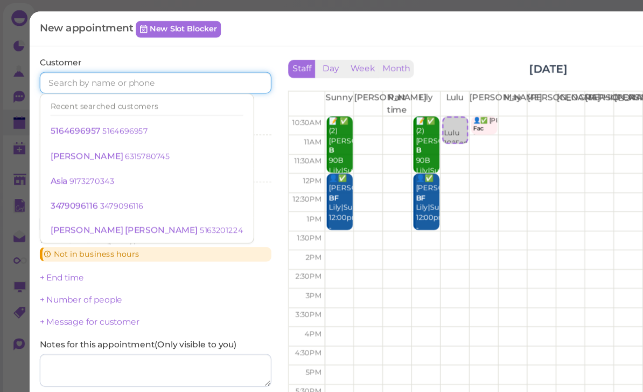
paste input "5169726130"
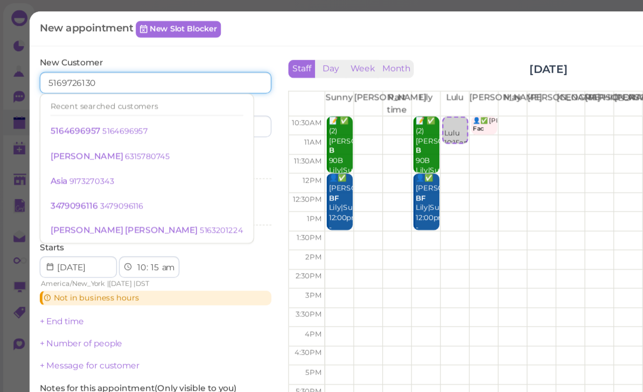
type input "5169726130"
click at [185, 100] on input at bounding box center [172, 101] width 89 height 17
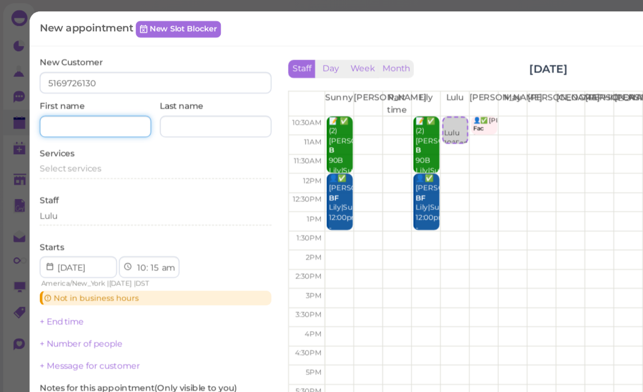
click at [74, 96] on input at bounding box center [76, 101] width 89 height 17
click at [61, 131] on span "Select services" at bounding box center [57, 135] width 50 height 8
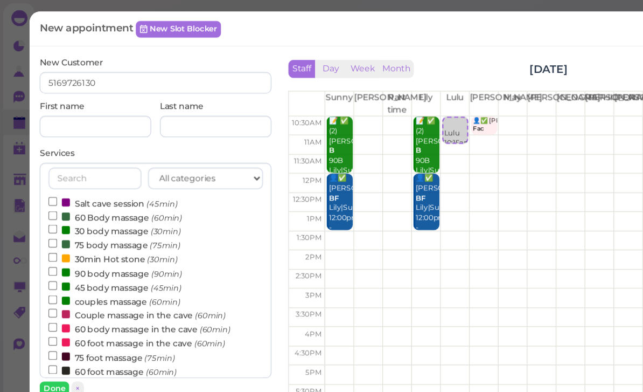
click at [103, 291] on label "60 foot massage (60min)" at bounding box center [90, 296] width 103 height 11
click at [46, 293] on input "60 foot massage (60min)" at bounding box center [42, 296] width 7 height 7
click at [48, 309] on button "Done" at bounding box center [44, 310] width 24 height 11
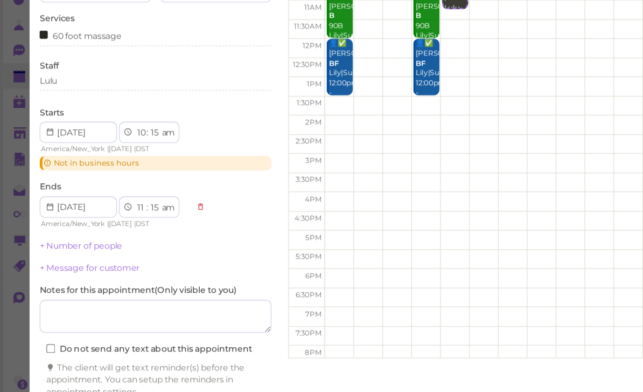
scroll to position [16, 0]
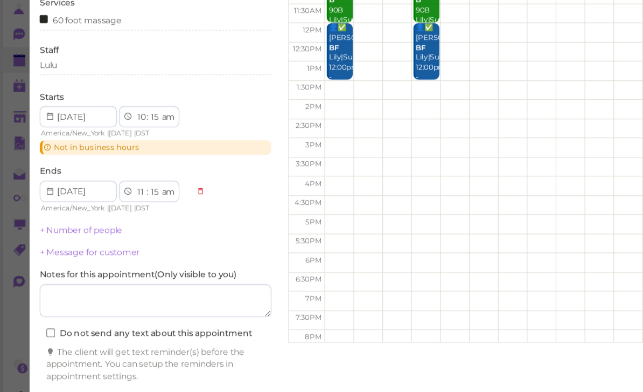
click at [162, 364] on button "Create appointment" at bounding box center [125, 372] width 186 height 17
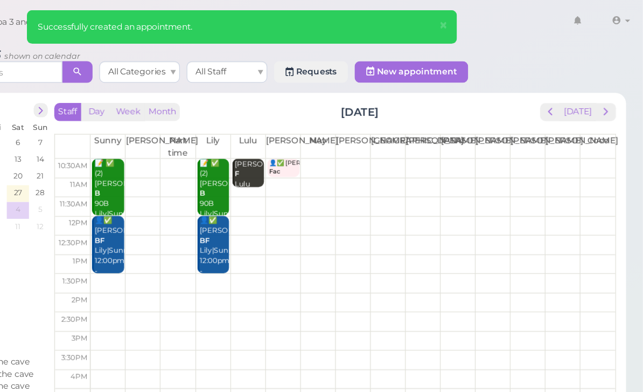
scroll to position [0, 0]
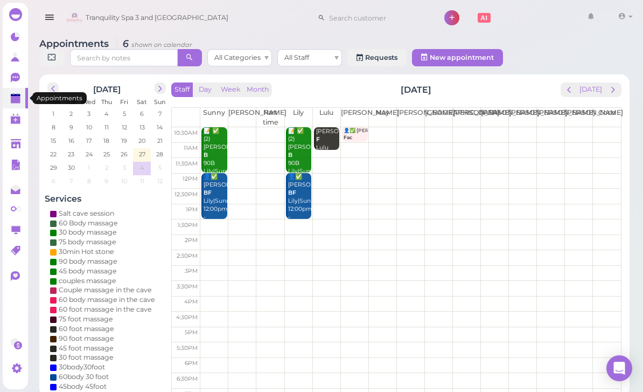
click at [5, 105] on link at bounding box center [15, 98] width 25 height 20
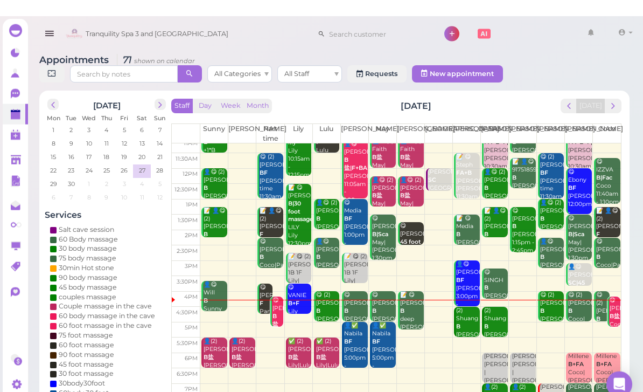
scroll to position [21, 0]
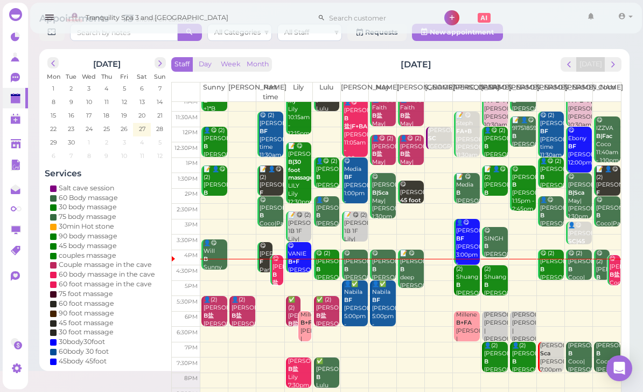
scroll to position [21, 0]
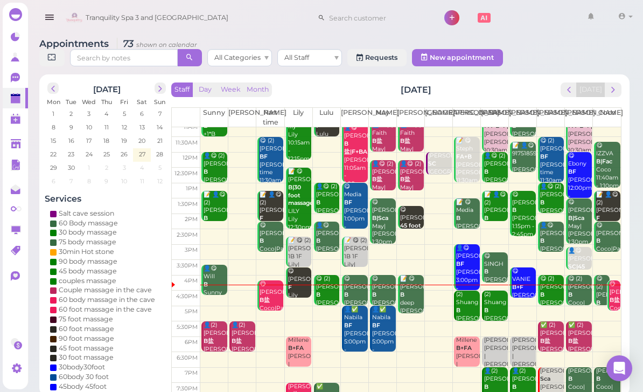
scroll to position [21, 0]
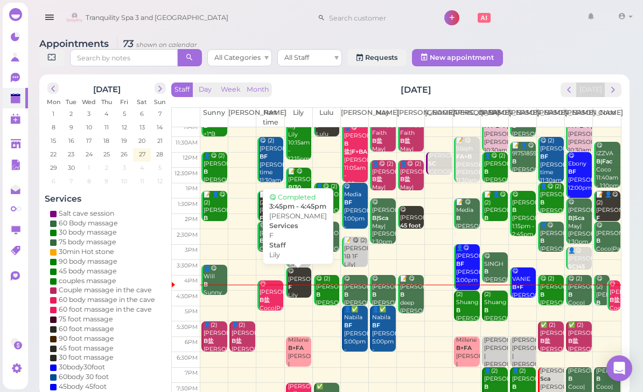
click at [293, 288] on div "😋 nicole jefferson F Lily 3:45pm - 4:45pm" at bounding box center [300, 295] width 24 height 56
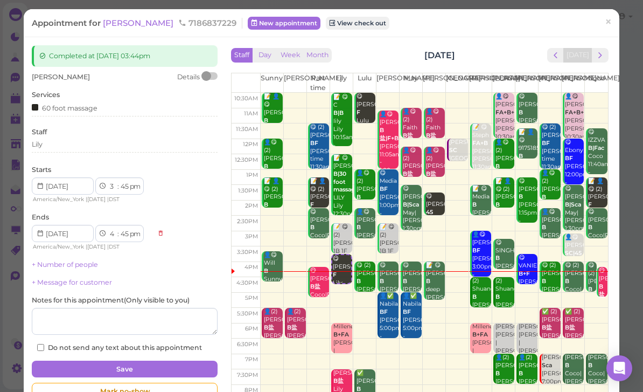
click at [119, 140] on div "Lily" at bounding box center [125, 145] width 186 height 10
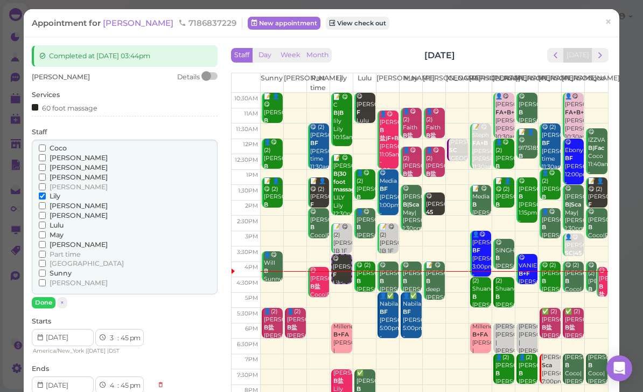
click at [94, 136] on div "Staff Coco Emily Helen Jessica Kelly Lily Linda" at bounding box center [125, 217] width 186 height 181
click at [148, 136] on div "Staff Coco Emily Helen Jessica Kelly Lily Linda" at bounding box center [125, 217] width 186 height 181
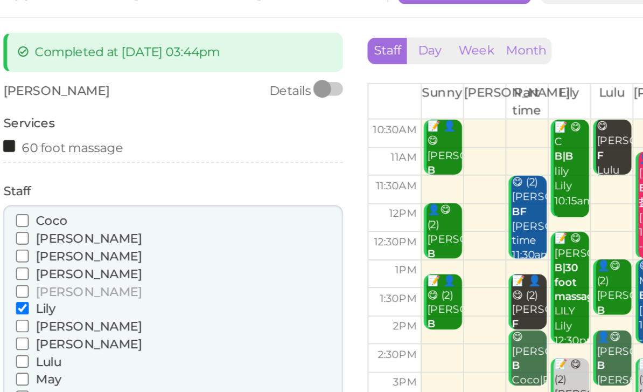
click at [32, 102] on div "60 foot massage" at bounding box center [65, 107] width 66 height 11
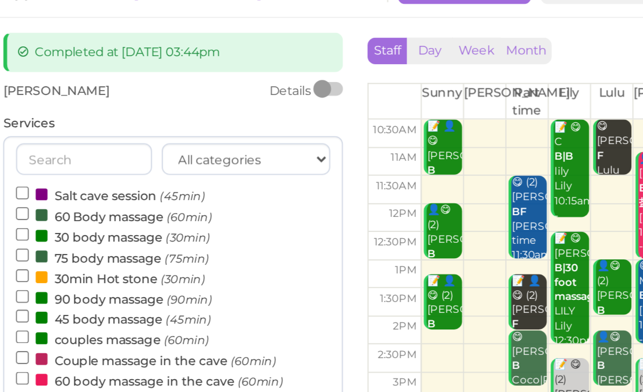
click at [65, 140] on label "60 Body massage (60min)" at bounding box center [92, 145] width 107 height 11
click at [46, 141] on input "60 Body massage (60min)" at bounding box center [42, 144] width 7 height 7
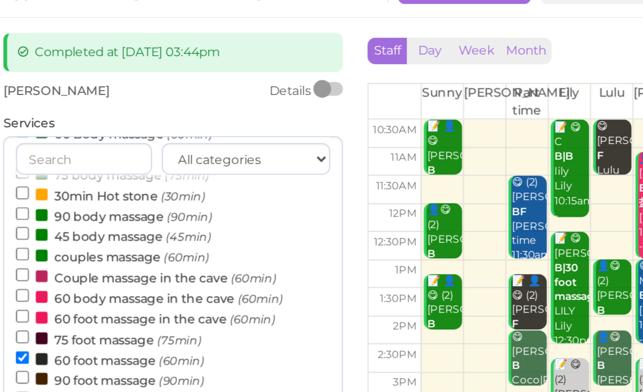
scroll to position [48, 0]
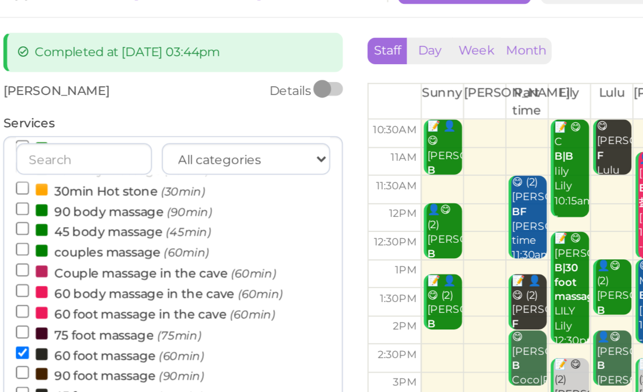
click at [65, 215] on label "60 foot massage (60min)" at bounding box center [90, 220] width 103 height 11
click at [46, 217] on input "60 foot massage (60min)" at bounding box center [42, 220] width 7 height 7
select select "4"
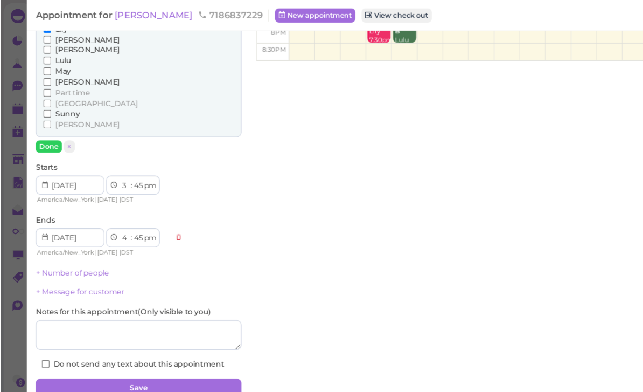
scroll to position [21, 0]
click at [193, 342] on button "Save" at bounding box center [125, 350] width 186 height 17
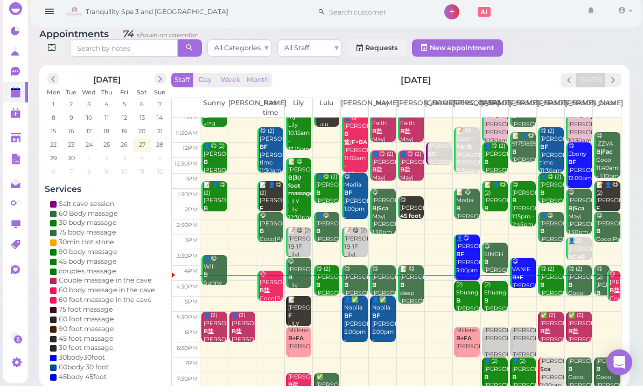
scroll to position [21, 0]
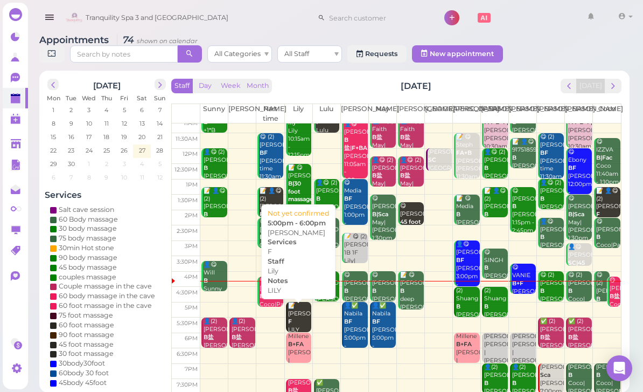
click at [304, 315] on div "📝 Marie F LILY Lily 5:00pm - 6:00pm" at bounding box center [300, 334] width 24 height 64
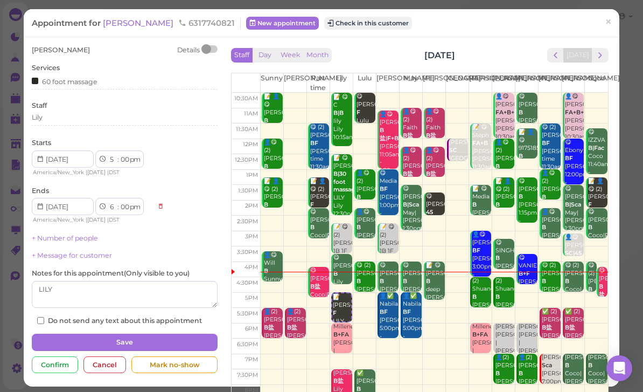
click at [116, 22] on span "[PERSON_NAME]" at bounding box center [139, 23] width 73 height 10
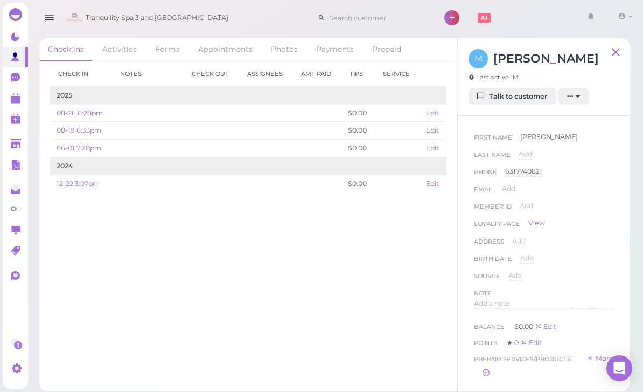
click at [513, 99] on link "Talk to customer" at bounding box center [513, 96] width 88 height 17
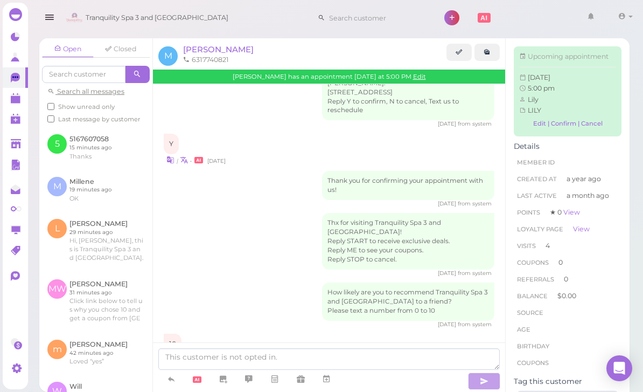
scroll to position [427, 0]
click at [18, 100] on polygon at bounding box center [16, 100] width 10 height 8
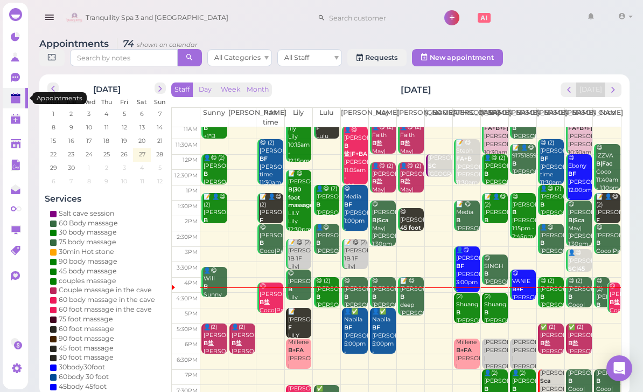
scroll to position [17, 0]
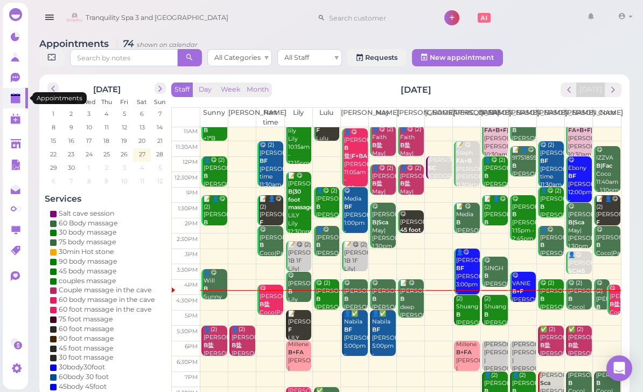
click at [364, 295] on div "😋 Sosa B Lisa|May 4:00pm - 5:00pm" at bounding box center [356, 307] width 24 height 56
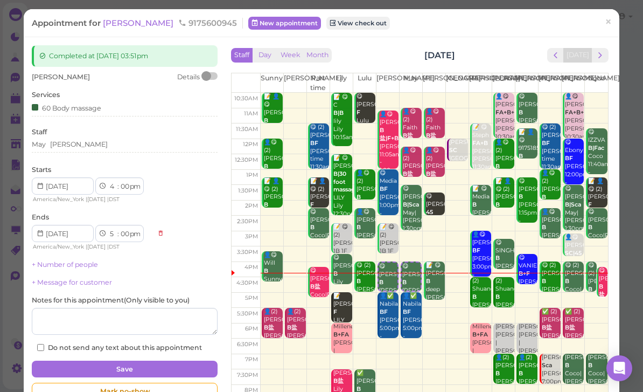
click at [610, 24] on span "×" at bounding box center [608, 22] width 7 height 15
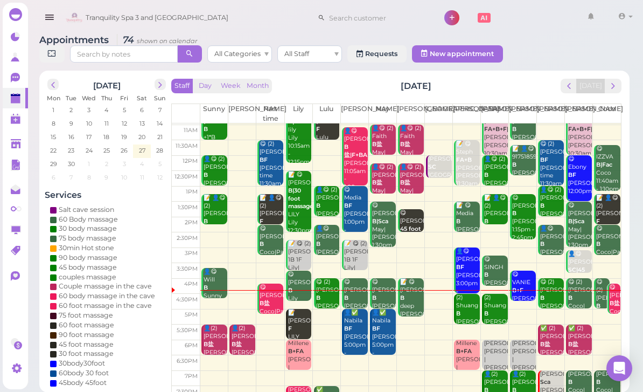
scroll to position [15, 0]
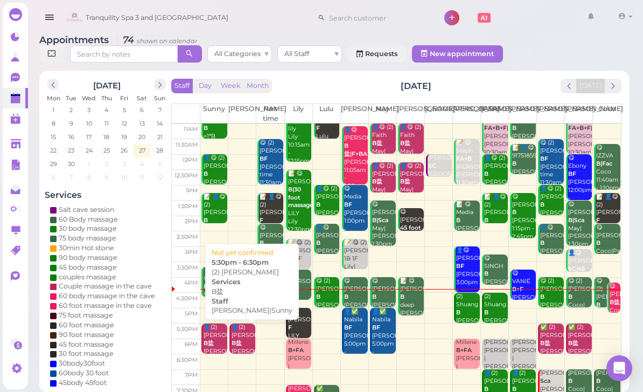
click at [242, 336] on div "👤(2) nicole B盐 Kelly|Sunny 5:30pm - 6:30pm" at bounding box center [243, 351] width 24 height 56
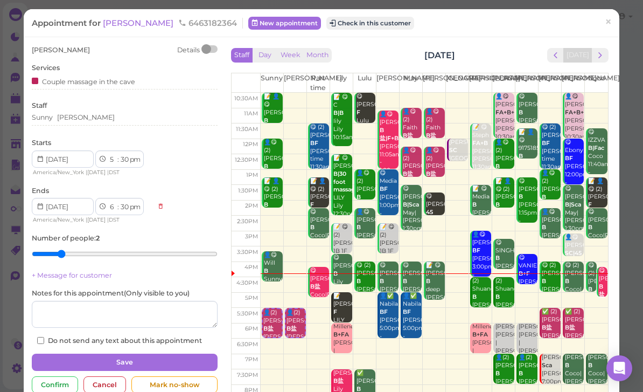
click at [86, 115] on div "Sunny Kelly" at bounding box center [125, 118] width 186 height 10
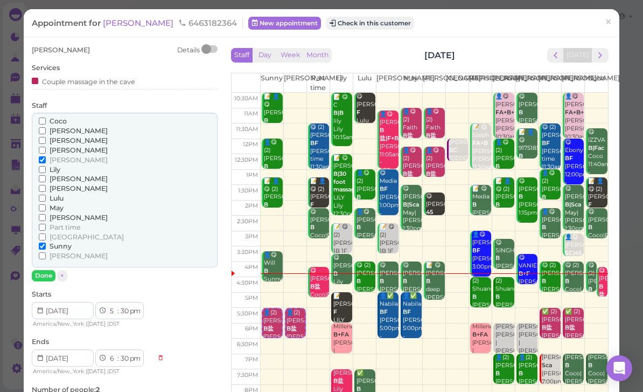
click at [69, 223] on span "Part time" at bounding box center [65, 227] width 31 height 8
click at [46, 224] on input "Part time" at bounding box center [42, 227] width 7 height 7
click at [45, 156] on input "[PERSON_NAME]" at bounding box center [42, 159] width 7 height 7
click at [47, 270] on button "Done" at bounding box center [44, 275] width 24 height 11
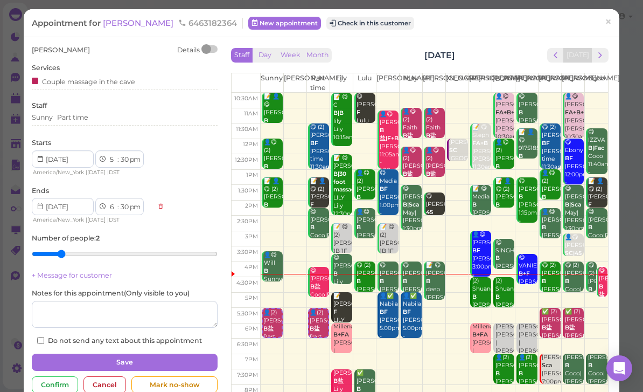
click at [72, 362] on button "Save" at bounding box center [125, 361] width 186 height 17
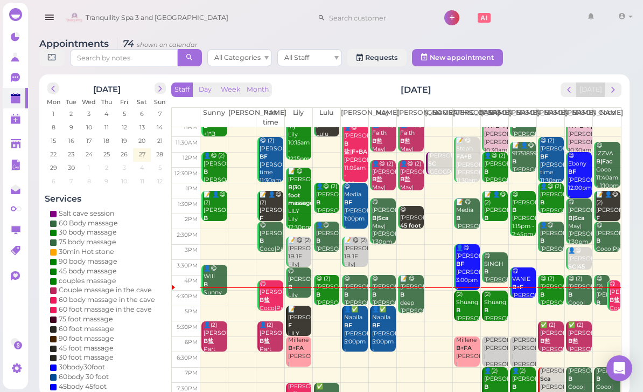
scroll to position [21, 0]
click at [498, 267] on div "😋 SINGH B Helen 3:15pm - 4:15pm" at bounding box center [496, 280] width 24 height 56
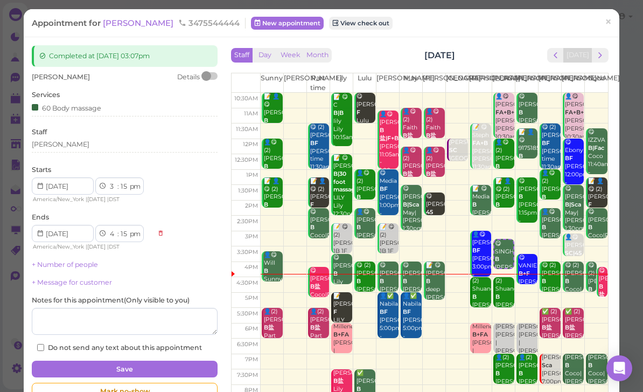
click at [85, 147] on div "[PERSON_NAME]" at bounding box center [125, 145] width 186 height 10
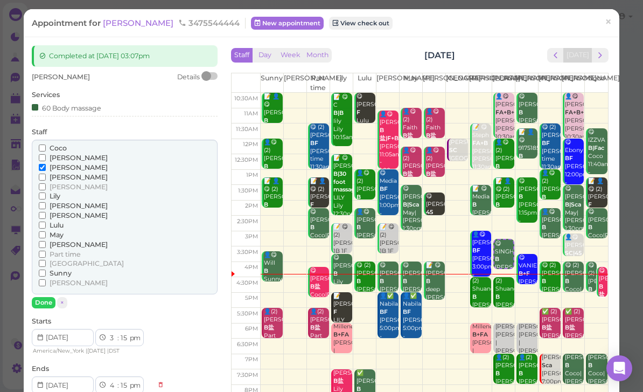
click at [133, 108] on div "60 Body massage" at bounding box center [125, 107] width 186 height 11
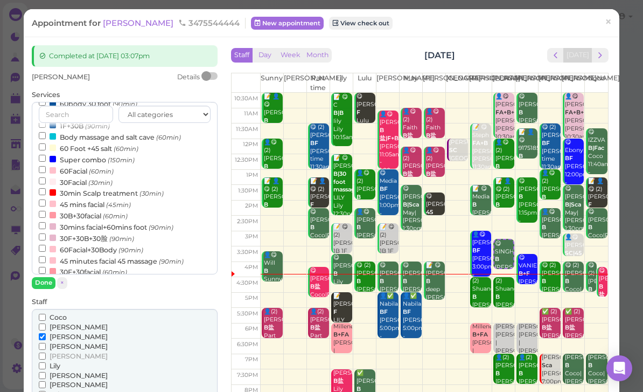
scroll to position [226, 0]
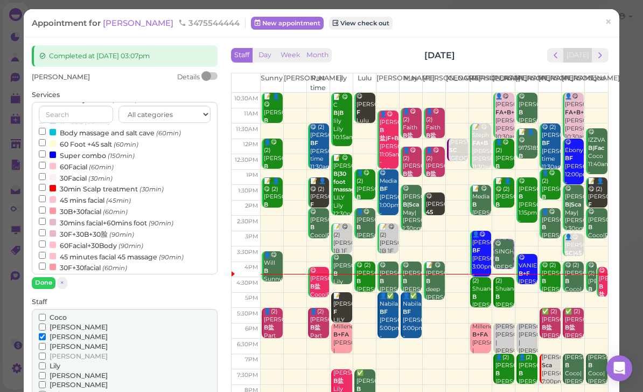
click at [133, 183] on label "30min Scalp treatment (30min)" at bounding box center [101, 188] width 125 height 11
click at [46, 184] on input "30min Scalp treatment (30min)" at bounding box center [42, 187] width 7 height 7
select select "45"
click at [46, 283] on button "Done" at bounding box center [44, 282] width 24 height 11
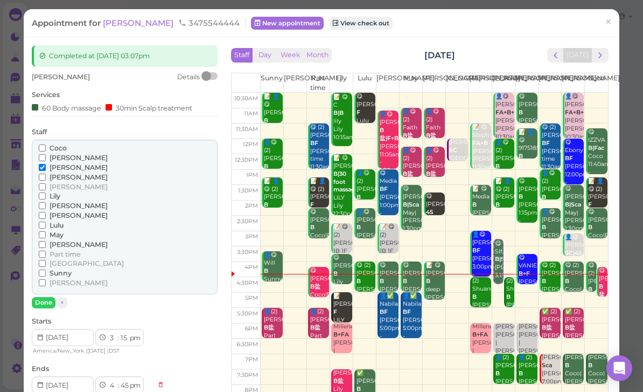
click at [192, 106] on div "30min Scalp treatment" at bounding box center [149, 107] width 87 height 11
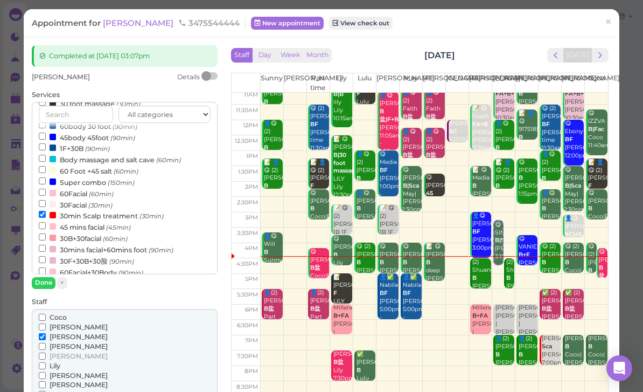
scroll to position [20, 0]
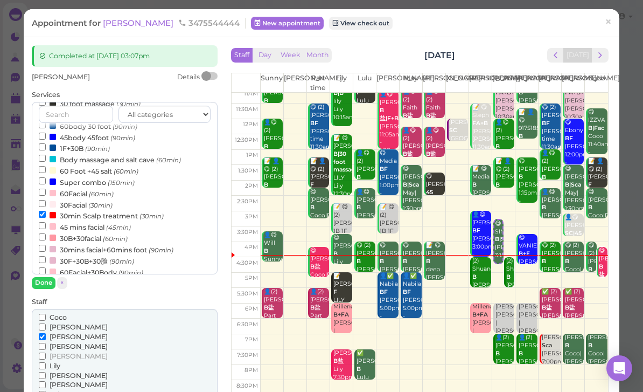
click at [580, 261] on div "😋 (2) maria B Coco|Tina 4:00pm - 5:00pm" at bounding box center [574, 273] width 19 height 64
click at [614, 26] on link "×" at bounding box center [609, 22] width 20 height 25
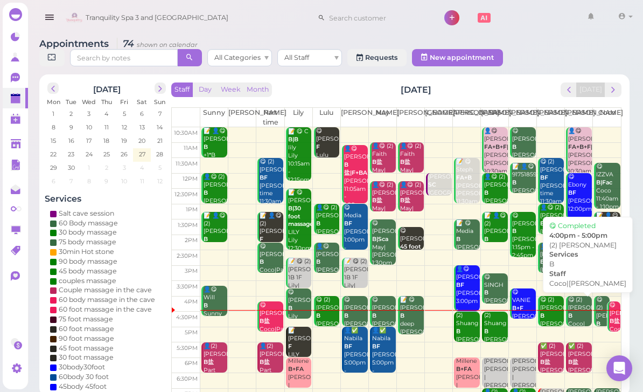
click at [580, 316] on div "😋 (2) maria B Coco|Tina 4:00pm - 5:00pm" at bounding box center [580, 328] width 24 height 64
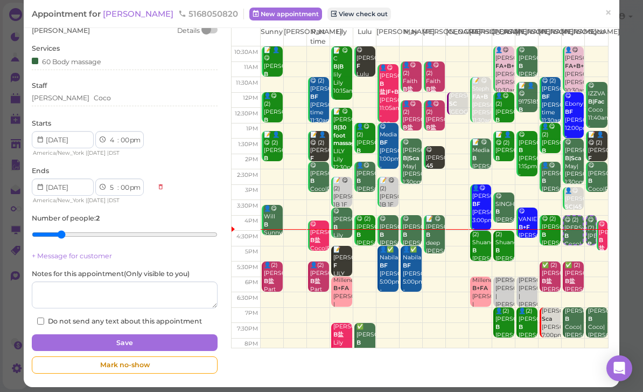
scroll to position [46, 0]
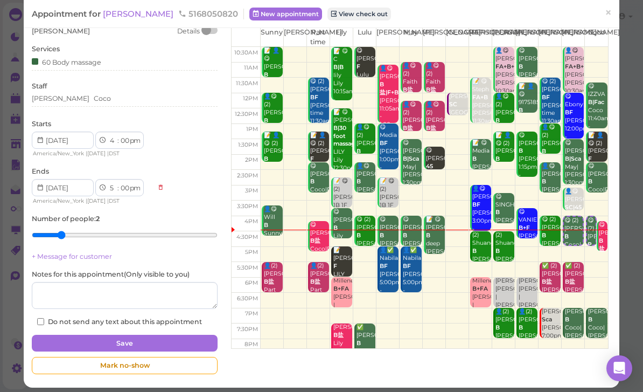
click at [115, 96] on div "Tina Coco" at bounding box center [125, 99] width 186 height 10
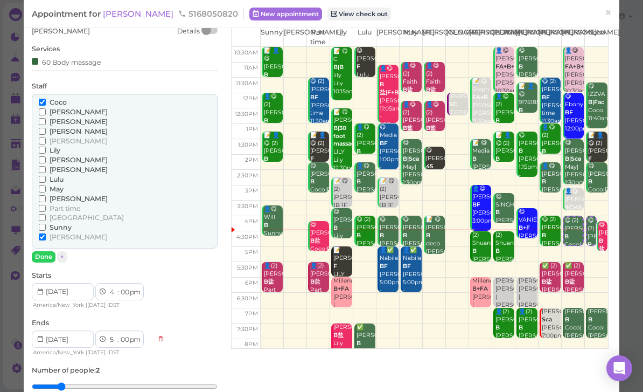
click at [55, 99] on span "Coco" at bounding box center [58, 102] width 17 height 8
click at [46, 99] on input "Coco" at bounding box center [42, 102] width 7 height 7
click at [52, 233] on span "[PERSON_NAME]" at bounding box center [79, 237] width 58 height 8
click at [46, 233] on input "[PERSON_NAME]" at bounding box center [42, 236] width 7 height 7
click at [47, 253] on button "Done" at bounding box center [44, 256] width 24 height 11
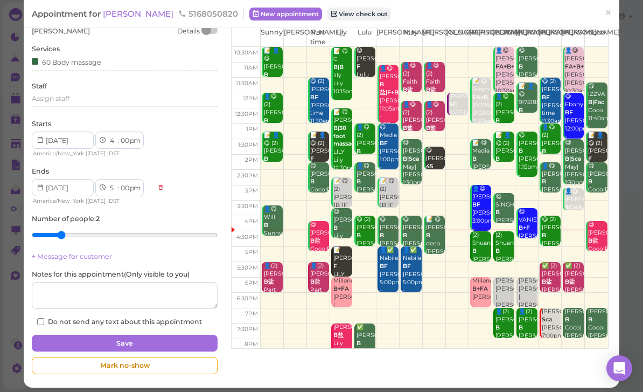
click at [137, 338] on button "Save" at bounding box center [125, 343] width 186 height 17
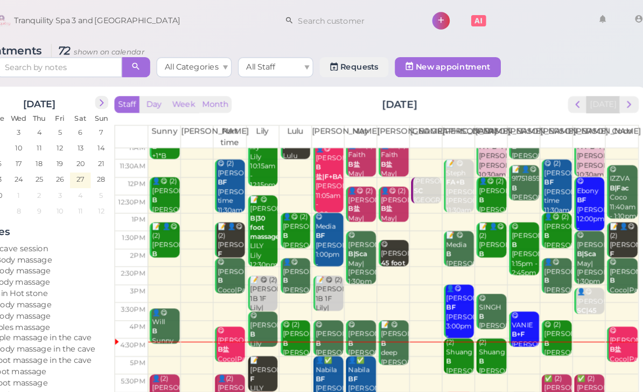
scroll to position [21, 0]
click at [484, 311] on div "(2) Shuang B Helen|Jessica 4:30pm - 5:30pm" at bounding box center [496, 322] width 24 height 64
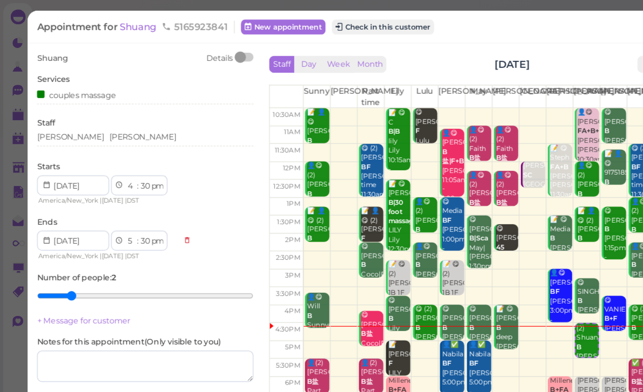
click at [353, 24] on button "Check in this customer" at bounding box center [329, 23] width 88 height 13
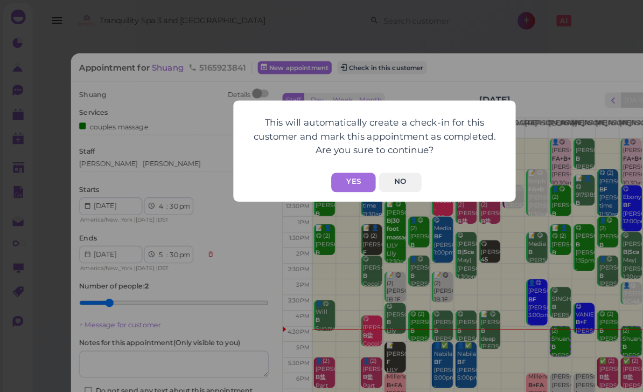
click at [311, 159] on button "Yes" at bounding box center [303, 156] width 38 height 17
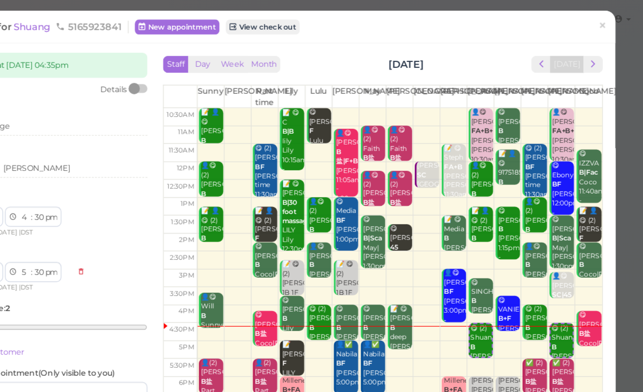
click at [605, 26] on span "×" at bounding box center [608, 22] width 7 height 15
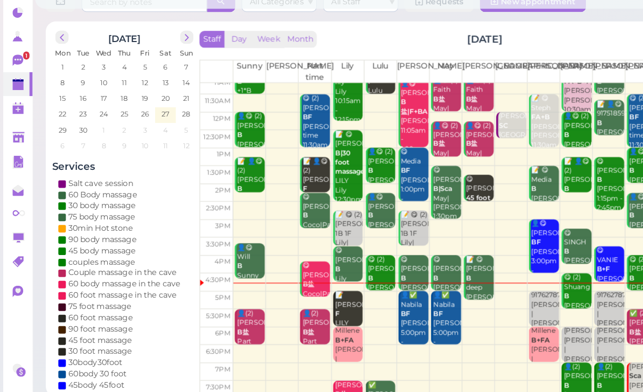
scroll to position [33, 0]
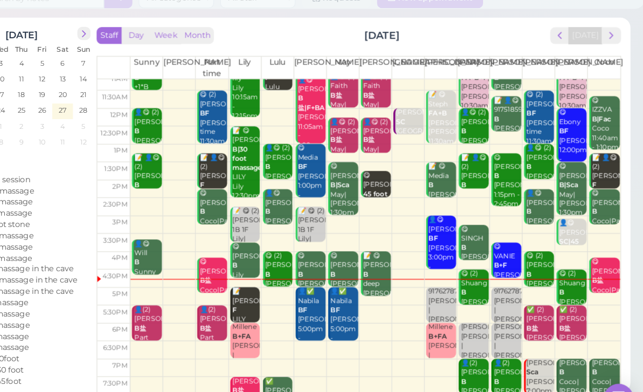
click at [372, 280] on div "👤✅ Nabila BF Lisa|May 5:00pm - 6:30pm" at bounding box center [384, 300] width 24 height 56
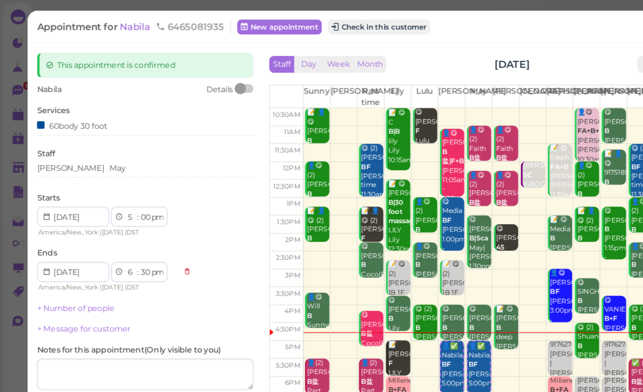
click at [349, 27] on button "Check in this customer" at bounding box center [326, 23] width 88 height 13
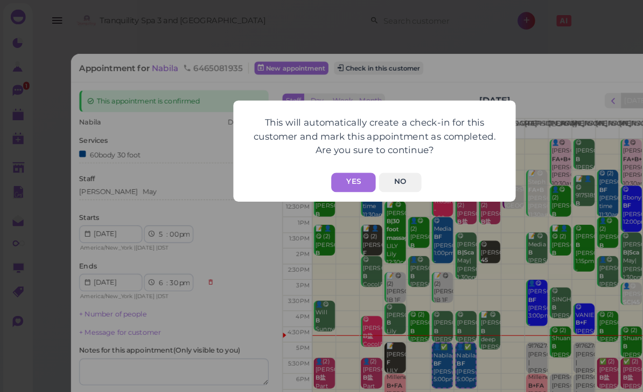
click at [303, 157] on button "Yes" at bounding box center [303, 156] width 38 height 17
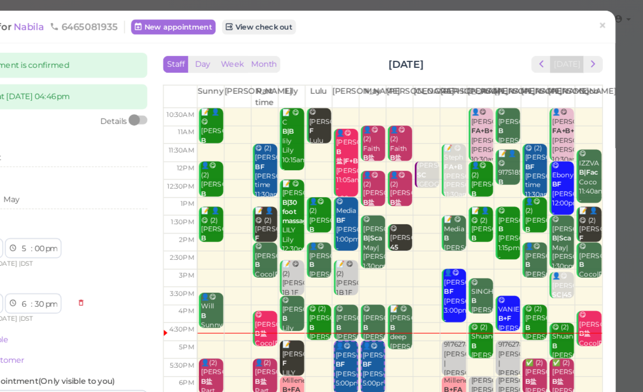
click at [605, 22] on span "×" at bounding box center [608, 22] width 7 height 15
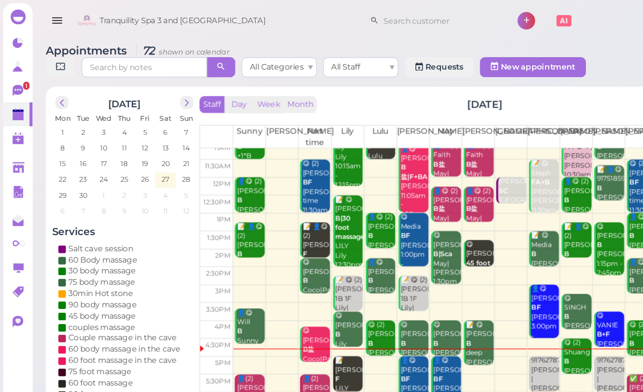
scroll to position [21, 0]
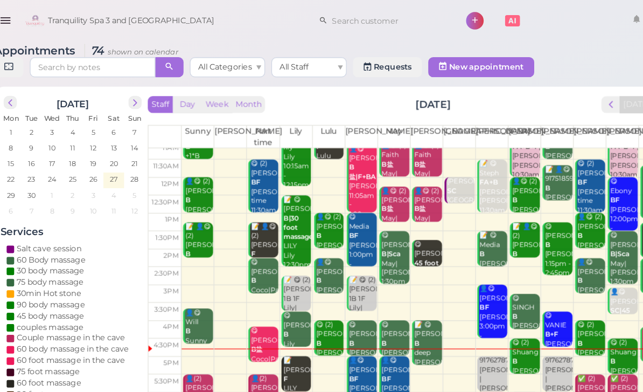
click at [512, 283] on b "B+F" at bounding box center [517, 286] width 11 height 7
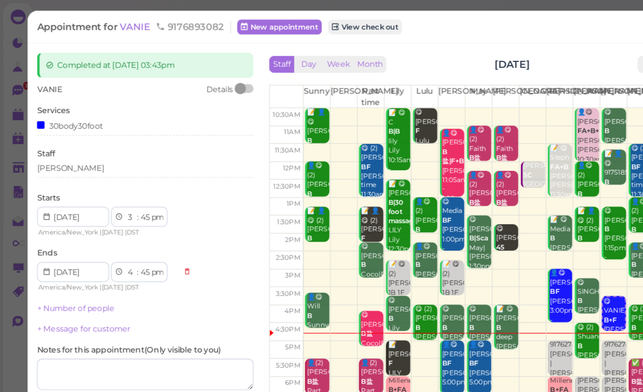
click at [322, 30] on link "View check out" at bounding box center [314, 23] width 64 height 13
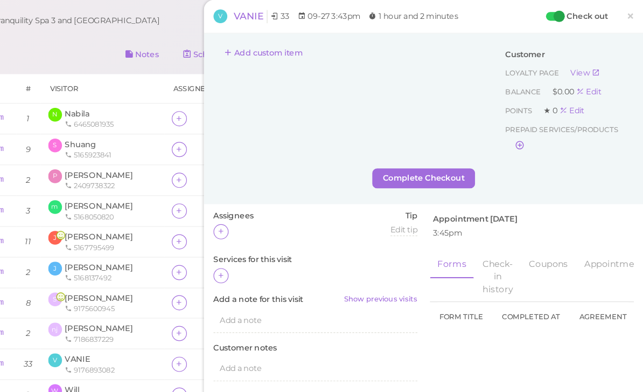
click at [274, 48] on button "Add custom item" at bounding box center [317, 45] width 86 height 17
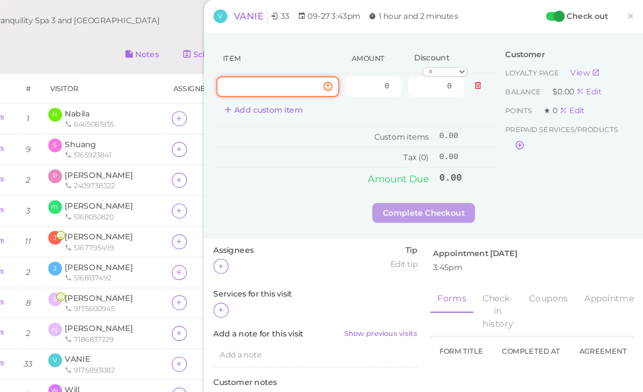
click at [277, 77] on input at bounding box center [329, 74] width 105 height 17
click at [274, 101] on button "Add custom item" at bounding box center [317, 94] width 86 height 17
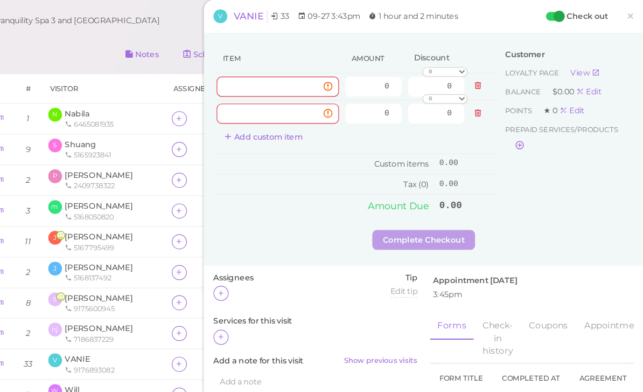
click at [498, 101] on icon at bounding box center [501, 97] width 6 height 8
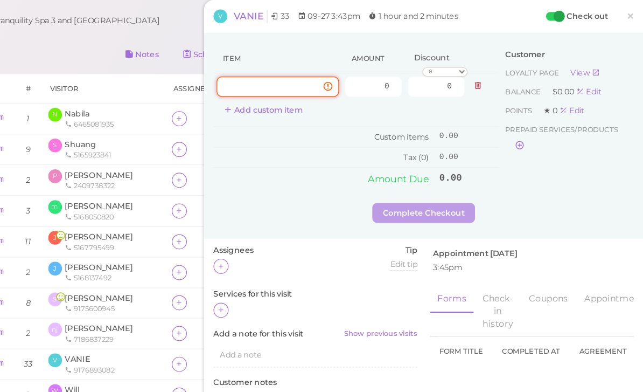
click at [277, 77] on input at bounding box center [329, 74] width 105 height 17
type input "60 B"
click at [387, 74] on input "0" at bounding box center [411, 74] width 48 height 17
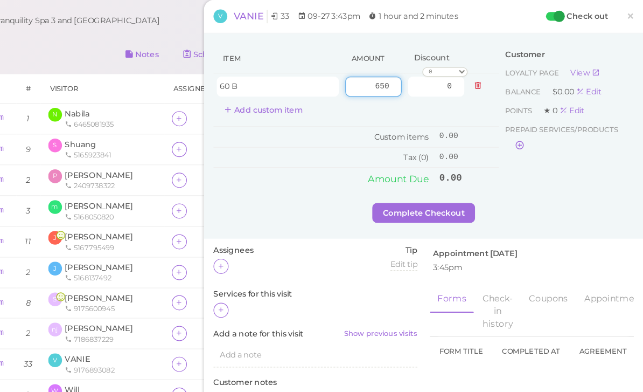
click at [387, 73] on input "650" at bounding box center [411, 74] width 48 height 17
type input "65"
click at [373, 179] on div "Item Amount Discount 60 B 65 0 0 10% off 15% off 20% off 25% off 30% off 50% of…" at bounding box center [454, 117] width 377 height 176
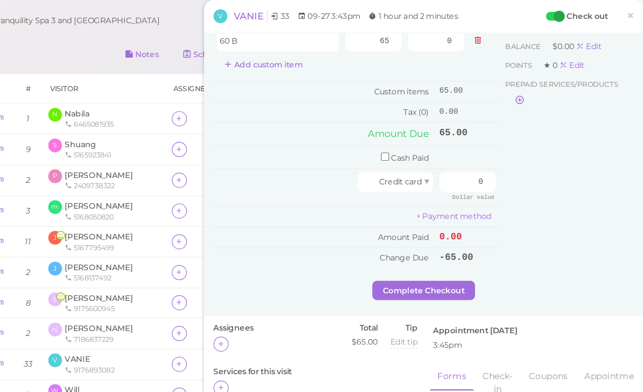
scroll to position [39, 0]
click at [465, 203] on td "0.00" at bounding box center [492, 203] width 54 height 18
click at [465, 205] on td "0.00" at bounding box center [492, 203] width 54 height 18
click at [411, 252] on button "Complete Checkout" at bounding box center [455, 248] width 88 height 17
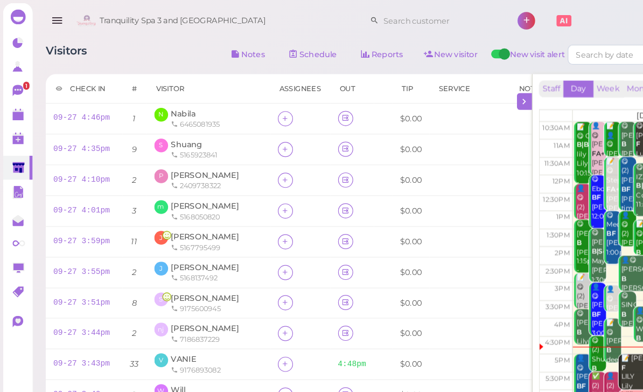
click at [12, 101] on polygon at bounding box center [16, 100] width 10 height 8
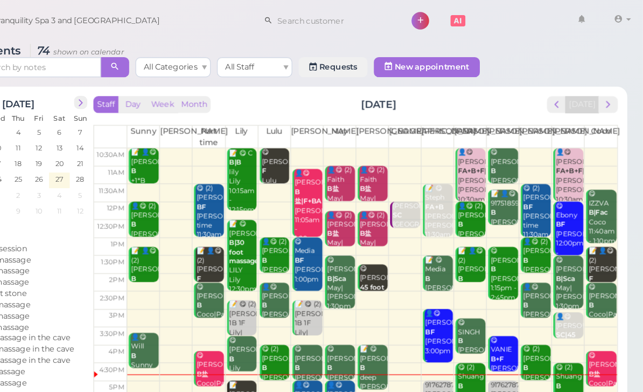
click at [512, 147] on div "😋 joe B Emily 10:30am - 11:30am" at bounding box center [524, 155] width 24 height 56
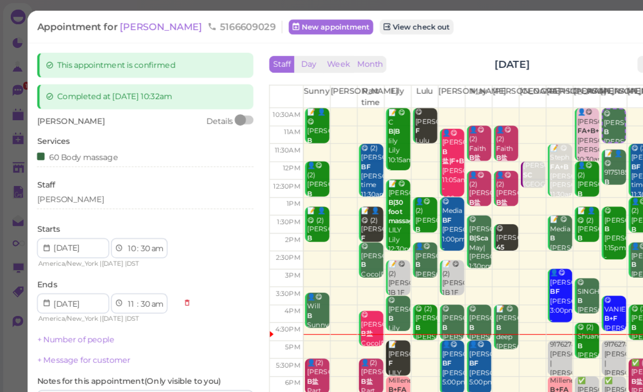
click at [297, 36] on div "Appointment for joe 5166609029 New appointment View check out ×" at bounding box center [322, 22] width 596 height 27
click at [326, 29] on link "View check out" at bounding box center [358, 23] width 64 height 13
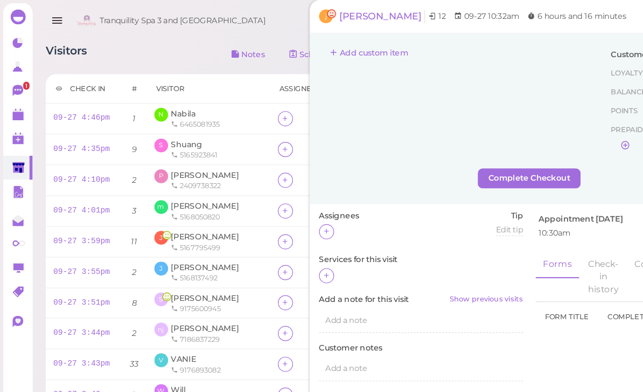
click at [324, 45] on button "Add custom item" at bounding box center [317, 45] width 86 height 17
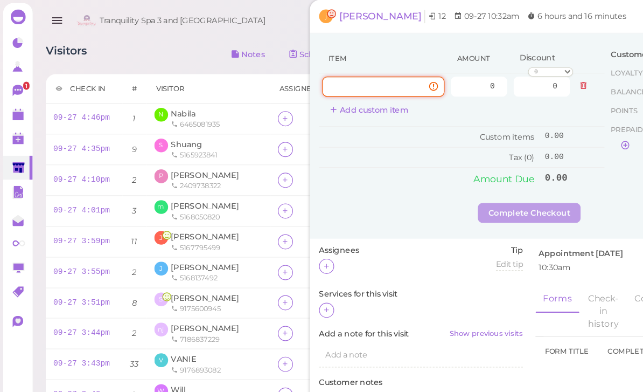
click at [325, 81] on input at bounding box center [329, 74] width 105 height 17
type input "60B"
click at [417, 79] on input "0" at bounding box center [411, 74] width 48 height 17
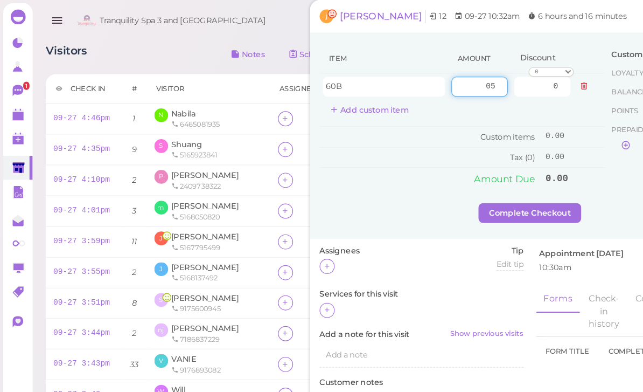
type input "0"
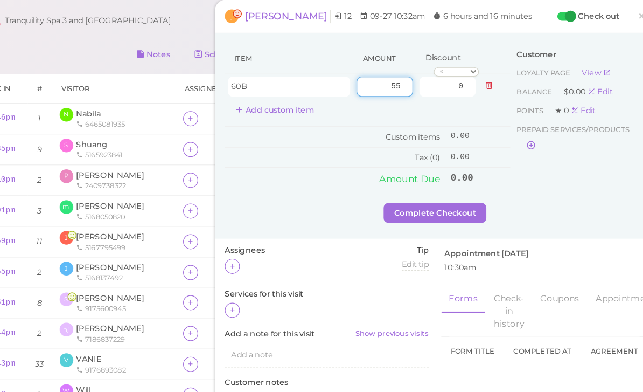
type input "55"
click at [391, 187] on div "Item Amount Discount 60B 55 0 0 10% off 15% off 20% off 25% off 30% off 50% off…" at bounding box center [454, 117] width 377 height 176
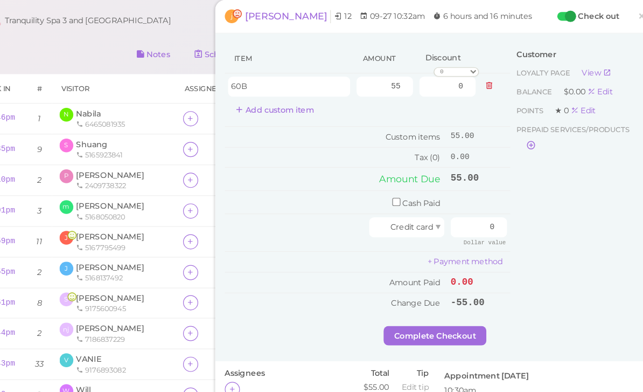
click at [411, 287] on button "Complete Checkout" at bounding box center [455, 288] width 88 height 17
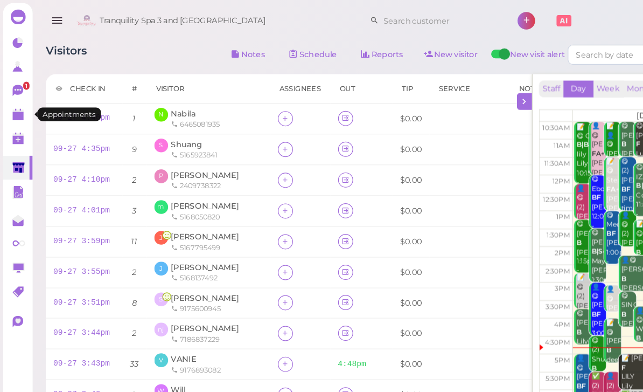
click at [16, 100] on polygon at bounding box center [16, 100] width 10 height 8
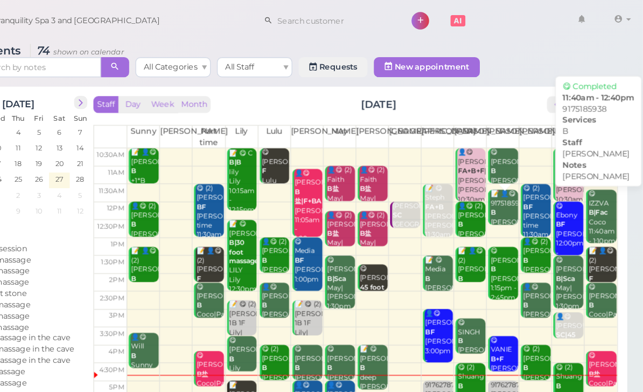
click at [512, 180] on div "📝 👤😋 9175185938 B Emily Emily 11:40am - 12:40pm" at bounding box center [524, 195] width 24 height 64
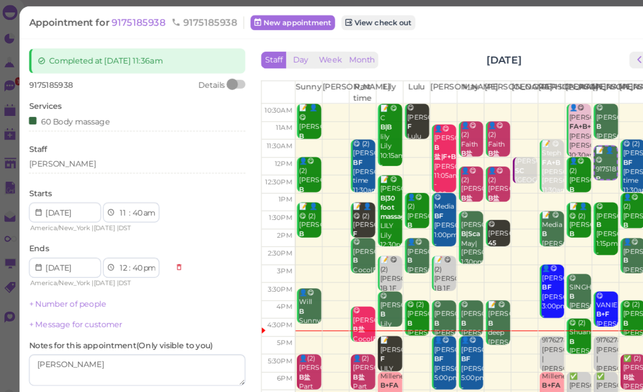
click at [83, 144] on div "[PERSON_NAME]" at bounding box center [125, 146] width 186 height 13
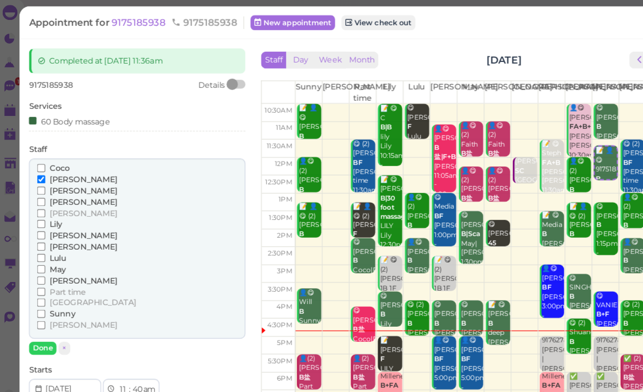
click at [84, 107] on div "60 Body massage" at bounding box center [66, 107] width 69 height 11
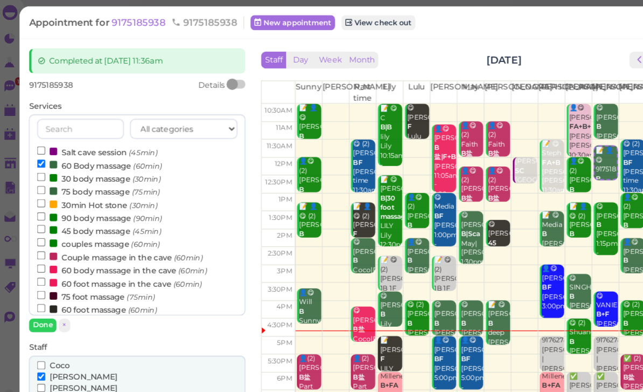
click at [94, 151] on label "30 body massage (30min)" at bounding box center [92, 156] width 106 height 11
click at [46, 152] on input "30 body massage (30min)" at bounding box center [42, 155] width 7 height 7
select select "1"
select select "10"
click at [81, 144] on label "60 Body massage (60min)" at bounding box center [92, 145] width 107 height 11
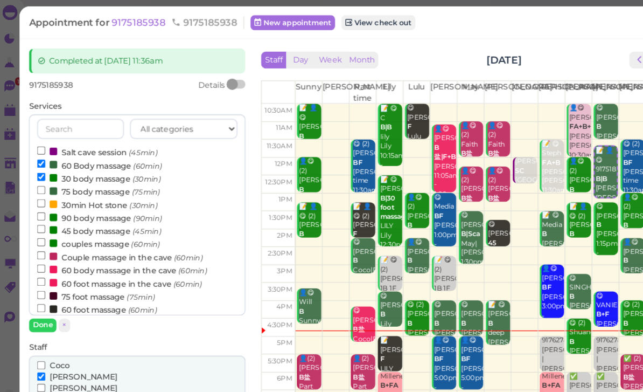
click at [46, 144] on input "60 Body massage (60min)" at bounding box center [42, 144] width 7 height 7
select select "12"
click at [38, 277] on button "Done" at bounding box center [44, 282] width 24 height 11
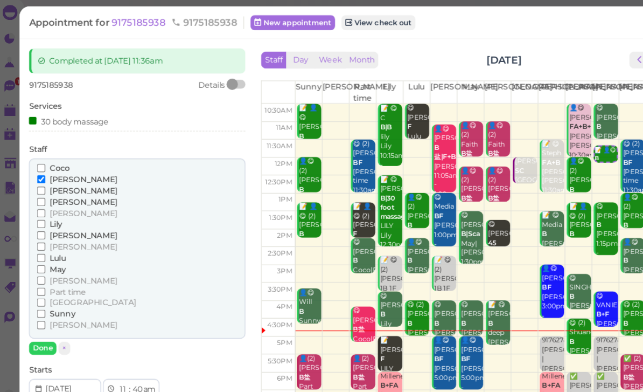
click at [33, 297] on button "Done" at bounding box center [44, 302] width 24 height 11
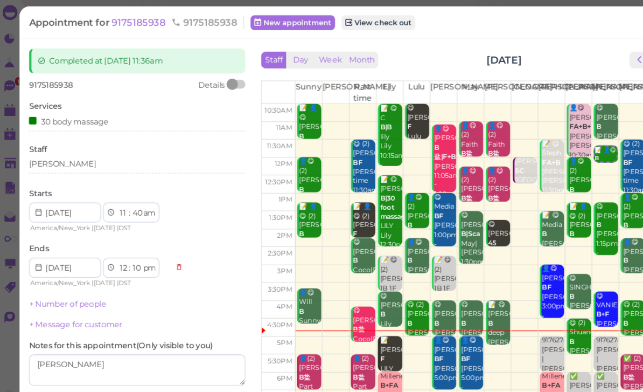
click at [329, 20] on link "View check out" at bounding box center [332, 23] width 64 height 13
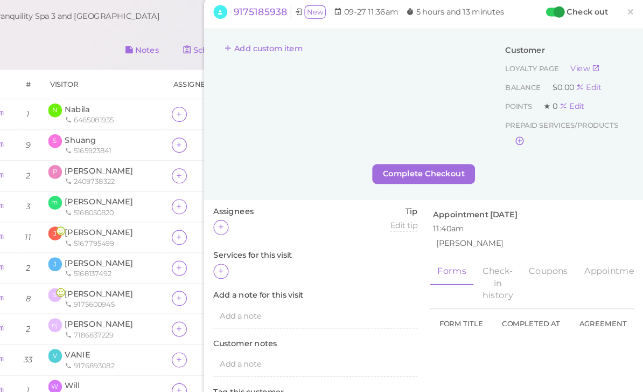
click at [274, 45] on button "Add custom item" at bounding box center [317, 45] width 86 height 17
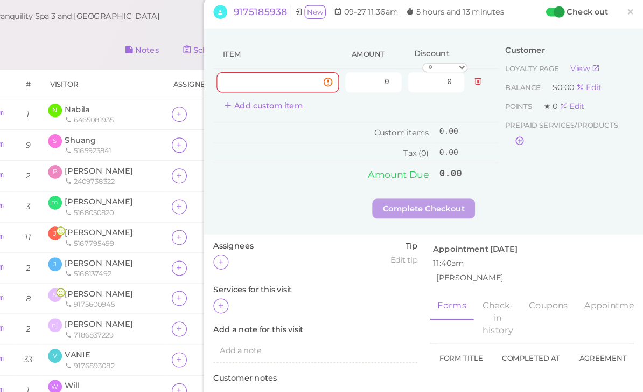
click at [274, 86] on button "Add custom item" at bounding box center [317, 94] width 86 height 17
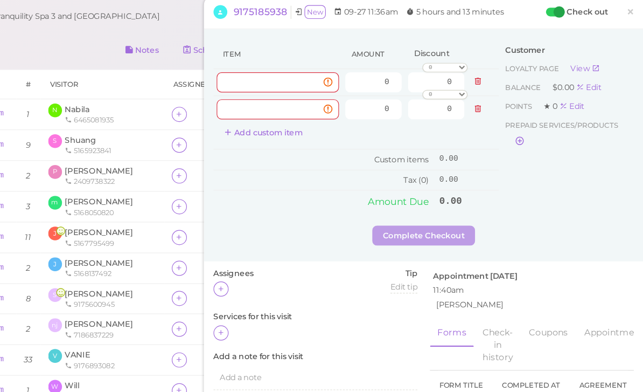
click at [498, 97] on icon at bounding box center [501, 97] width 6 height 8
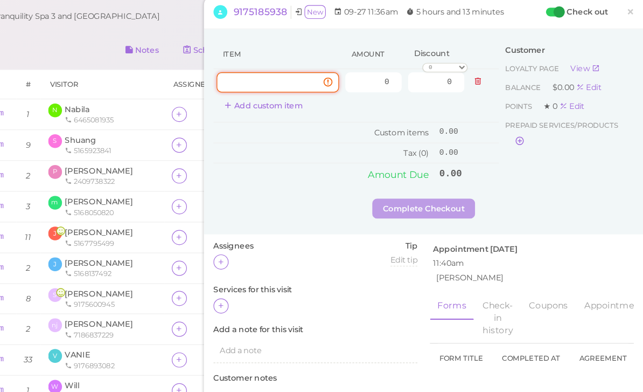
click at [277, 71] on input at bounding box center [329, 74] width 105 height 17
type input "30mins body"
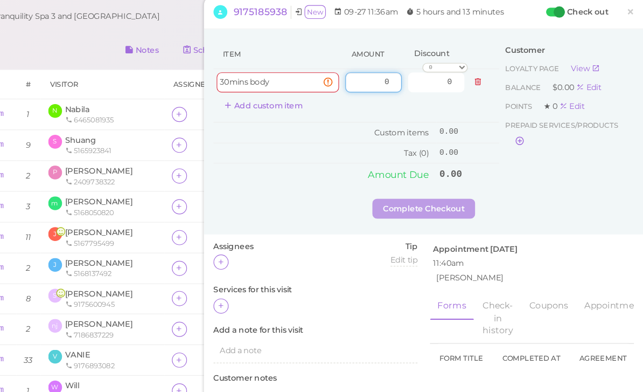
click at [387, 71] on input "0" at bounding box center [411, 74] width 48 height 17
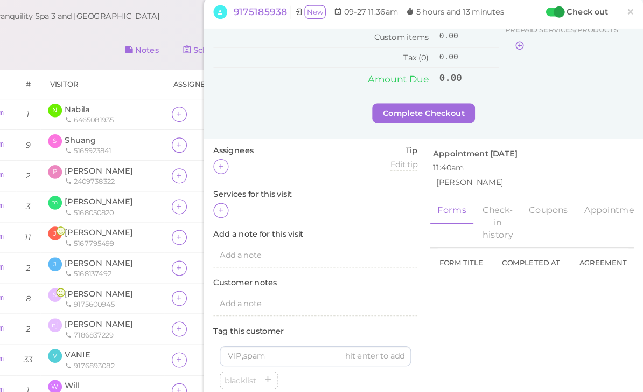
scroll to position [81, 0]
click at [266, 181] on div "Item Amount Discount 30mins body 400 0 0 10% off 15% off 20% off 25% off 30% of…" at bounding box center [454, 175] width 377 height 454
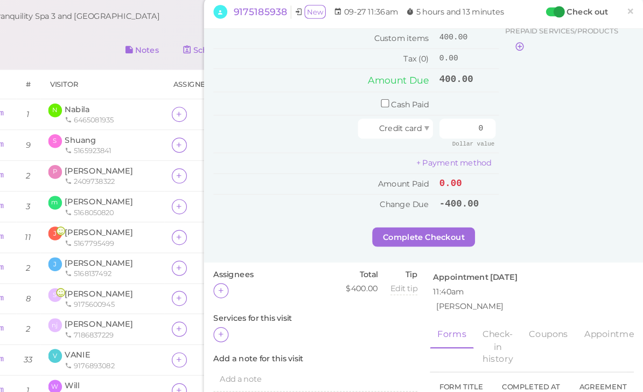
click at [465, 34] on td "400.00" at bounding box center [492, 36] width 54 height 18
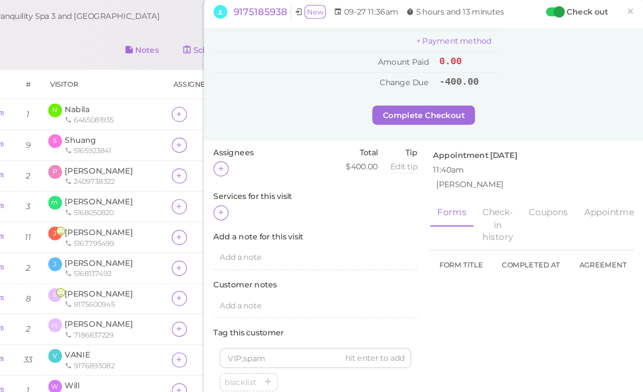
scroll to position [185, 0]
click at [277, 183] on icon at bounding box center [280, 187] width 7 height 8
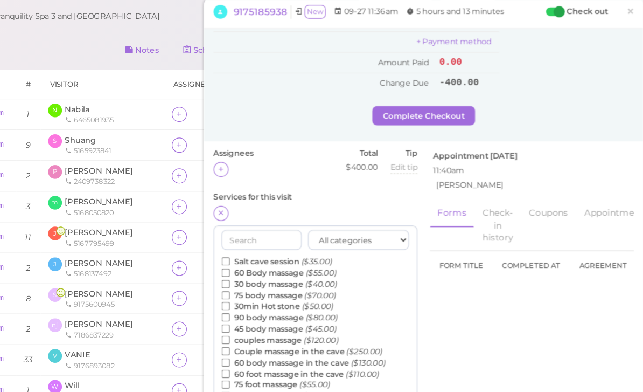
click at [281, 243] on label "30 body massage ($40.00)" at bounding box center [330, 248] width 99 height 10
click at [281, 244] on input "30 body massage ($40.00)" at bounding box center [284, 247] width 7 height 7
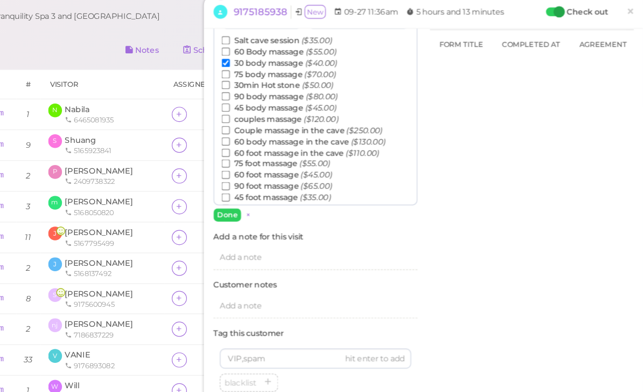
scroll to position [374, 0]
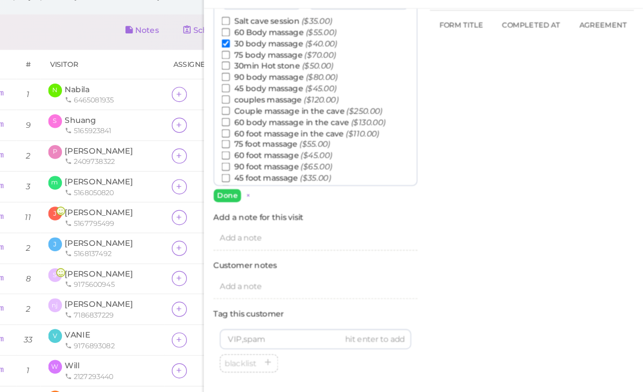
click at [274, 183] on button "Done" at bounding box center [286, 188] width 24 height 11
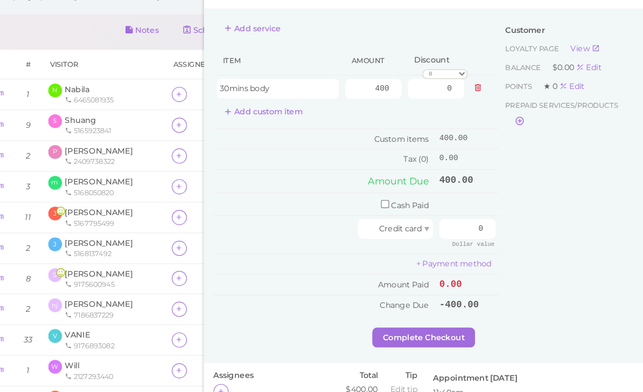
scroll to position [0, 0]
click at [387, 88] on input "400" at bounding box center [411, 96] width 48 height 17
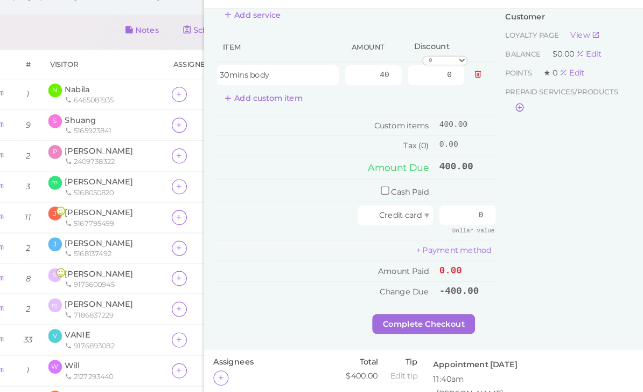
scroll to position [10, 0]
type input "40"
click at [465, 156] on td "400.00" at bounding box center [492, 165] width 54 height 19
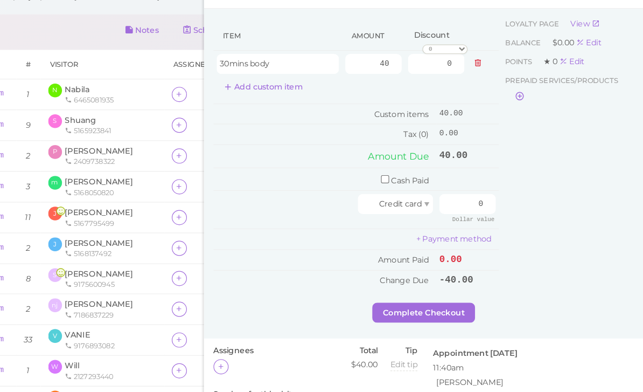
scroll to position [22, 0]
click at [411, 280] on button "Complete Checkout" at bounding box center [455, 288] width 88 height 17
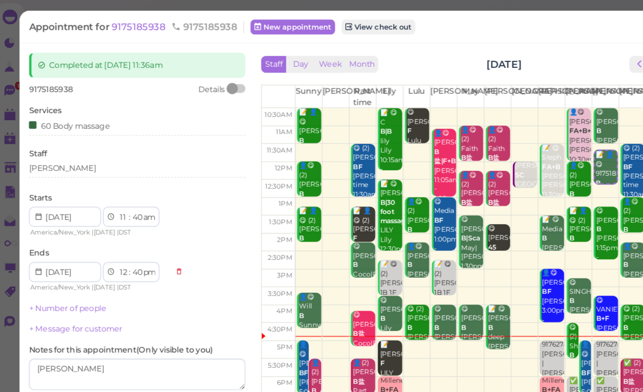
click at [102, 111] on div "60 Body massage" at bounding box center [125, 107] width 186 height 11
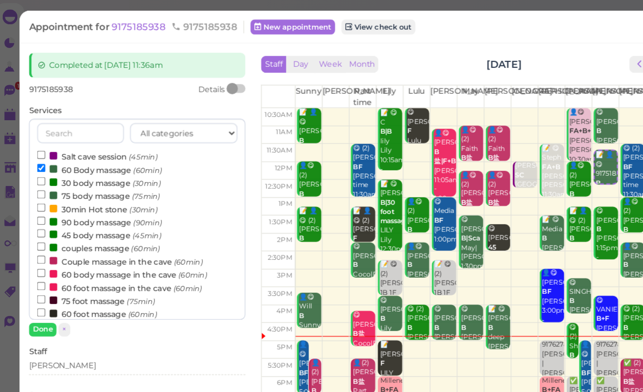
click at [88, 141] on label "60 Body massage (60min)" at bounding box center [92, 145] width 107 height 11
click at [46, 141] on input "60 Body massage (60min)" at bounding box center [42, 144] width 7 height 7
click at [98, 178] on label "30min Hot stone (30min)" at bounding box center [90, 178] width 103 height 11
click at [46, 178] on input "30min Hot stone (30min)" at bounding box center [42, 178] width 7 height 7
select select "10"
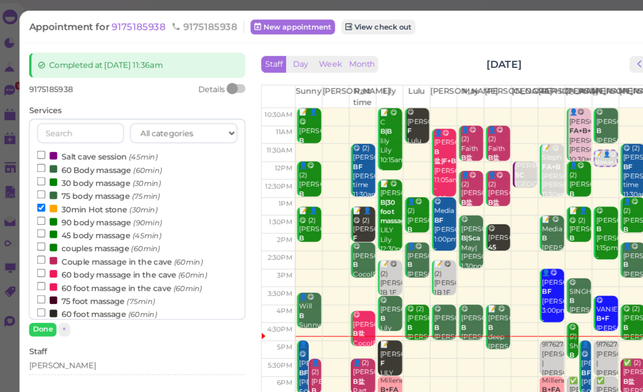
click at [96, 162] on label "75 body massage (75min)" at bounding box center [92, 167] width 106 height 11
click at [46, 163] on input "75 body massage (75min)" at bounding box center [42, 166] width 7 height 7
select select "1"
select select "25"
click at [83, 176] on label "30min Hot stone (30min)" at bounding box center [90, 178] width 103 height 11
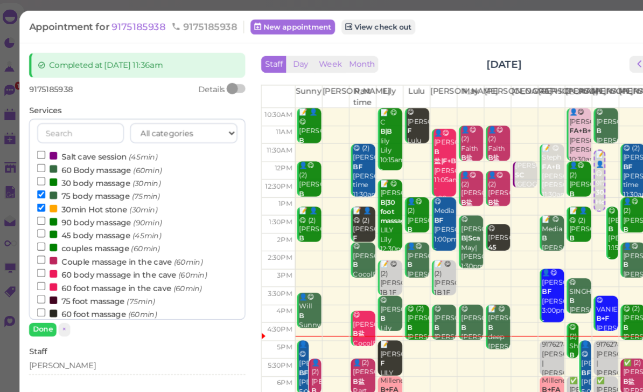
click at [46, 176] on input "30min Hot stone (30min)" at bounding box center [42, 178] width 7 height 7
select select "12"
select select "55"
click at [39, 278] on button "Done" at bounding box center [44, 282] width 24 height 11
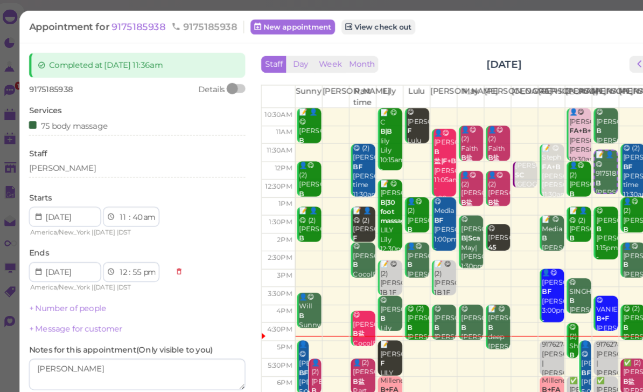
click at [91, 109] on div "75 body massage" at bounding box center [66, 107] width 68 height 11
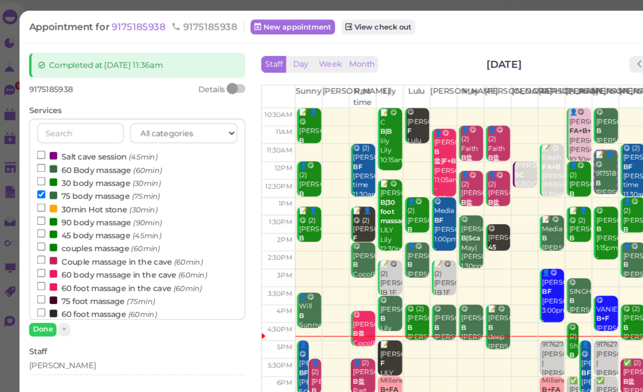
click at [94, 155] on label "30 body massage (30min)" at bounding box center [92, 156] width 106 height 11
click at [46, 155] on input "30 body massage (30min)" at bounding box center [42, 155] width 7 height 7
select select "1"
select select "25"
click at [78, 168] on label "75 body massage (75min)" at bounding box center [92, 167] width 106 height 11
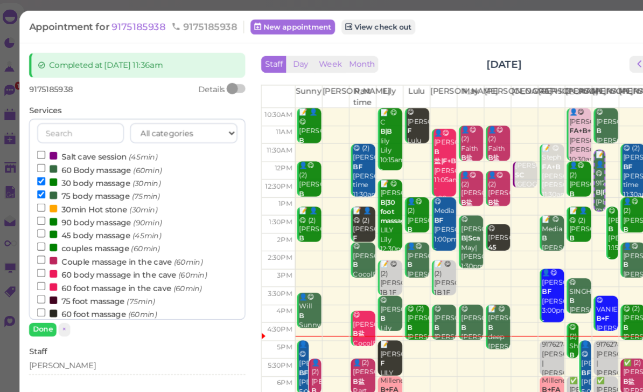
click at [46, 168] on input "75 body massage (75min)" at bounding box center [42, 166] width 7 height 7
select select "12"
select select "10"
click at [38, 283] on button "Done" at bounding box center [44, 282] width 24 height 11
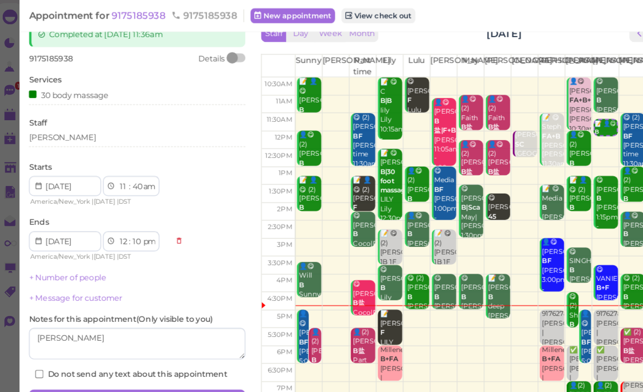
scroll to position [26, 0]
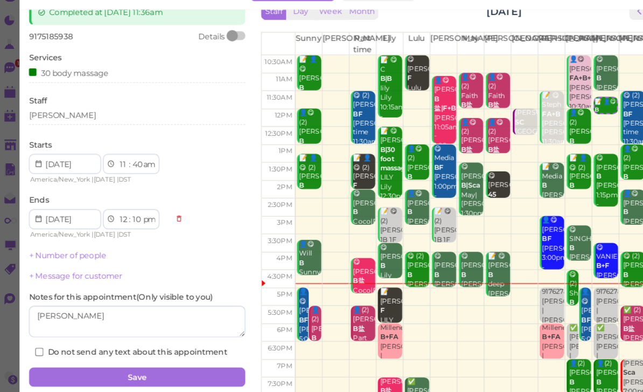
click at [148, 335] on button "Save" at bounding box center [125, 343] width 186 height 17
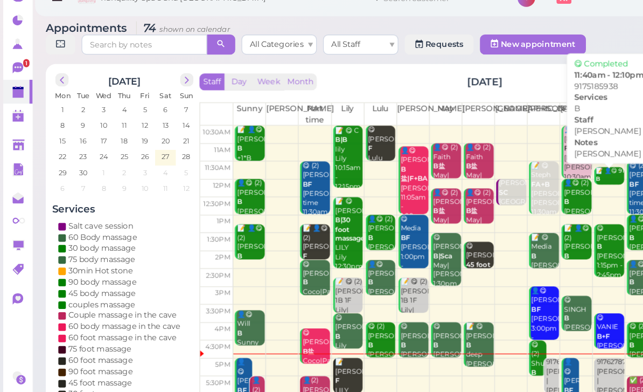
click at [513, 170] on b "B" at bounding box center [514, 173] width 4 height 6
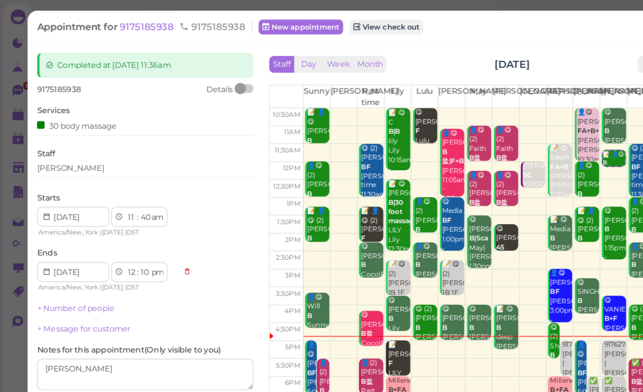
click at [344, 24] on link "View check out" at bounding box center [332, 23] width 64 height 13
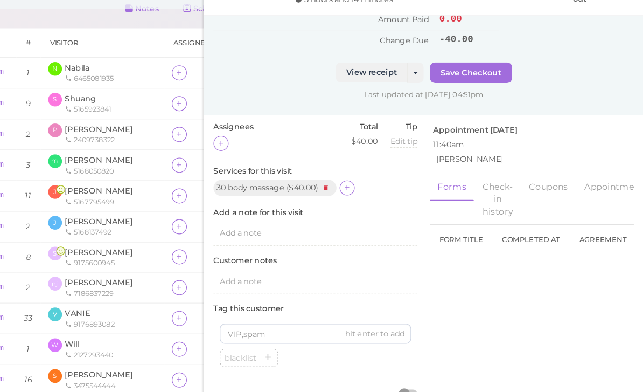
scroll to position [233, 0]
click at [460, 80] on button "Save Checkout" at bounding box center [495, 88] width 71 height 17
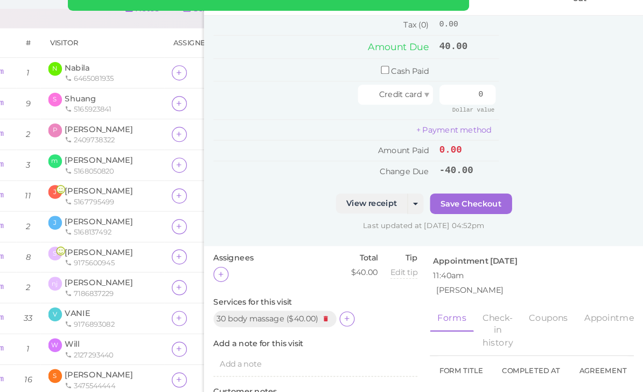
scroll to position [115, 0]
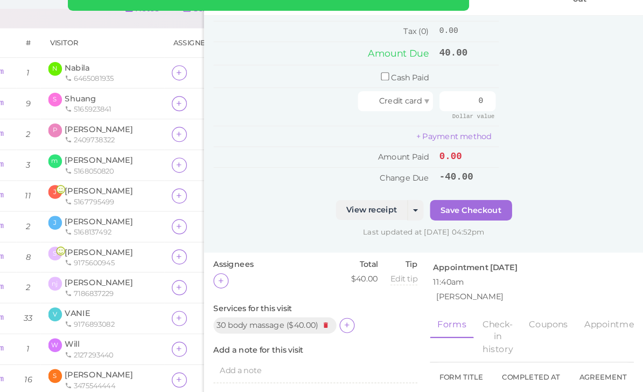
click at [460, 197] on button "Save Checkout" at bounding box center [495, 205] width 71 height 17
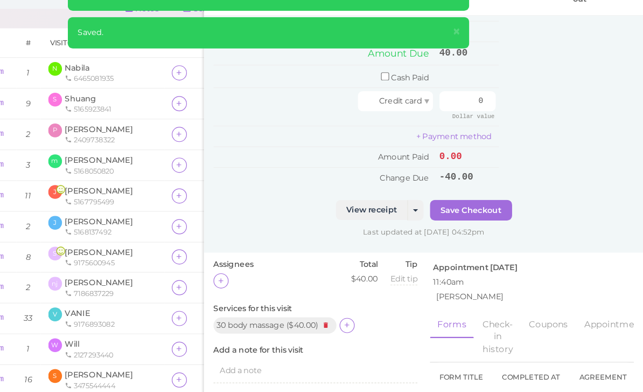
click at [379, 197] on link "View receipt" at bounding box center [410, 205] width 62 height 17
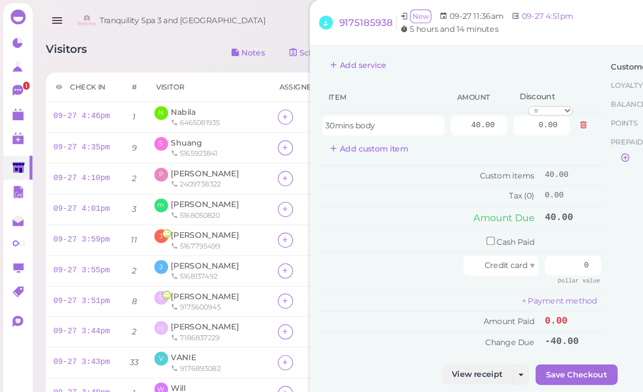
scroll to position [1, 0]
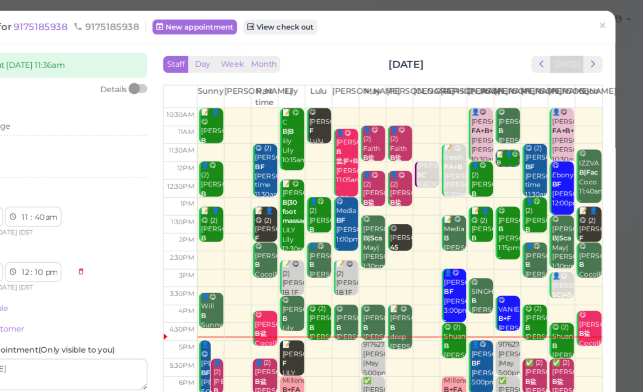
click at [518, 210] on div "😋 Jeremy B Emily 1:15pm - 2:45pm" at bounding box center [527, 205] width 19 height 56
click at [518, 205] on div "😋 Jeremy B Emily 1:15pm - 2:45pm" at bounding box center [527, 205] width 19 height 56
click at [605, 25] on span "×" at bounding box center [608, 22] width 7 height 15
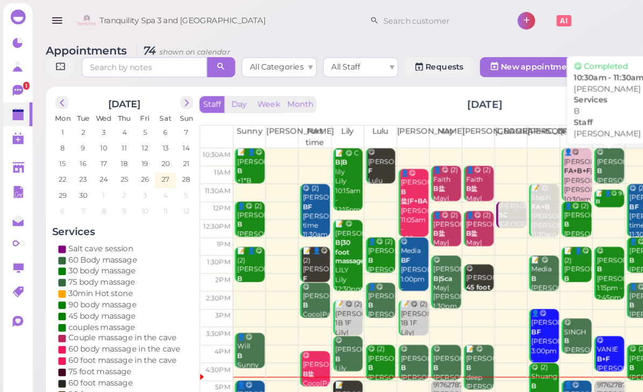
click at [518, 144] on div "😋 joe B Emily 10:30am - 11:30am" at bounding box center [524, 155] width 24 height 56
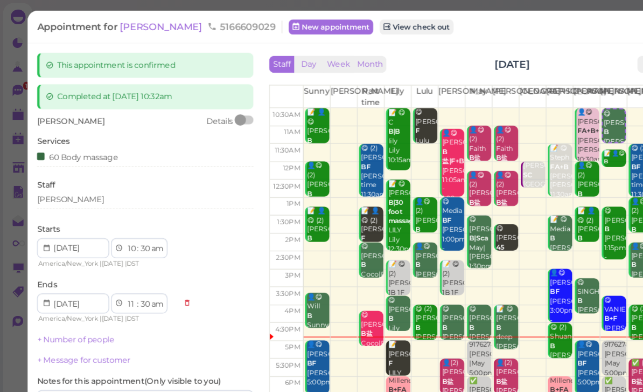
click at [326, 22] on link "View check out" at bounding box center [358, 23] width 64 height 13
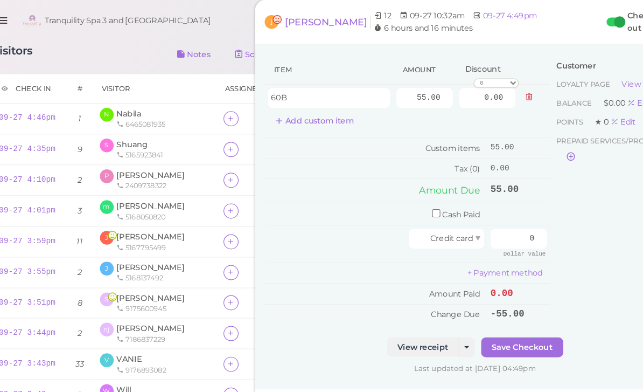
click at [418, 179] on input "checkbox" at bounding box center [421, 182] width 7 height 7
checkbox input "true"
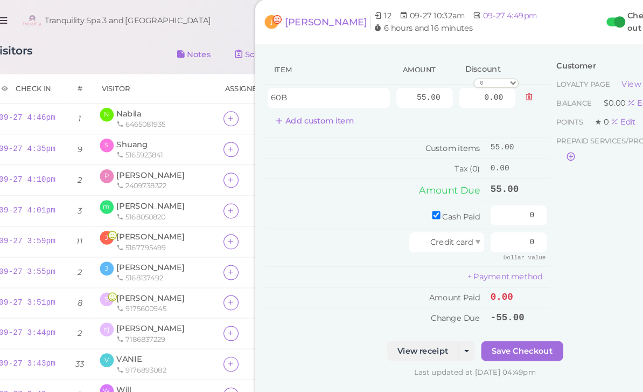
click at [460, 293] on button "Save Checkout" at bounding box center [495, 301] width 71 height 17
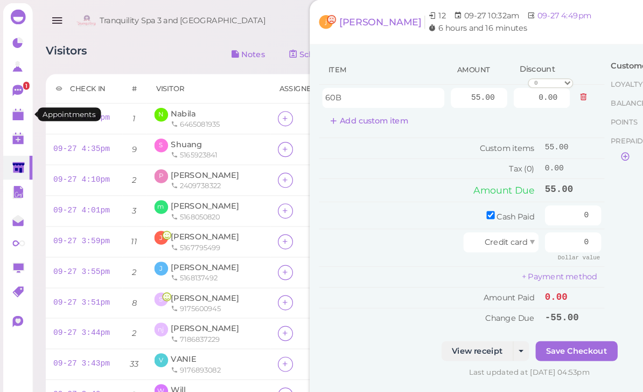
click at [17, 101] on polygon at bounding box center [16, 100] width 10 height 8
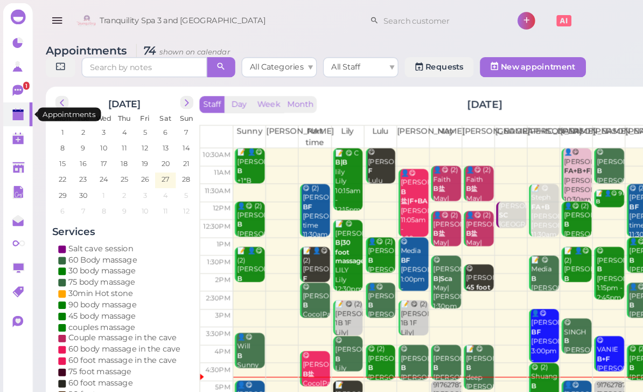
click at [520, 240] on div "😋 Jeremy B Emily 1:15pm - 2:45pm" at bounding box center [524, 236] width 24 height 48
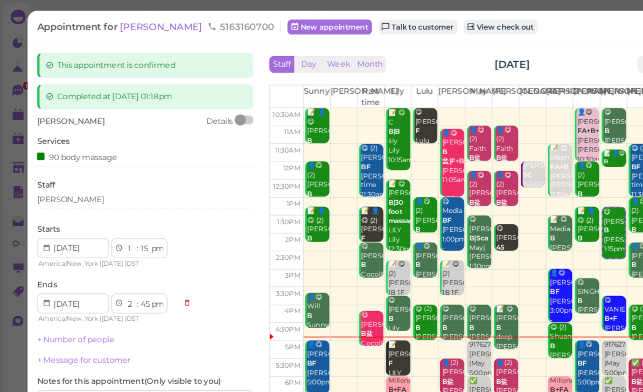
click at [400, 24] on link "View check out" at bounding box center [430, 23] width 64 height 13
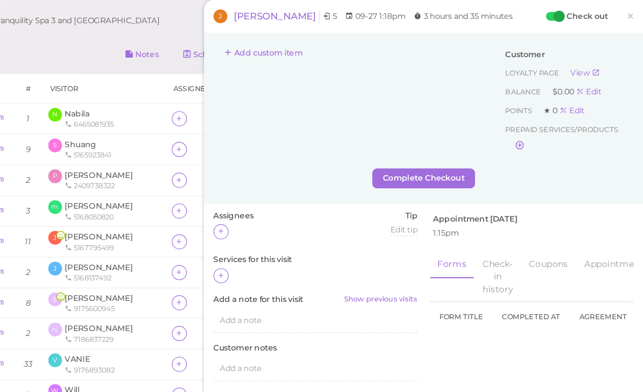
click at [274, 48] on button "Add custom item" at bounding box center [317, 45] width 86 height 17
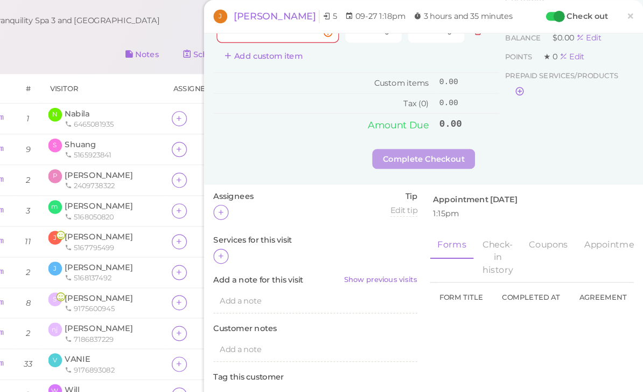
scroll to position [48, 0]
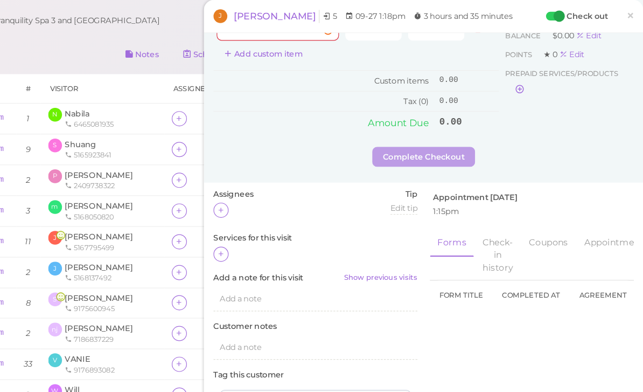
click at [274, 218] on div at bounding box center [280, 218] width 13 height 13
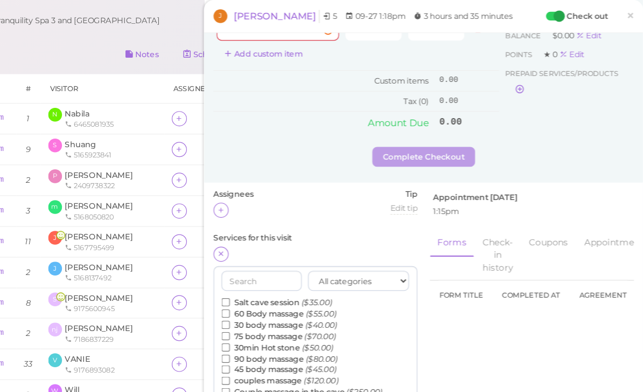
click at [281, 303] on label "90 body massage ($80.00)" at bounding box center [331, 308] width 100 height 10
click at [281, 304] on input "90 body massage ($80.00)" at bounding box center [284, 307] width 7 height 7
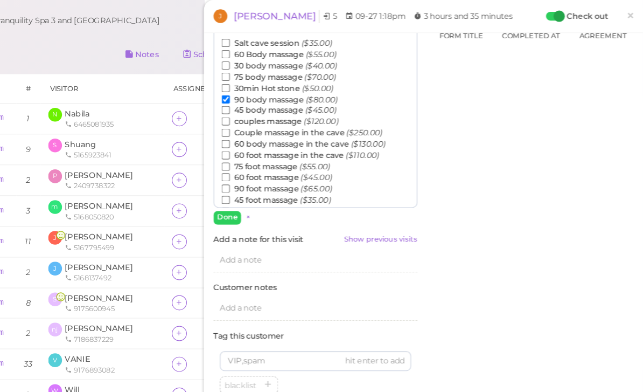
scroll to position [270, 0]
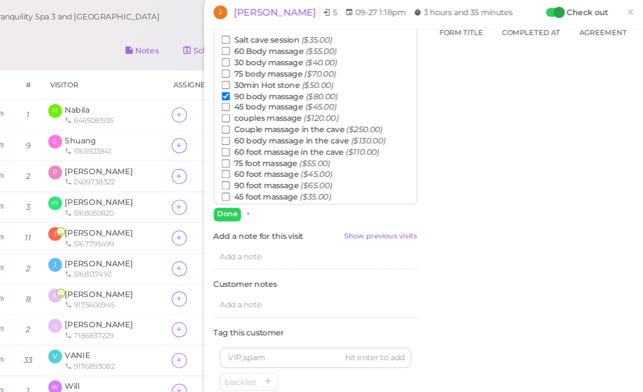
click at [274, 184] on button "Done" at bounding box center [286, 187] width 24 height 11
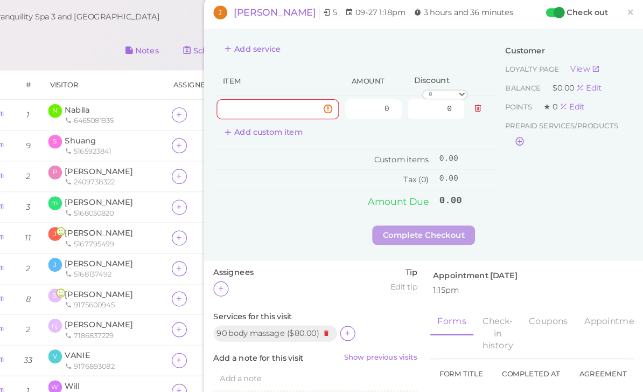
scroll to position [0, 0]
click at [277, 93] on input at bounding box center [329, 96] width 105 height 17
type input "90mins body"
click at [387, 95] on input "0" at bounding box center [411, 96] width 48 height 17
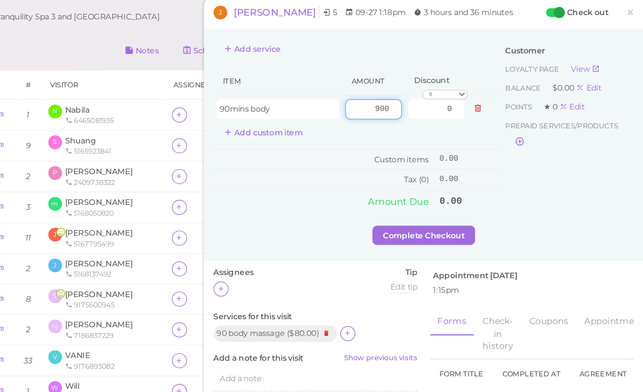
click at [387, 94] on input "900" at bounding box center [411, 96] width 48 height 17
type input "90"
click at [274, 170] on td "Amount Due" at bounding box center [369, 175] width 191 height 19
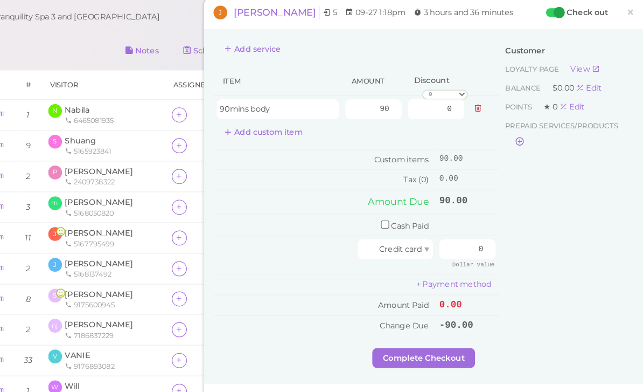
click at [411, 308] on button "Complete Checkout" at bounding box center [455, 310] width 88 height 17
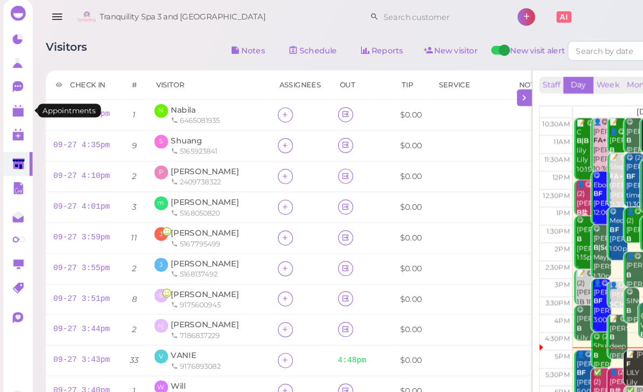
click at [12, 103] on link at bounding box center [15, 98] width 25 height 20
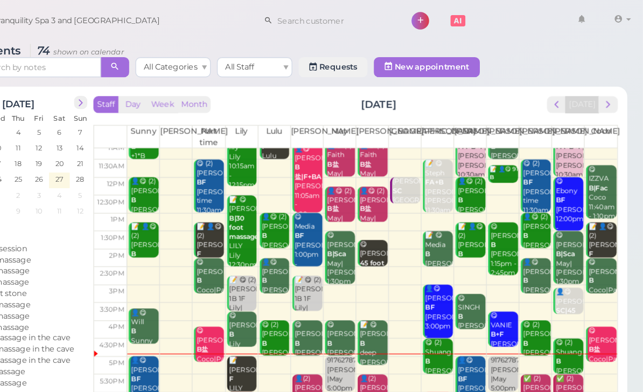
scroll to position [21, 0]
click at [512, 283] on b "B+F" at bounding box center [517, 286] width 11 height 7
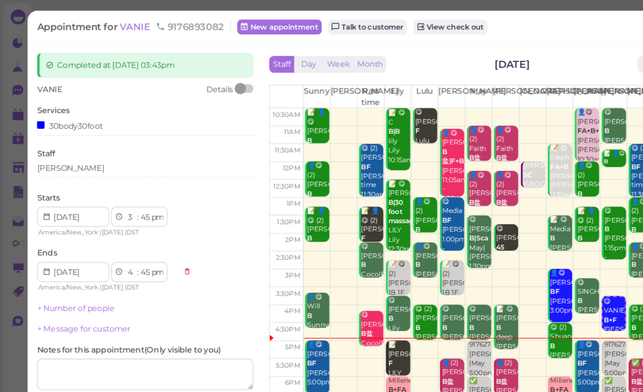
click at [392, 27] on link "View check out" at bounding box center [387, 23] width 64 height 13
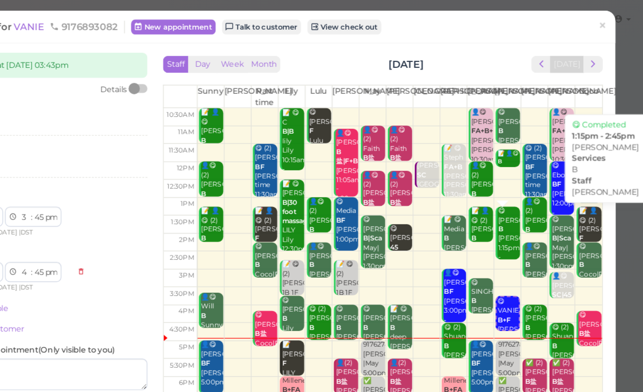
click at [518, 207] on div "😋 Jeremy B Emily 1:15pm - 2:45pm" at bounding box center [527, 205] width 19 height 56
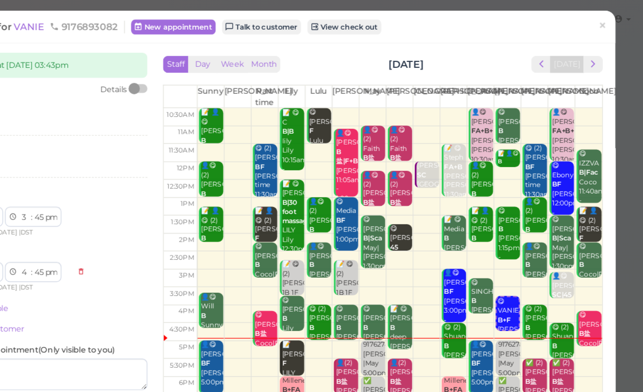
click at [599, 30] on link "×" at bounding box center [609, 22] width 20 height 25
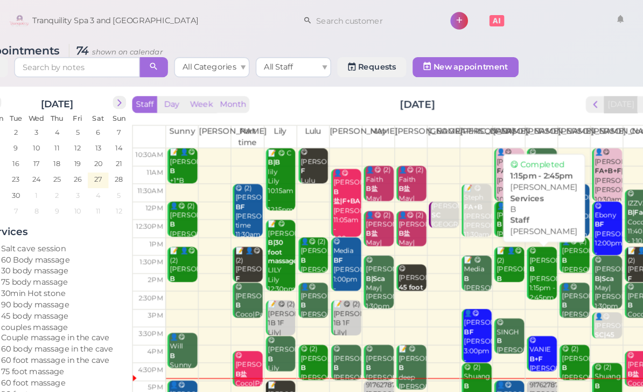
click at [512, 243] on div "😋 Jeremy B Emily 1:15pm - 2:45pm" at bounding box center [524, 236] width 24 height 48
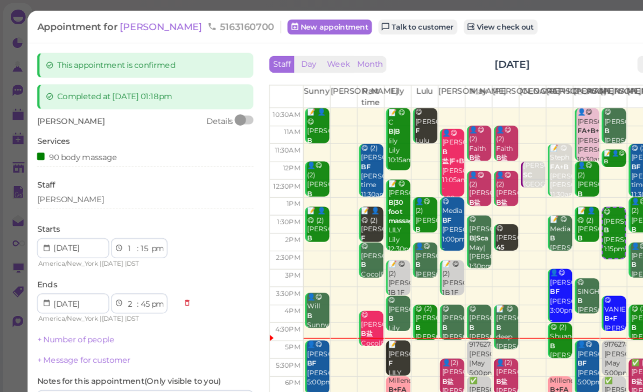
click at [398, 25] on link "View check out" at bounding box center [430, 23] width 64 height 13
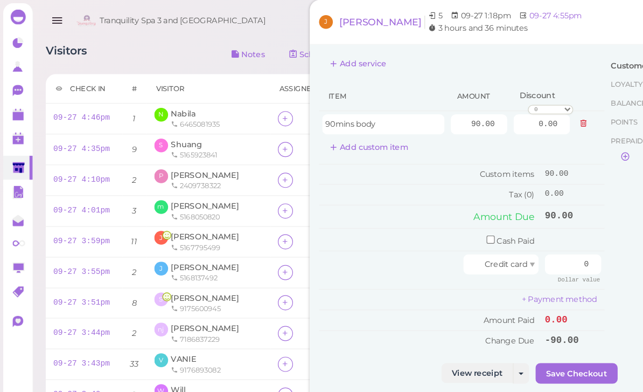
click at [420, 202] on input "checkbox" at bounding box center [421, 205] width 7 height 7
checkbox input "true"
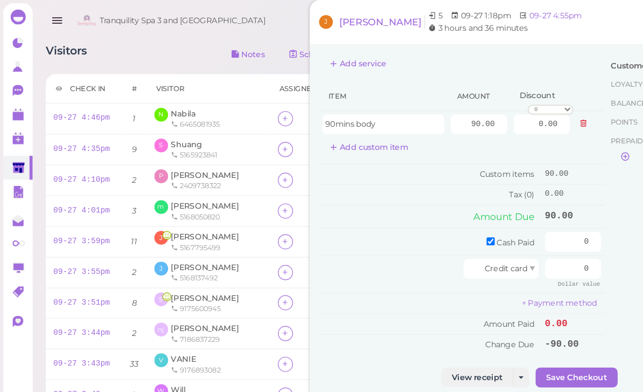
click at [493, 315] on button "Save Checkout" at bounding box center [495, 323] width 71 height 17
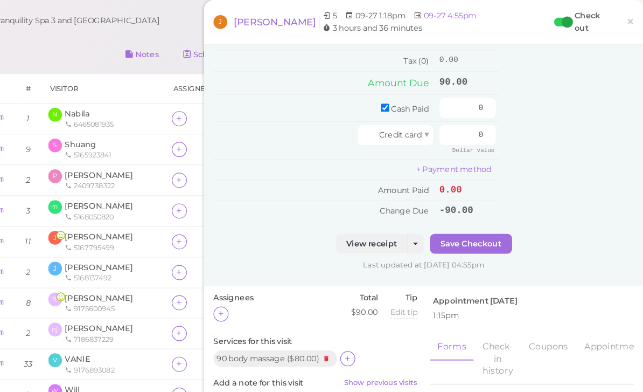
scroll to position [108, 0]
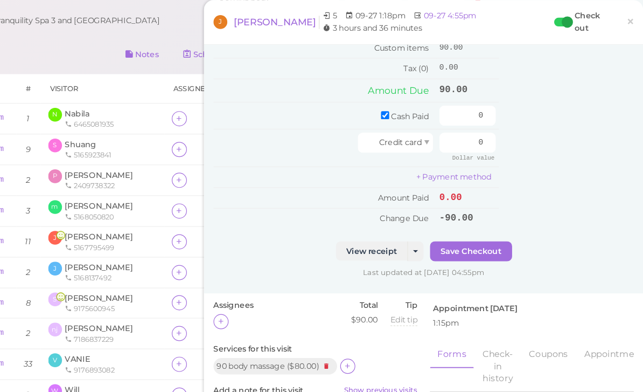
click at [533, 88] on div "Customer Loyalty page View Balance $0.00 Edit Points ★ 0 Edit Prepaid services/…" at bounding box center [577, 72] width 116 height 269
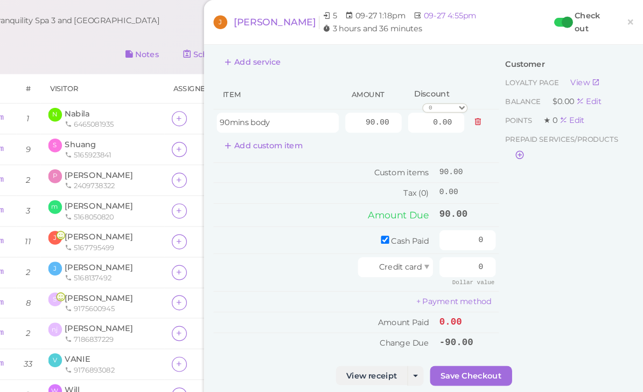
scroll to position [1, 0]
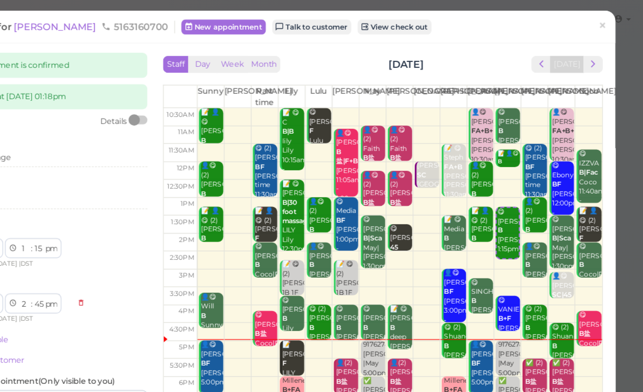
click at [605, 23] on span "×" at bounding box center [608, 22] width 7 height 15
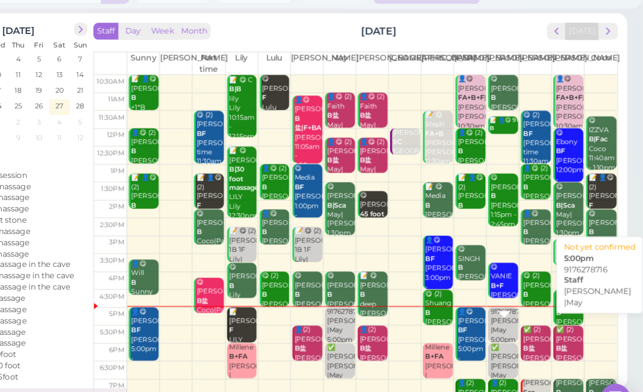
click at [512, 289] on div "9176278716 Emily |May 5:00pm" at bounding box center [524, 305] width 24 height 32
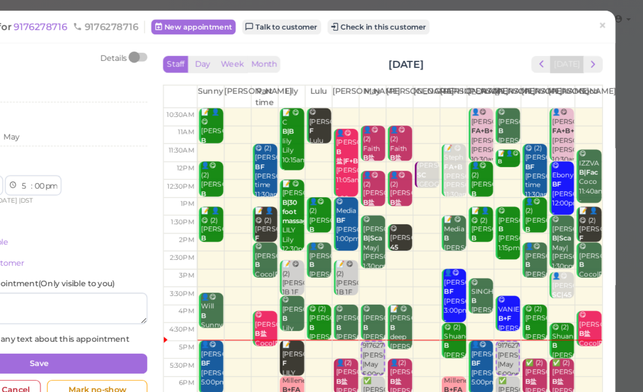
click at [605, 19] on span "×" at bounding box center [608, 22] width 7 height 15
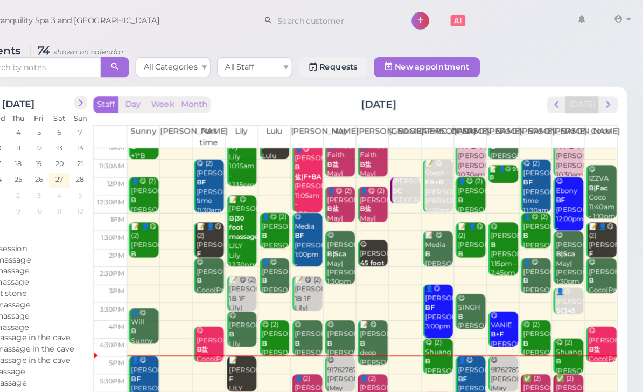
scroll to position [21, 0]
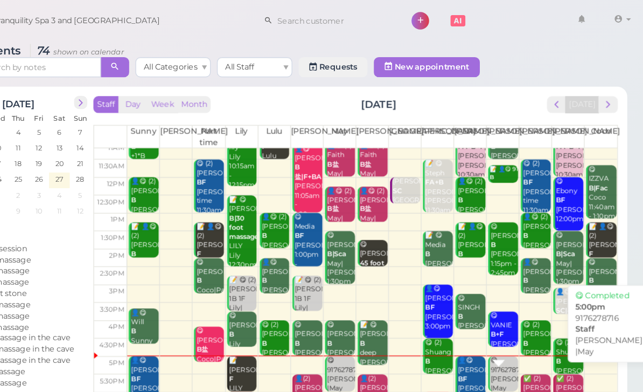
click at [512, 321] on div "😋 9176278716 Emily |May 5:00pm" at bounding box center [524, 325] width 24 height 40
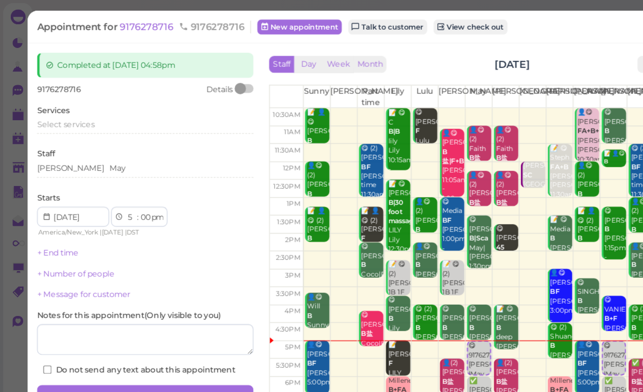
click at [72, 113] on div "Select services" at bounding box center [125, 108] width 186 height 13
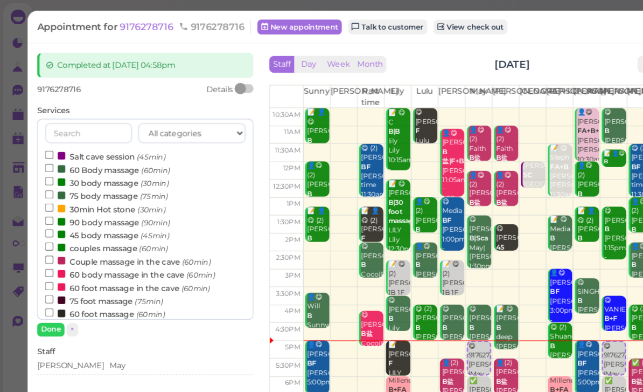
click at [101, 213] on label "couples massage (60min)" at bounding box center [92, 212] width 106 height 11
click at [46, 213] on input "couples massage (60min)" at bounding box center [42, 211] width 7 height 7
click at [48, 287] on button "Done" at bounding box center [44, 282] width 24 height 11
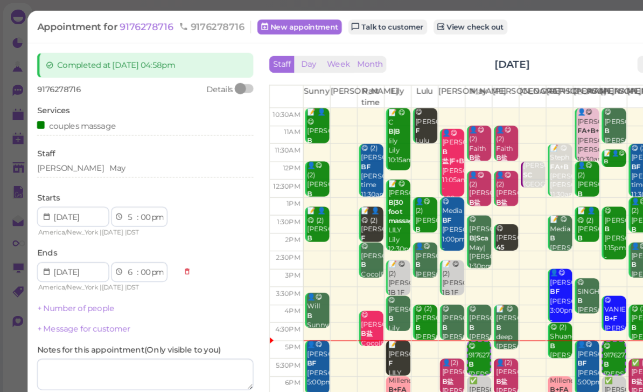
click at [94, 360] on button "Save" at bounding box center [125, 368] width 186 height 17
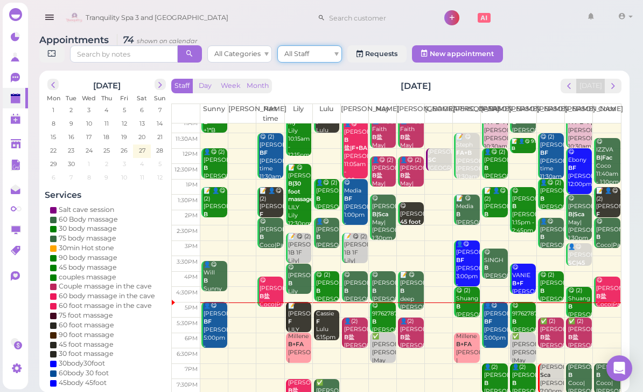
scroll to position [21, 0]
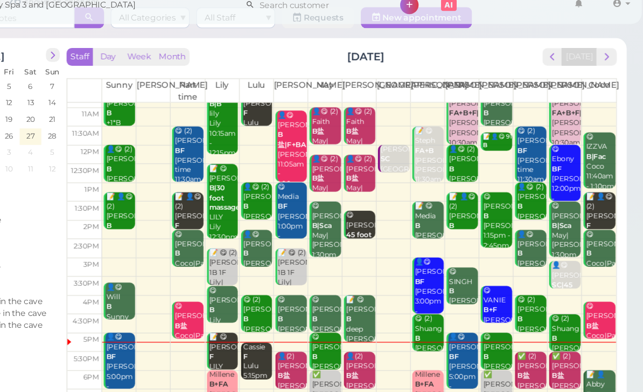
scroll to position [11, 0]
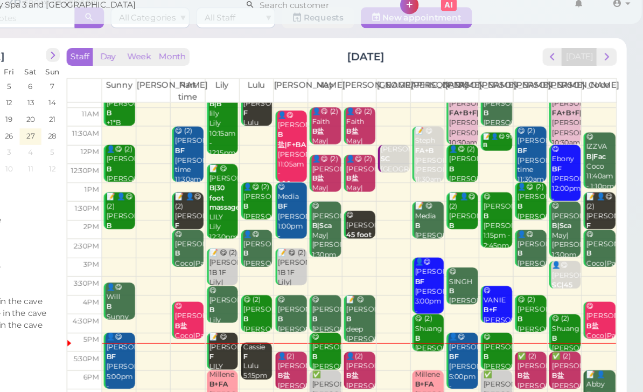
click at [316, 298] on div "Cassie F Lulu 5:15pm - 6:15pm" at bounding box center [328, 318] width 24 height 48
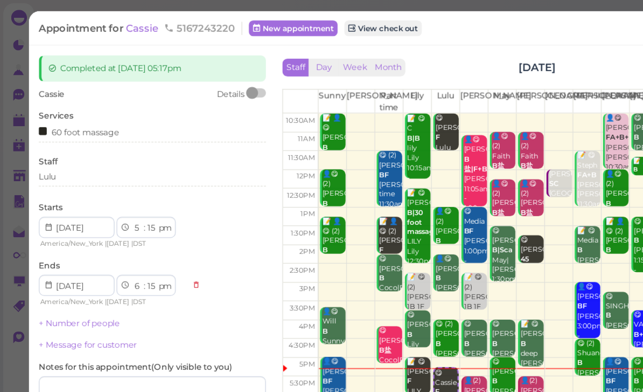
click at [323, 26] on link "View check out" at bounding box center [314, 23] width 64 height 13
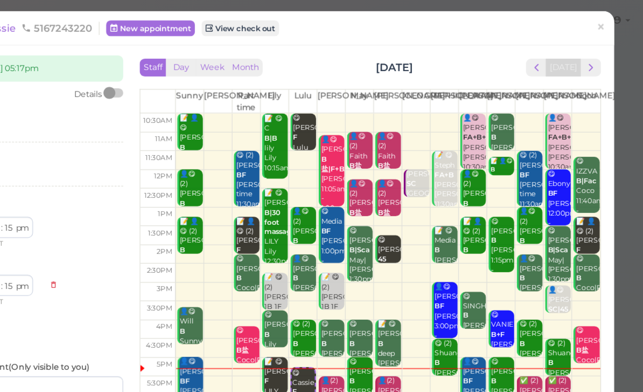
click at [599, 23] on link "×" at bounding box center [609, 22] width 20 height 25
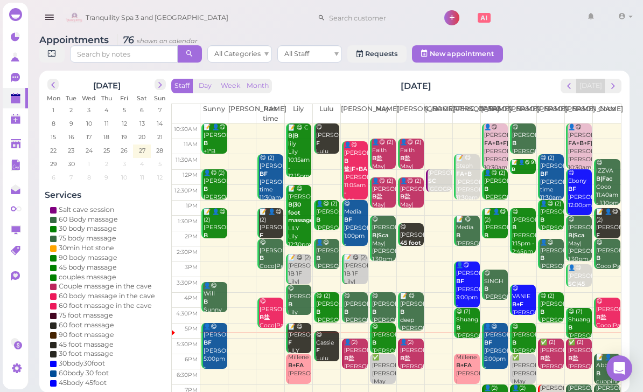
click at [11, 105] on link at bounding box center [15, 98] width 25 height 20
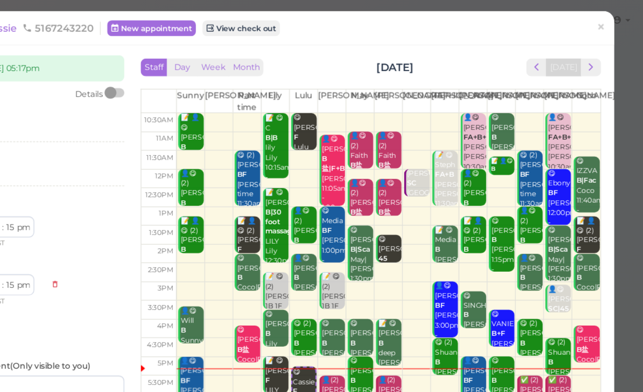
click at [605, 26] on span "×" at bounding box center [608, 22] width 7 height 15
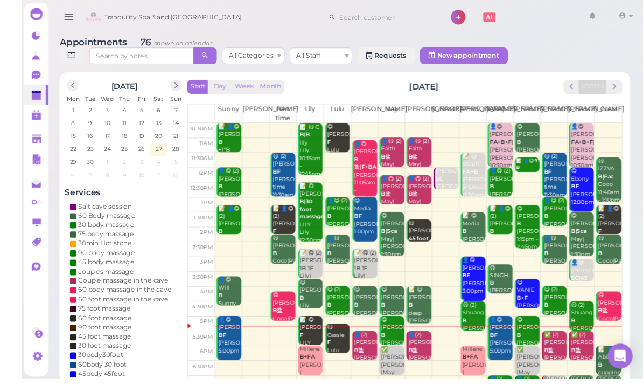
scroll to position [4, 0]
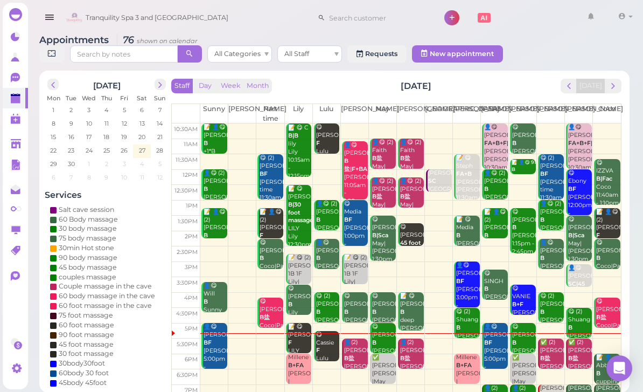
click at [440, 182] on div "[PERSON_NAME] [GEOGRAPHIC_DATA] 12:00pm - 12:45pm" at bounding box center [440, 193] width 24 height 48
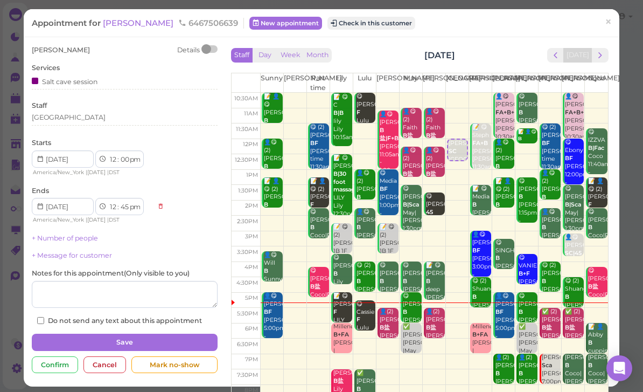
click at [89, 120] on div "[GEOGRAPHIC_DATA]" at bounding box center [125, 118] width 186 height 10
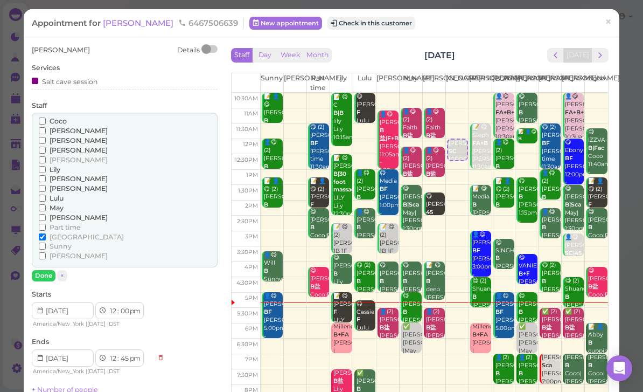
click at [70, 233] on span "[GEOGRAPHIC_DATA]" at bounding box center [87, 237] width 74 height 8
click at [46, 233] on input "[GEOGRAPHIC_DATA]" at bounding box center [42, 236] width 7 height 7
click at [46, 273] on button "Done" at bounding box center [44, 275] width 24 height 11
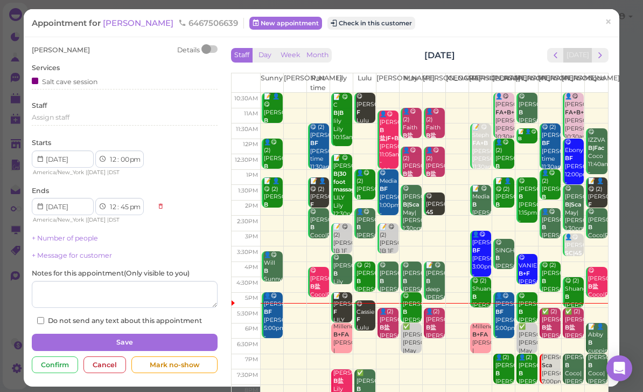
click at [166, 340] on button "Save" at bounding box center [125, 341] width 186 height 17
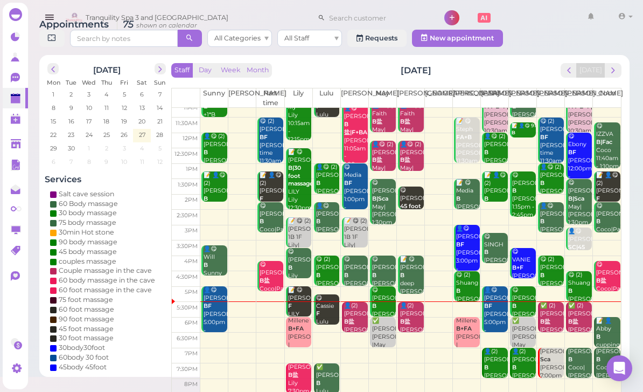
scroll to position [33, 0]
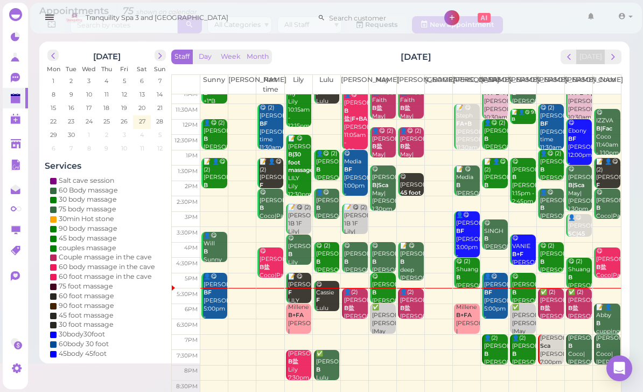
click at [347, 307] on b "B盐" at bounding box center [349, 307] width 10 height 7
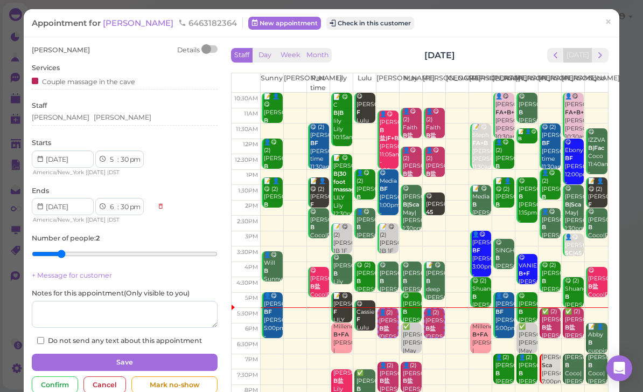
click at [300, 53] on button "Week" at bounding box center [290, 55] width 26 height 15
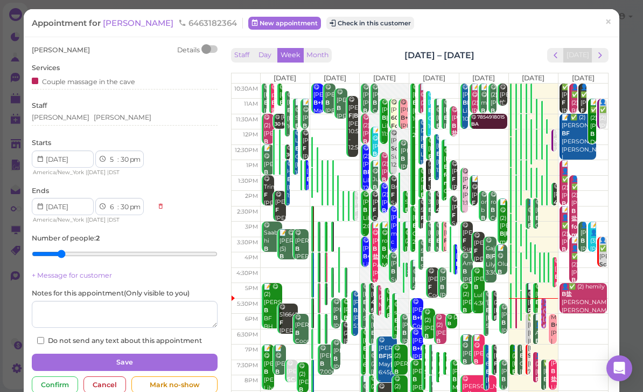
click at [607, 48] on div "[DATE]" at bounding box center [577, 55] width 61 height 15
click at [608, 55] on button "next" at bounding box center [600, 55] width 17 height 15
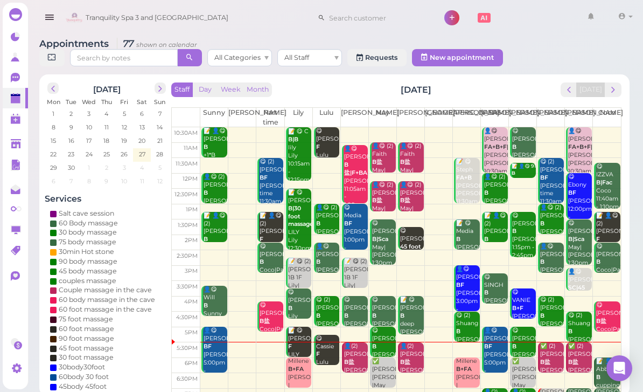
click at [409, 360] on b "B盐" at bounding box center [405, 361] width 10 height 7
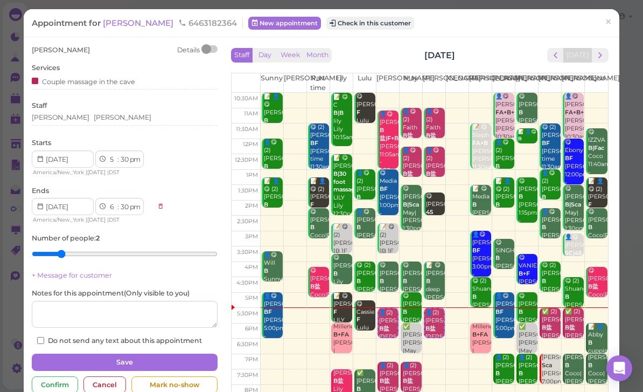
click at [326, 29] on button "Check in this customer" at bounding box center [370, 23] width 88 height 13
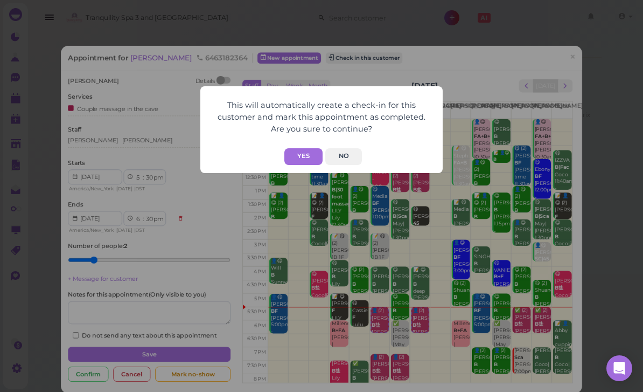
click at [301, 159] on button "Yes" at bounding box center [303, 156] width 38 height 17
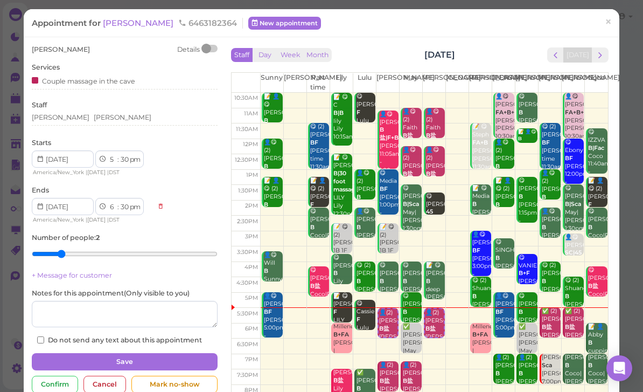
click at [614, 20] on link "×" at bounding box center [609, 22] width 20 height 25
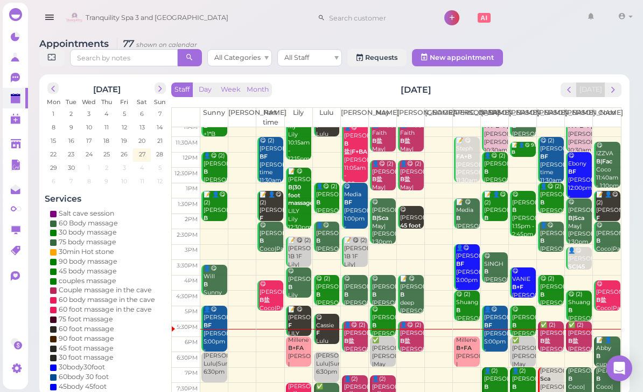
scroll to position [21, 0]
click at [357, 25] on input at bounding box center [377, 17] width 105 height 17
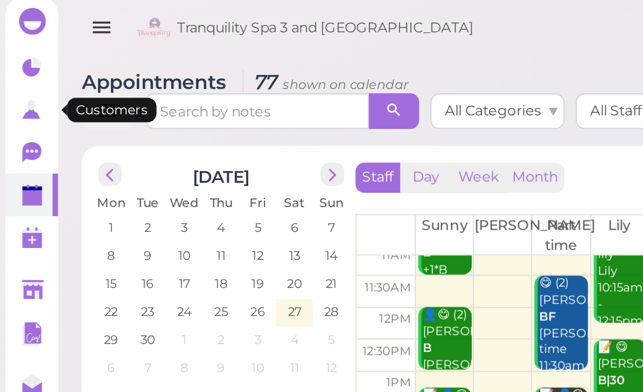
type input "7602078"
click at [16, 57] on polygon at bounding box center [15, 59] width 9 height 5
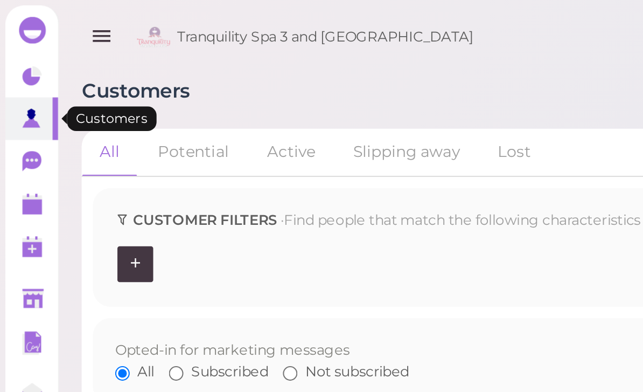
click at [16, 75] on icon at bounding box center [15, 78] width 9 height 10
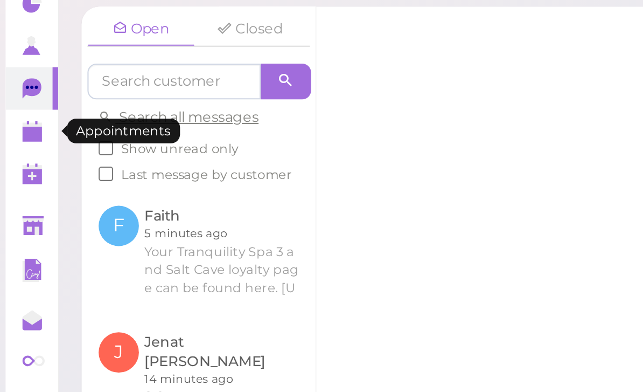
click at [15, 96] on polygon at bounding box center [16, 100] width 10 height 8
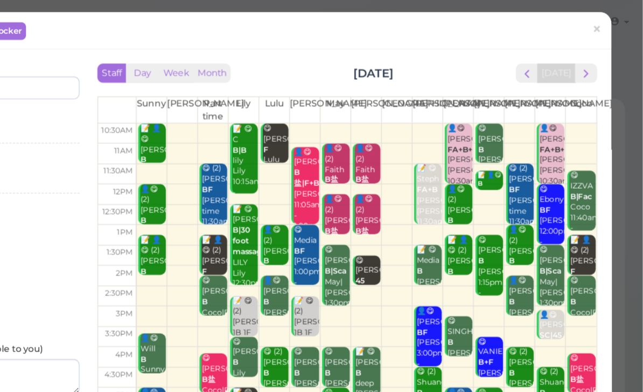
click at [605, 22] on span "×" at bounding box center [608, 22] width 7 height 15
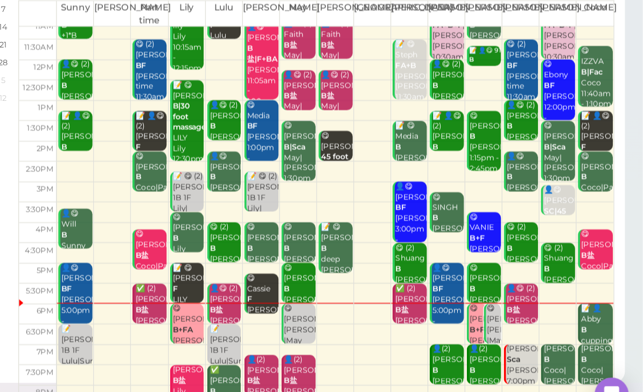
scroll to position [38, 0]
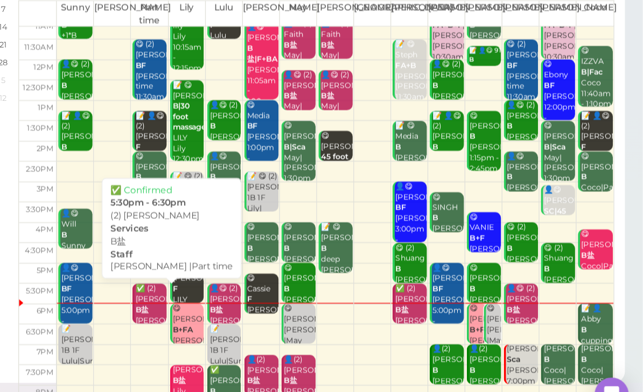
click at [260, 300] on b "B盐" at bounding box center [265, 303] width 10 height 7
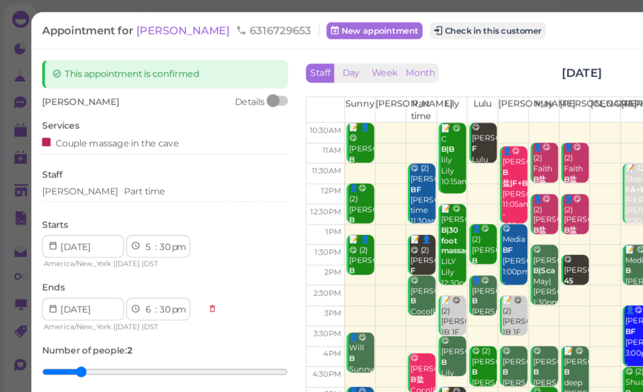
click at [124, 24] on span "[PERSON_NAME]" at bounding box center [139, 23] width 73 height 10
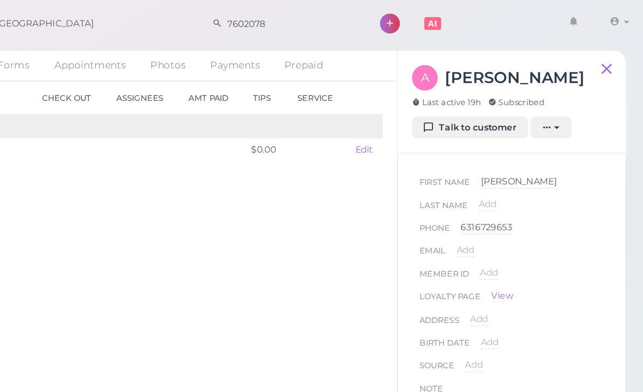
click at [469, 98] on link "Talk to customer" at bounding box center [513, 96] width 88 height 17
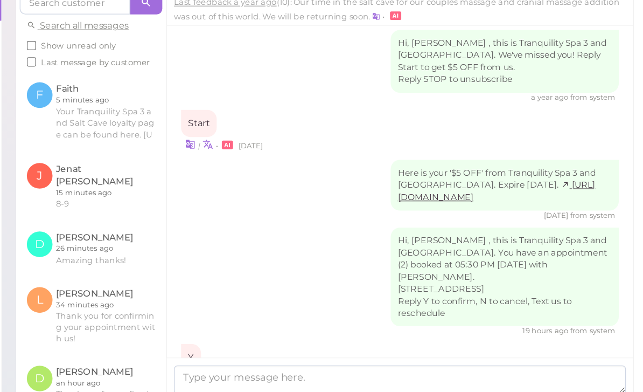
scroll to position [34, 0]
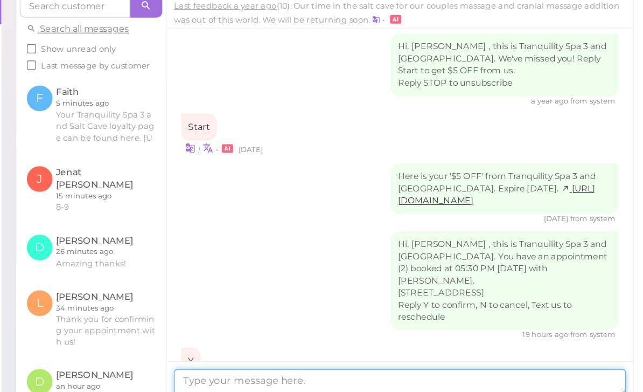
click at [158, 348] on textarea at bounding box center [329, 359] width 342 height 22
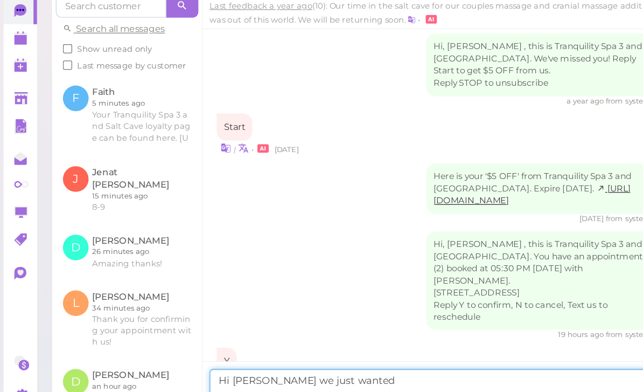
click at [314, 348] on textarea "Hi [PERSON_NAME] we just wanted" at bounding box center [329, 359] width 342 height 22
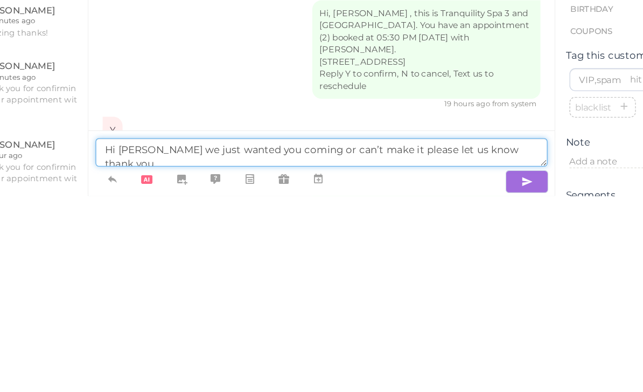
type textarea "Hi [PERSON_NAME] we just wanted you coming or can’t make it please let us know …"
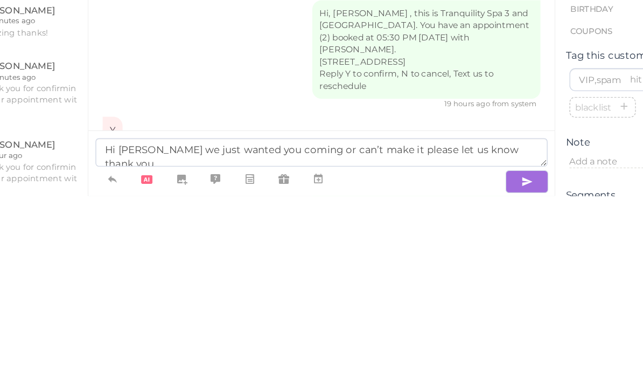
click at [468, 372] on button "button" at bounding box center [484, 380] width 32 height 17
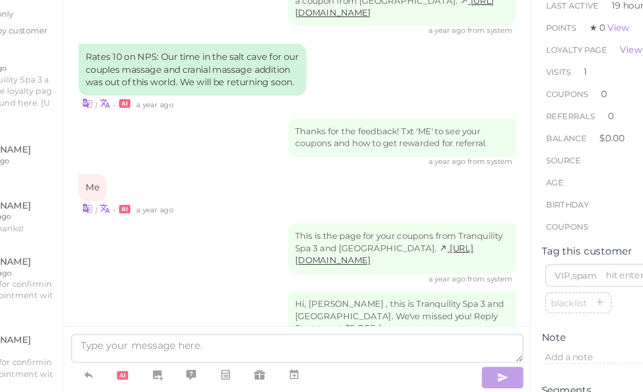
scroll to position [510, 0]
